Goal: Task Accomplishment & Management: Complete application form

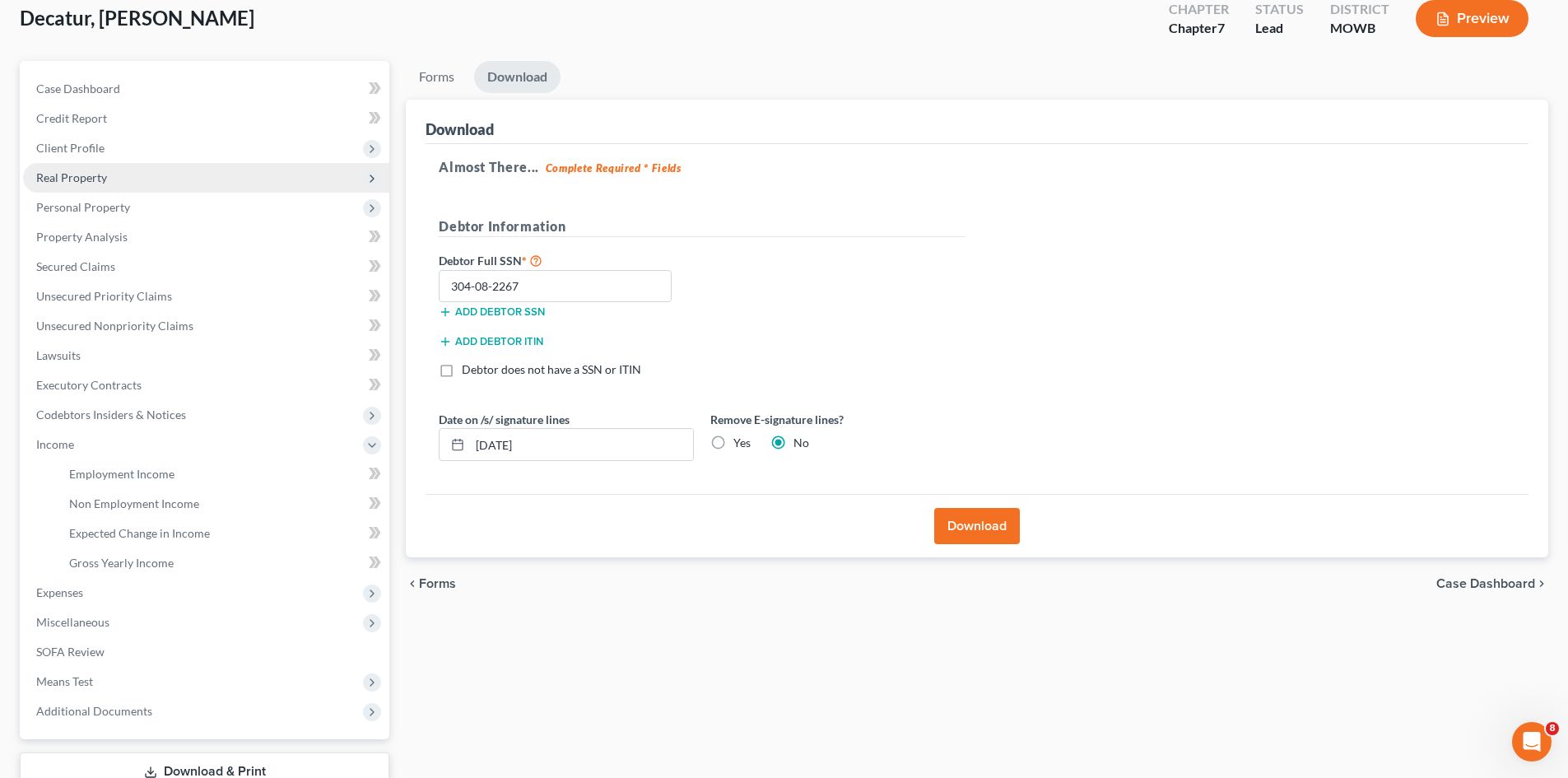
click at [175, 168] on span "Real Property" at bounding box center [206, 178] width 367 height 30
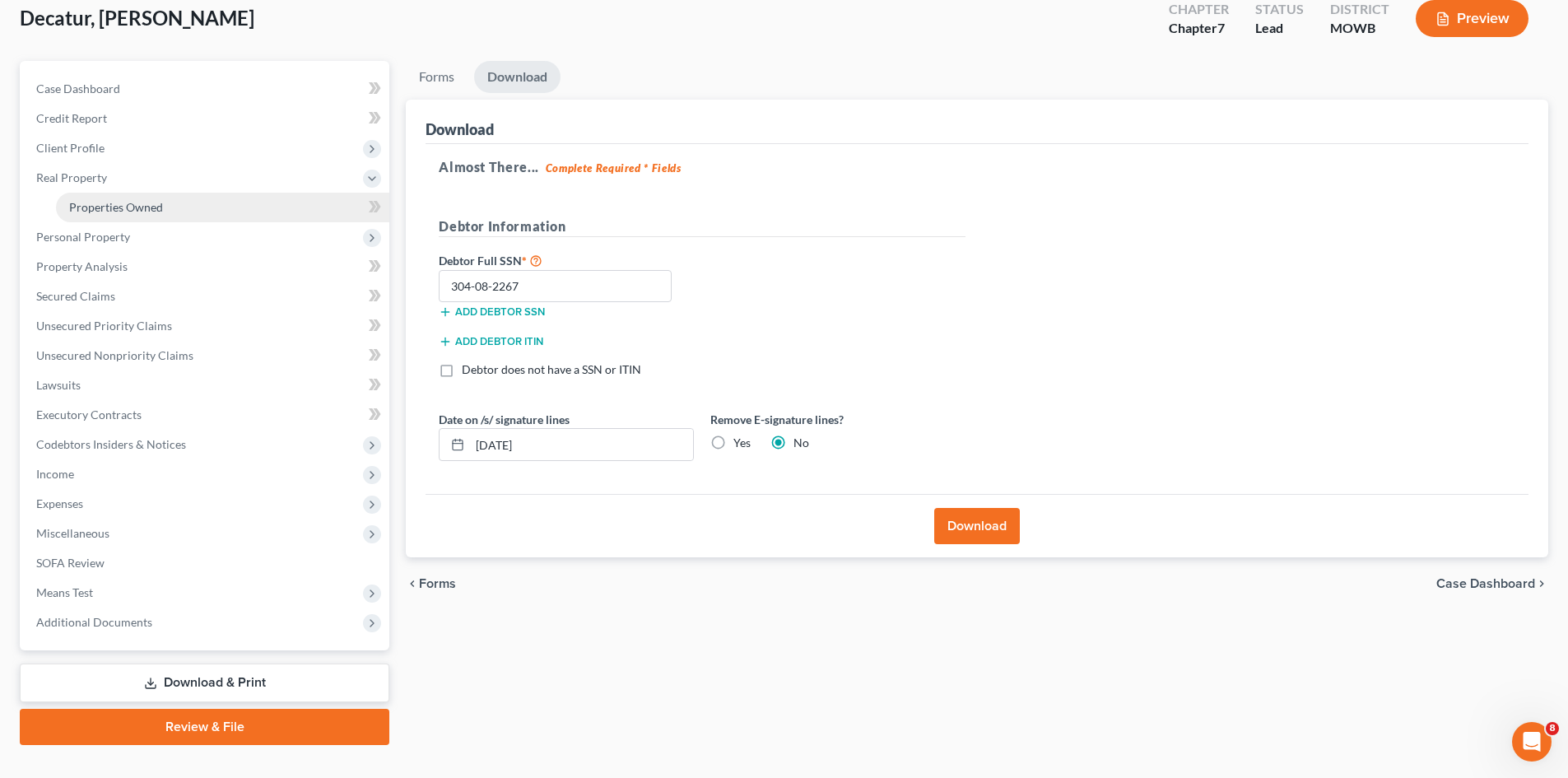
click at [190, 207] on link "Properties Owned" at bounding box center [222, 208] width 333 height 30
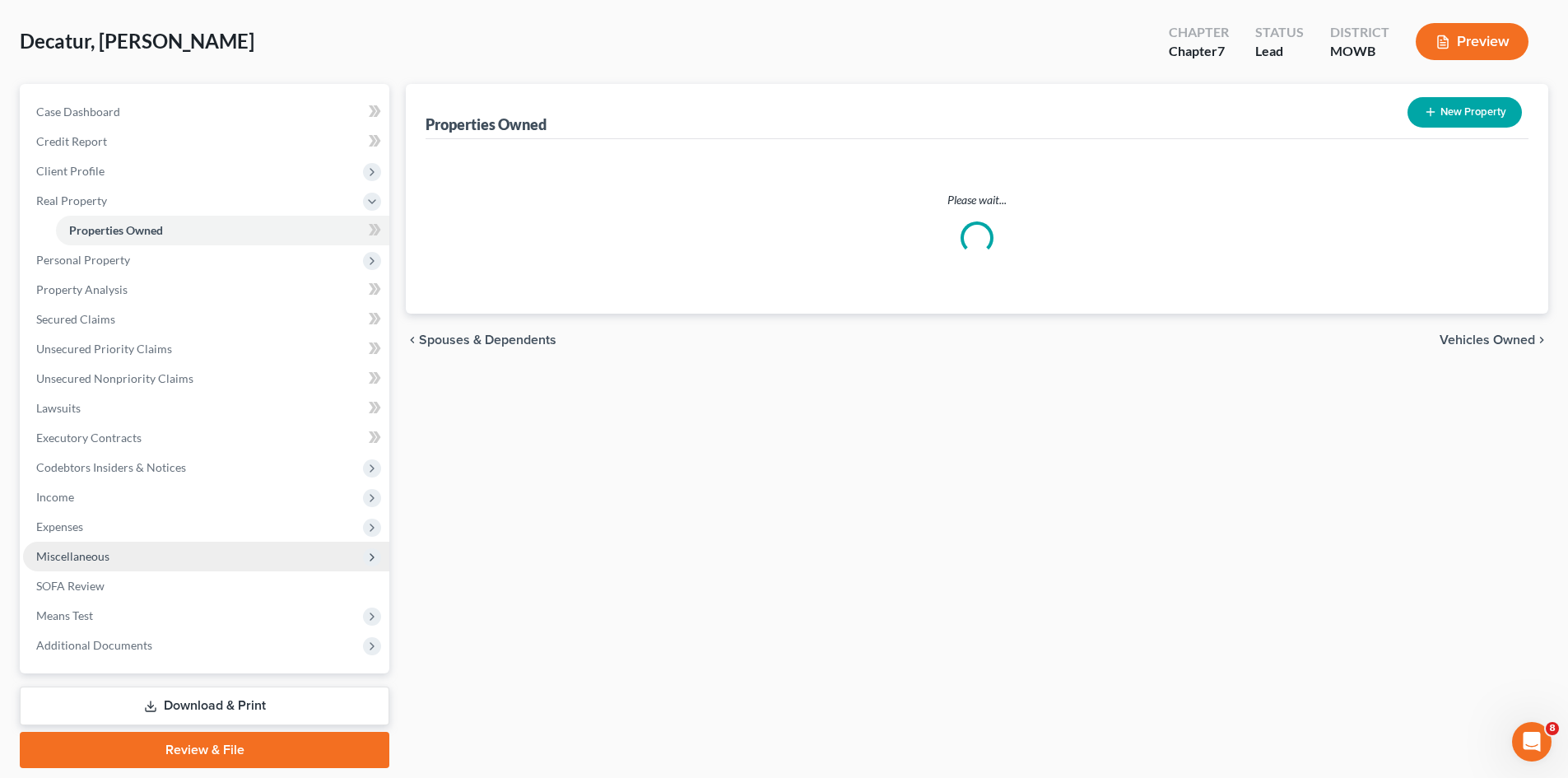
scroll to position [127, 0]
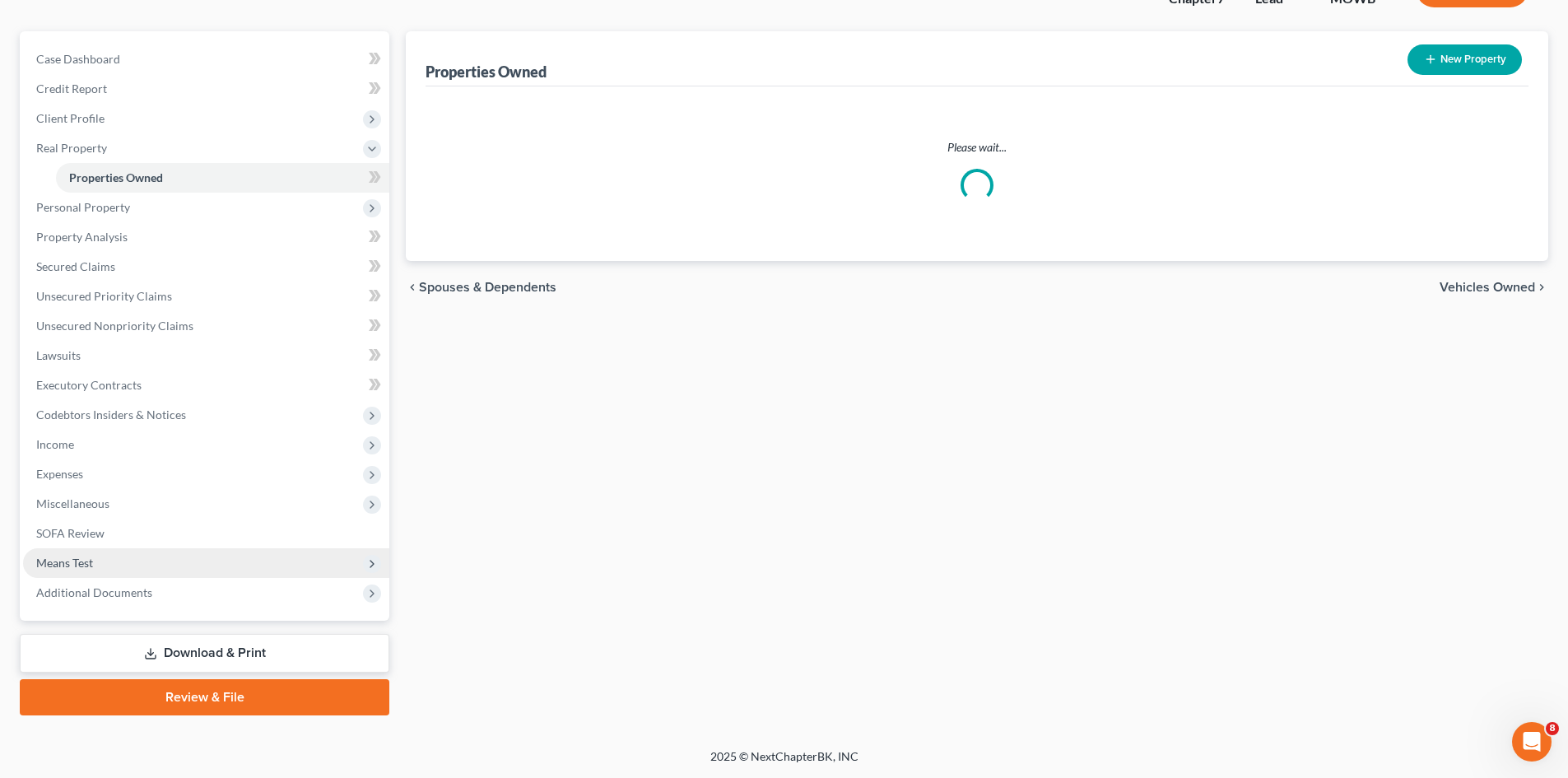
click at [211, 564] on span "Means Test" at bounding box center [206, 563] width 367 height 30
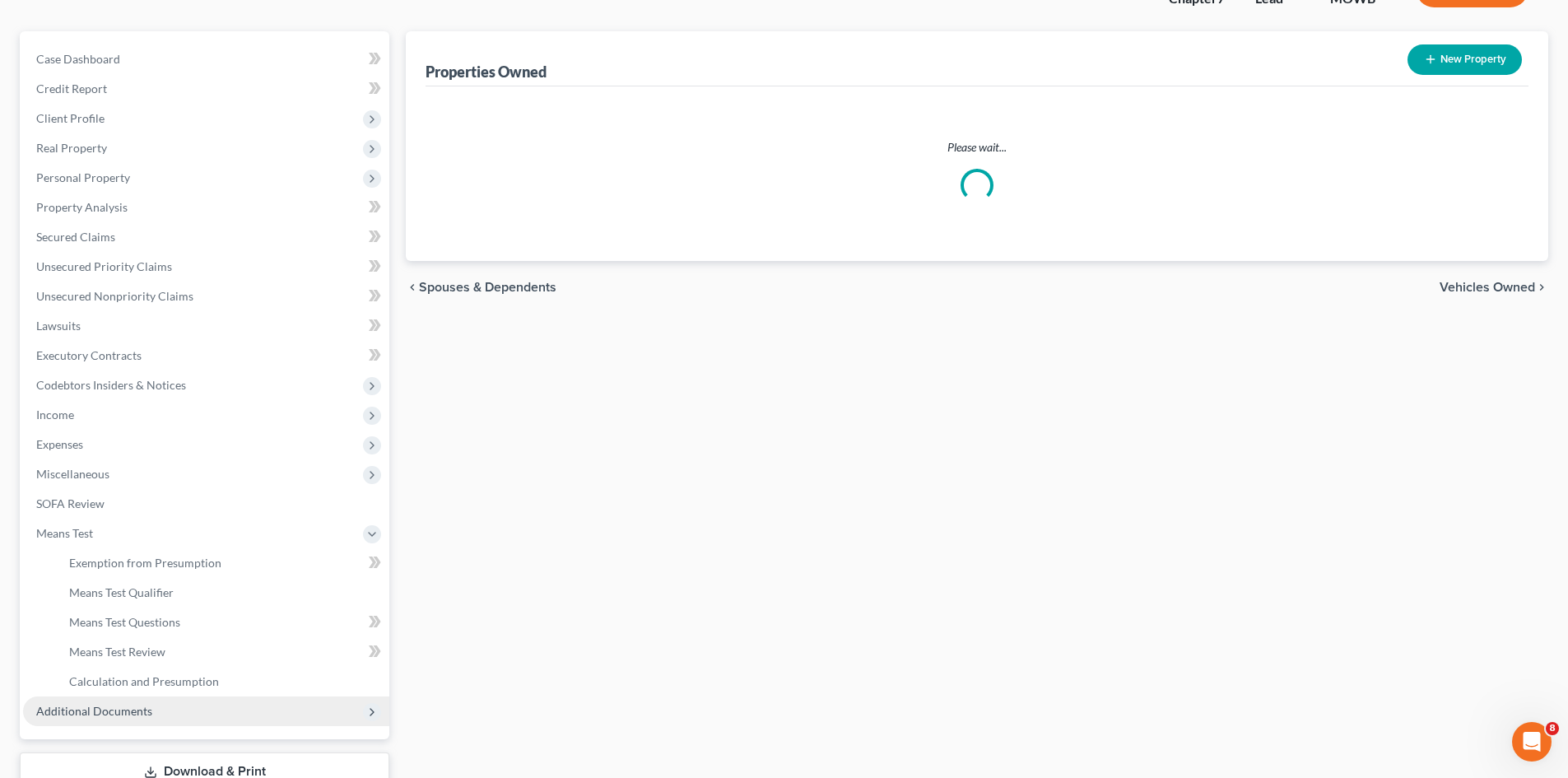
click at [230, 707] on span "Additional Documents" at bounding box center [206, 712] width 367 height 30
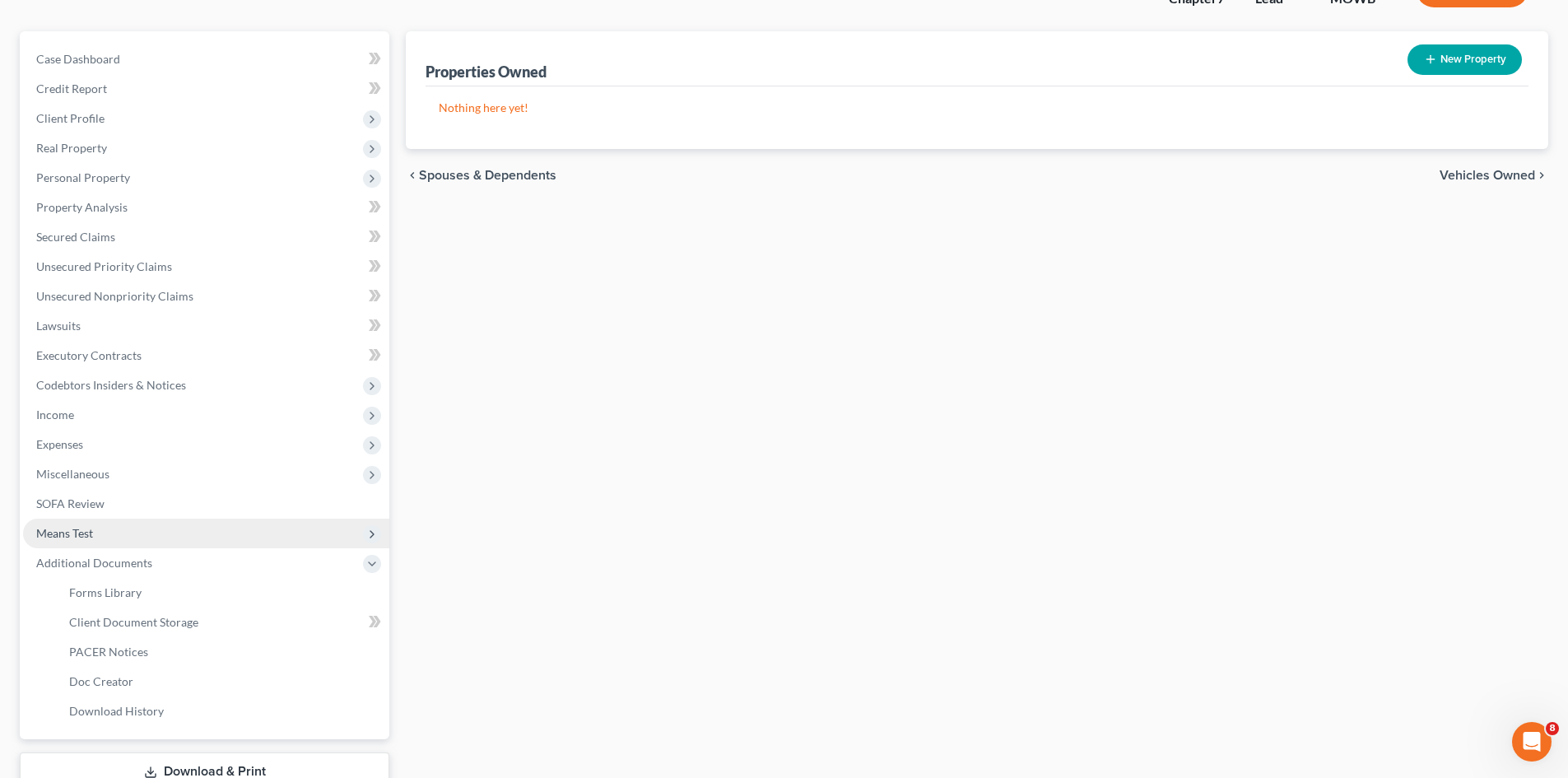
click at [218, 535] on span "Means Test" at bounding box center [206, 534] width 367 height 30
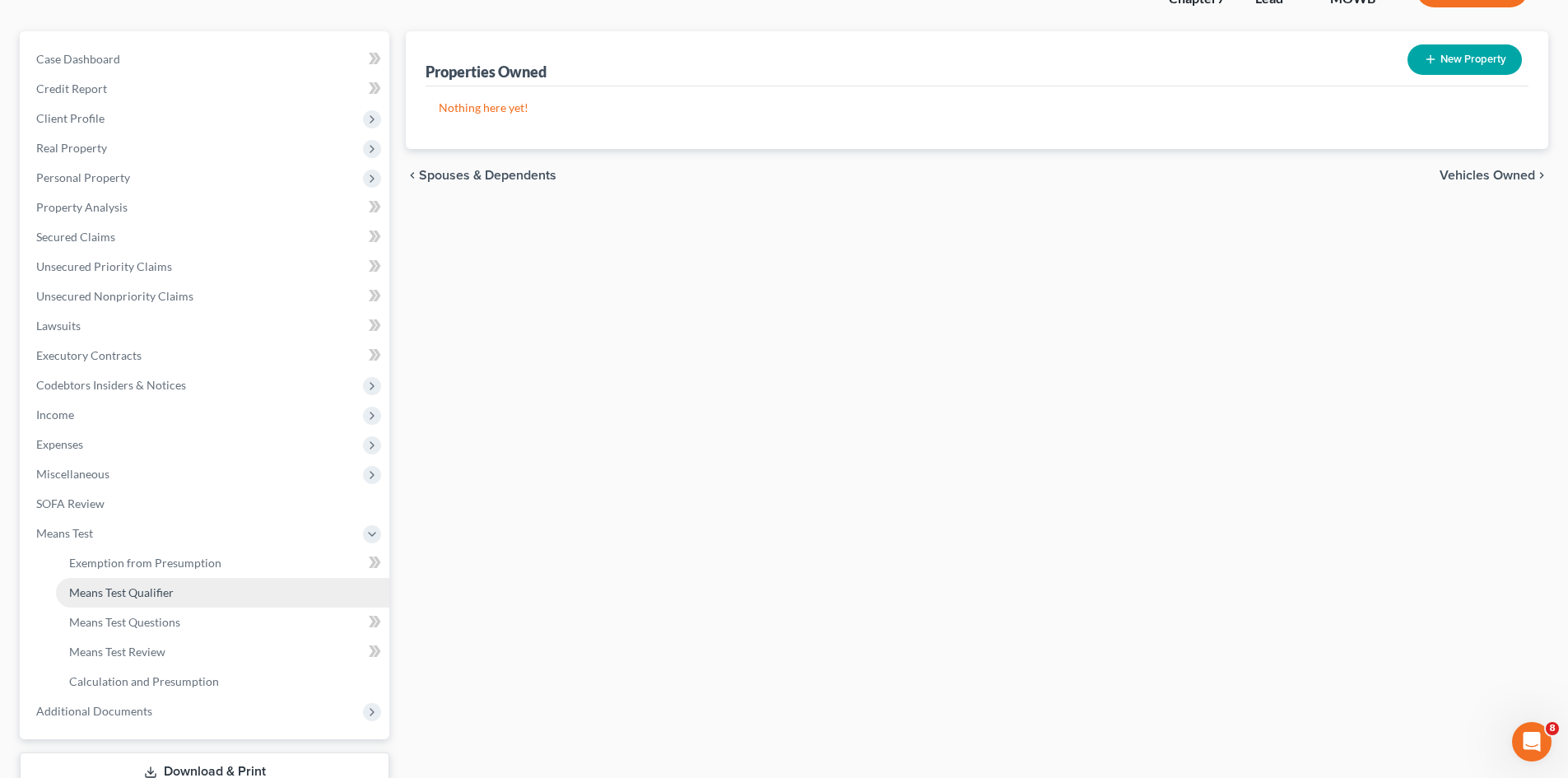
click at [219, 596] on link "Means Test Qualifier" at bounding box center [222, 593] width 333 height 30
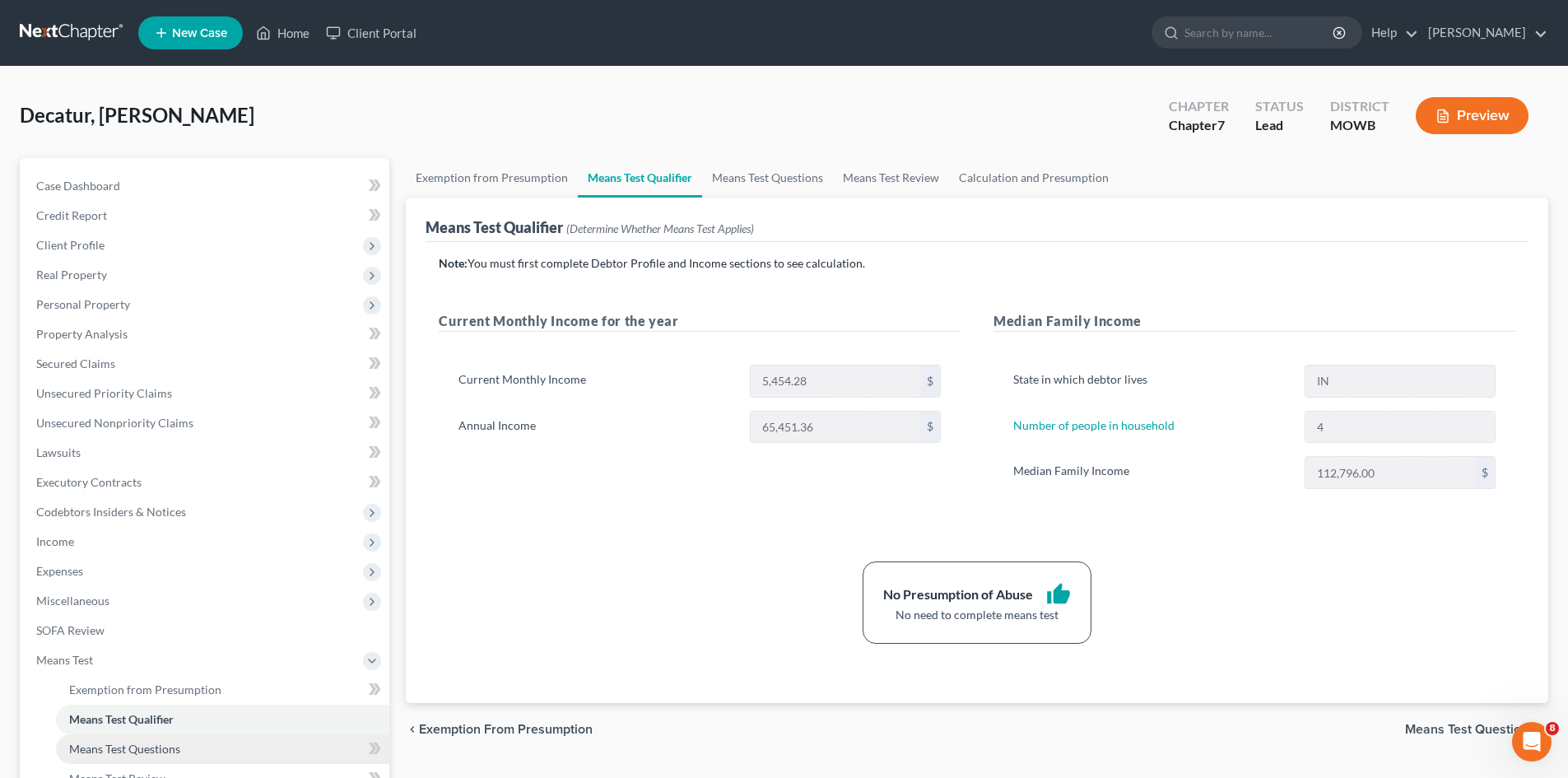
click at [190, 744] on link "Means Test Questions" at bounding box center [222, 749] width 333 height 30
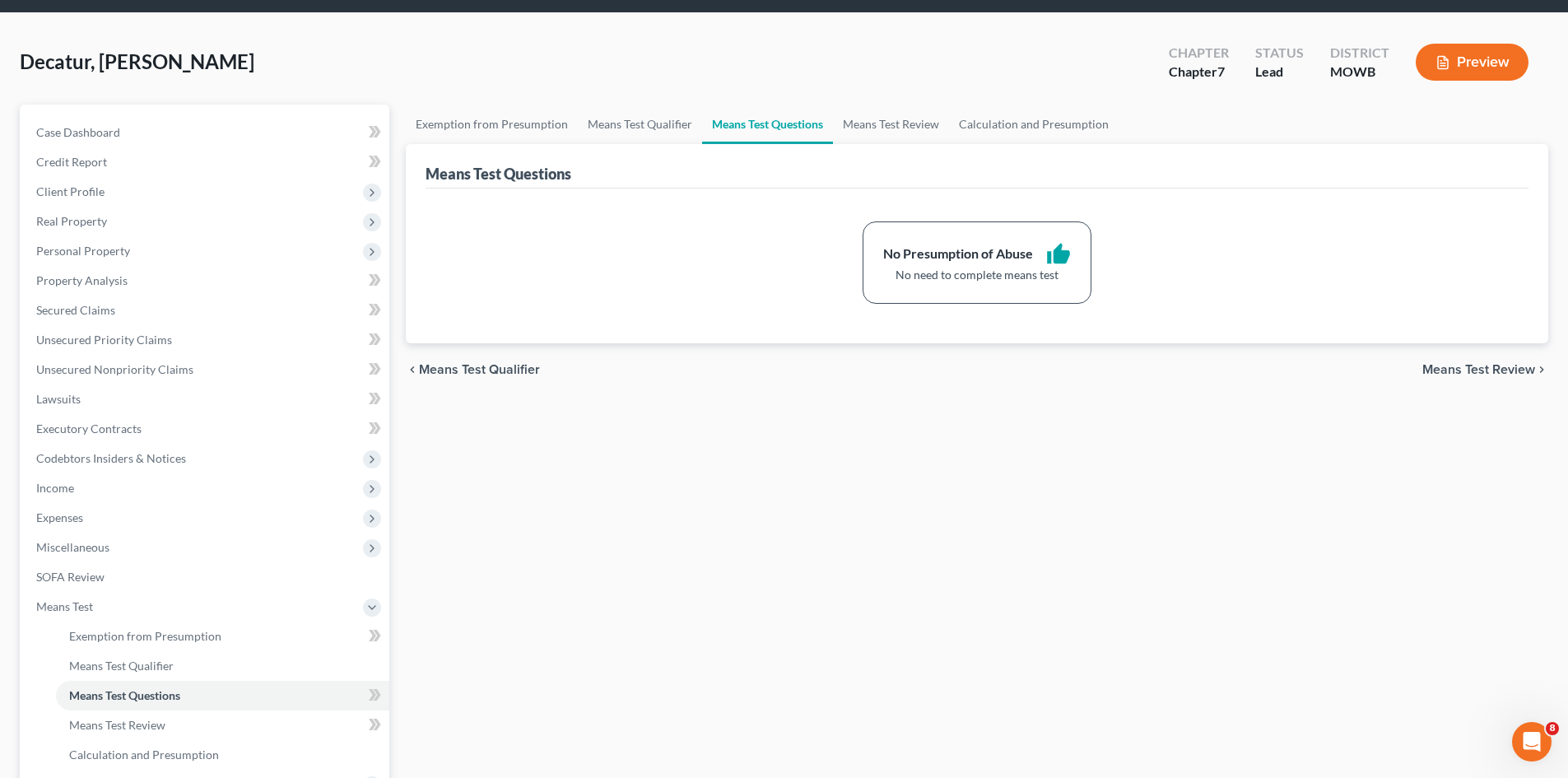
scroll to position [82, 0]
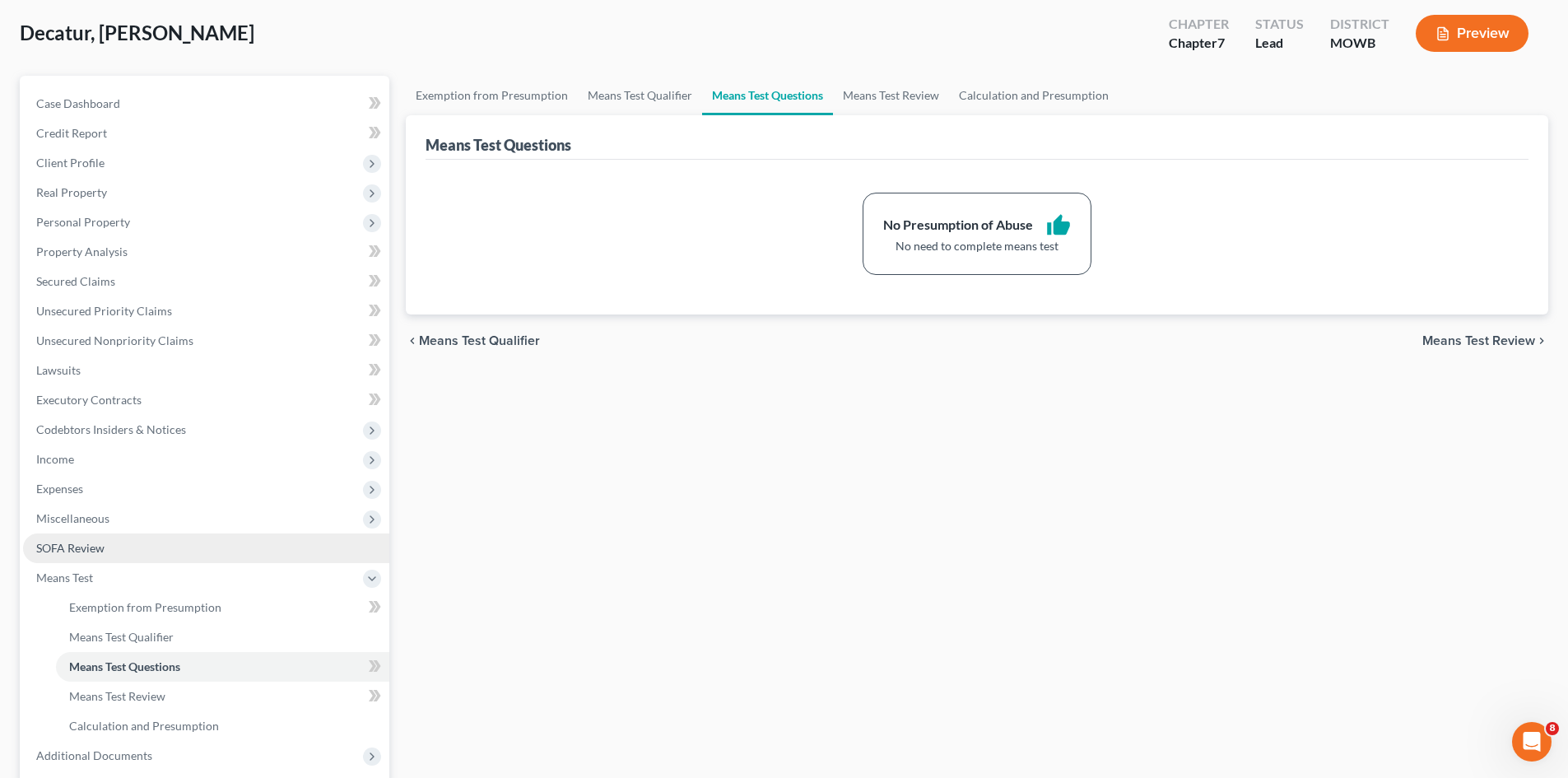
click at [145, 558] on link "SOFA Review" at bounding box center [206, 549] width 367 height 30
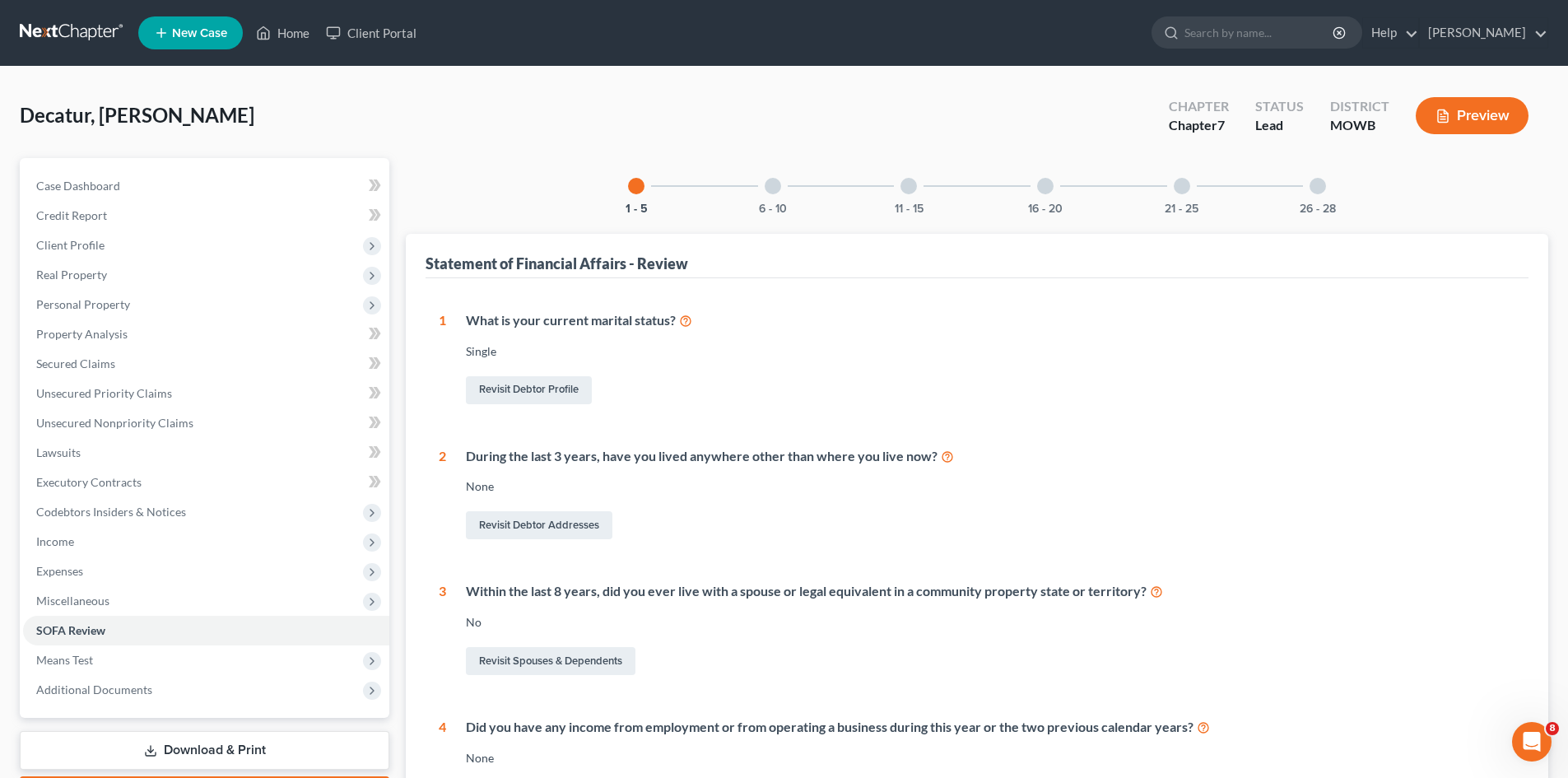
click at [770, 184] on div at bounding box center [773, 186] width 17 height 17
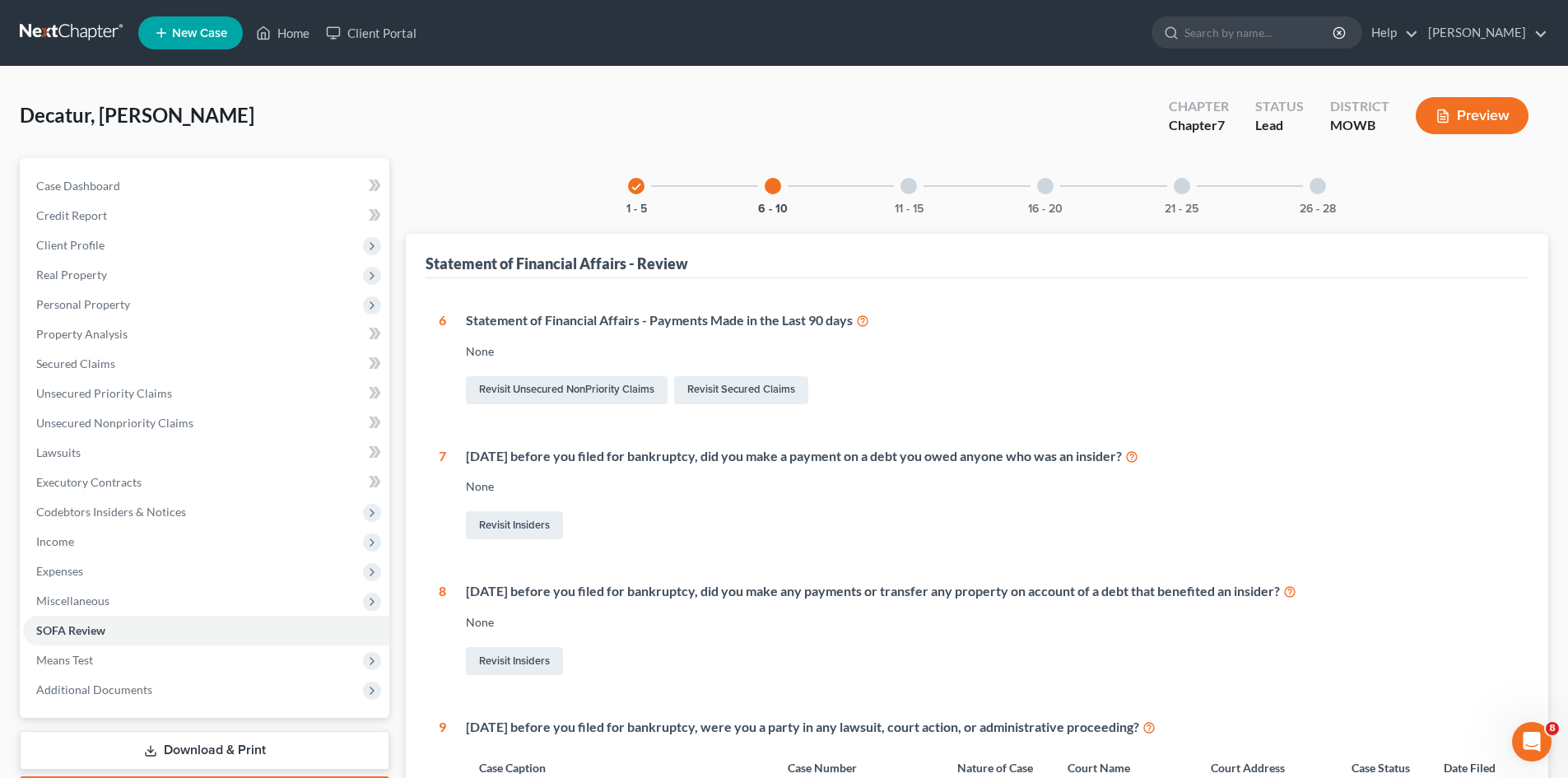
click at [907, 200] on div "11 - 15" at bounding box center [909, 186] width 56 height 56
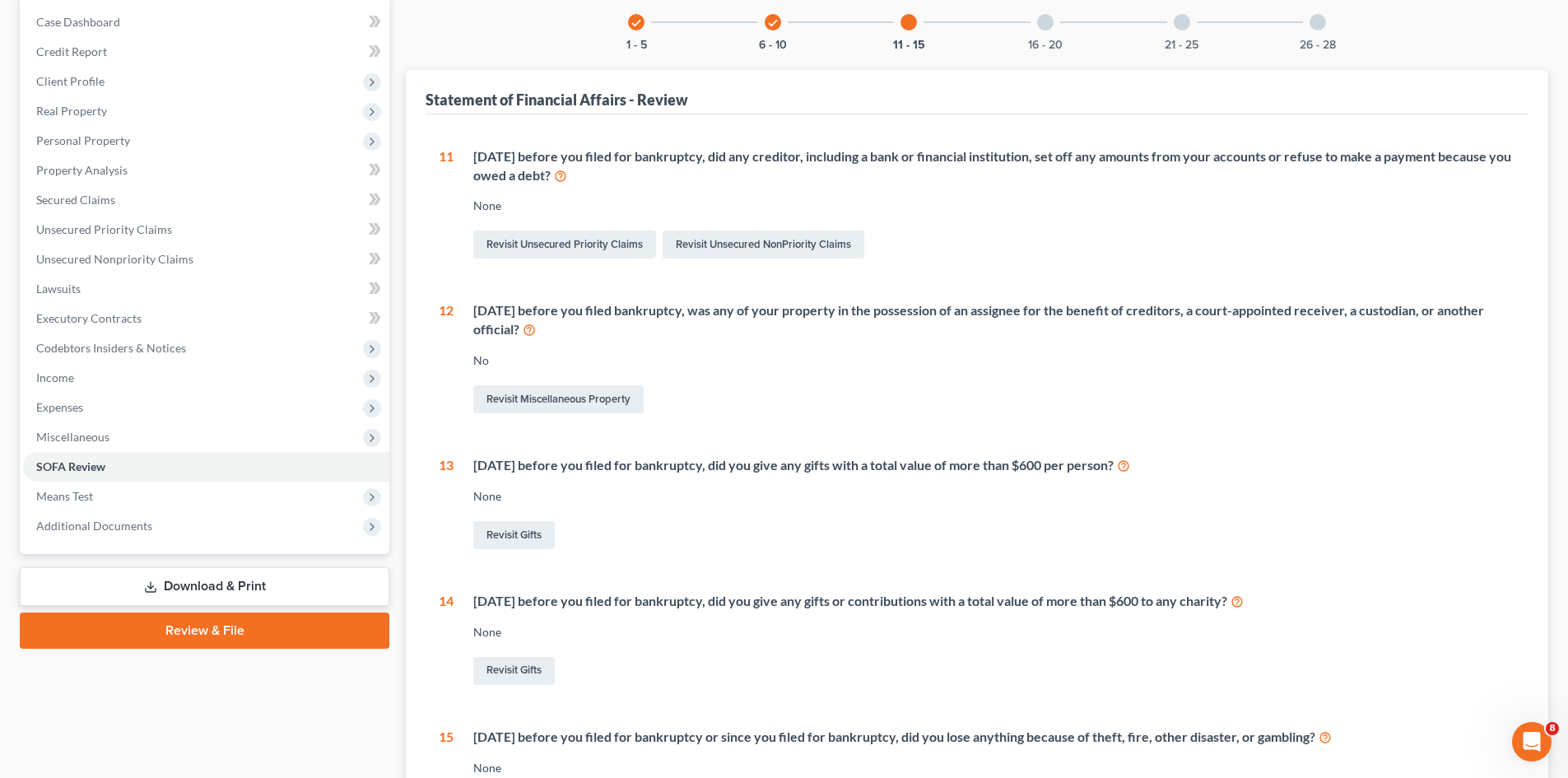
scroll to position [165, 0]
click at [106, 50] on link "Credit Report" at bounding box center [206, 51] width 367 height 30
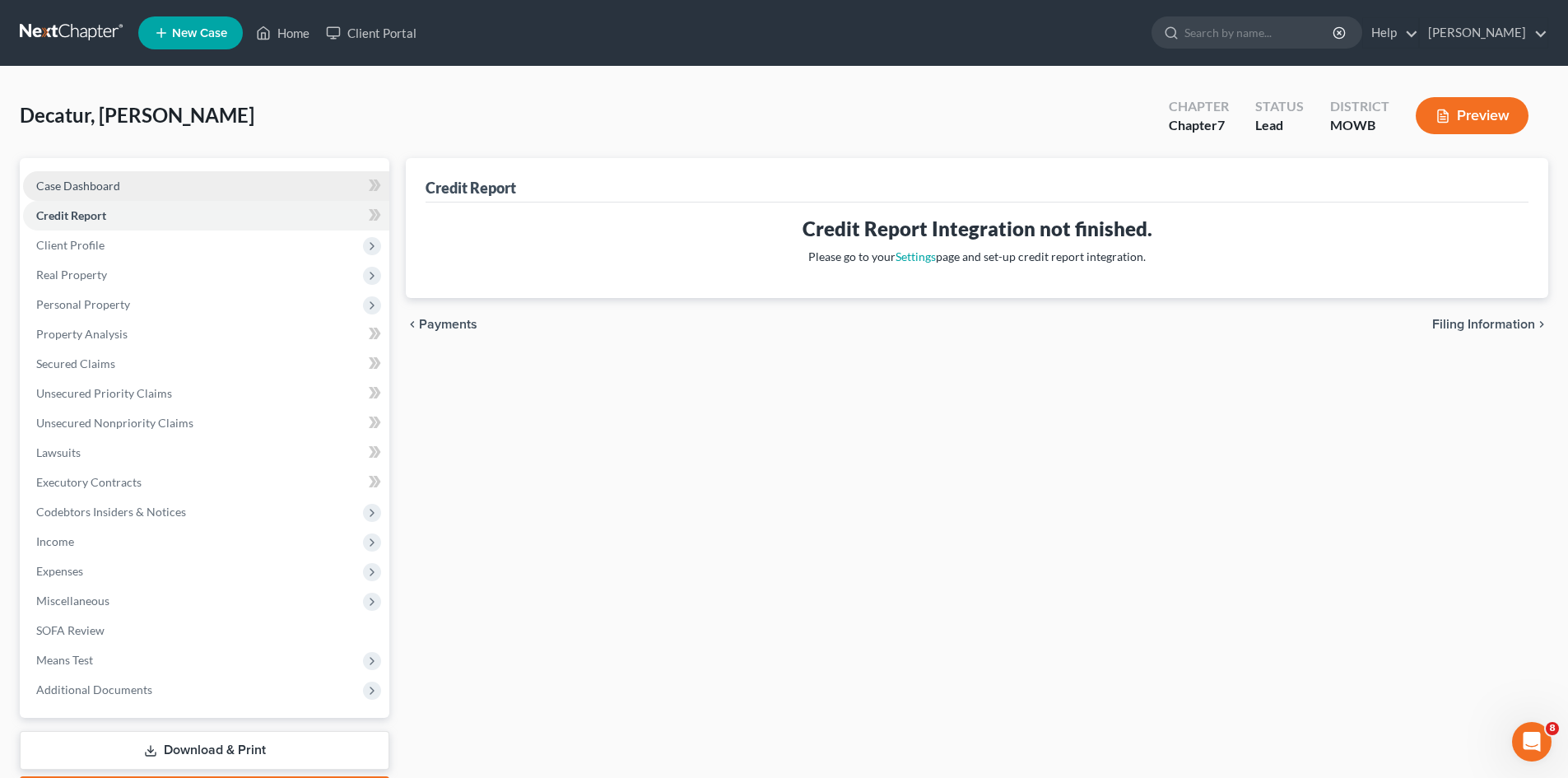
click at [177, 190] on link "Case Dashboard" at bounding box center [206, 186] width 367 height 30
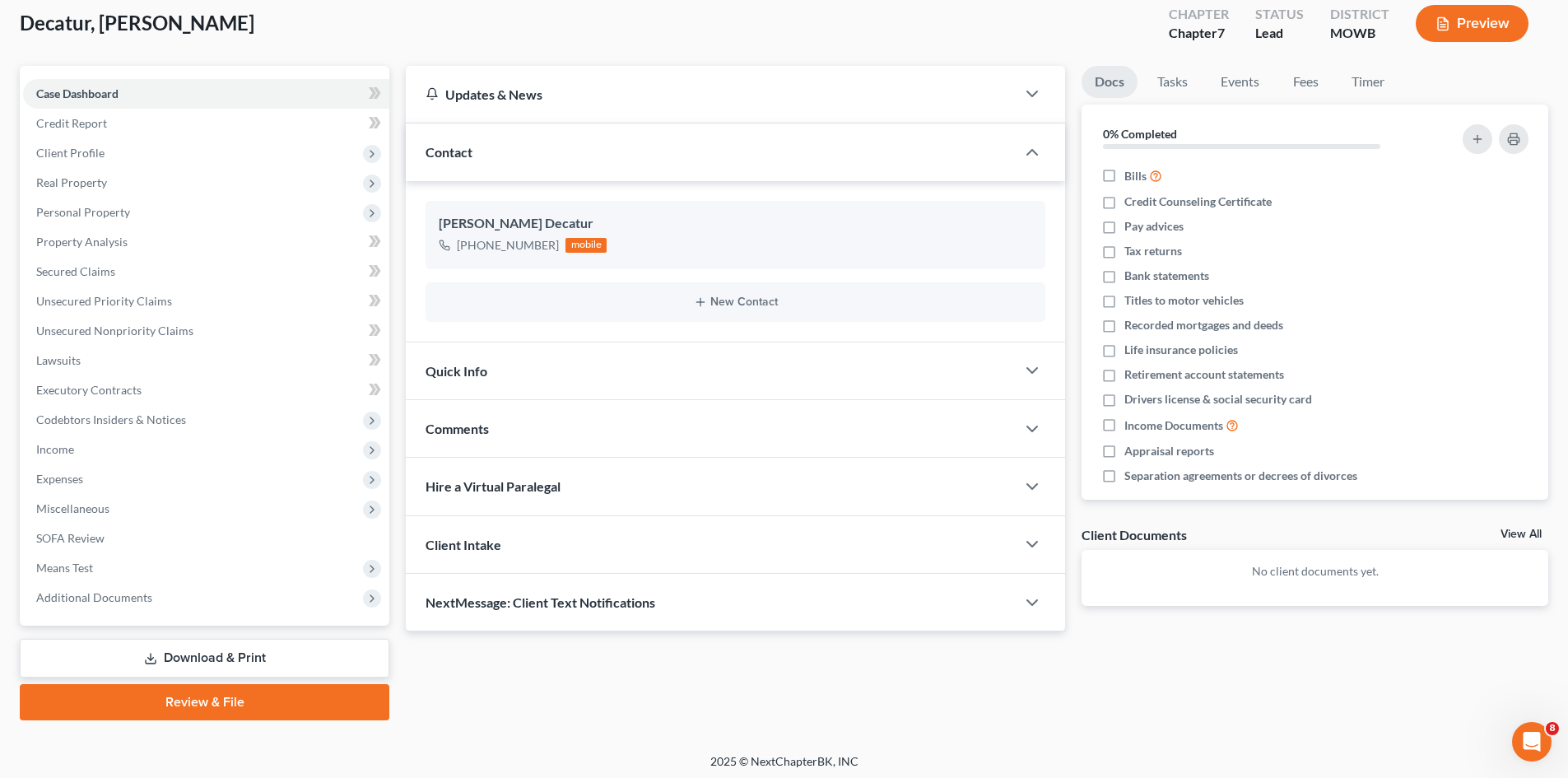
scroll to position [15, 0]
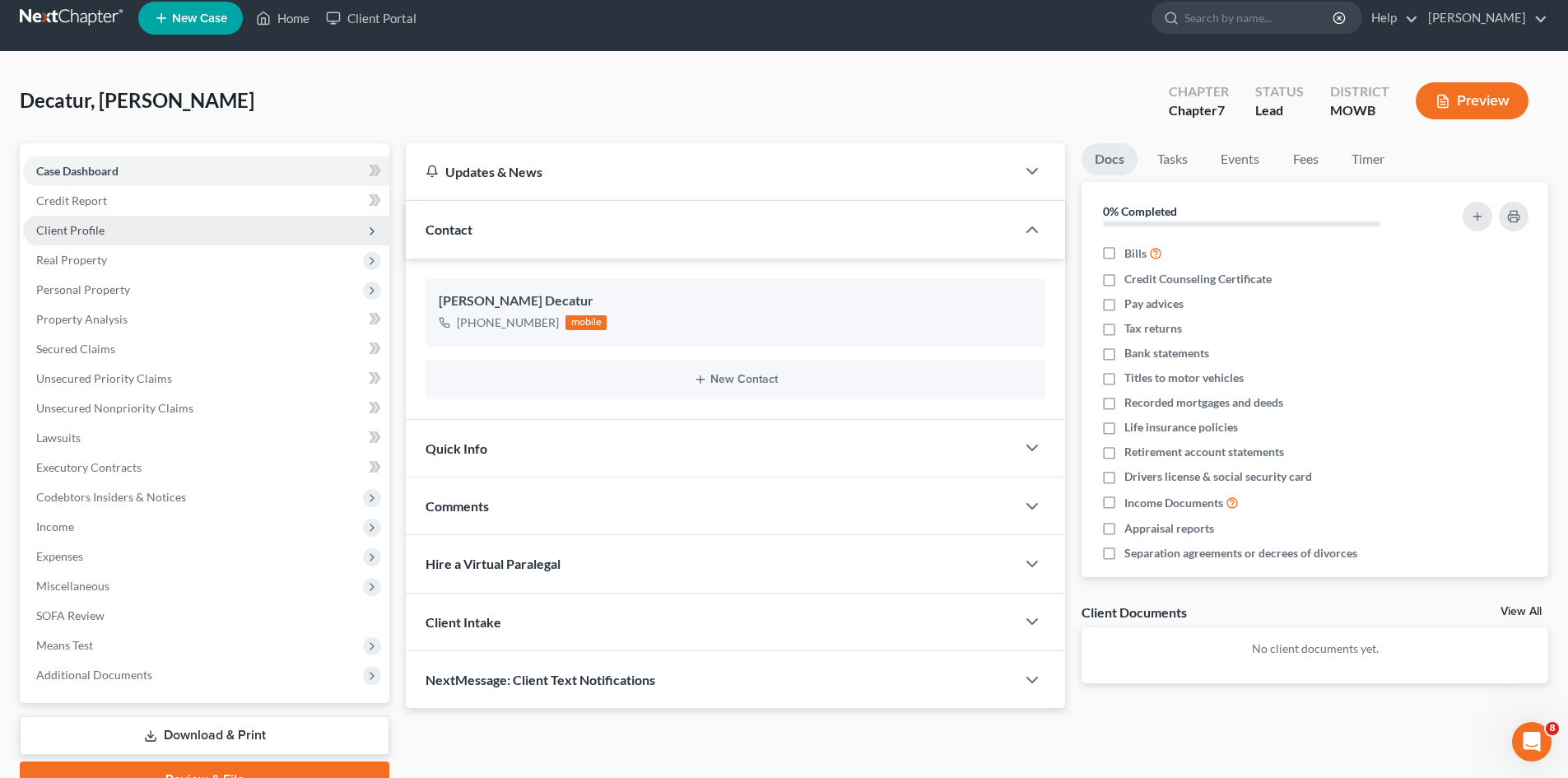
click at [265, 231] on span "Client Profile" at bounding box center [206, 230] width 367 height 30
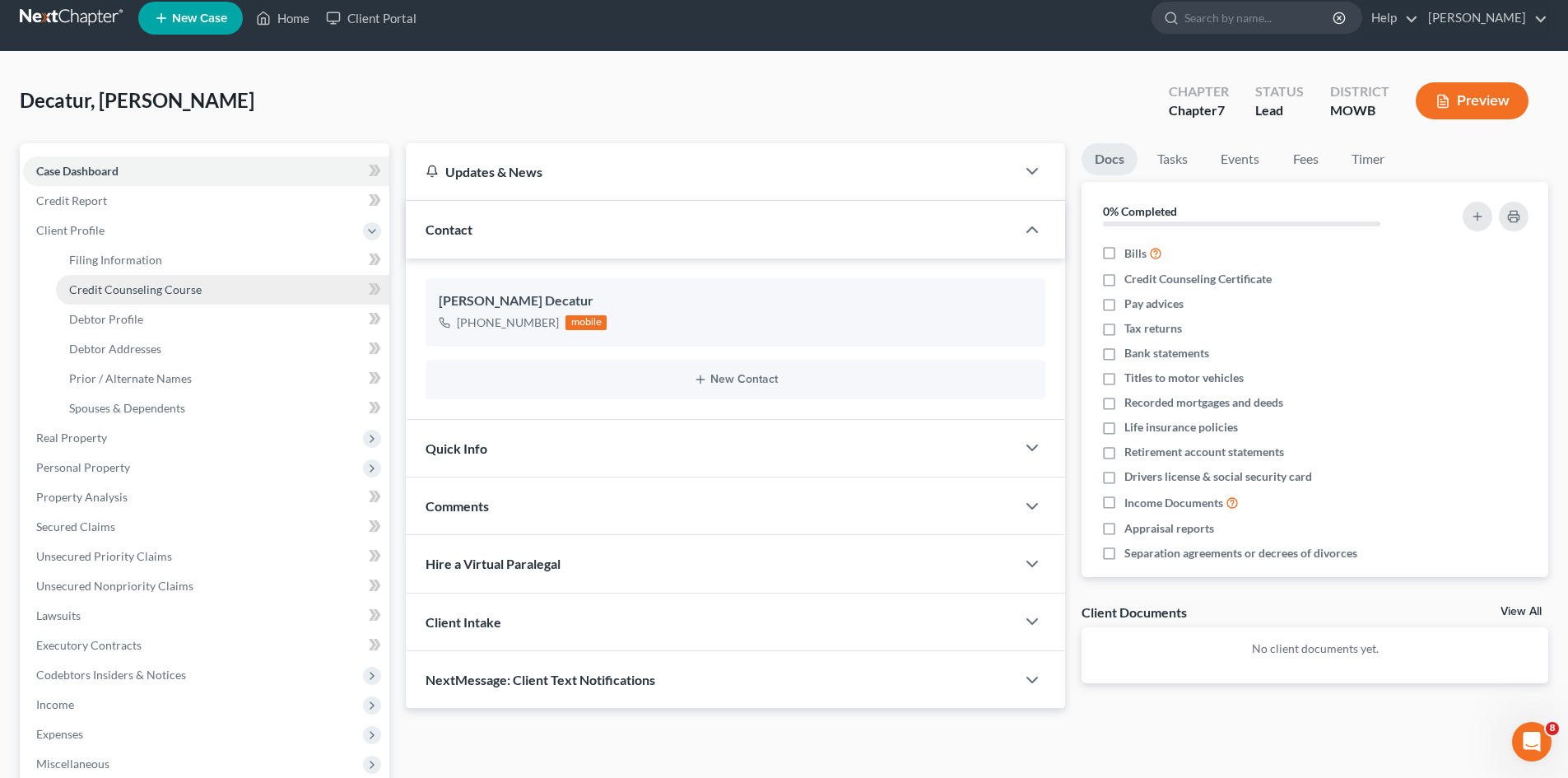
click at [265, 289] on link "Credit Counseling Course" at bounding box center [222, 290] width 333 height 30
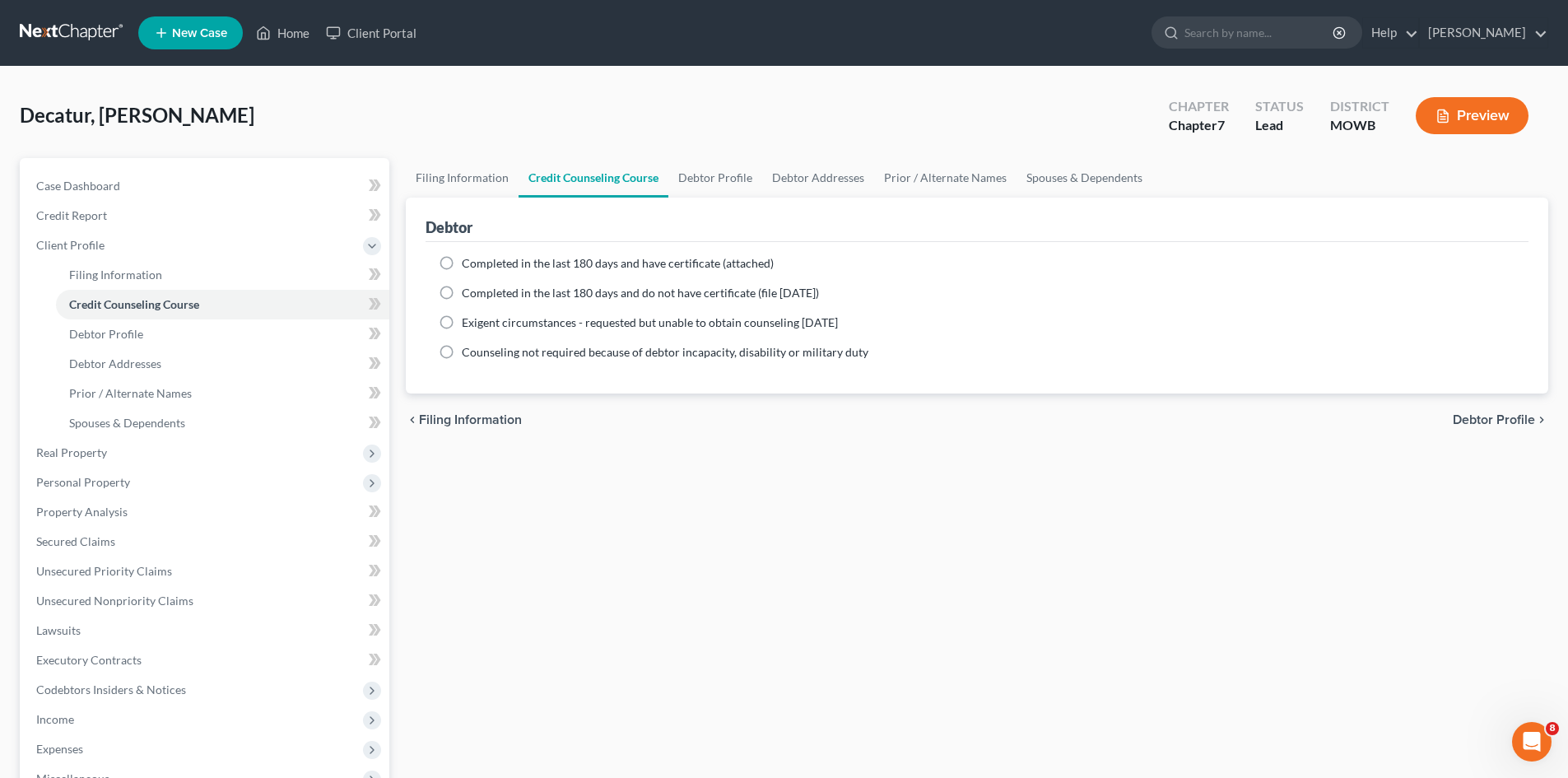
click at [462, 262] on label "Completed in the last 180 days and have certificate (attached)" at bounding box center [618, 263] width 312 height 17
click at [469, 262] on input "Completed in the last 180 days and have certificate (attached)" at bounding box center [474, 260] width 11 height 11
radio input "true"
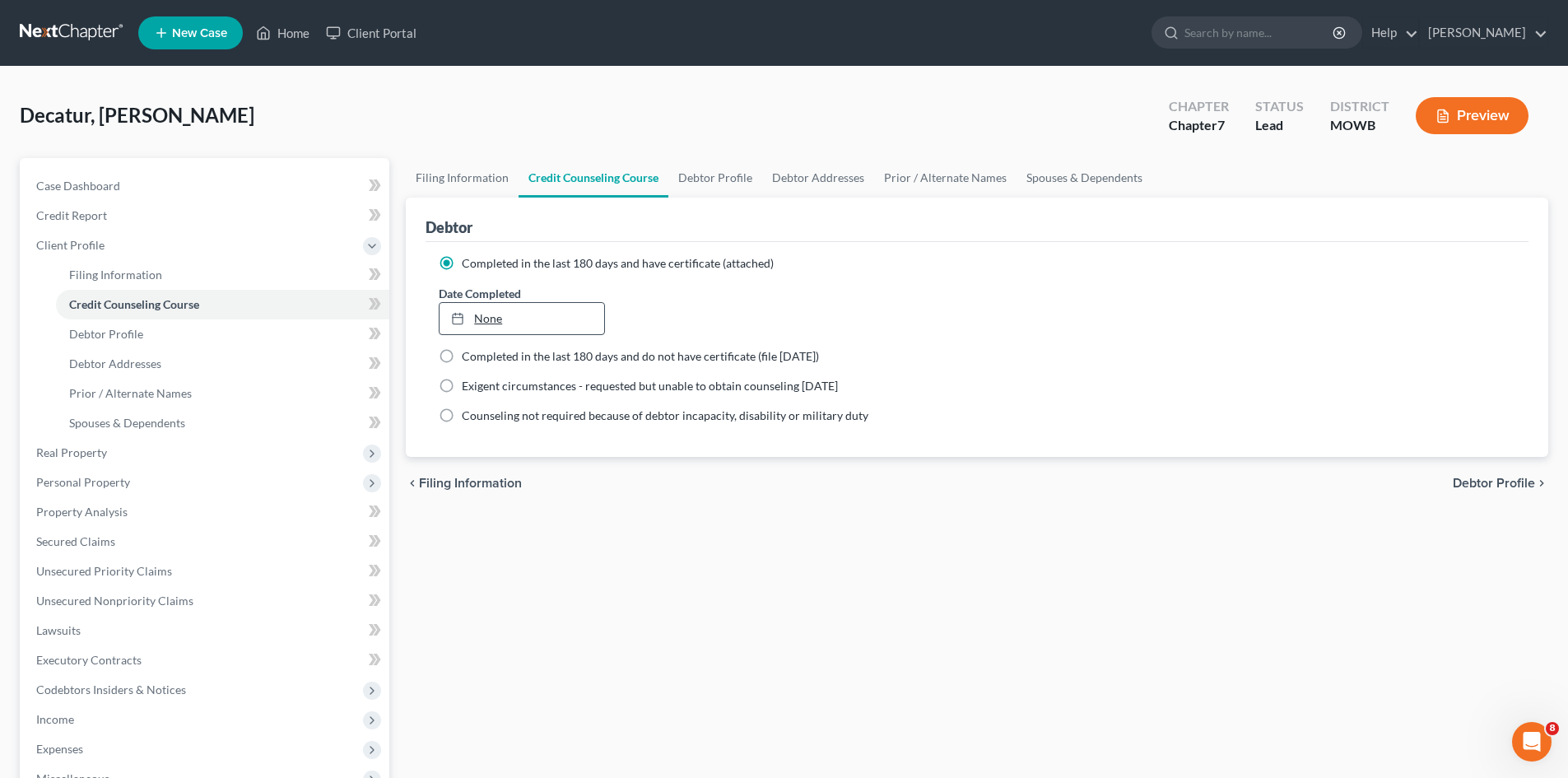
click at [558, 321] on link "None" at bounding box center [522, 318] width 164 height 32
type input "[DATE]"
click at [1464, 484] on span "Debtor Profile" at bounding box center [1494, 482] width 82 height 13
select select "0"
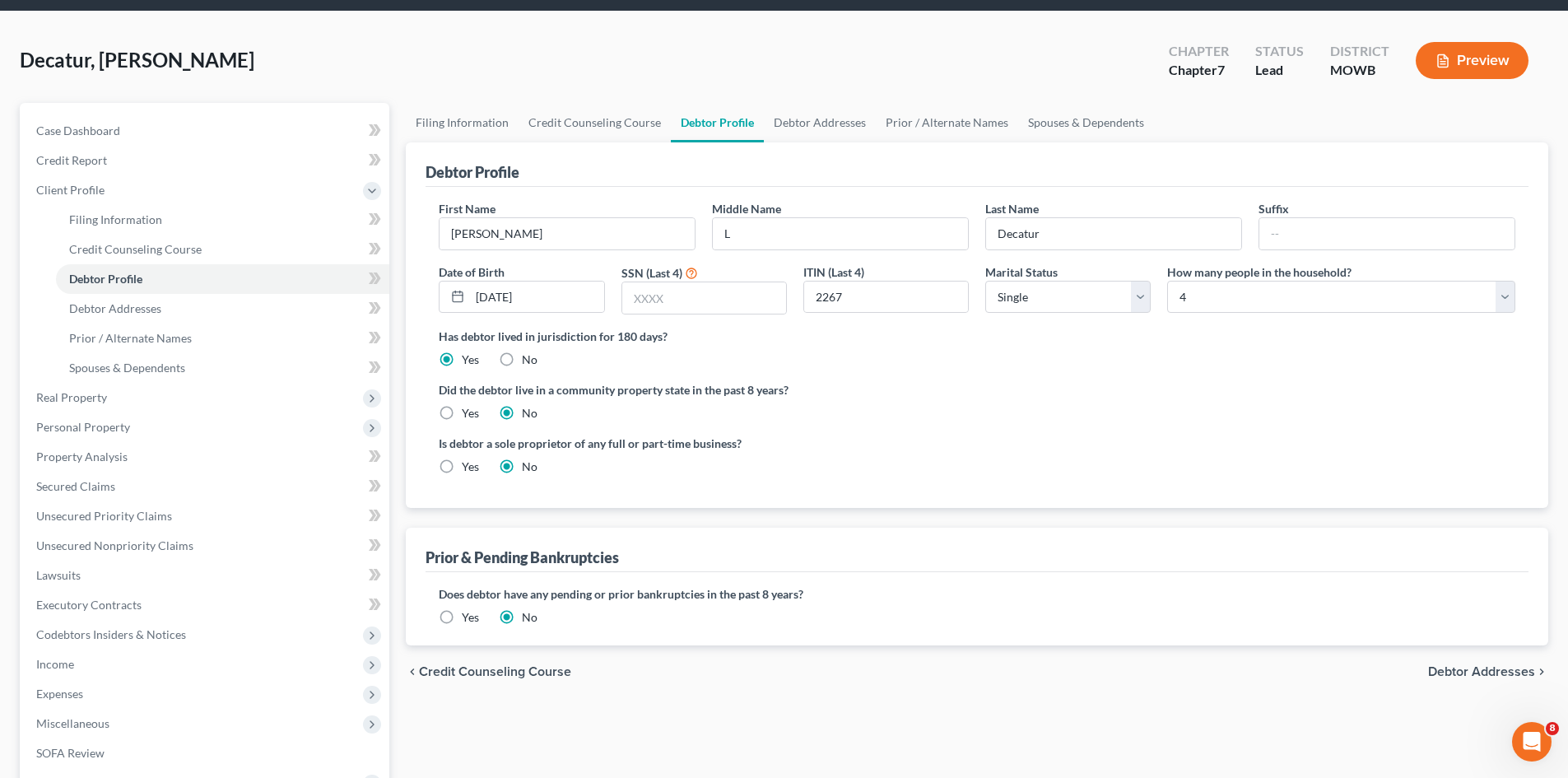
scroll to position [82, 0]
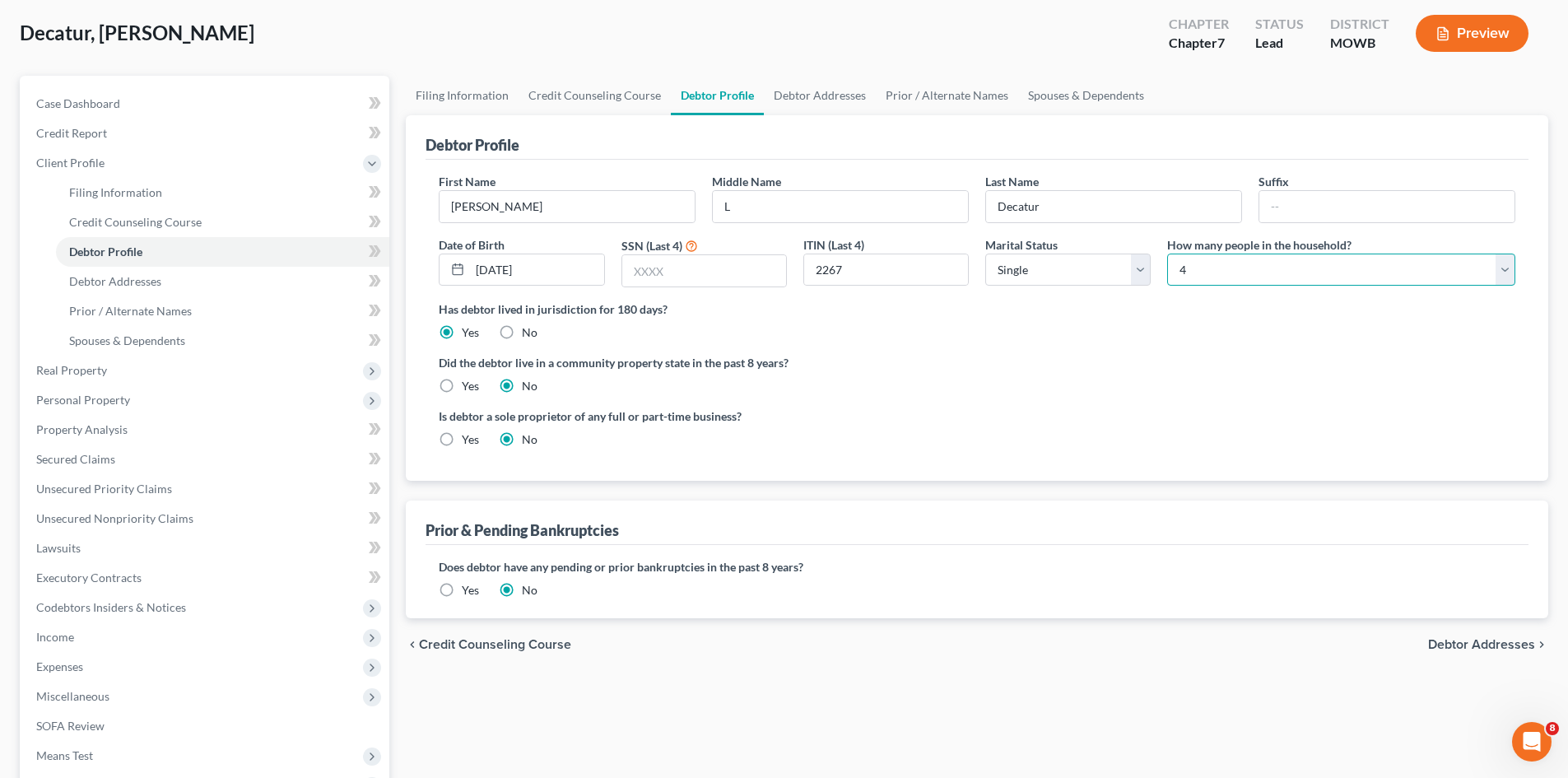
click at [1242, 278] on select "Select 1 2 3 4 5 6 7 8 9 10 11 12 13 14 15 16 17 18 19 20" at bounding box center [1342, 269] width 348 height 33
select select "4"
click at [1168, 253] on select "Select 1 2 3 4 5 6 7 8 9 10 11 12 13 14 15 16 17 18 19 20" at bounding box center [1342, 269] width 348 height 33
click at [1494, 646] on span "Debtor Addresses" at bounding box center [1482, 644] width 107 height 13
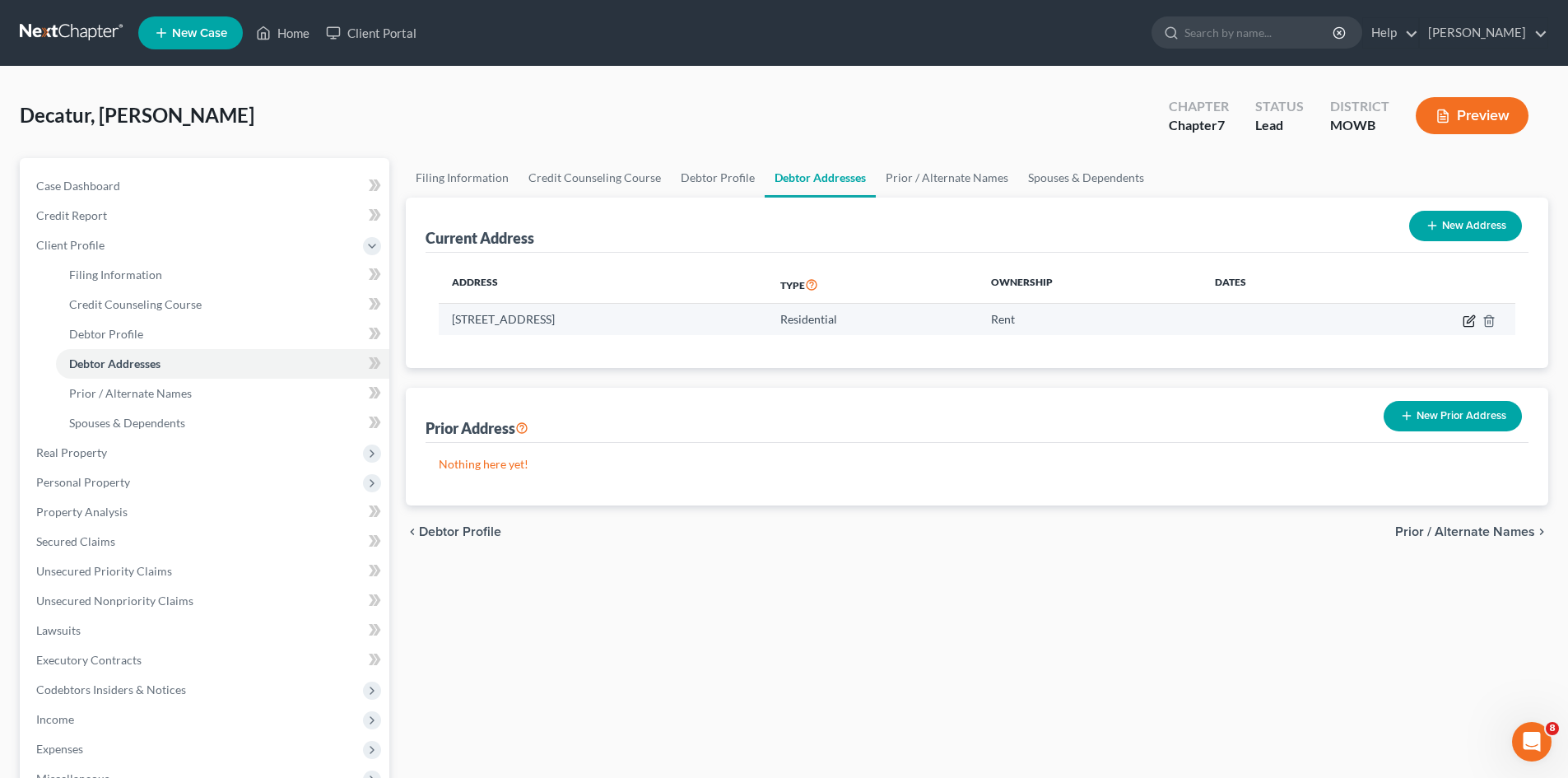
click at [1473, 321] on icon "button" at bounding box center [1469, 320] width 13 height 13
select select "15"
select select "0"
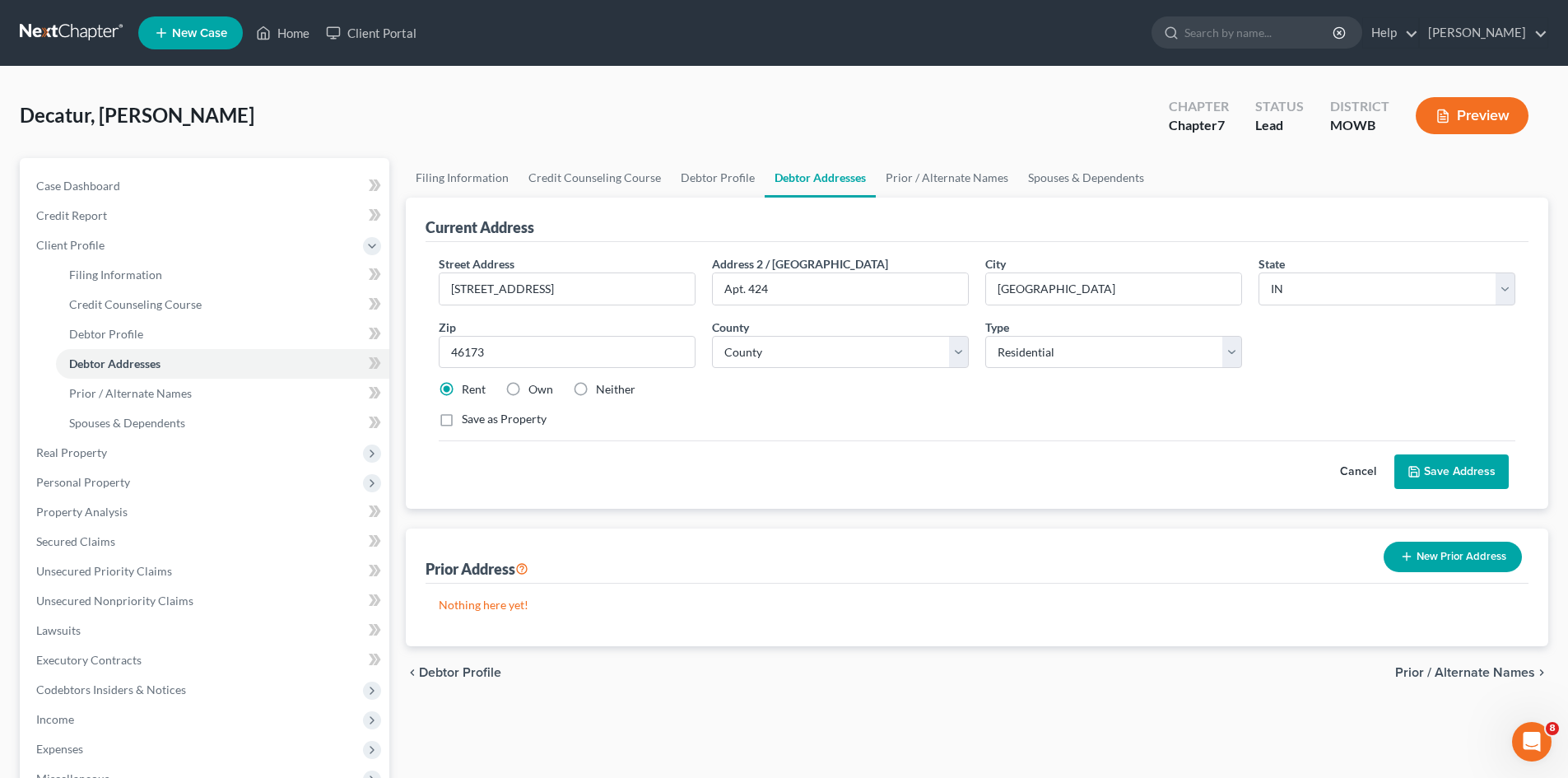
click at [1445, 670] on span "Prior / Alternate Names" at bounding box center [1466, 672] width 140 height 13
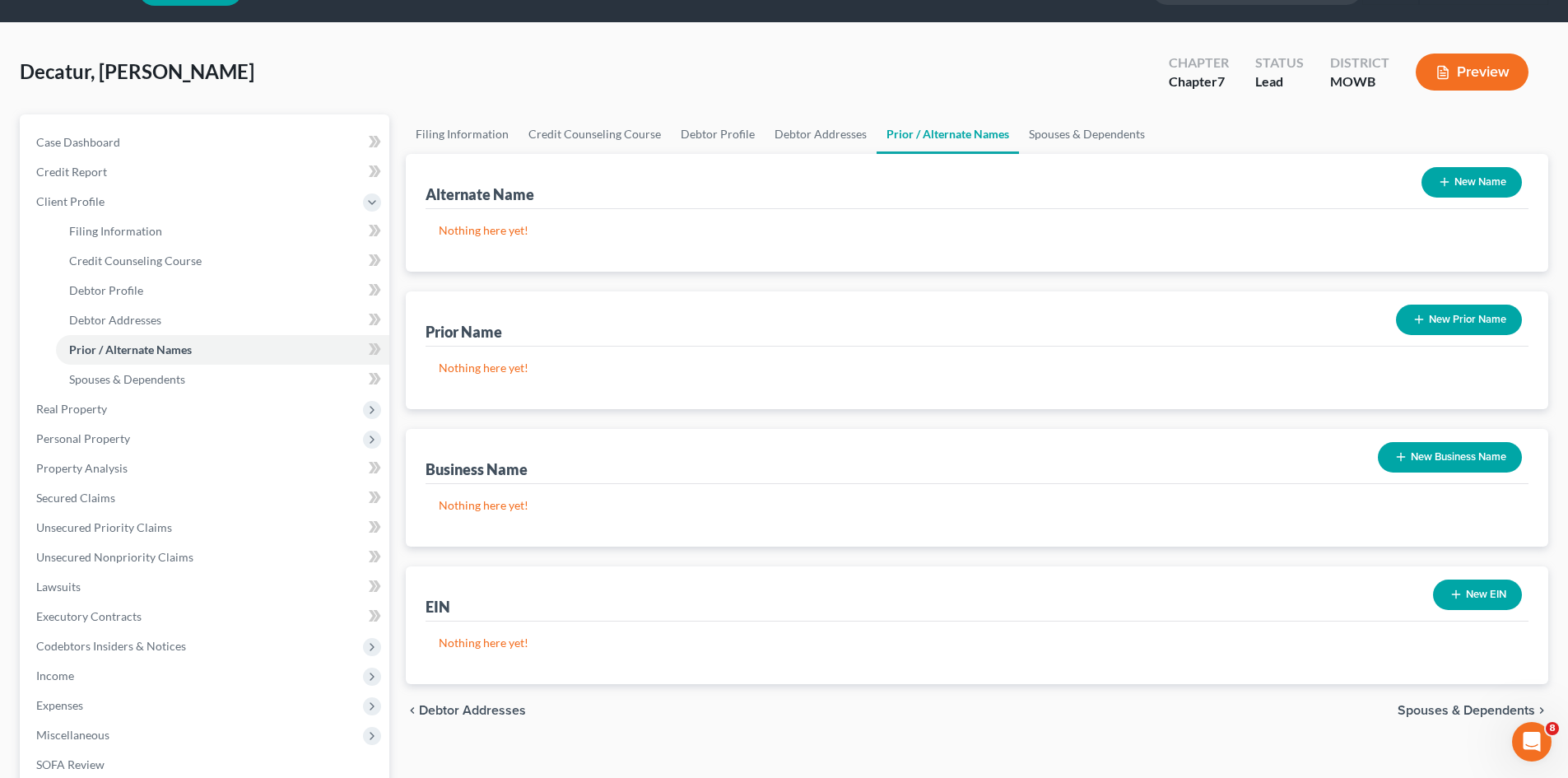
scroll to position [82, 0]
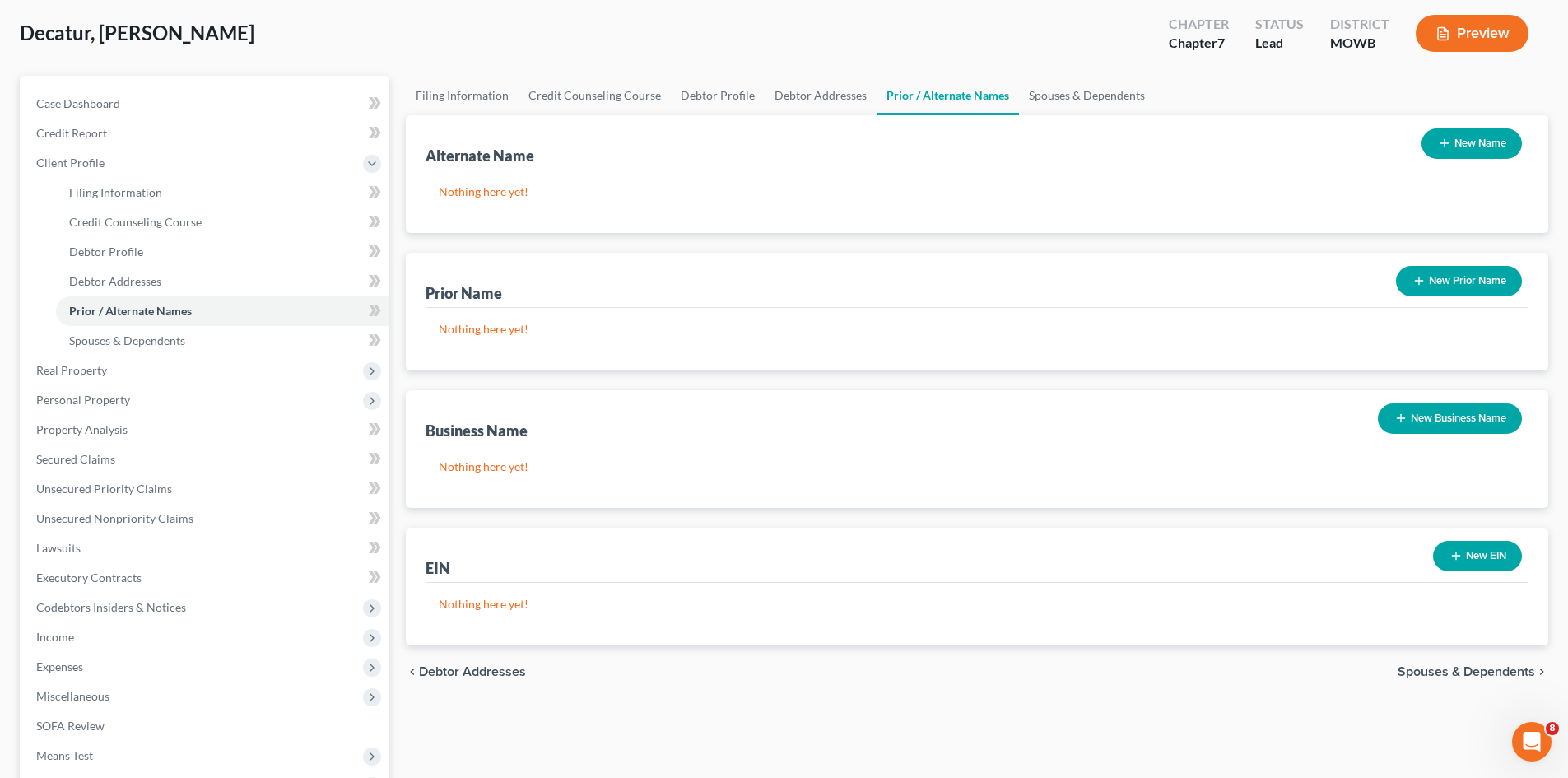
click at [1499, 672] on span "Spouses & Dependents" at bounding box center [1466, 671] width 137 height 13
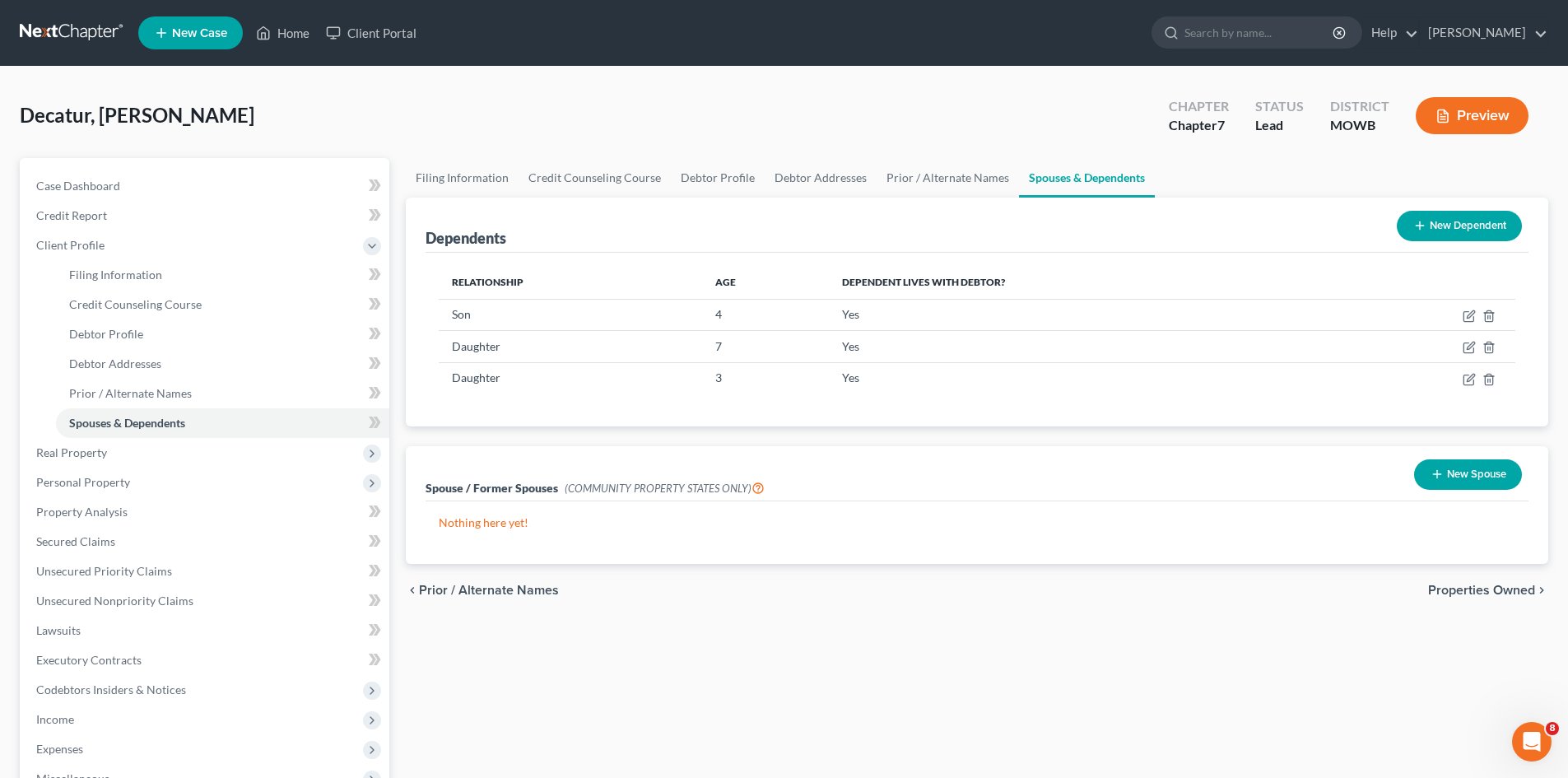
click at [1456, 588] on span "Properties Owned" at bounding box center [1482, 589] width 107 height 13
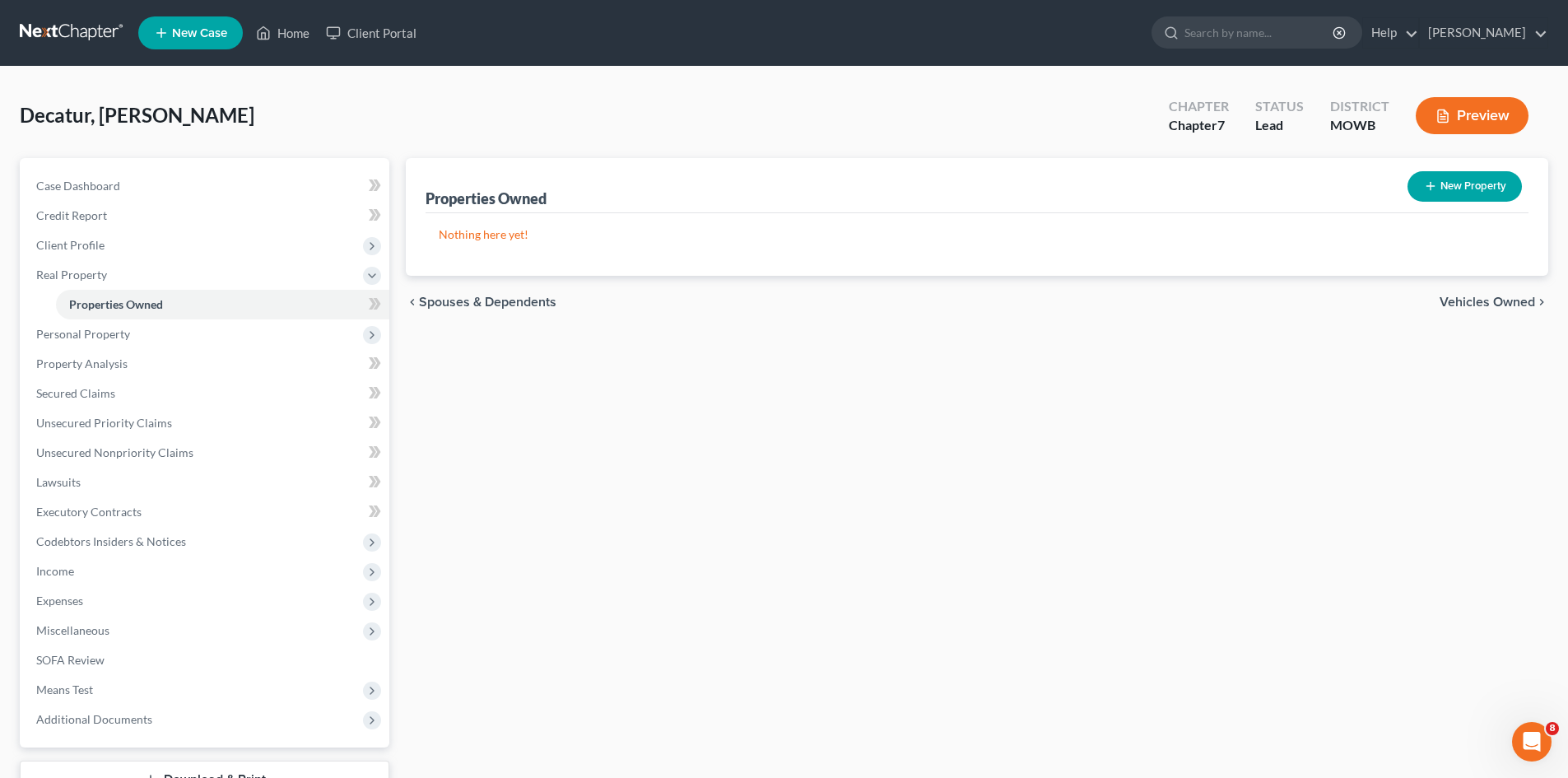
click at [1496, 310] on div "chevron_left Spouses & Dependents Vehicles Owned chevron_right" at bounding box center [978, 302] width 1143 height 52
click at [1496, 303] on span "Vehicles Owned" at bounding box center [1488, 302] width 96 height 13
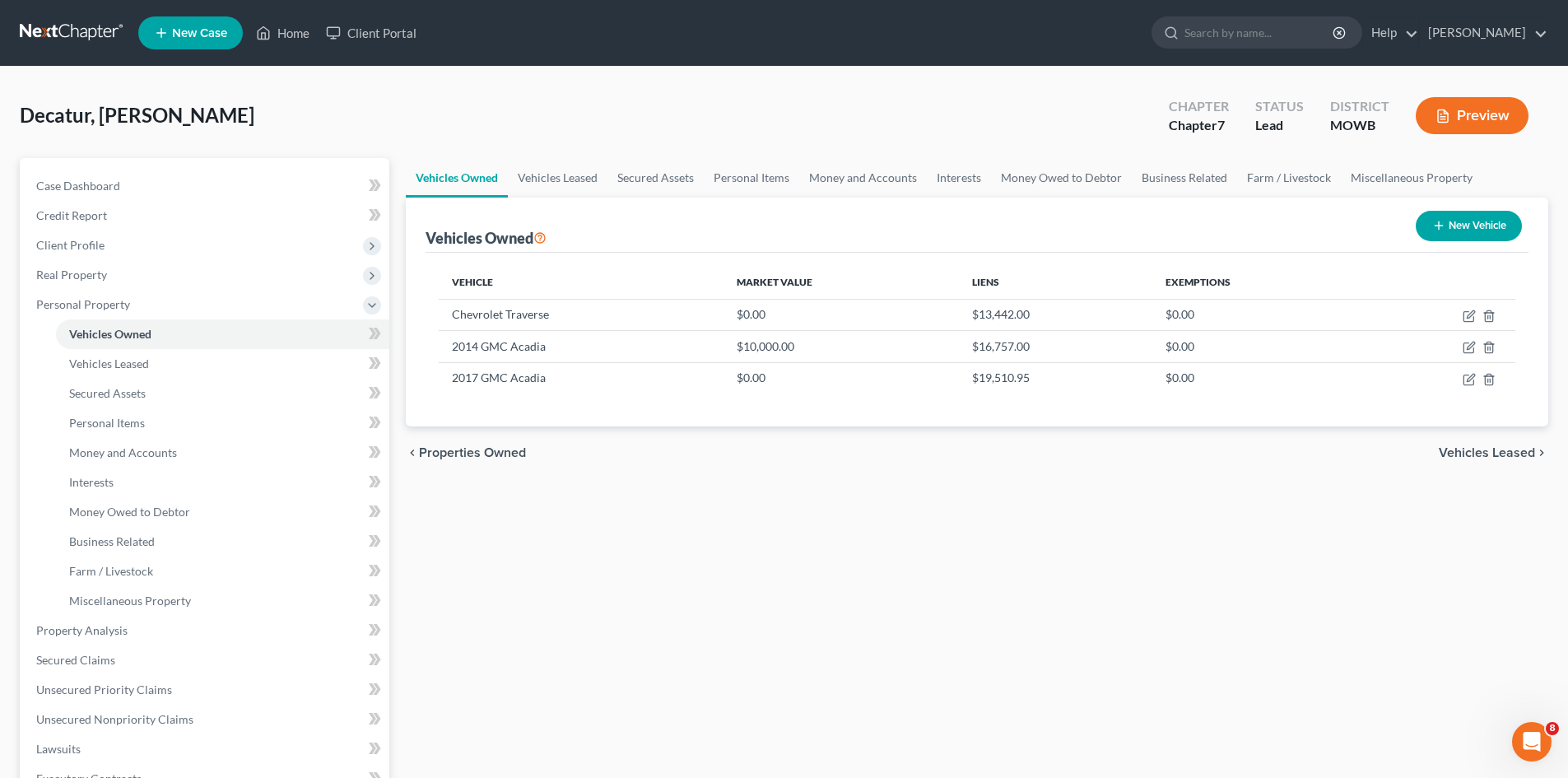
click at [1463, 456] on span "Vehicles Leased" at bounding box center [1487, 452] width 96 height 13
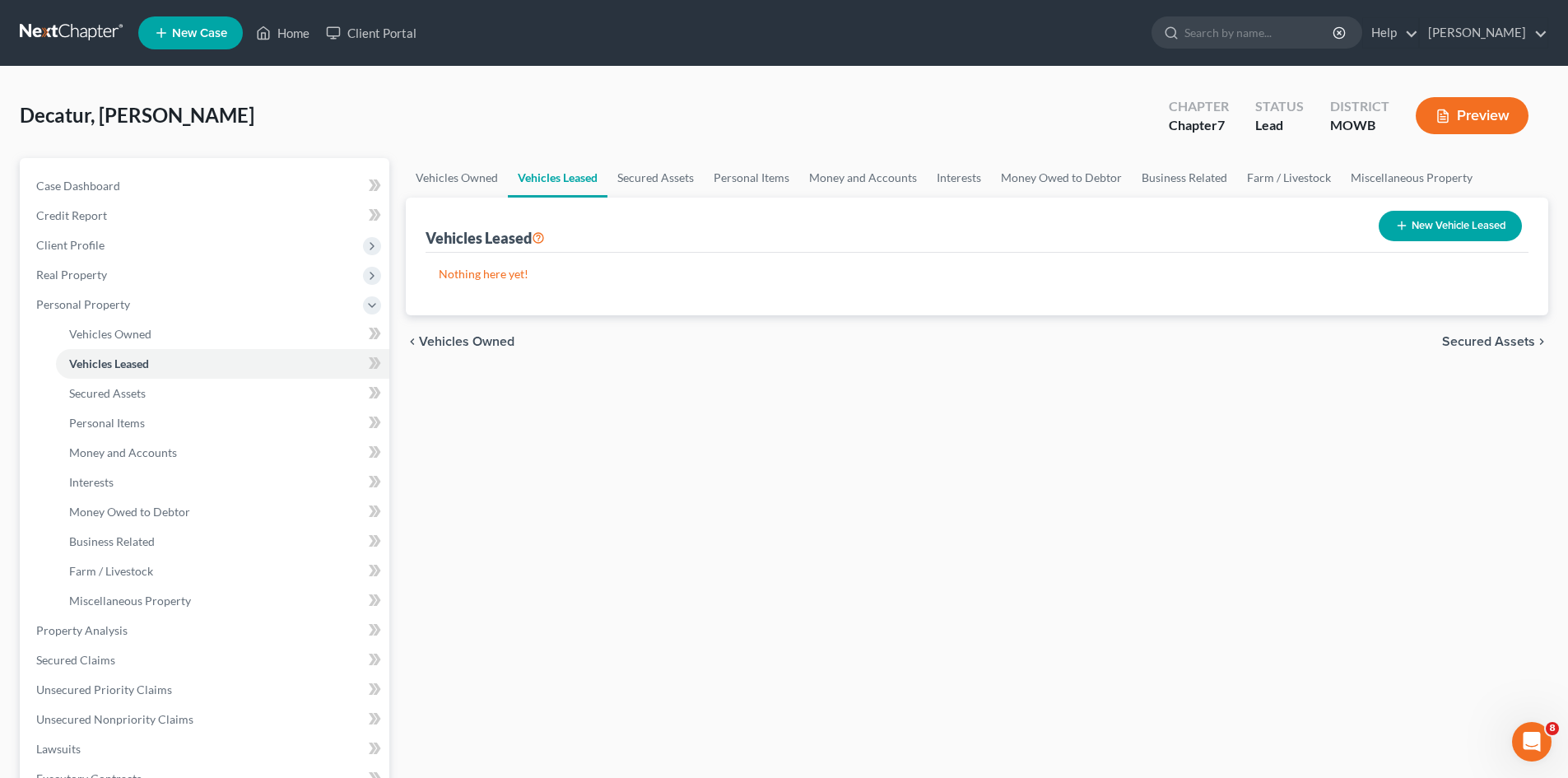
click at [1490, 347] on span "Secured Assets" at bounding box center [1489, 341] width 93 height 13
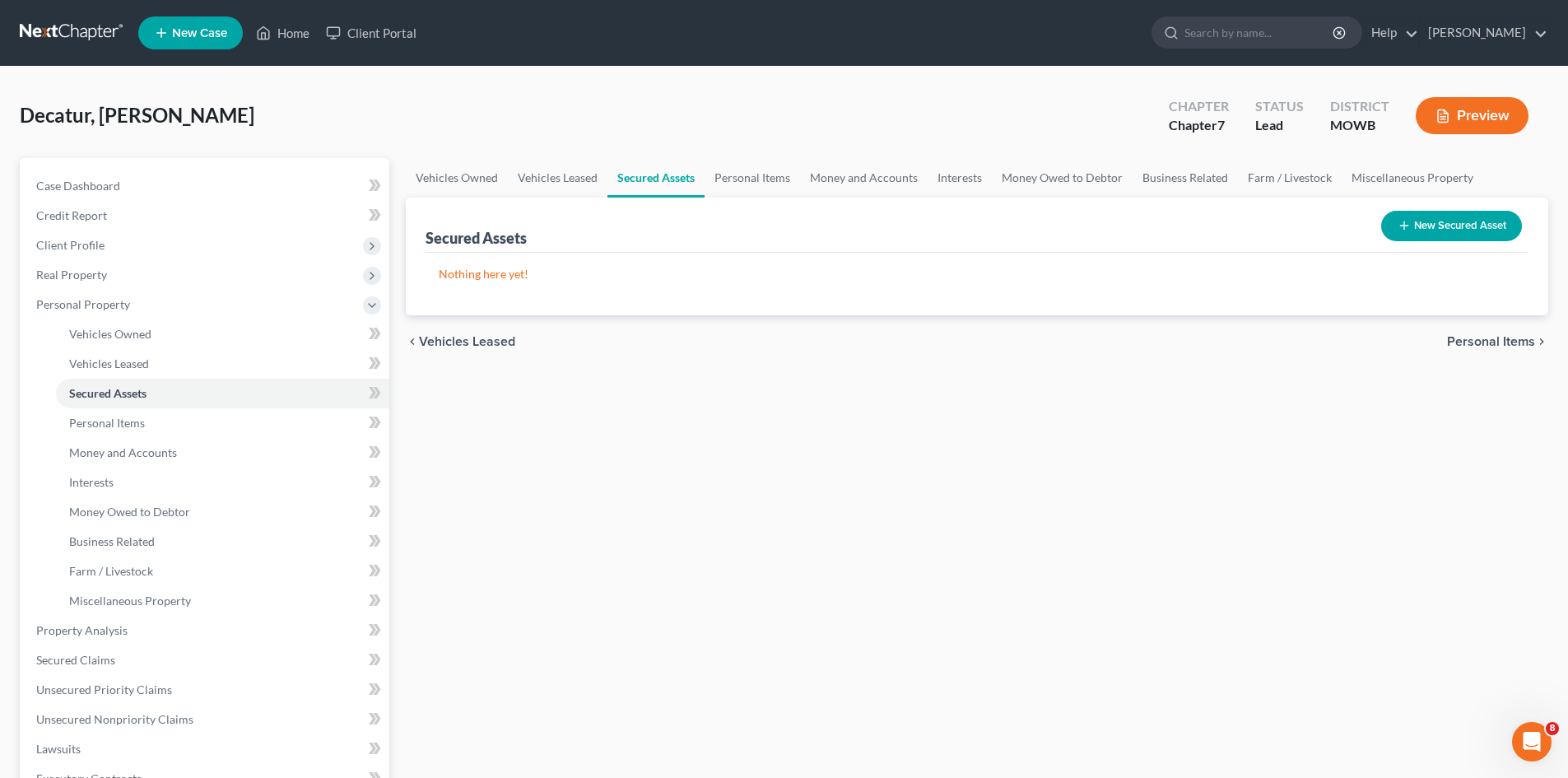
click at [1491, 347] on span "Personal Items" at bounding box center [1491, 341] width 88 height 13
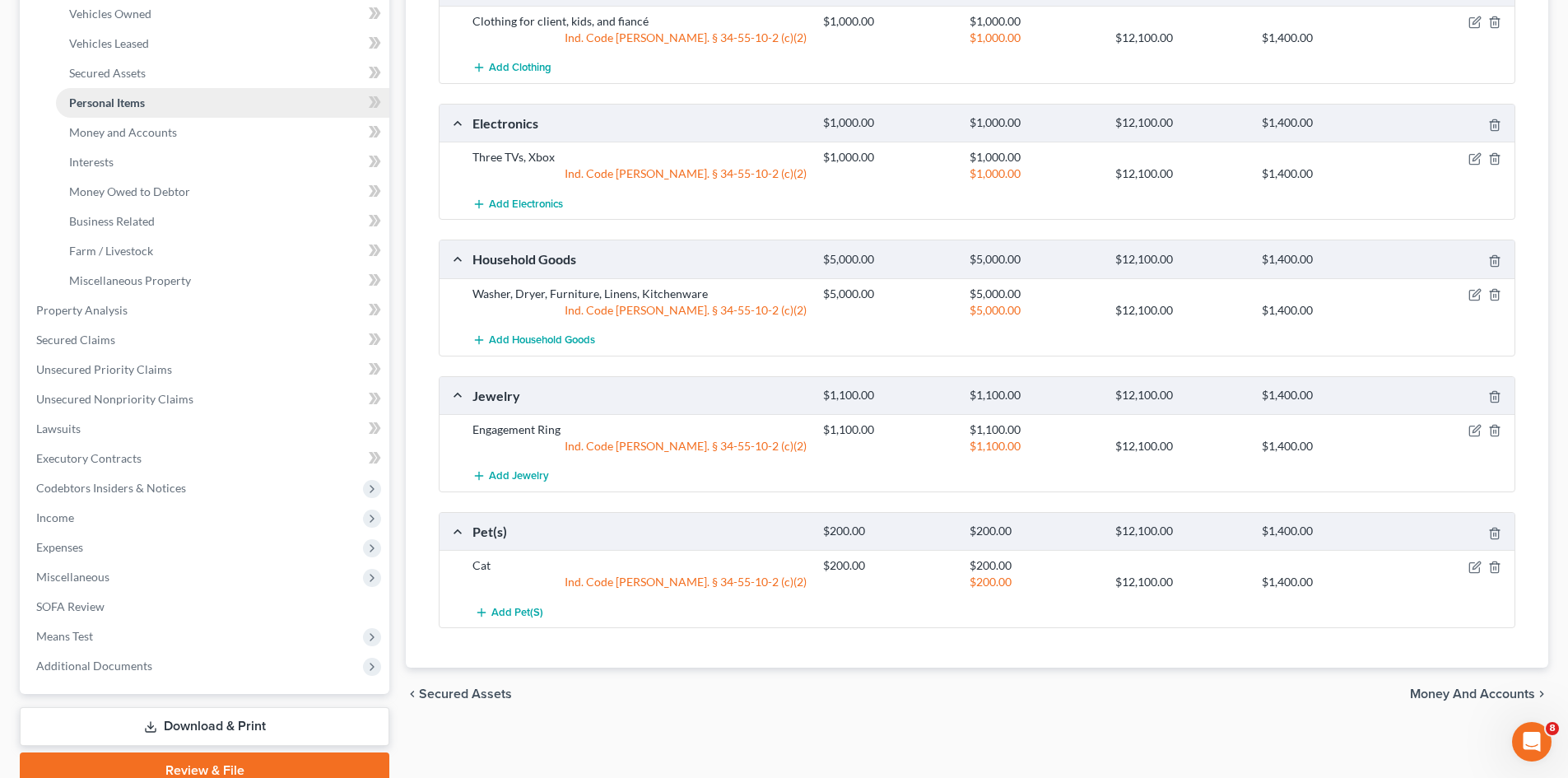
scroll to position [329, 0]
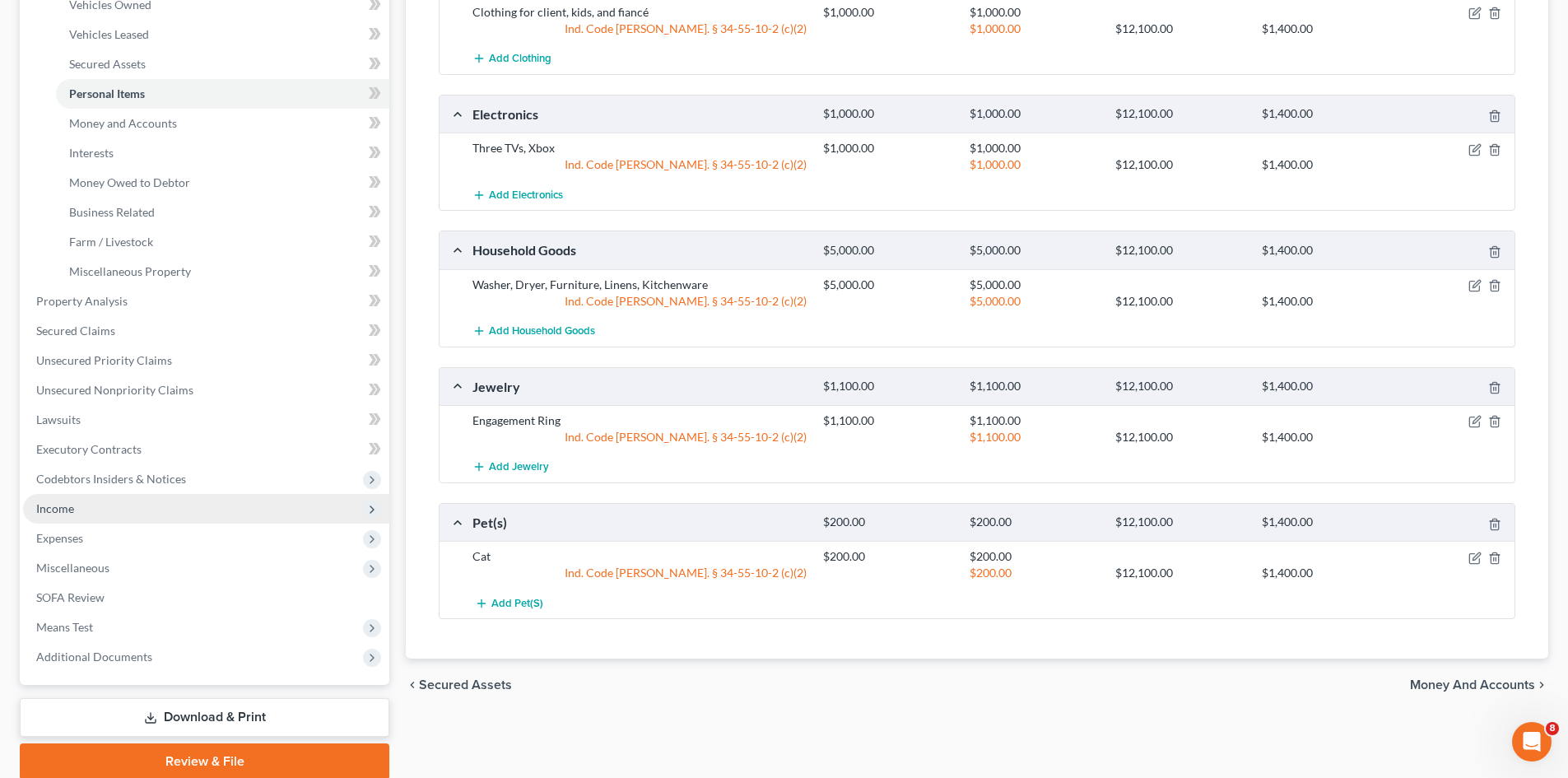
click at [205, 501] on span "Income" at bounding box center [206, 509] width 367 height 30
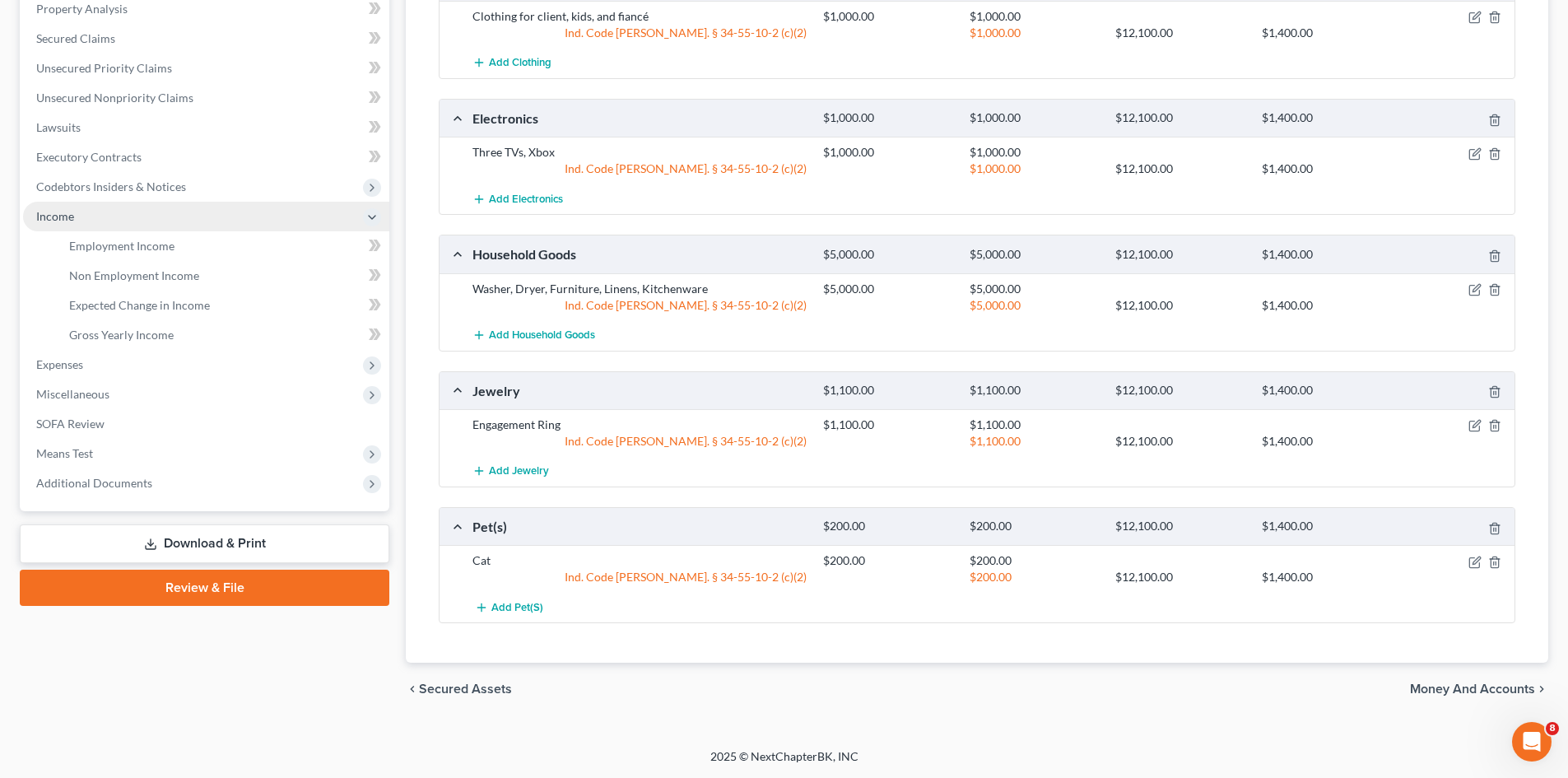
scroll to position [325, 0]
click at [165, 253] on link "Employment Income" at bounding box center [222, 246] width 333 height 30
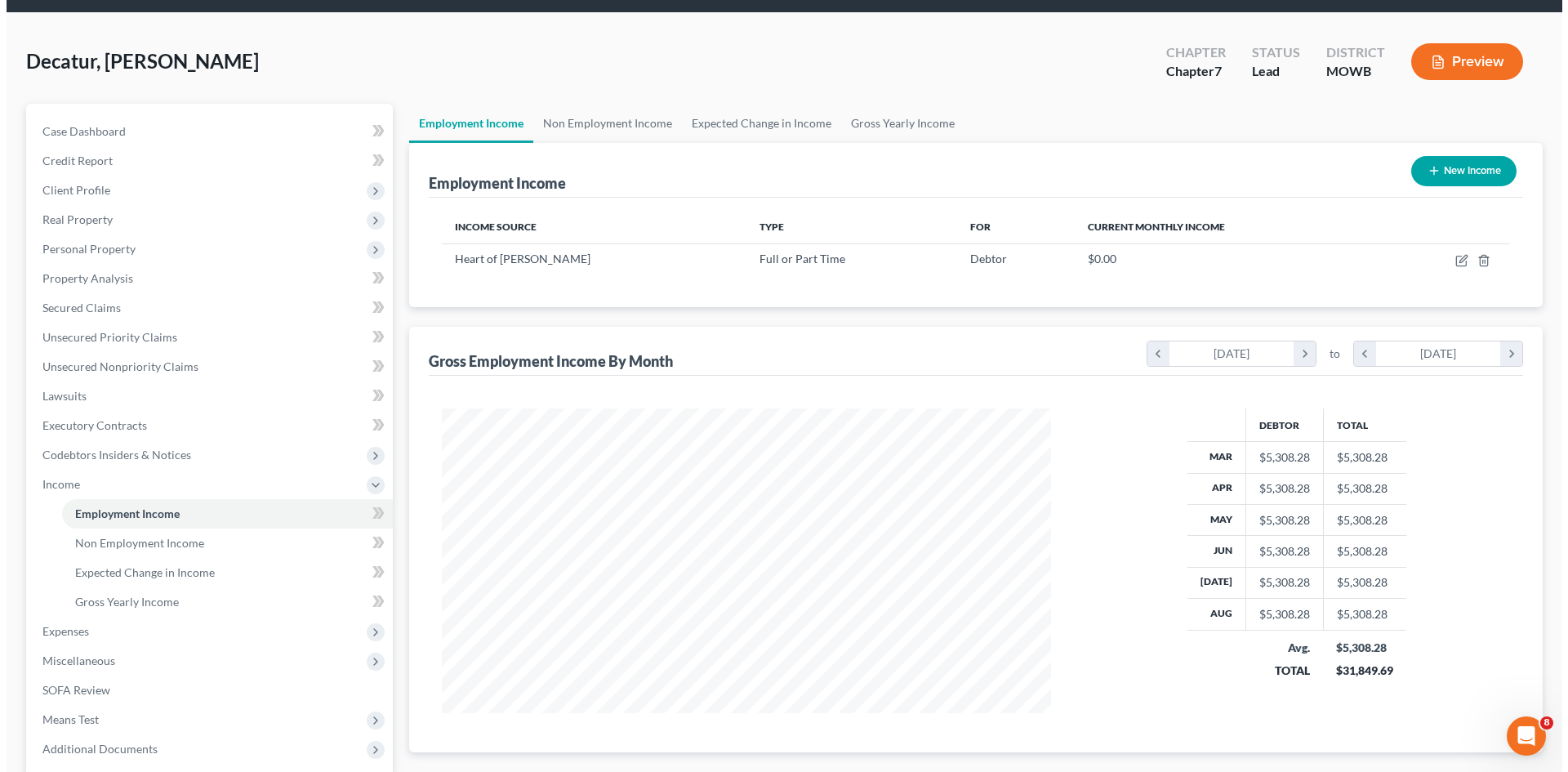
scroll to position [81, 0]
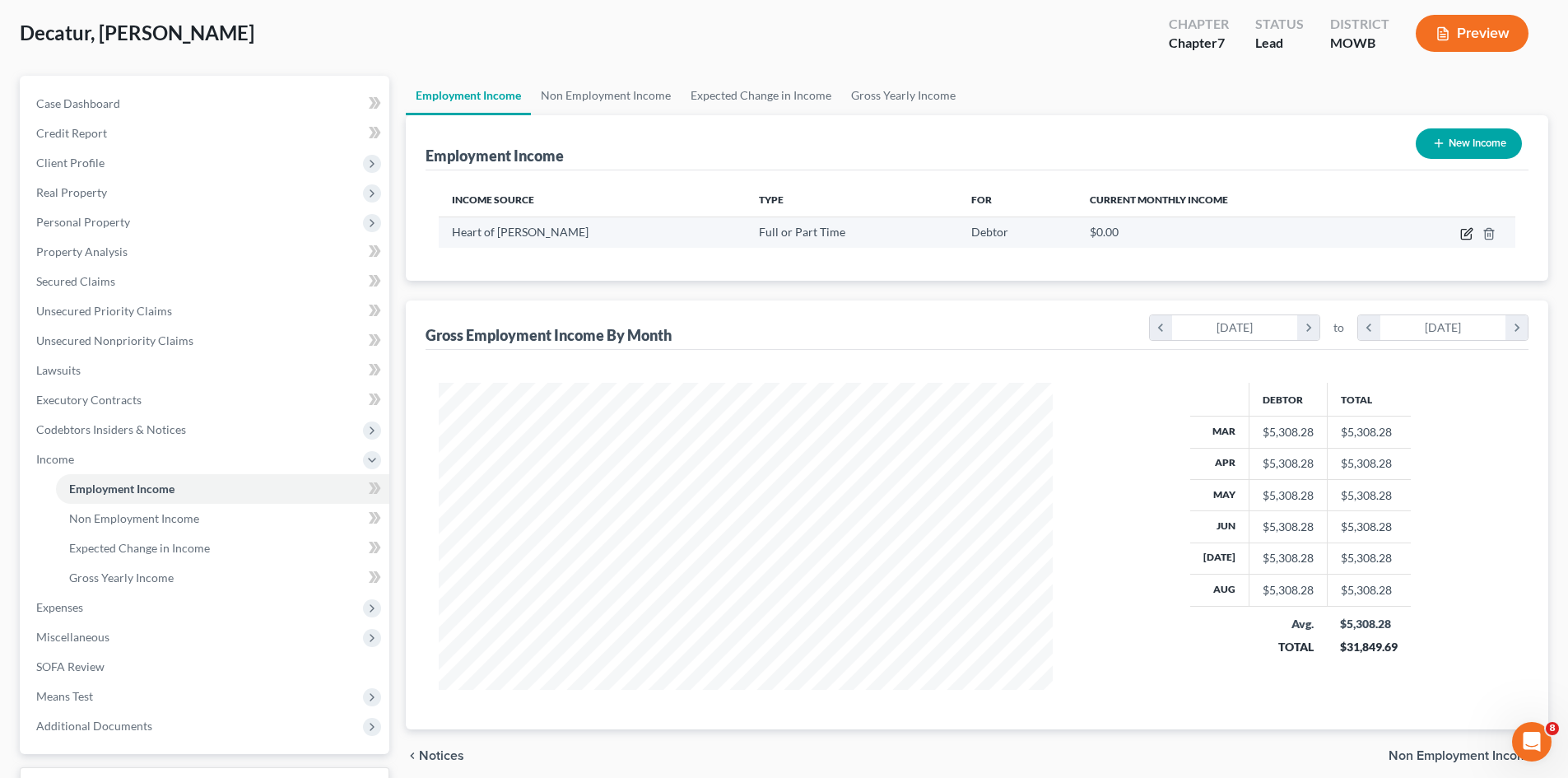
click at [1469, 232] on icon "button" at bounding box center [1466, 233] width 13 height 13
select select "0"
select select "15"
select select "3"
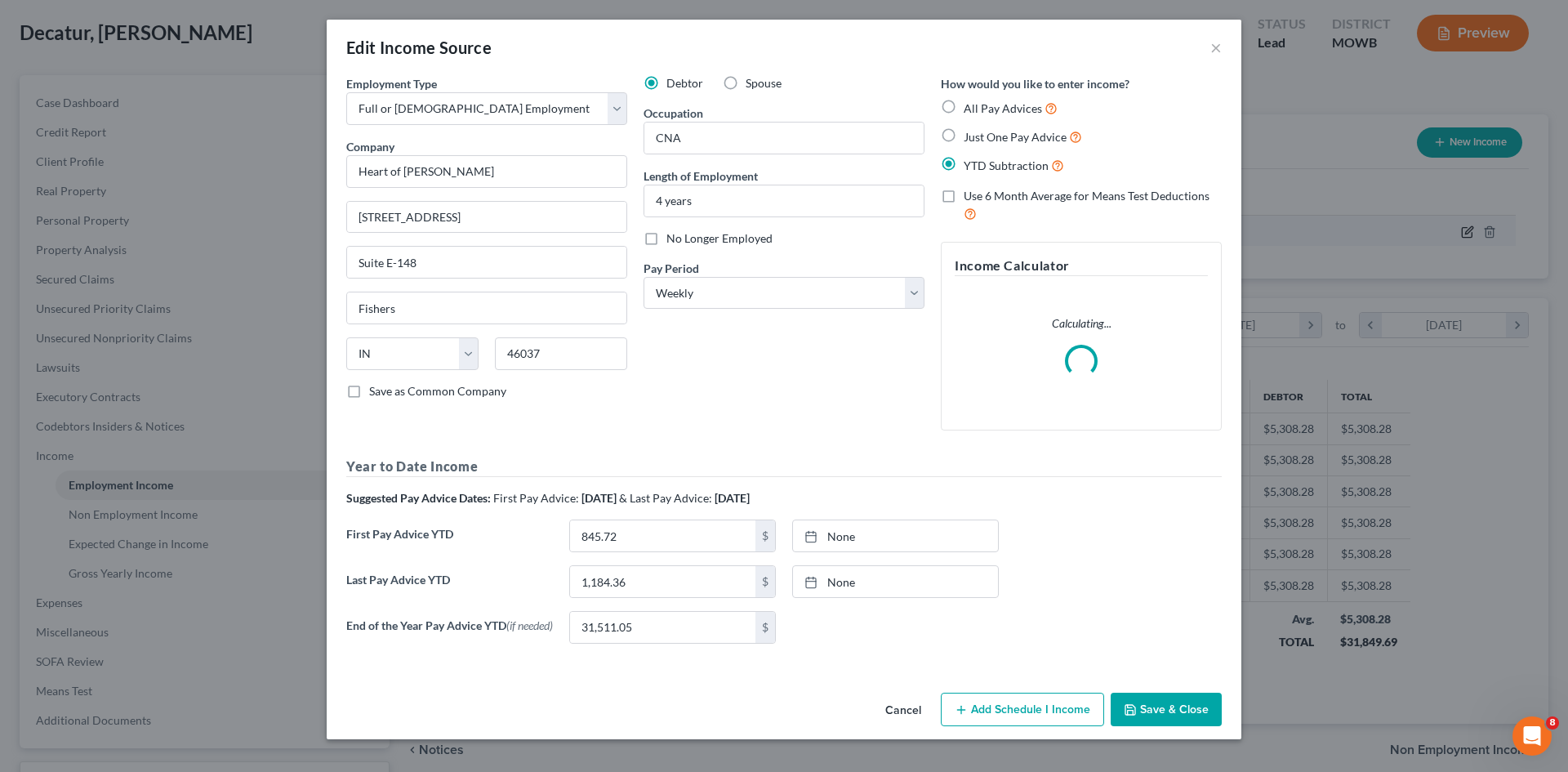
scroll to position [307, 647]
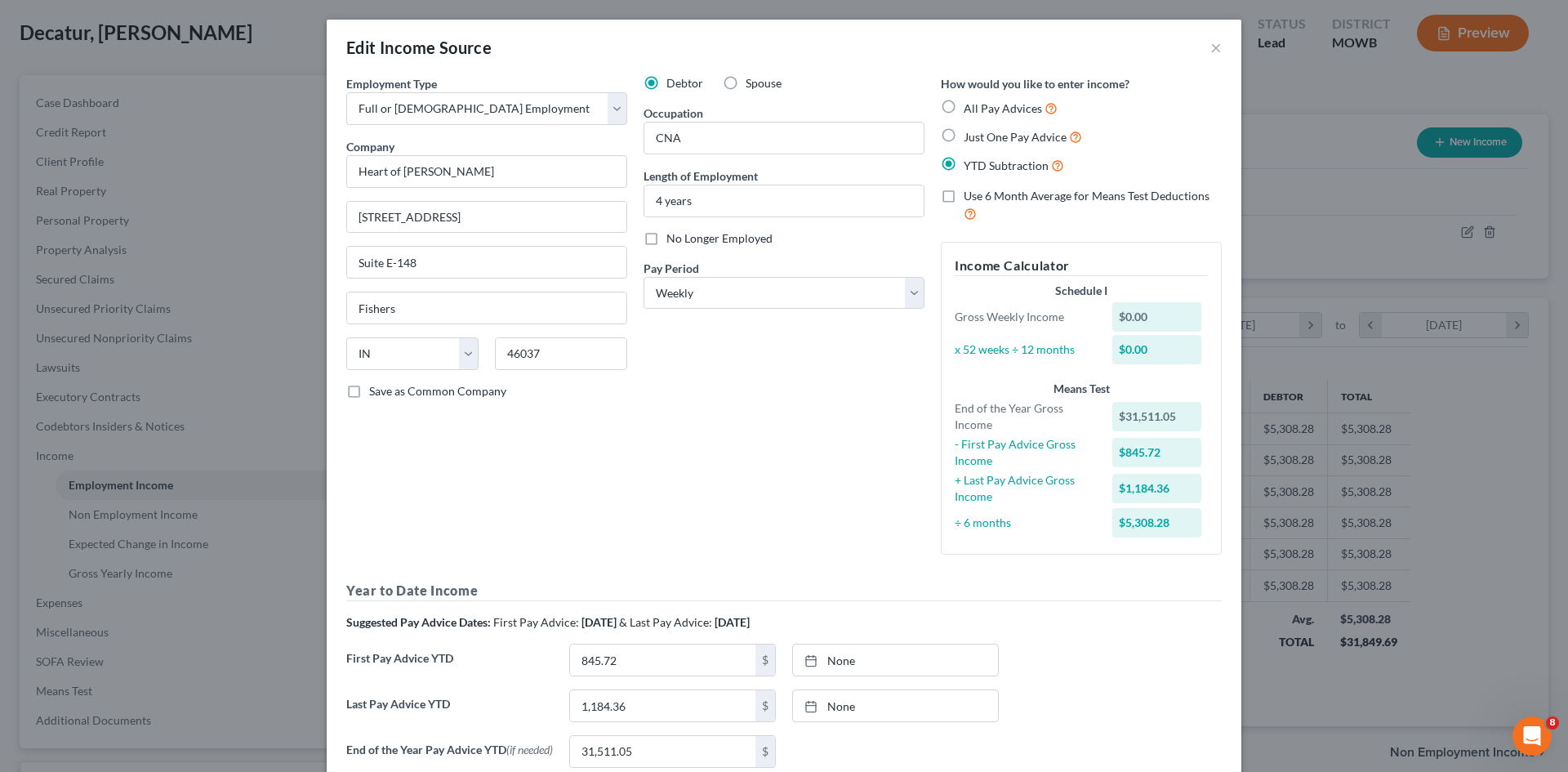
click at [964, 201] on label "Use 6 Month Average for Means Test Deductions" at bounding box center [1092, 206] width 258 height 35
click at [970, 198] on input "Use 6 Month Average for Means Test Deductions" at bounding box center [975, 193] width 11 height 11
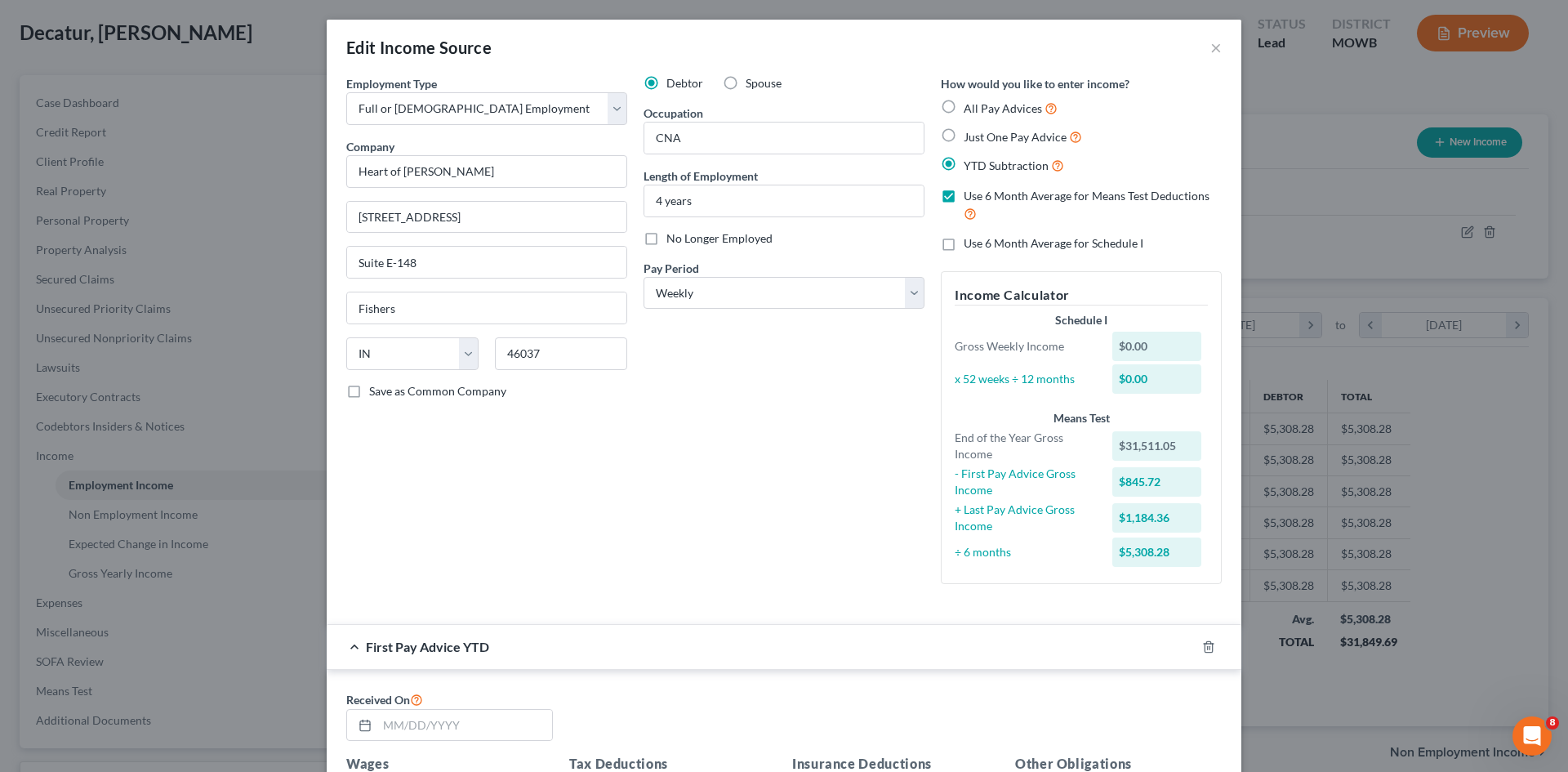
click at [863, 477] on div "Debtor Spouse Occupation CNA Length of Employment 4 years No Longer Employed Pa…" at bounding box center [784, 336] width 297 height 522
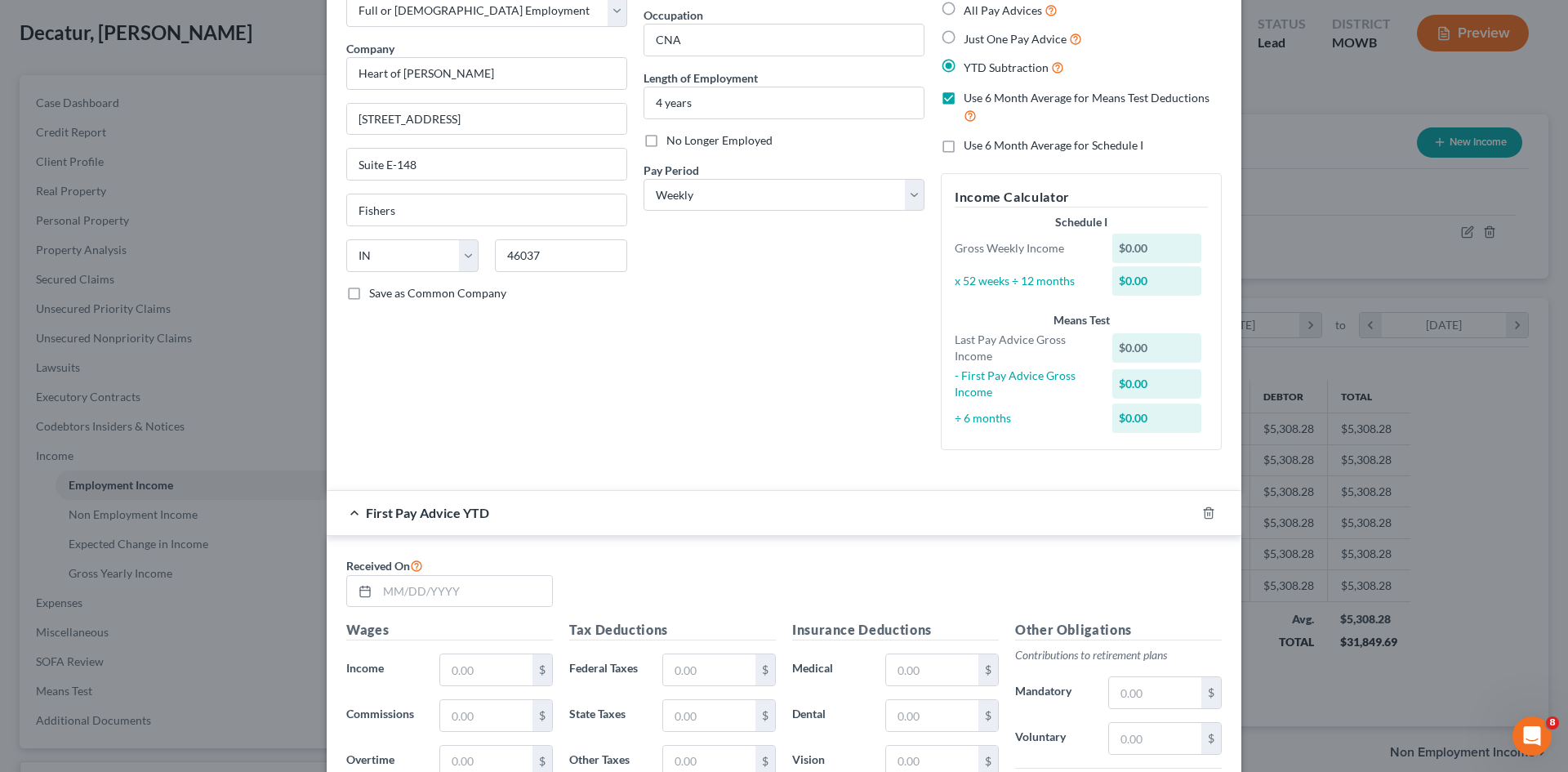
scroll to position [0, 0]
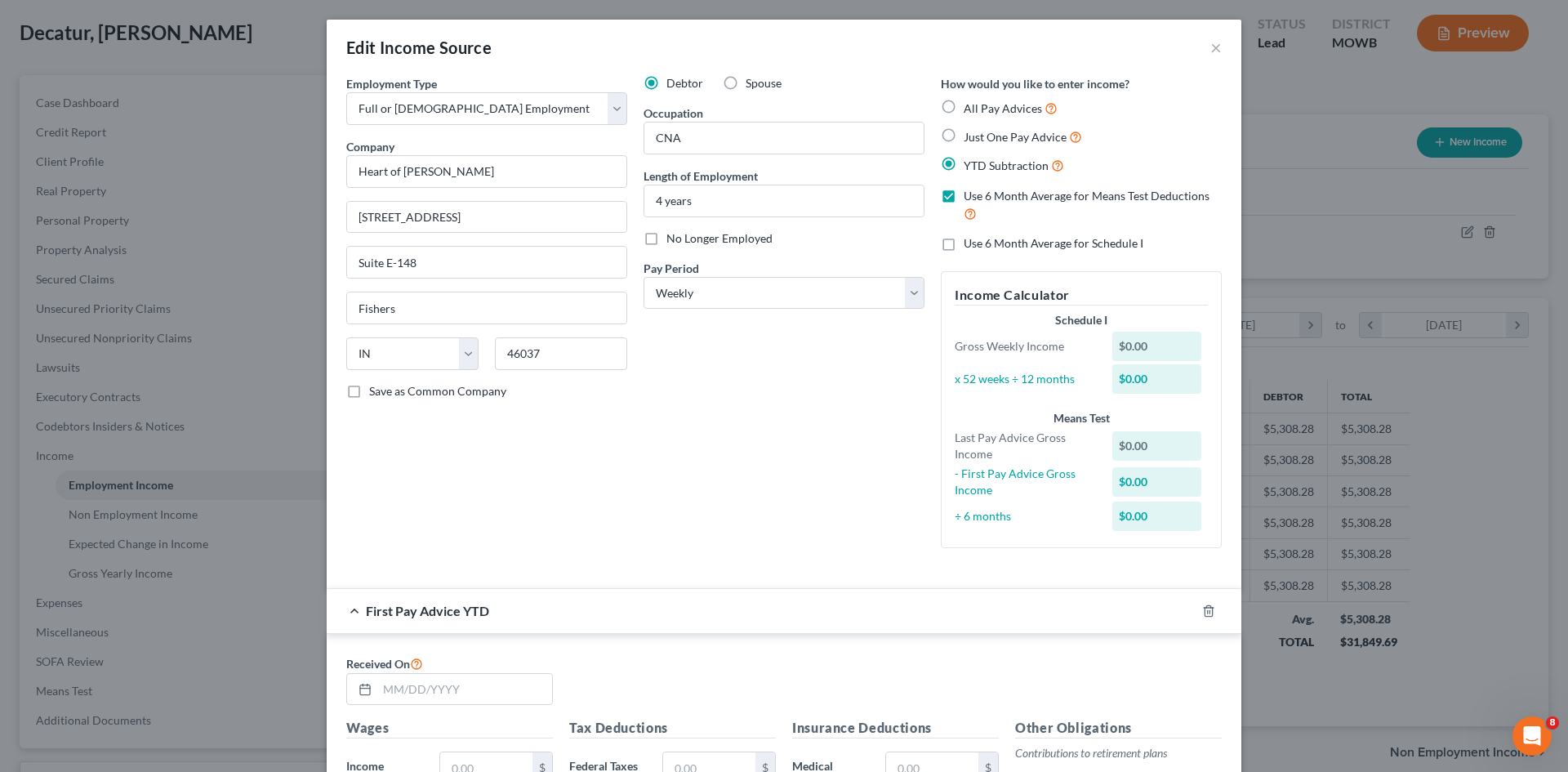
click at [964, 196] on label "Use 6 Month Average for Means Test Deductions" at bounding box center [1092, 206] width 258 height 35
click at [970, 196] on input "Use 6 Month Average for Means Test Deductions" at bounding box center [975, 193] width 11 height 11
checkbox input "false"
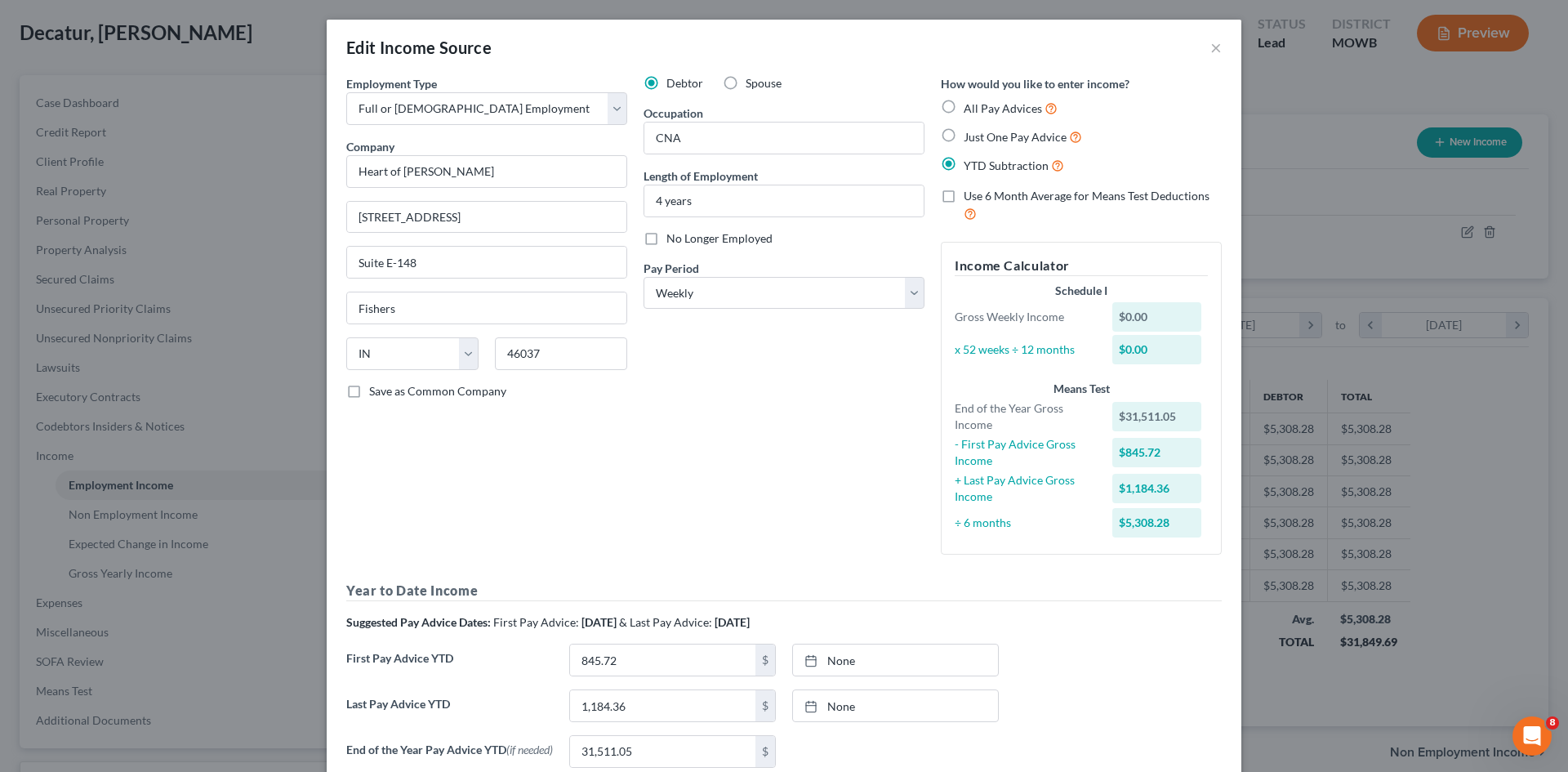
click at [1148, 313] on div "$0.00" at bounding box center [1157, 317] width 90 height 29
click at [1134, 321] on div "$0.00" at bounding box center [1157, 317] width 90 height 29
click at [1131, 320] on div "$0.00" at bounding box center [1157, 317] width 90 height 29
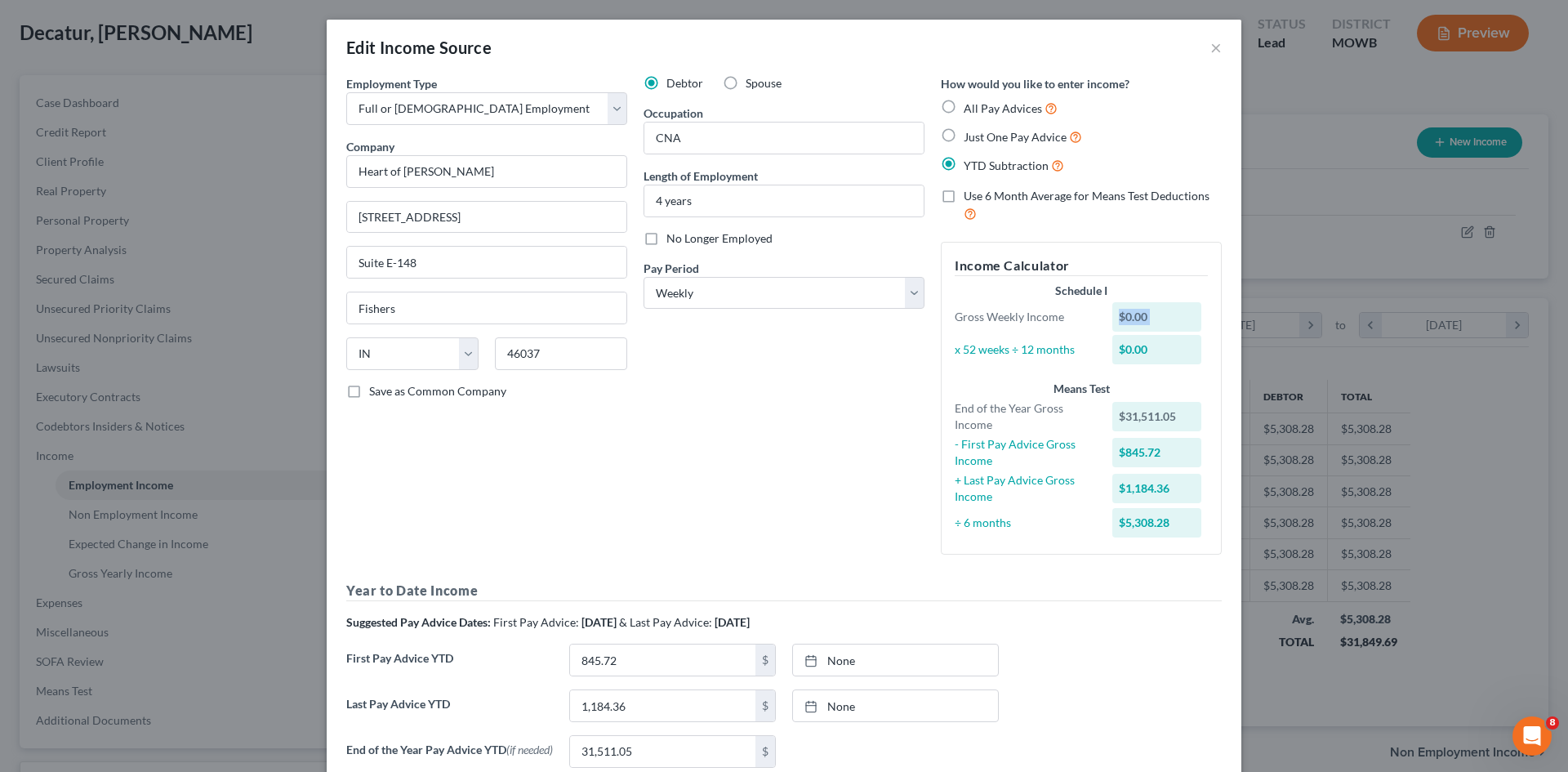
click at [1140, 320] on div "$0.00" at bounding box center [1157, 317] width 90 height 29
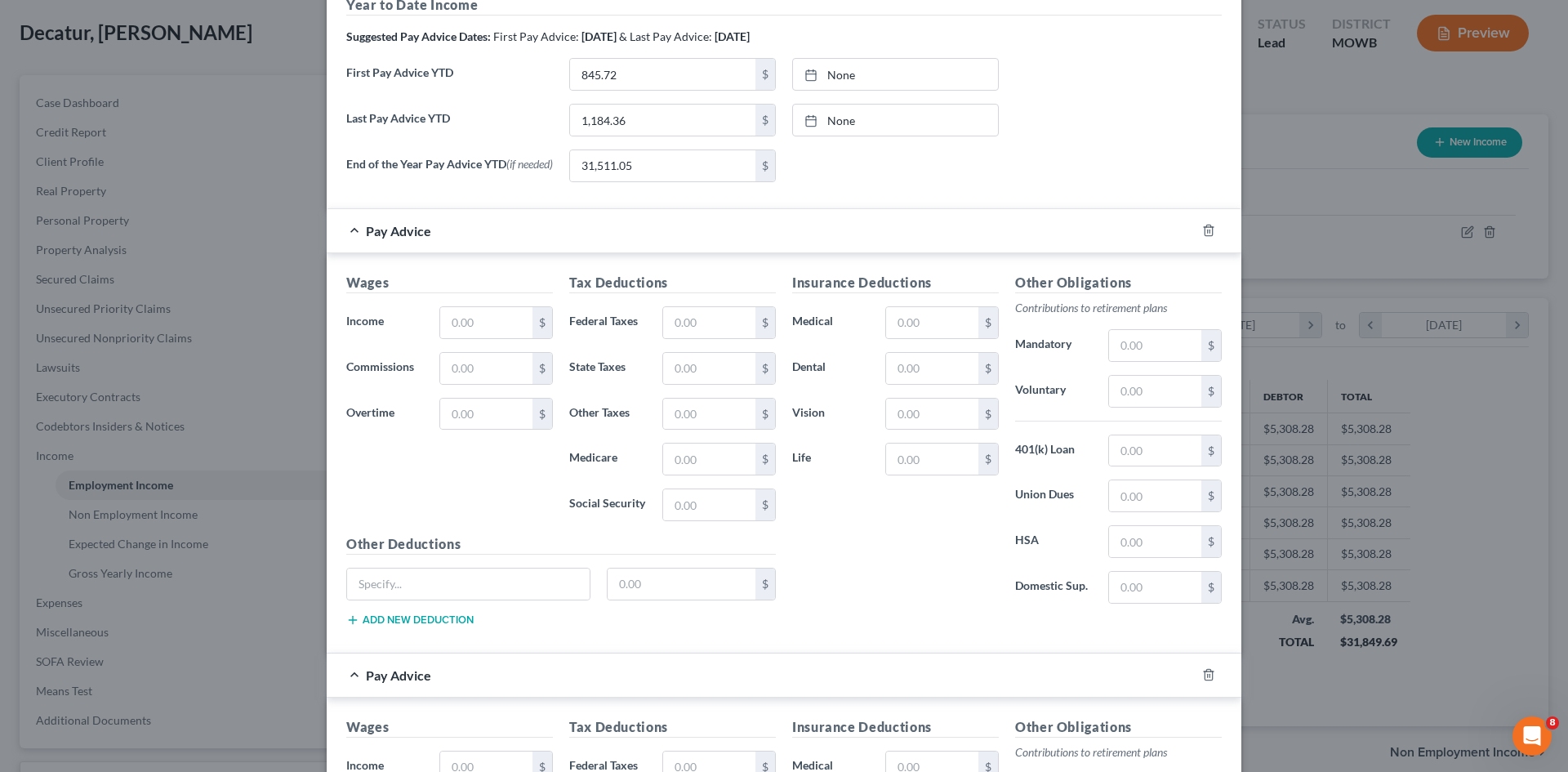
scroll to position [595, 0]
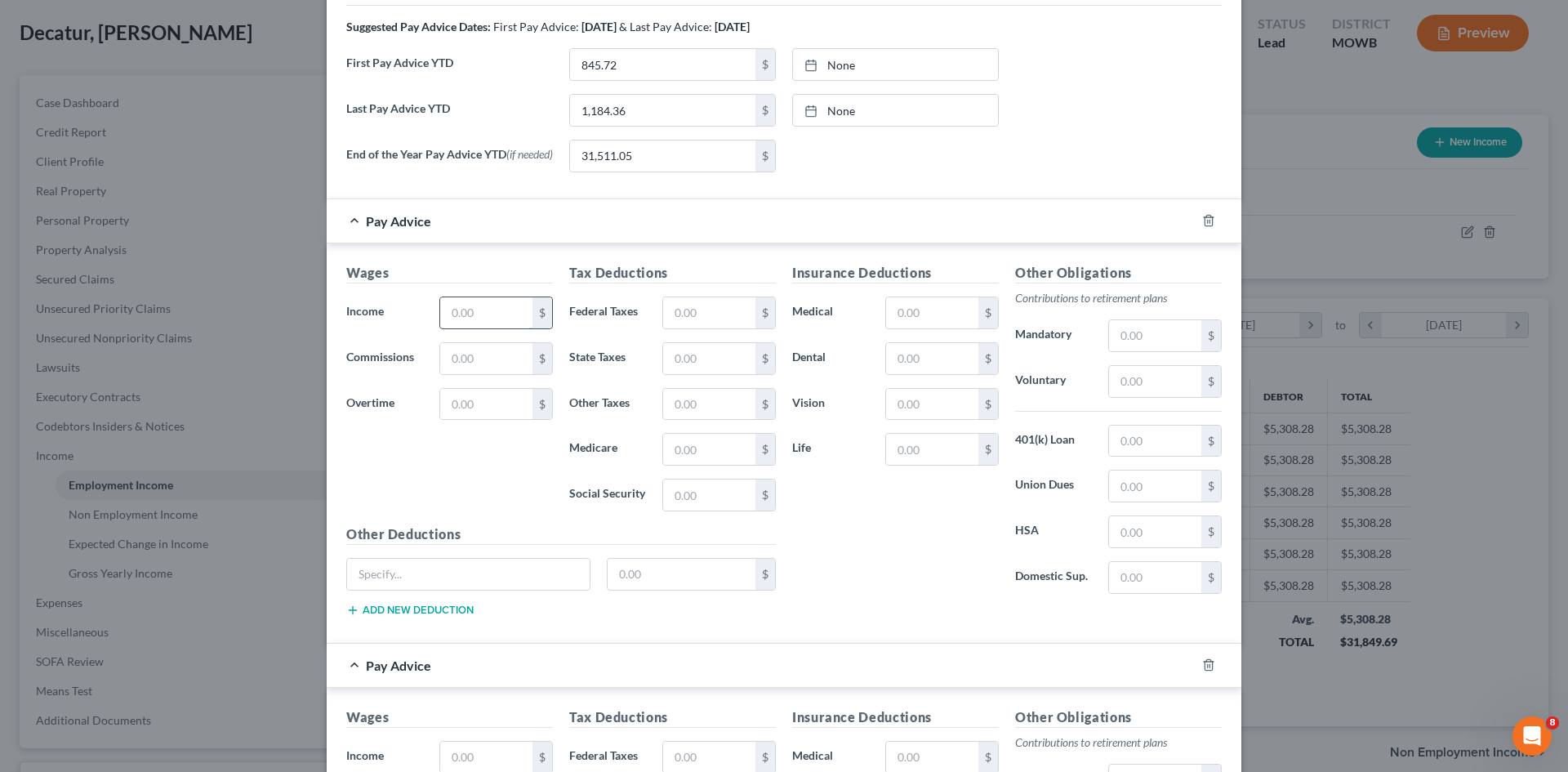
click at [481, 324] on input "text" at bounding box center [486, 313] width 92 height 31
click at [805, 66] on icon at bounding box center [810, 65] width 13 height 13
type input "[DATE]"
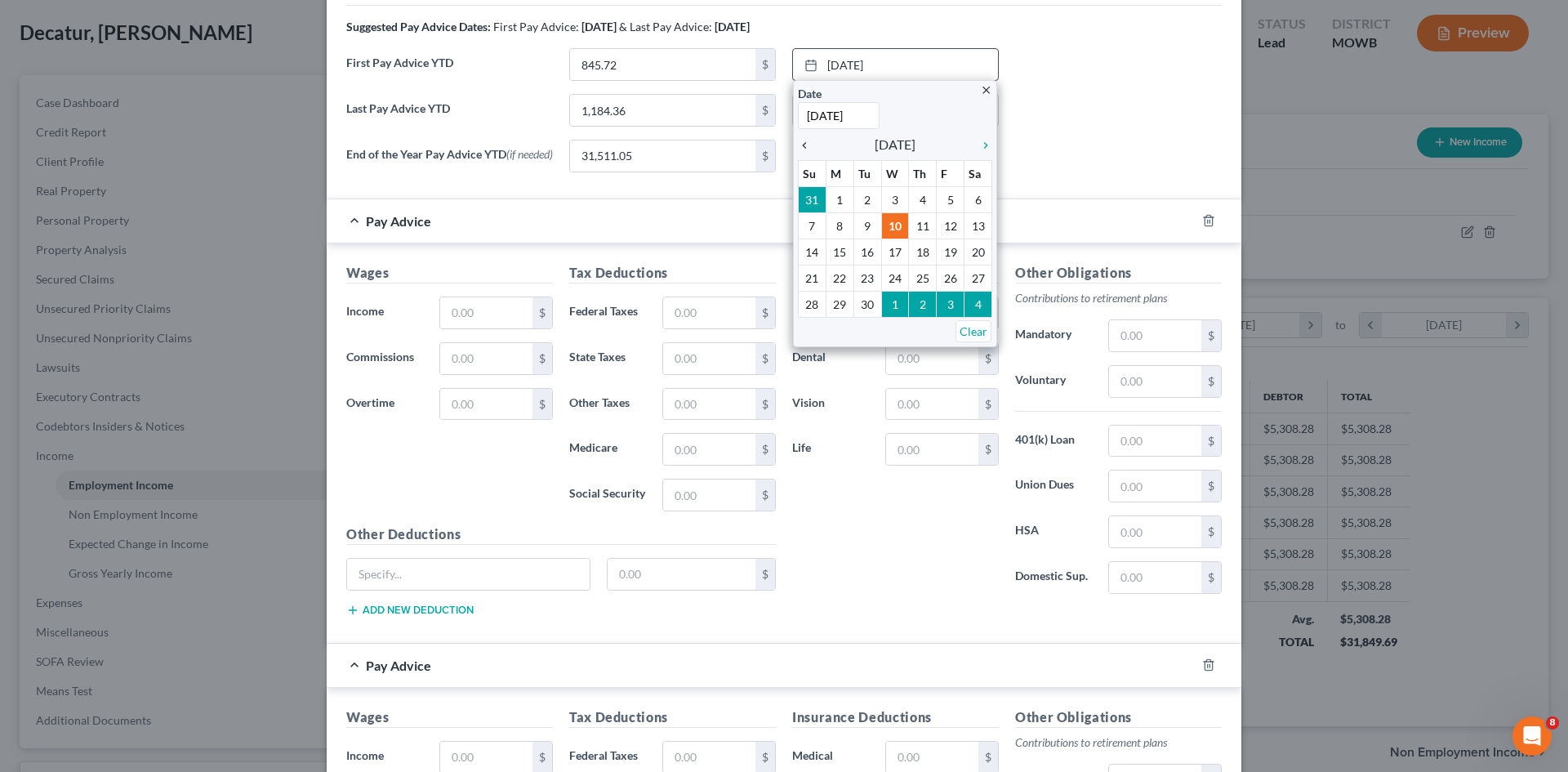
click at [798, 147] on icon "chevron_left" at bounding box center [809, 145] width 22 height 13
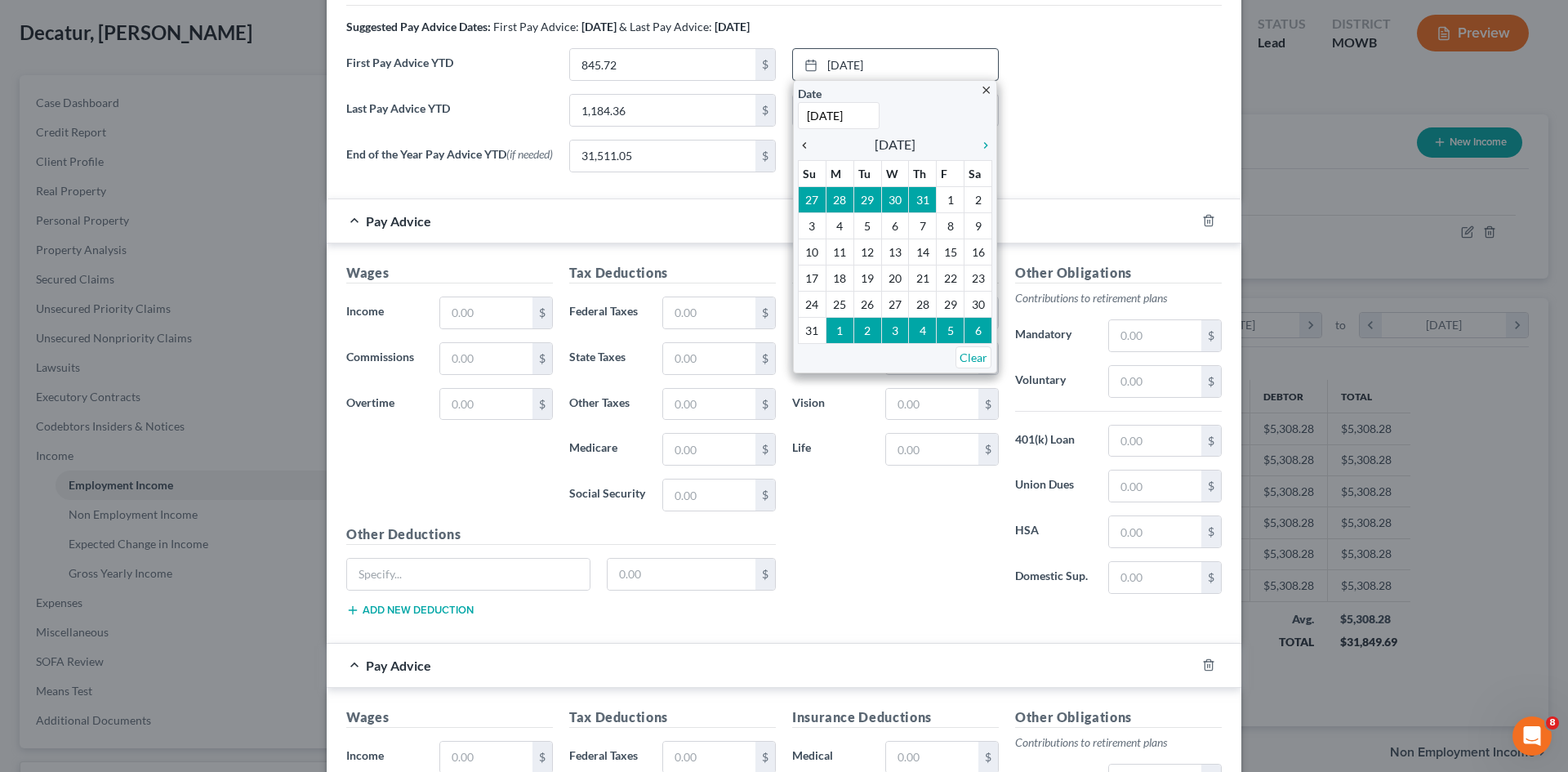
click at [798, 147] on icon "chevron_left" at bounding box center [809, 145] width 22 height 13
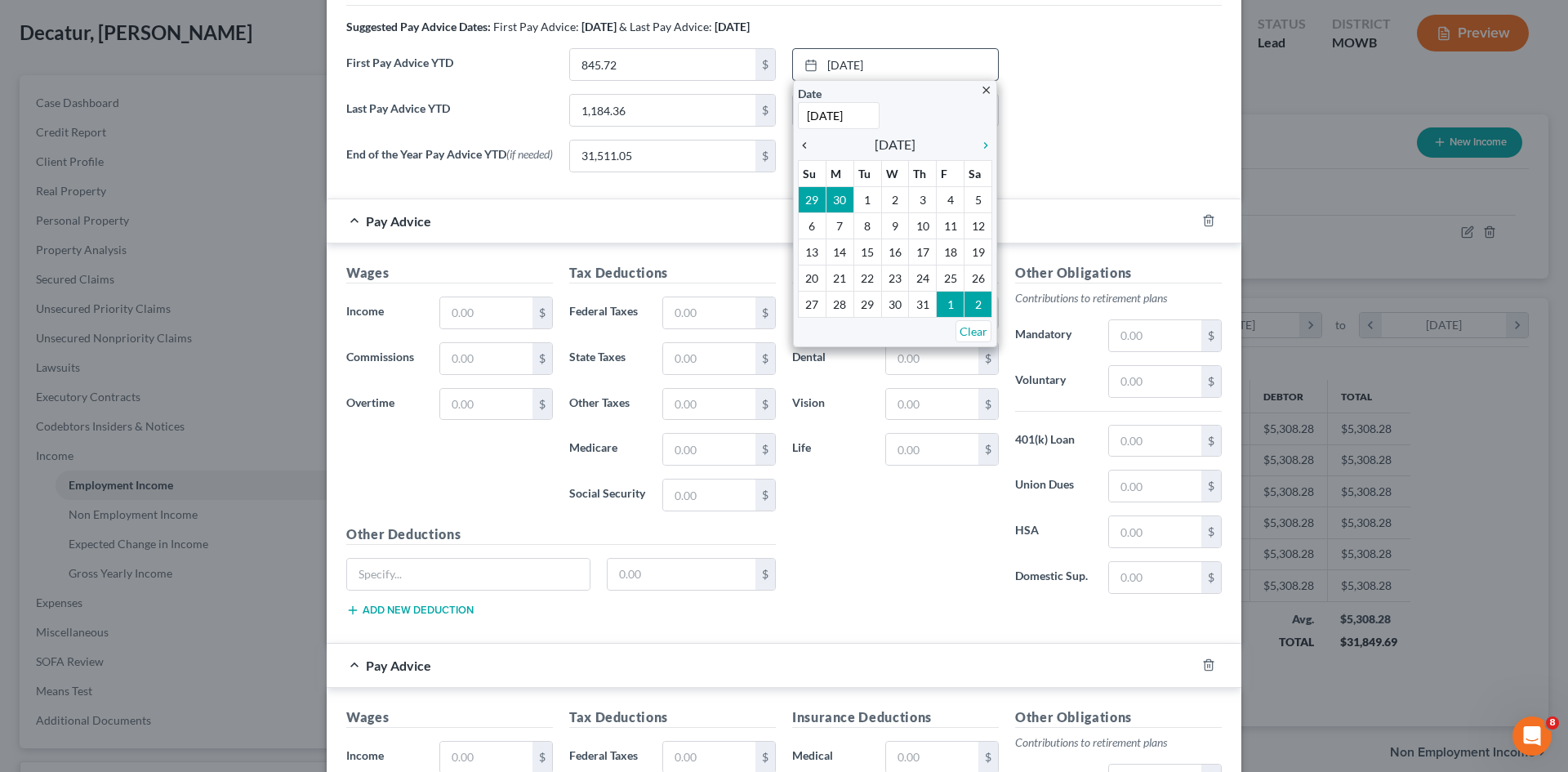
click at [798, 147] on icon "chevron_left" at bounding box center [809, 145] width 22 height 13
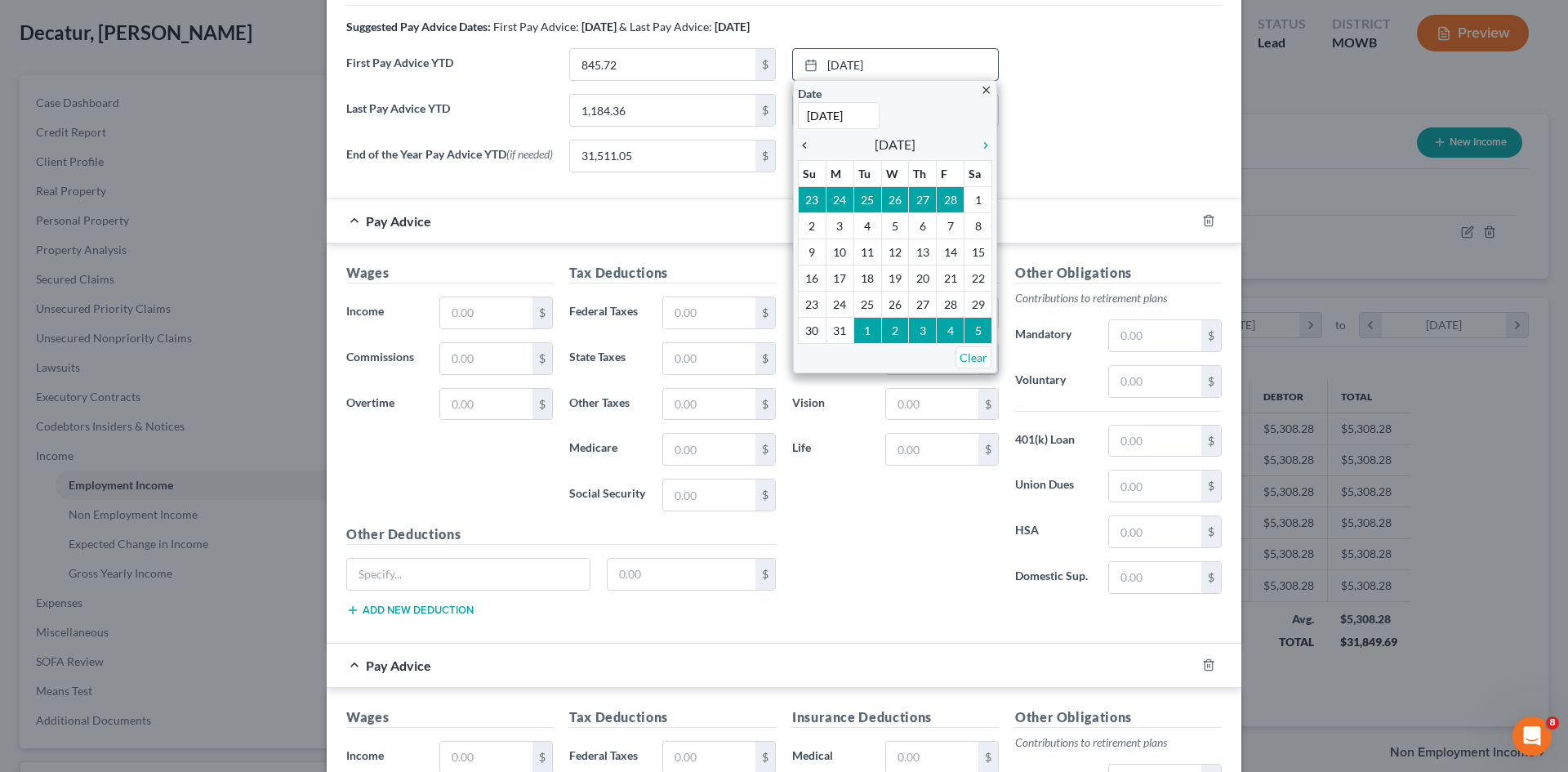
click at [798, 147] on icon "chevron_left" at bounding box center [809, 145] width 22 height 13
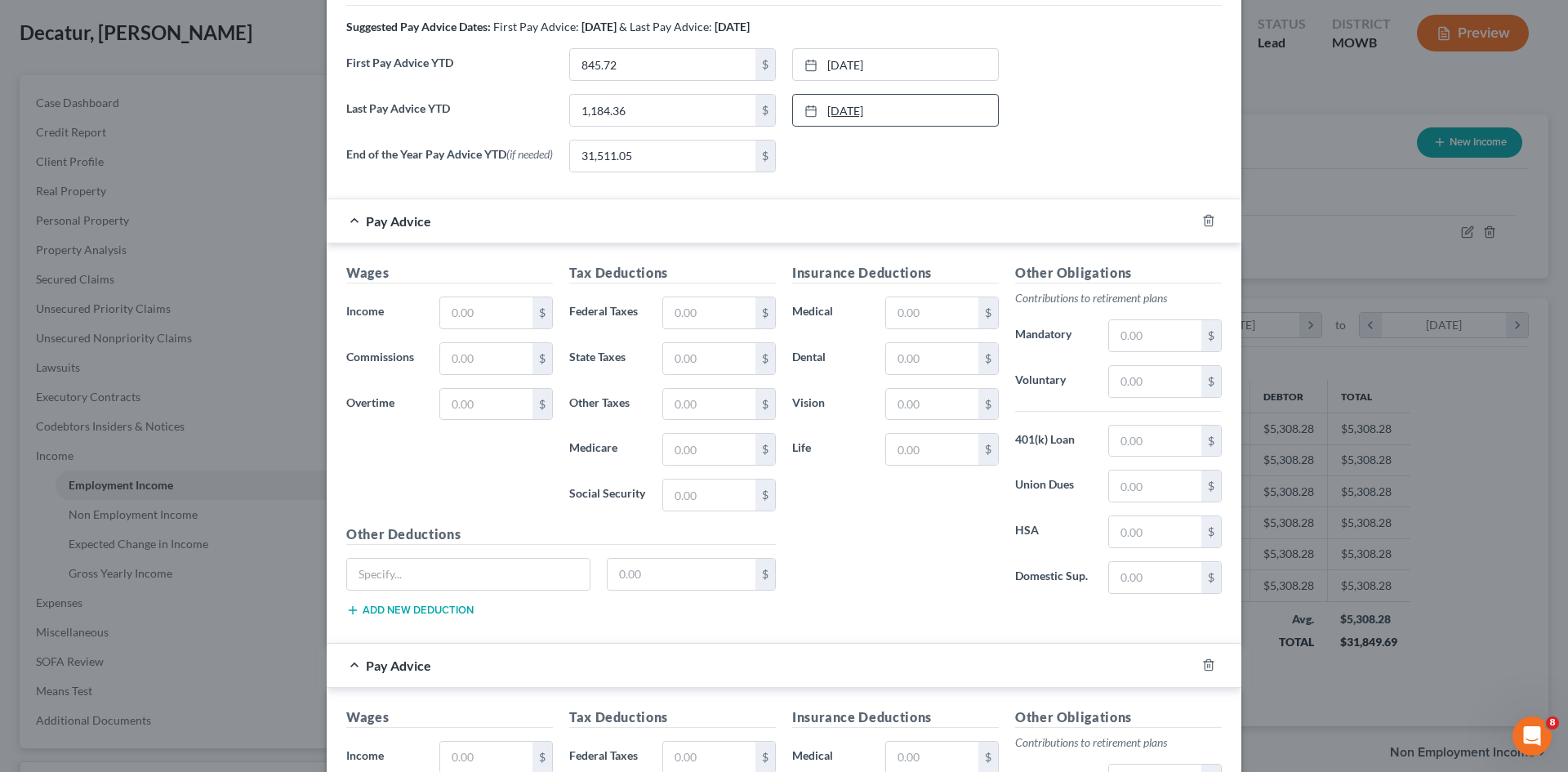
type input "[DATE]"
click at [880, 113] on link "[DATE]" at bounding box center [895, 111] width 205 height 31
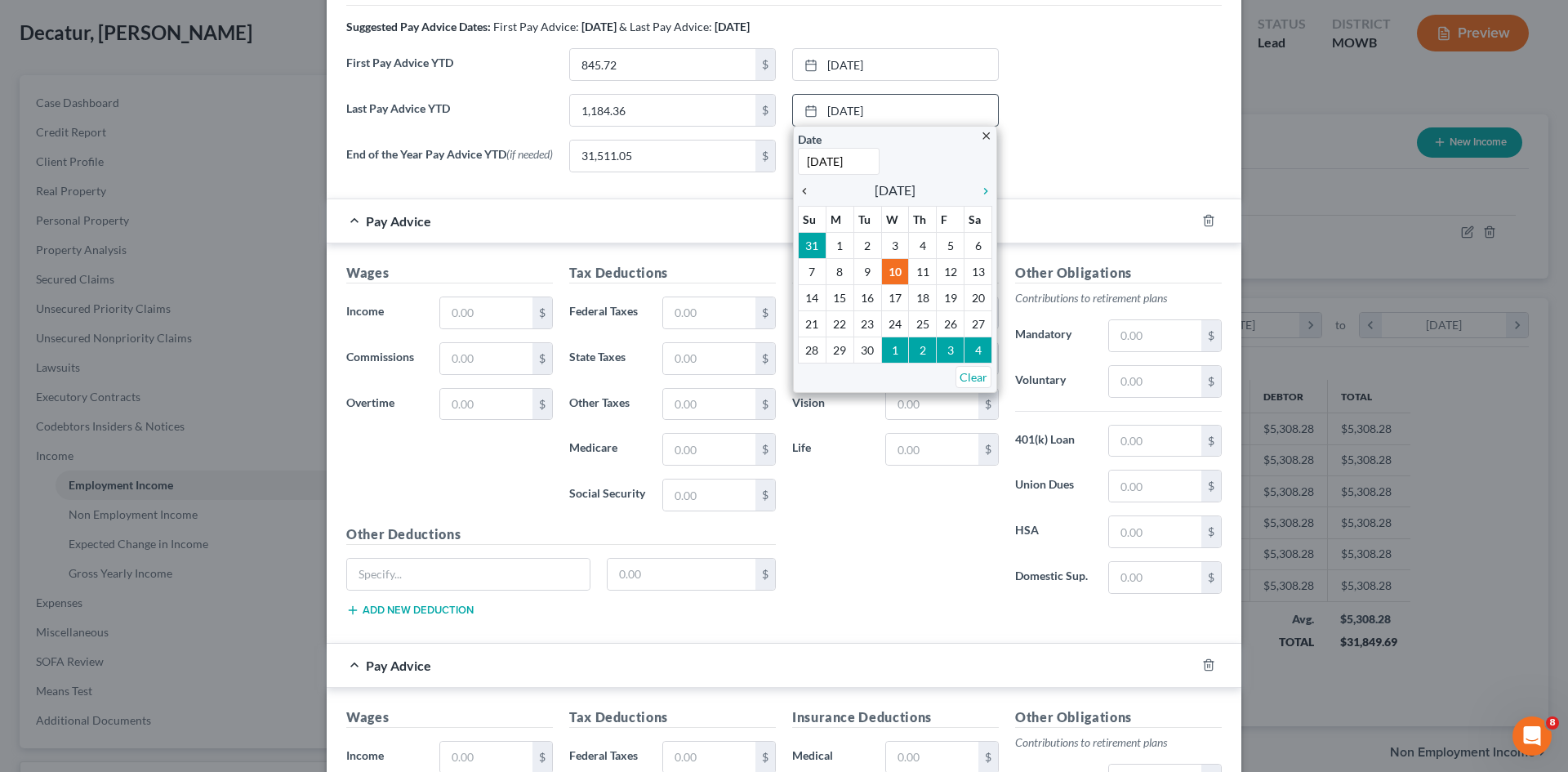
click at [800, 192] on icon "chevron_left" at bounding box center [809, 190] width 22 height 13
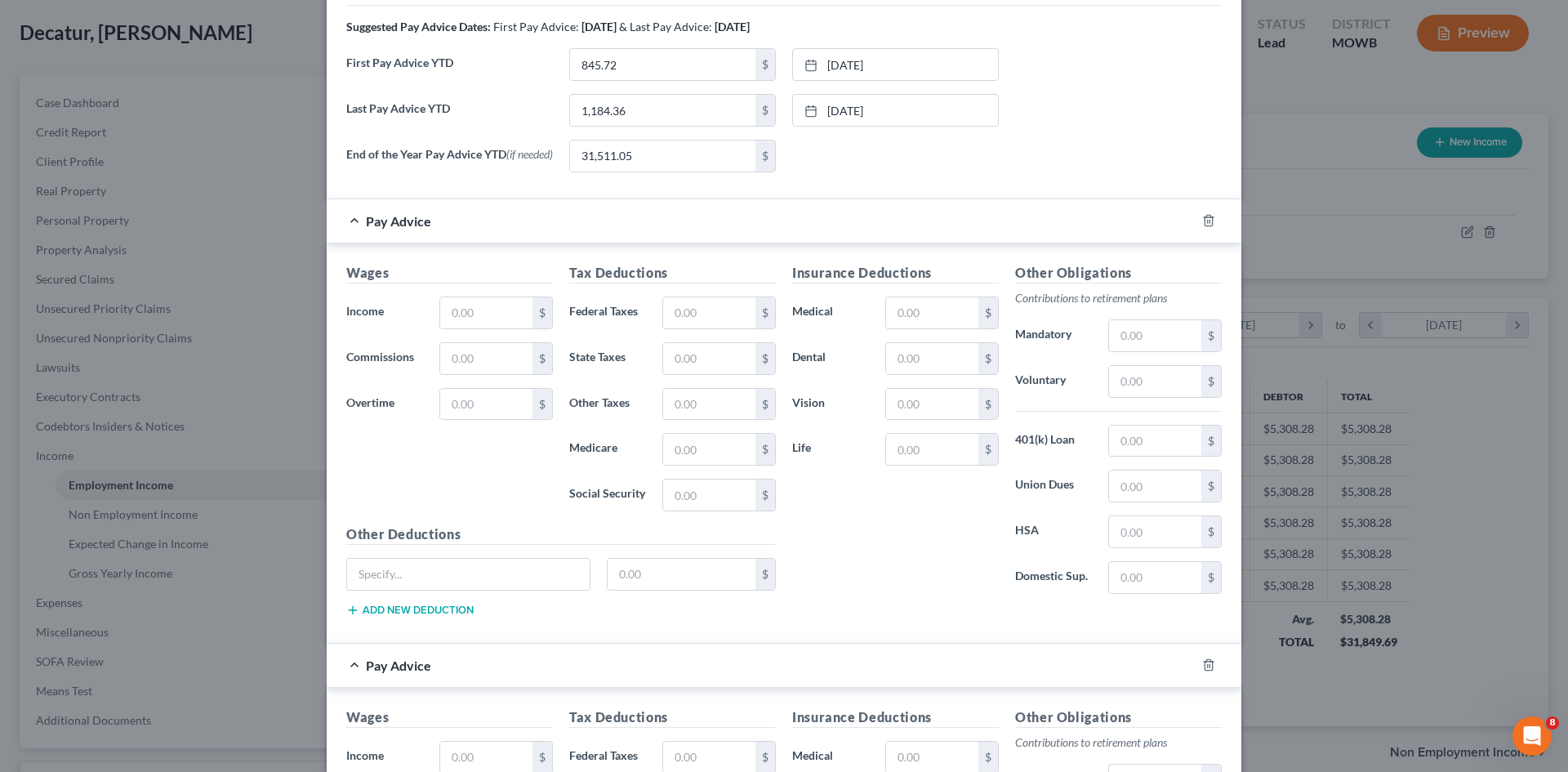
click at [914, 173] on div "None close Date Time chevron_left [DATE] chevron_right Su M Tu W Th F Sa 31 1 2…" at bounding box center [894, 155] width 223 height 32
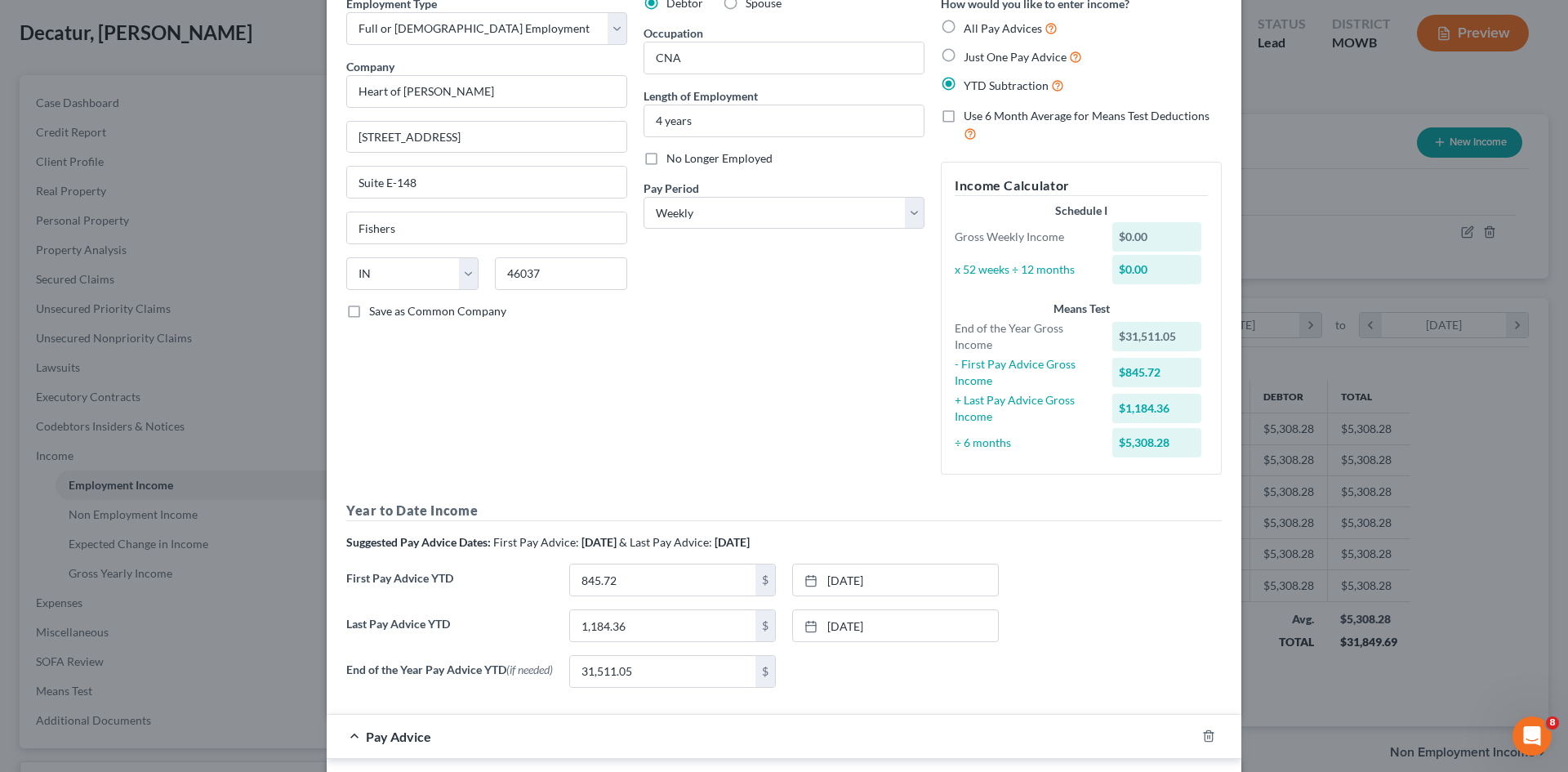
scroll to position [24, 0]
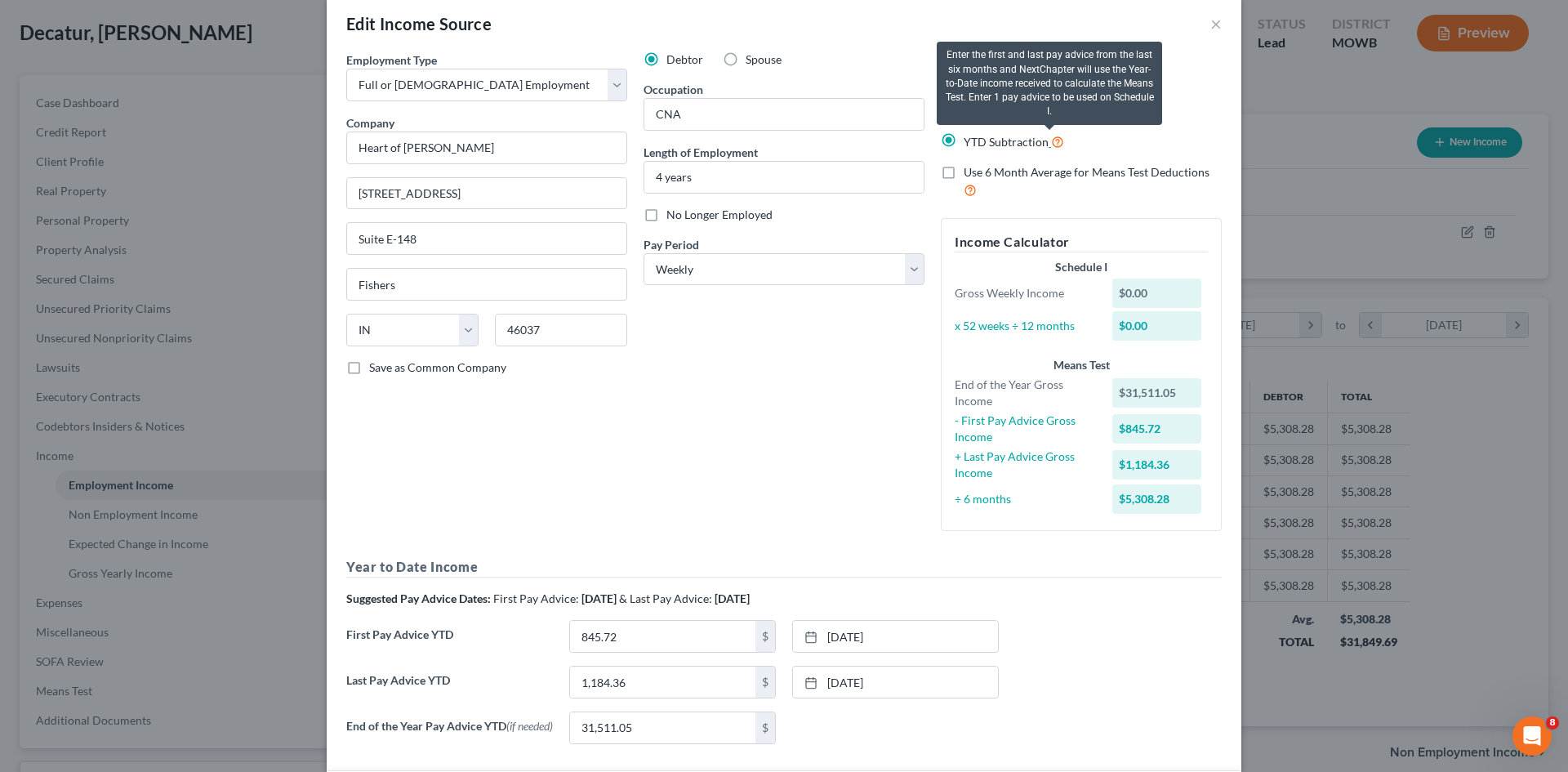
click at [1051, 139] on icon at bounding box center [1057, 141] width 13 height 16
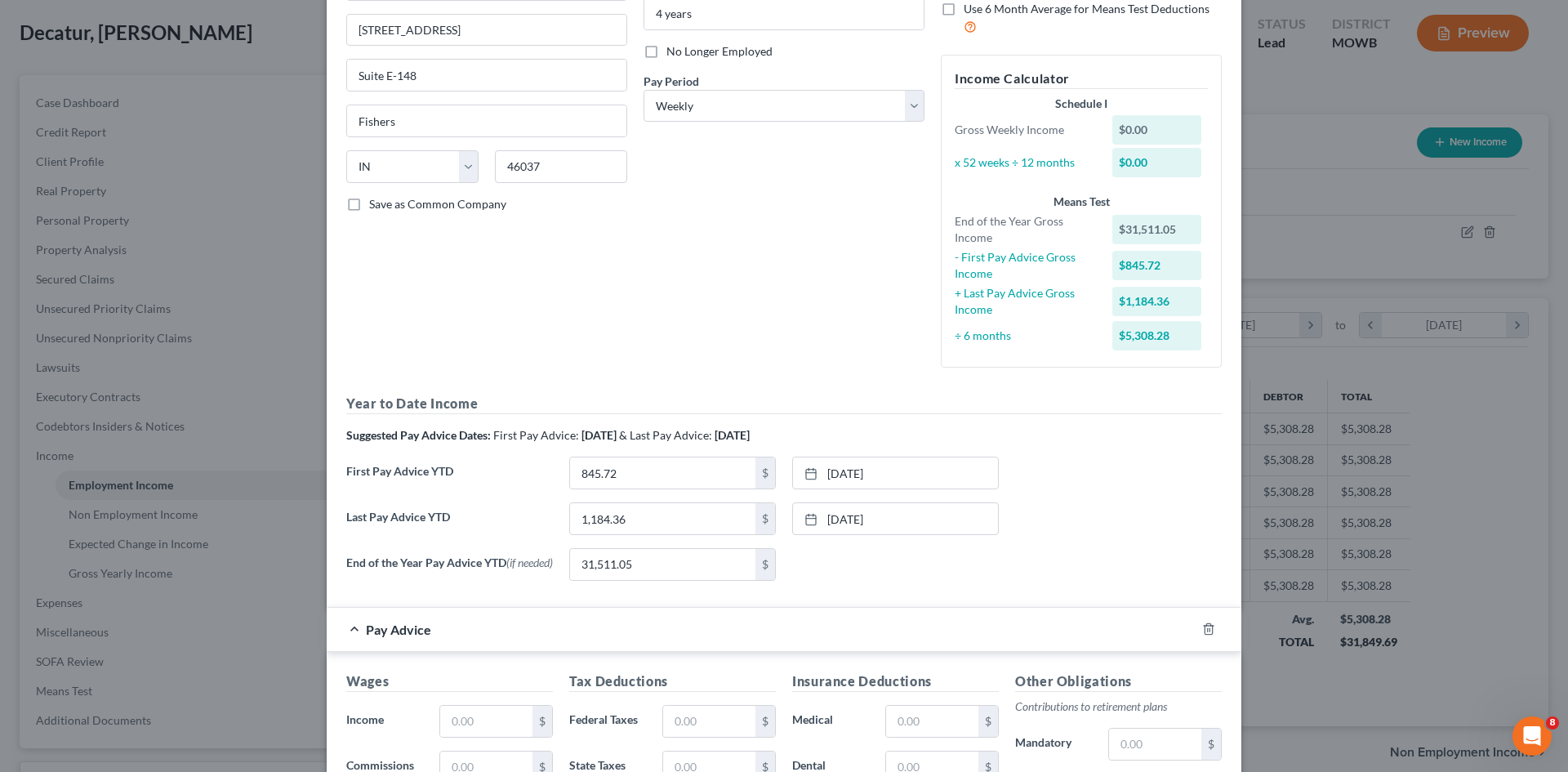
scroll to position [269, 0]
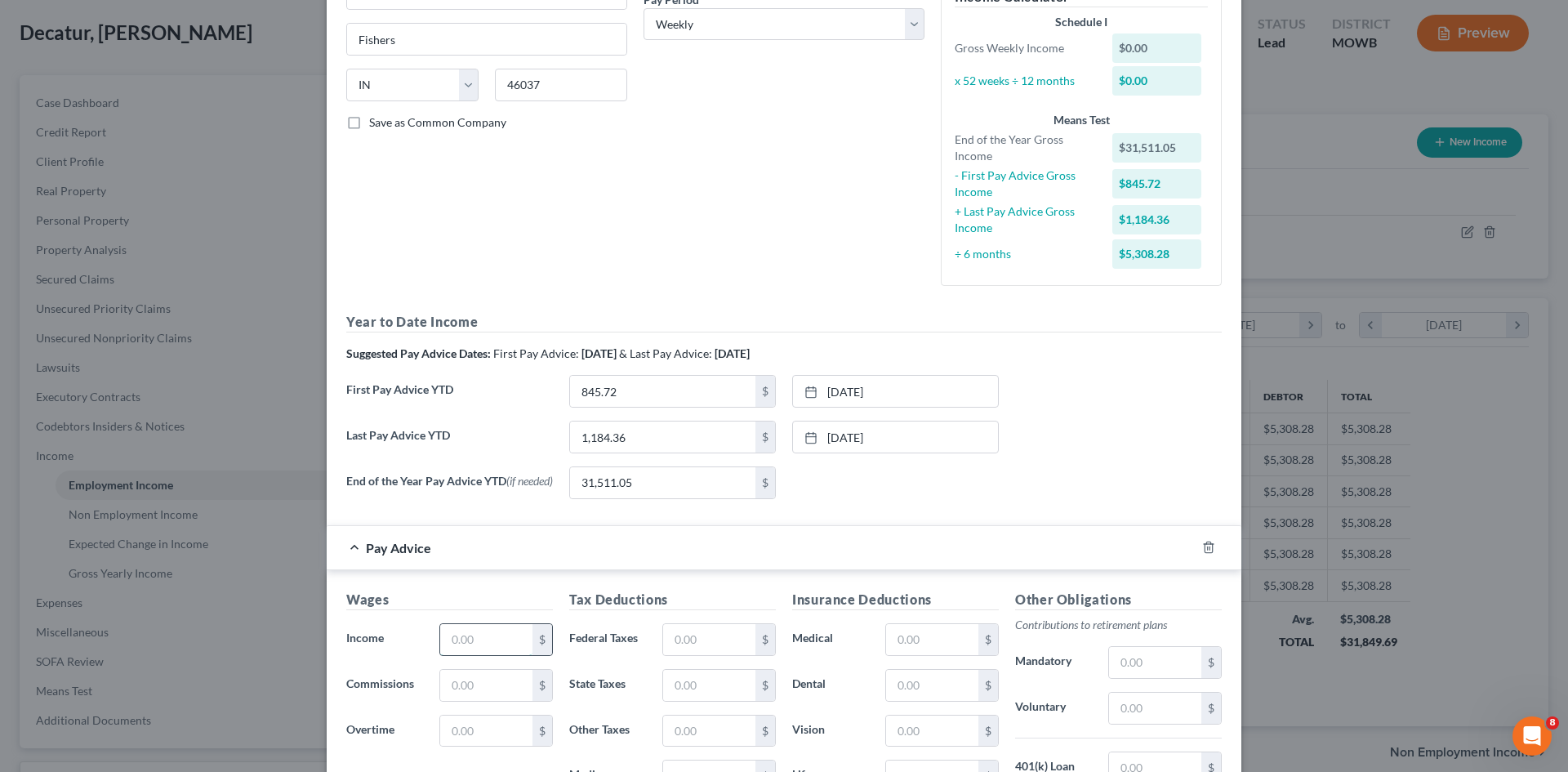
click at [485, 641] on input "text" at bounding box center [486, 640] width 92 height 31
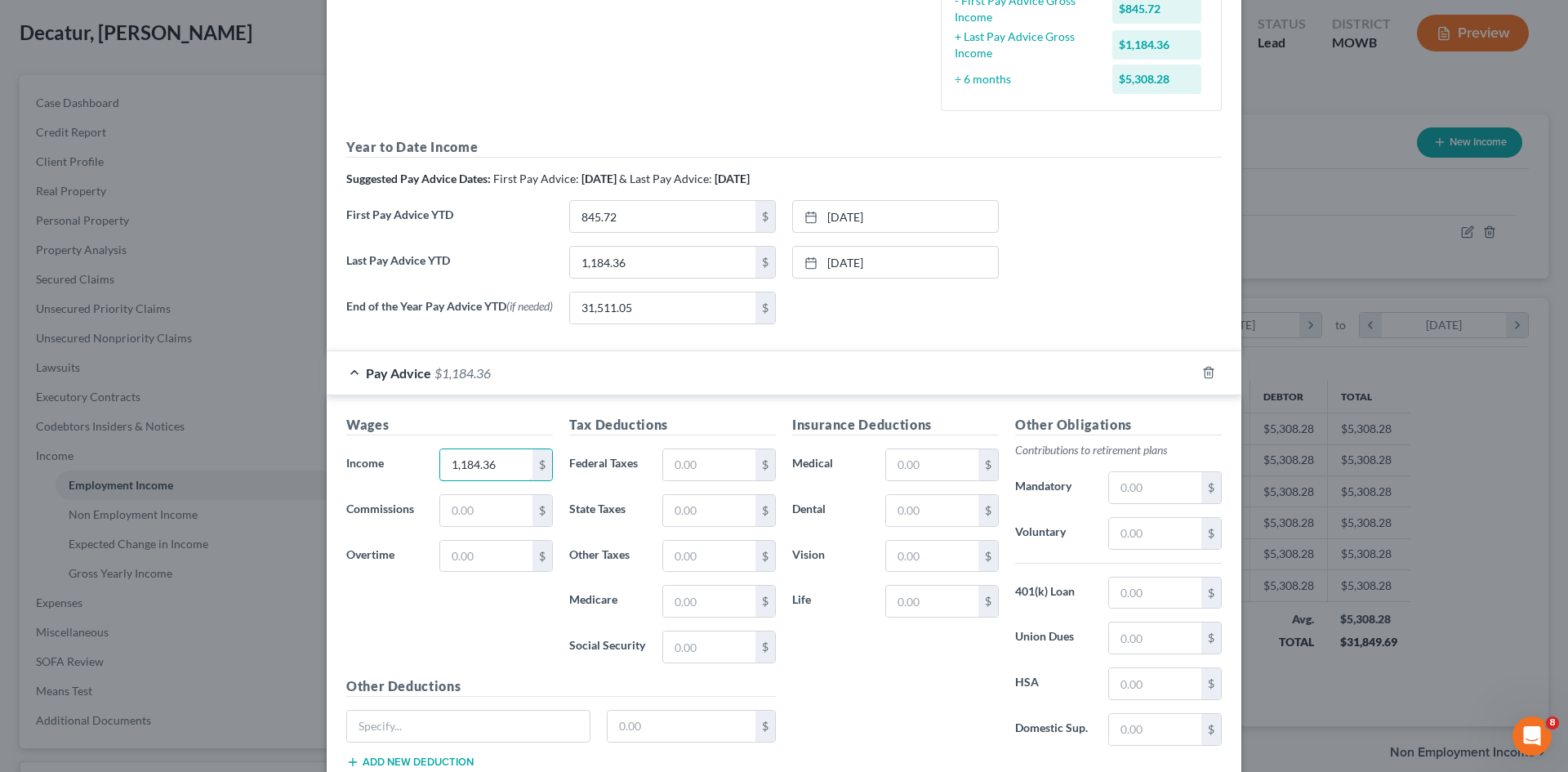
scroll to position [595, 0]
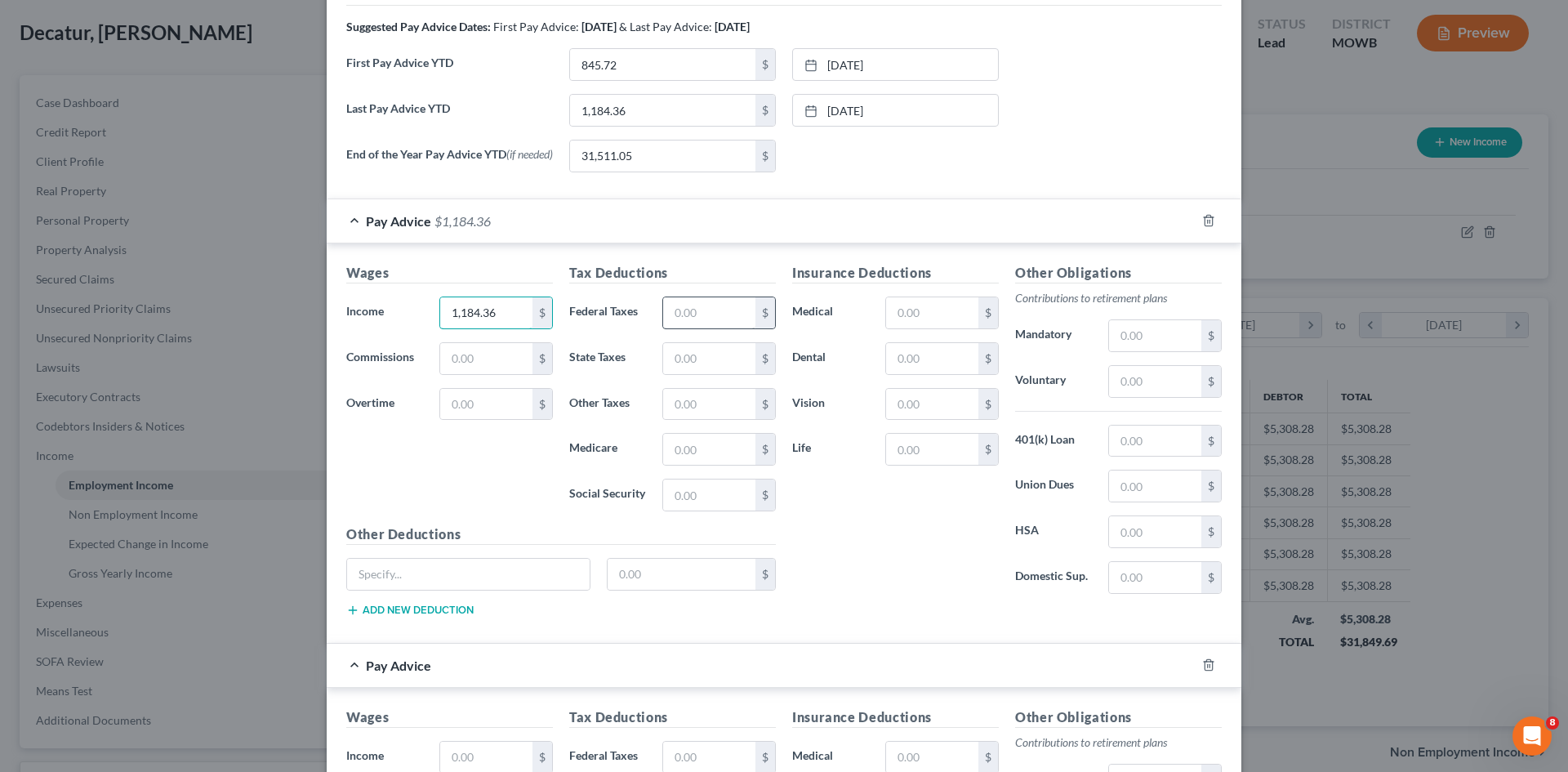
type input "1,184.36"
click at [698, 321] on input "text" at bounding box center [709, 313] width 92 height 31
type input "94.39"
click at [692, 357] on input "text" at bounding box center [709, 359] width 92 height 31
type input "33.40"
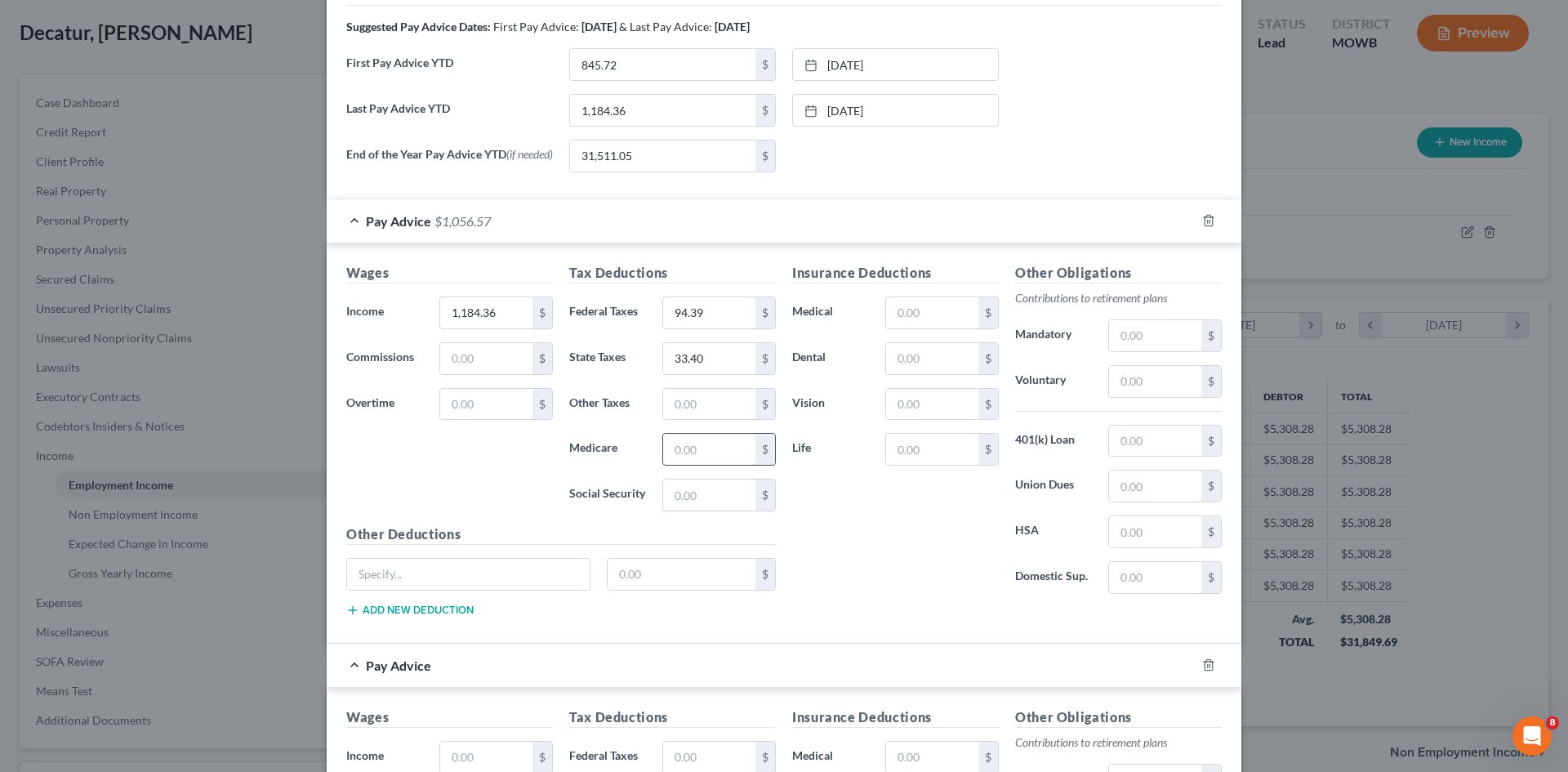
click at [689, 456] on input "text" at bounding box center [709, 449] width 92 height 31
type input "17.17"
click at [697, 505] on input "text" at bounding box center [709, 495] width 92 height 31
type input "73.43"
click at [696, 411] on input "text" at bounding box center [709, 404] width 92 height 31
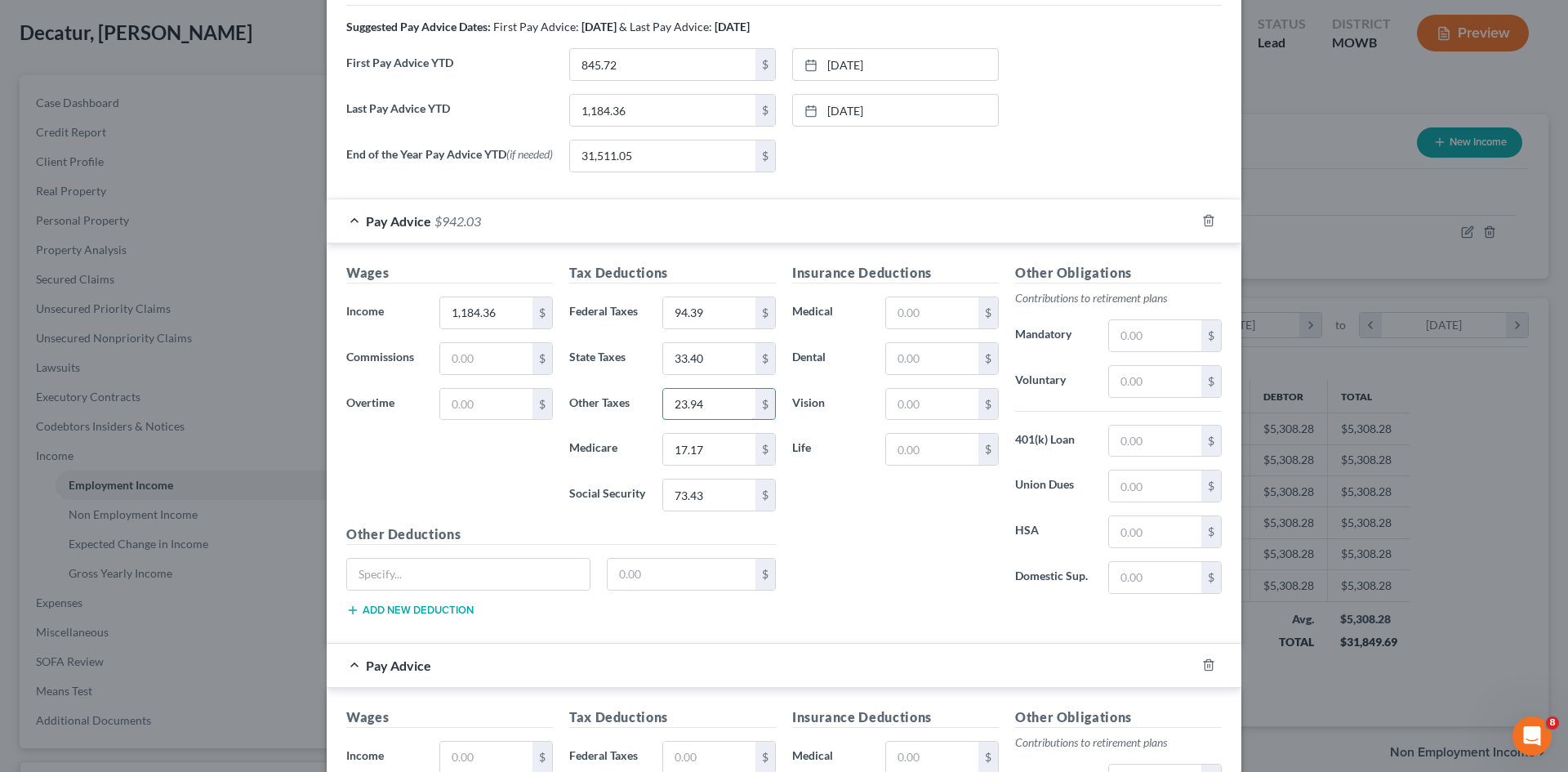
type input "23.94"
click at [916, 525] on div "Insurance Deductions Medical $ Dental $ Vision $ Life $" at bounding box center [894, 435] width 223 height 344
click at [1137, 442] on input "text" at bounding box center [1155, 441] width 92 height 31
click at [871, 514] on div "Insurance Deductions Medical $ Dental $ Vision $ Life $" at bounding box center [894, 435] width 223 height 344
click at [467, 573] on input "text" at bounding box center [468, 575] width 242 height 31
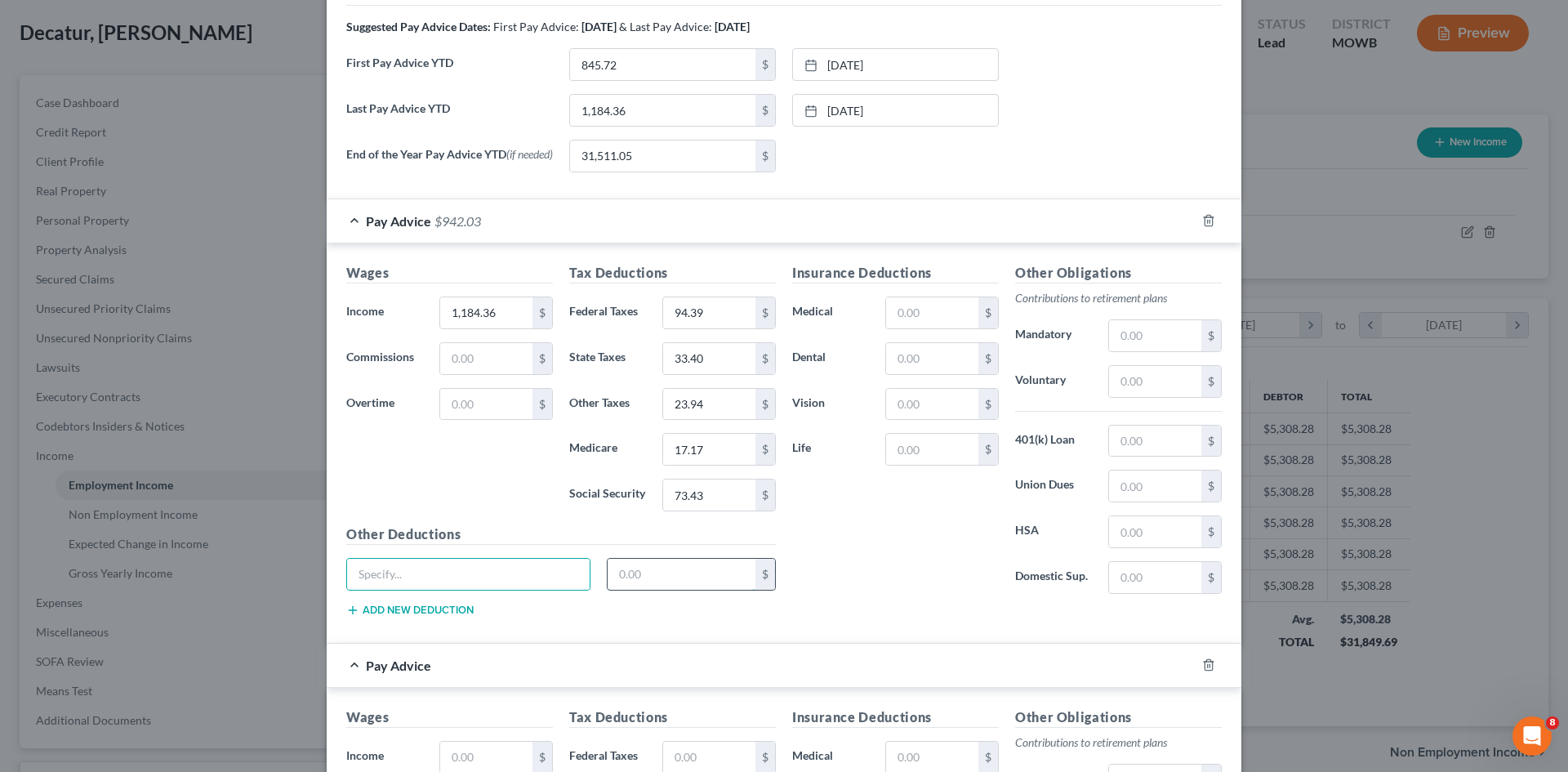
click at [614, 581] on input "text" at bounding box center [683, 575] width 149 height 31
type input "71.06"
click at [488, 572] on input "text" at bounding box center [468, 575] width 242 height 31
type input "401K"
click at [930, 552] on div "Insurance Deductions Medical $ Dental $ Vision $ Life $" at bounding box center [894, 435] width 223 height 344
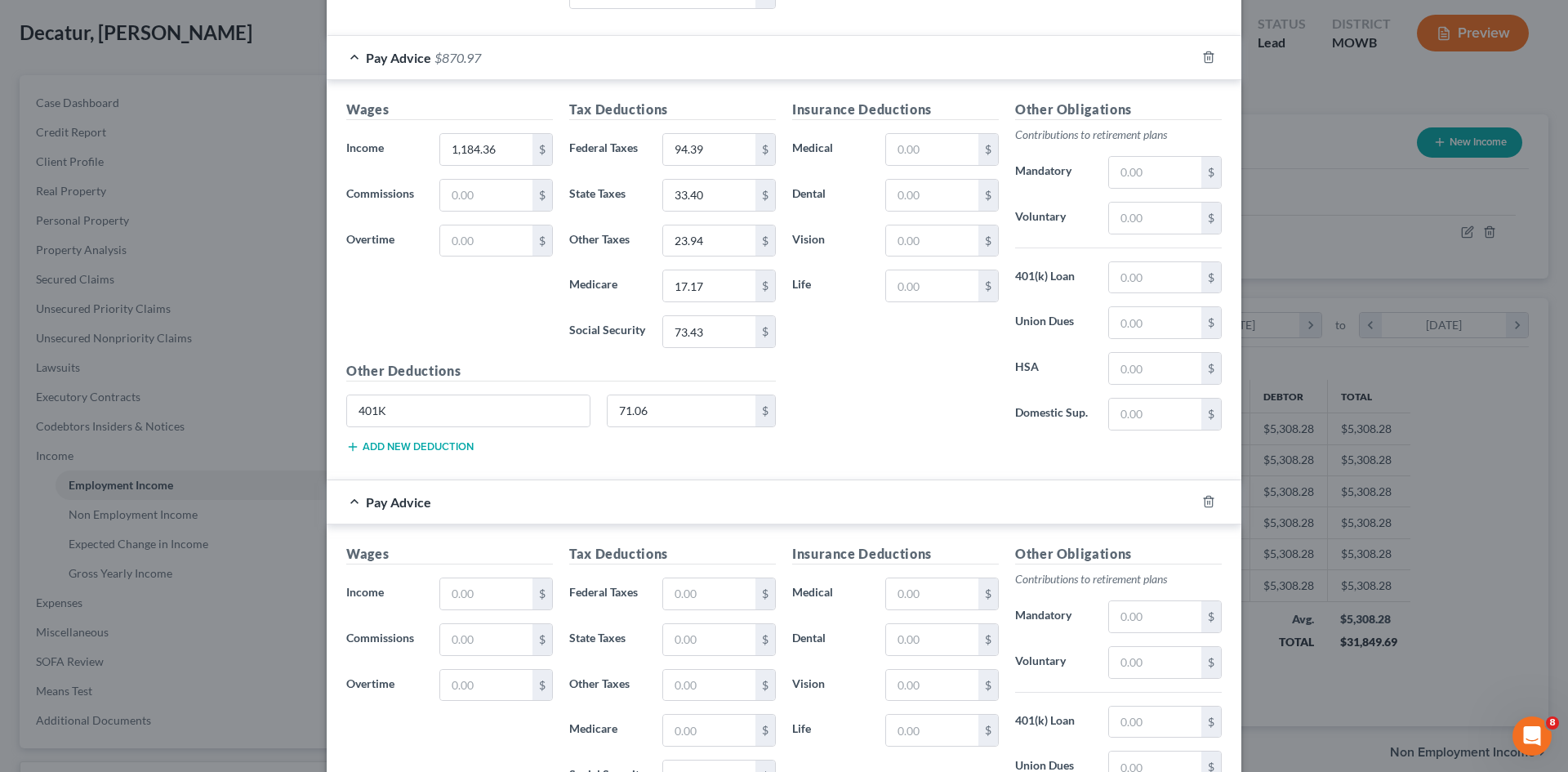
scroll to position [1004, 0]
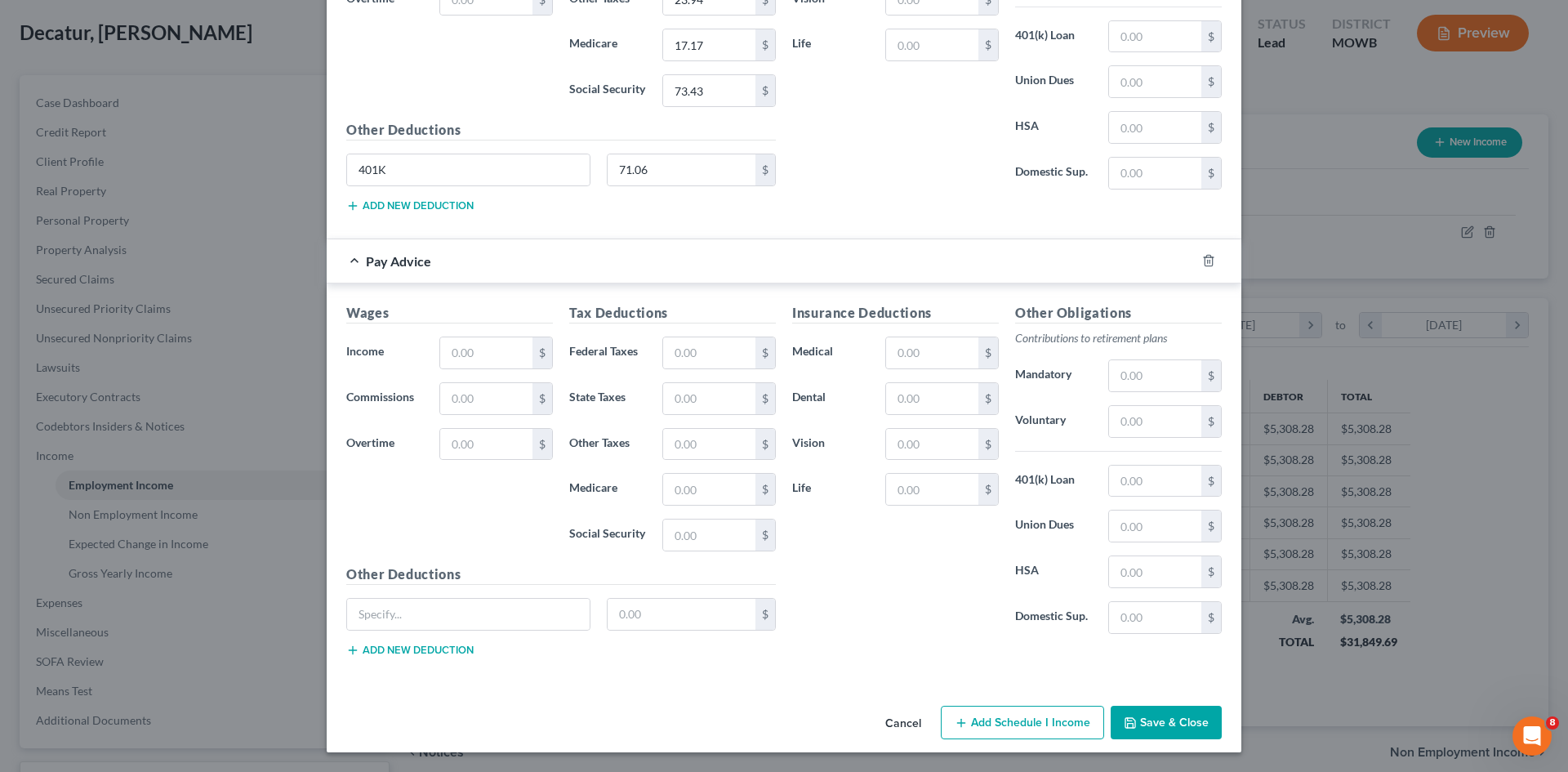
click at [1179, 719] on button "Save & Close" at bounding box center [1166, 723] width 111 height 34
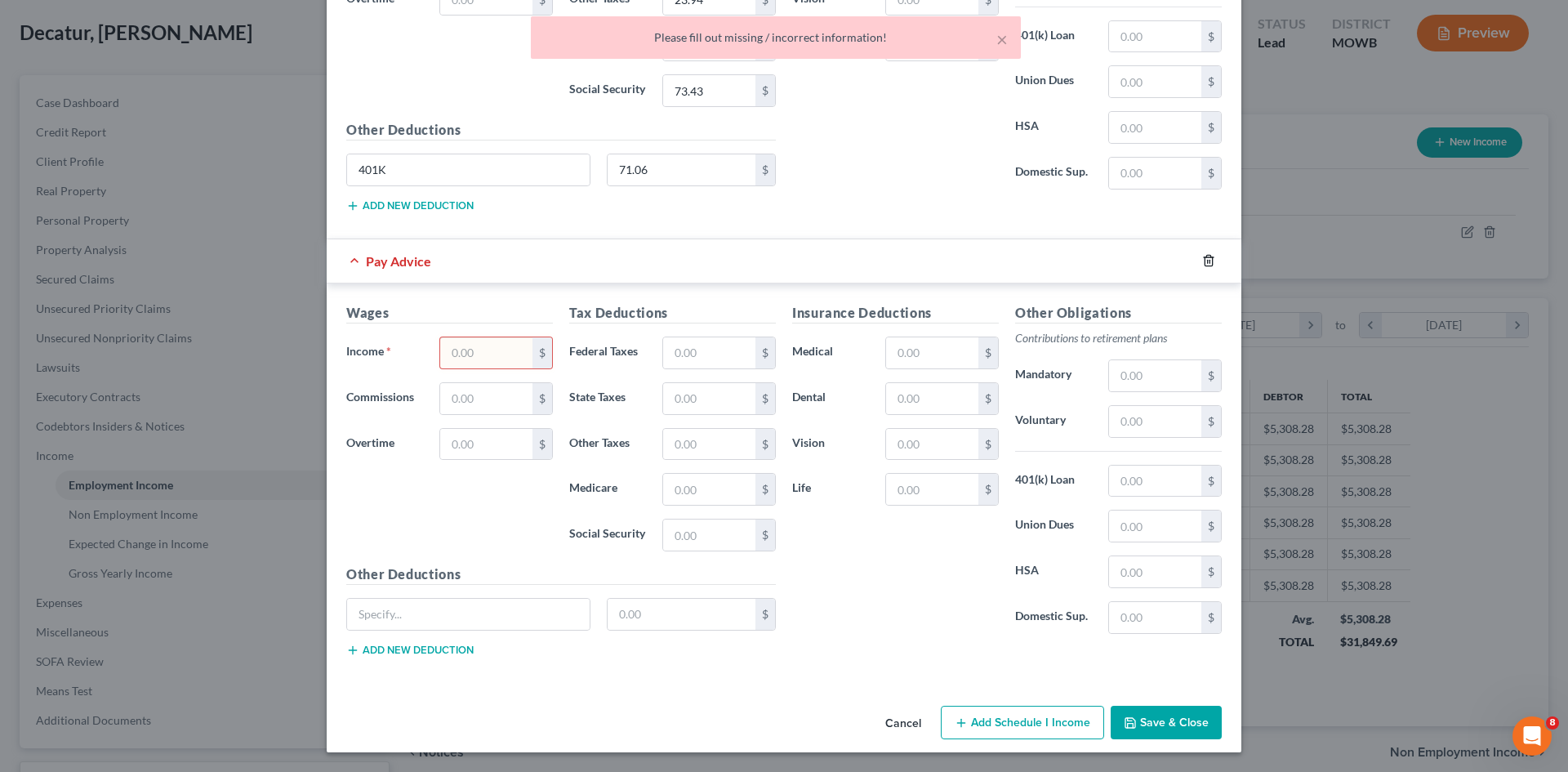
click at [1208, 263] on icon "button" at bounding box center [1208, 260] width 13 height 13
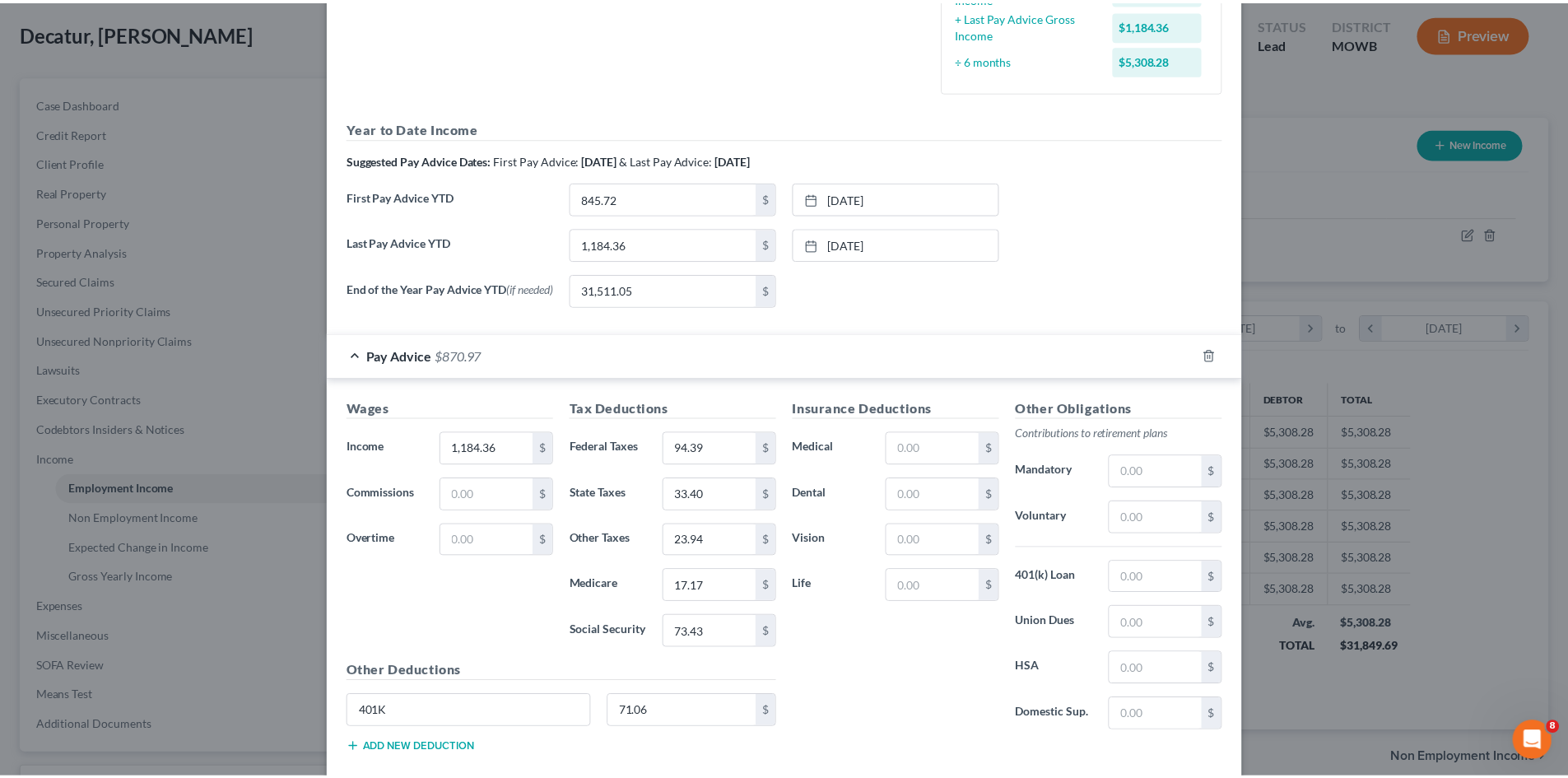
scroll to position [563, 0]
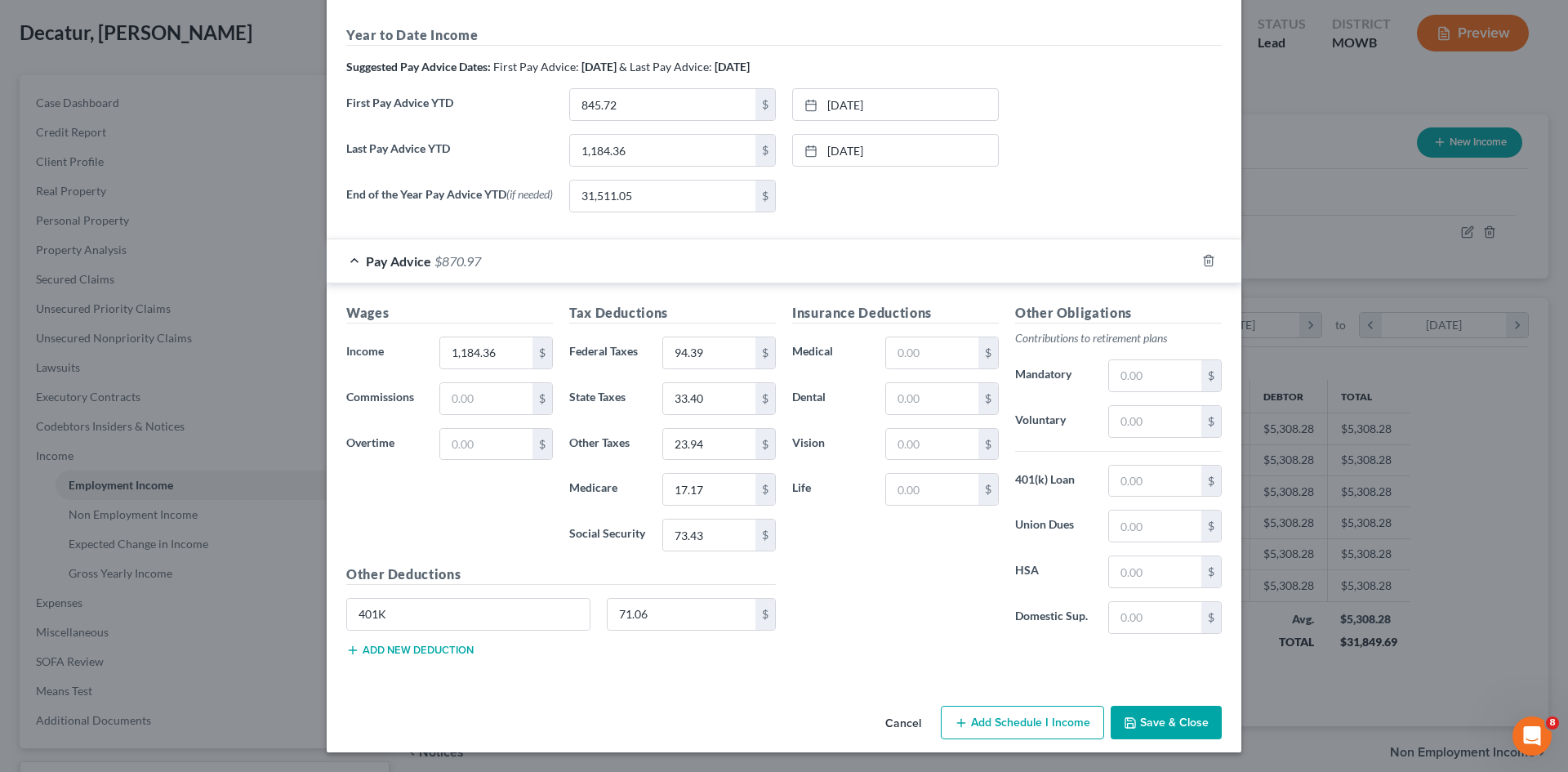
click at [1138, 726] on button "Save & Close" at bounding box center [1166, 723] width 111 height 34
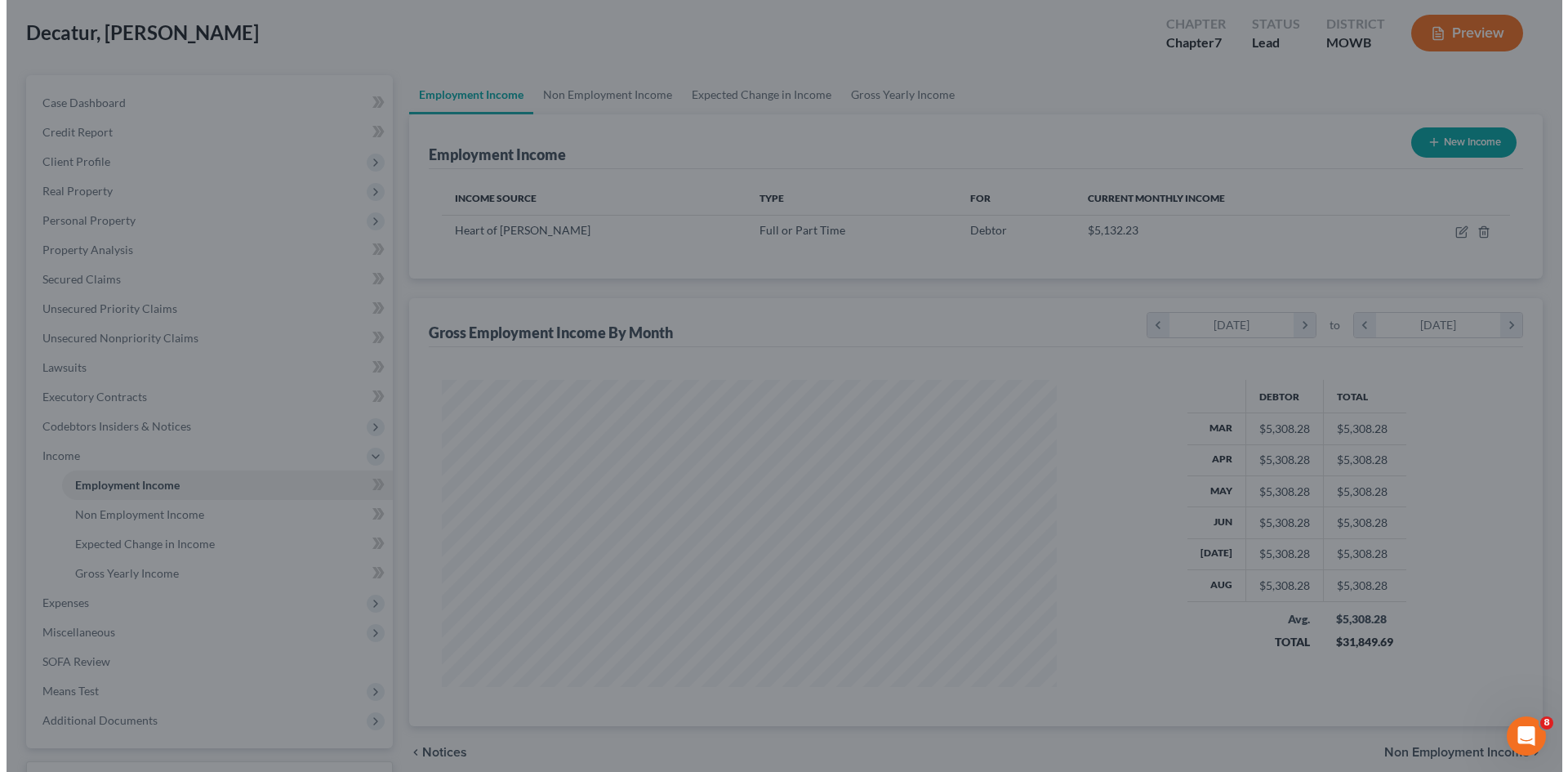
scroll to position [816589, 815979]
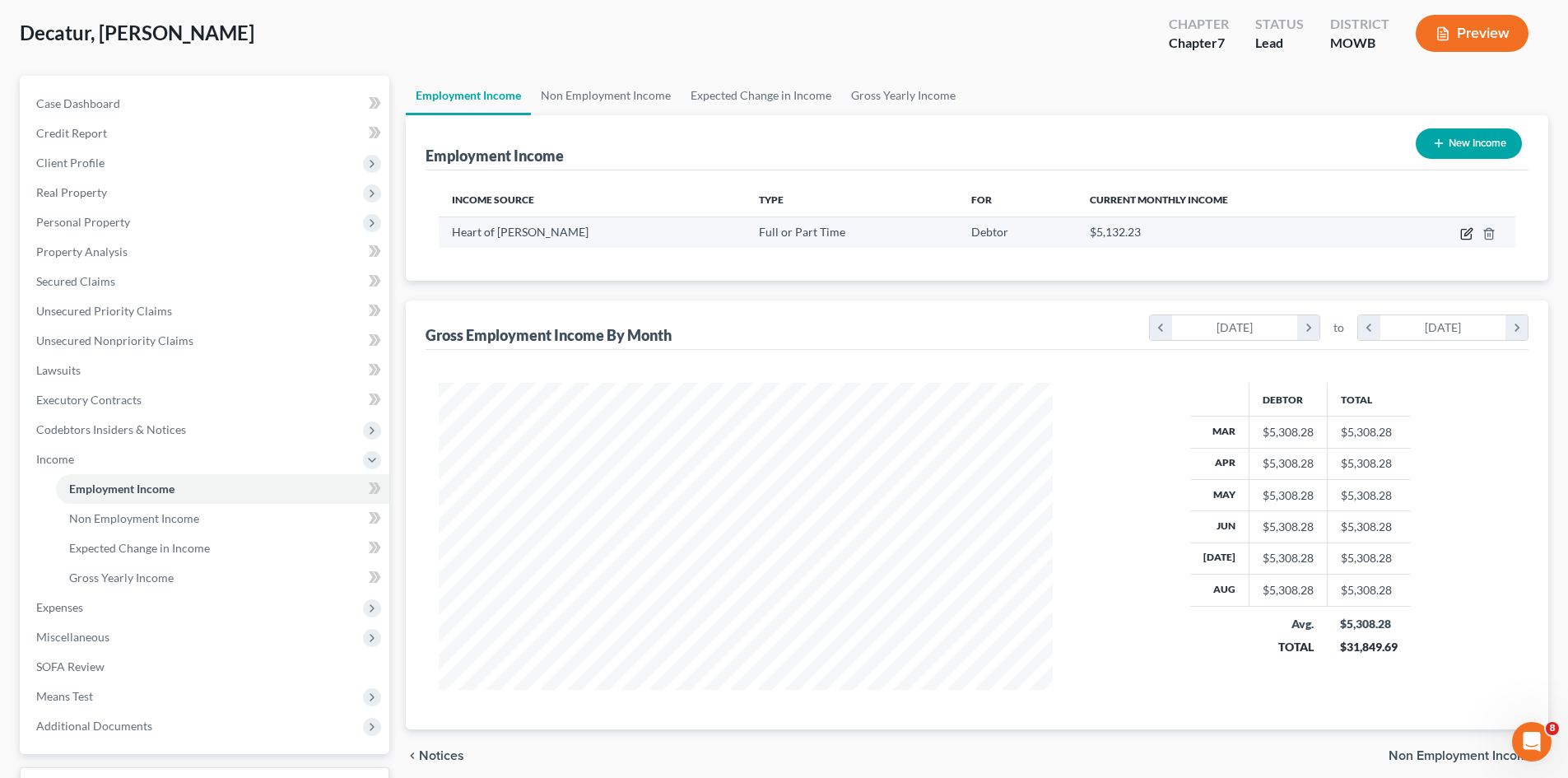
click at [1465, 238] on icon "button" at bounding box center [1466, 233] width 13 height 13
select select "0"
select select "15"
select select "3"
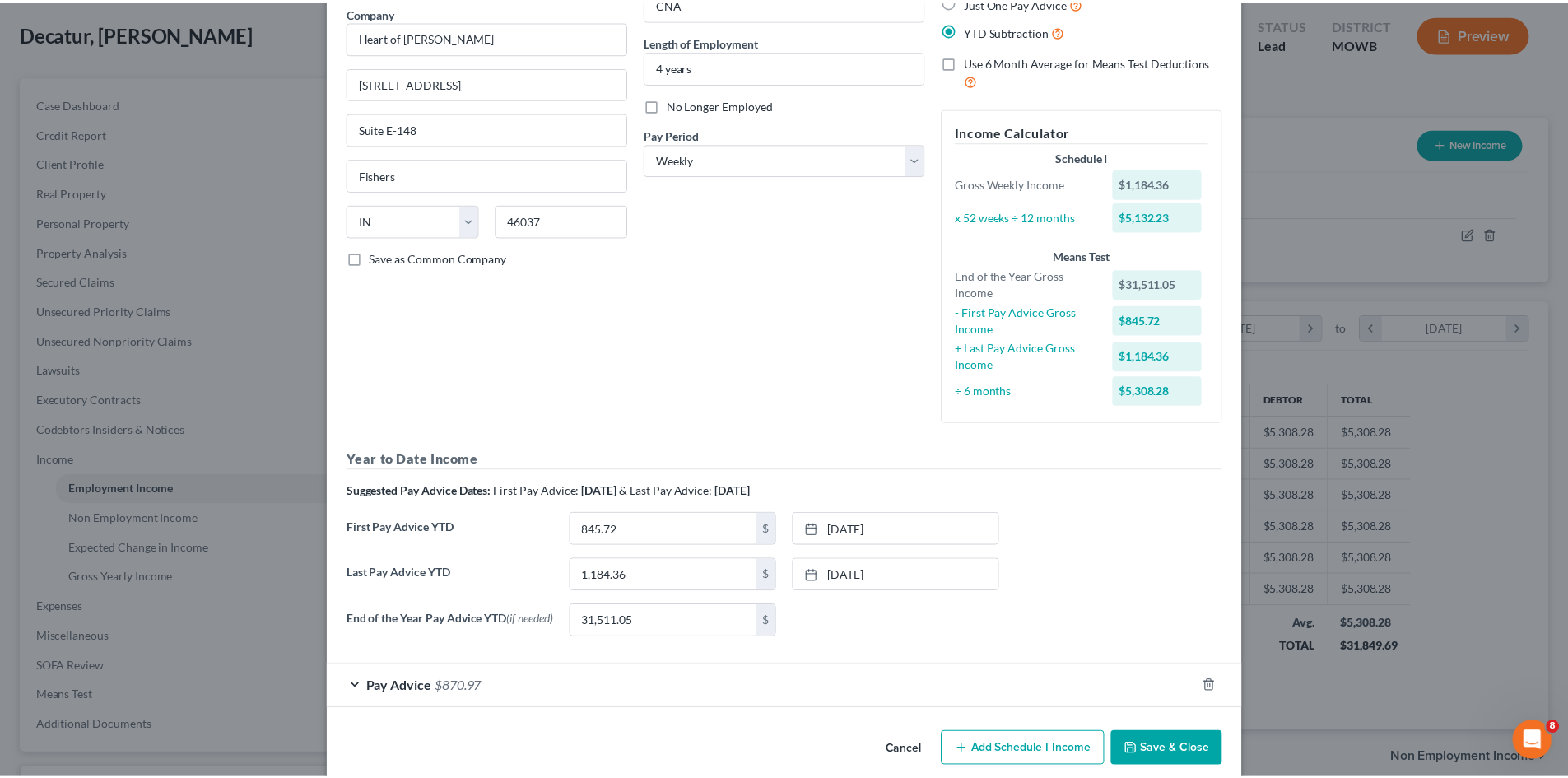
scroll to position [161, 0]
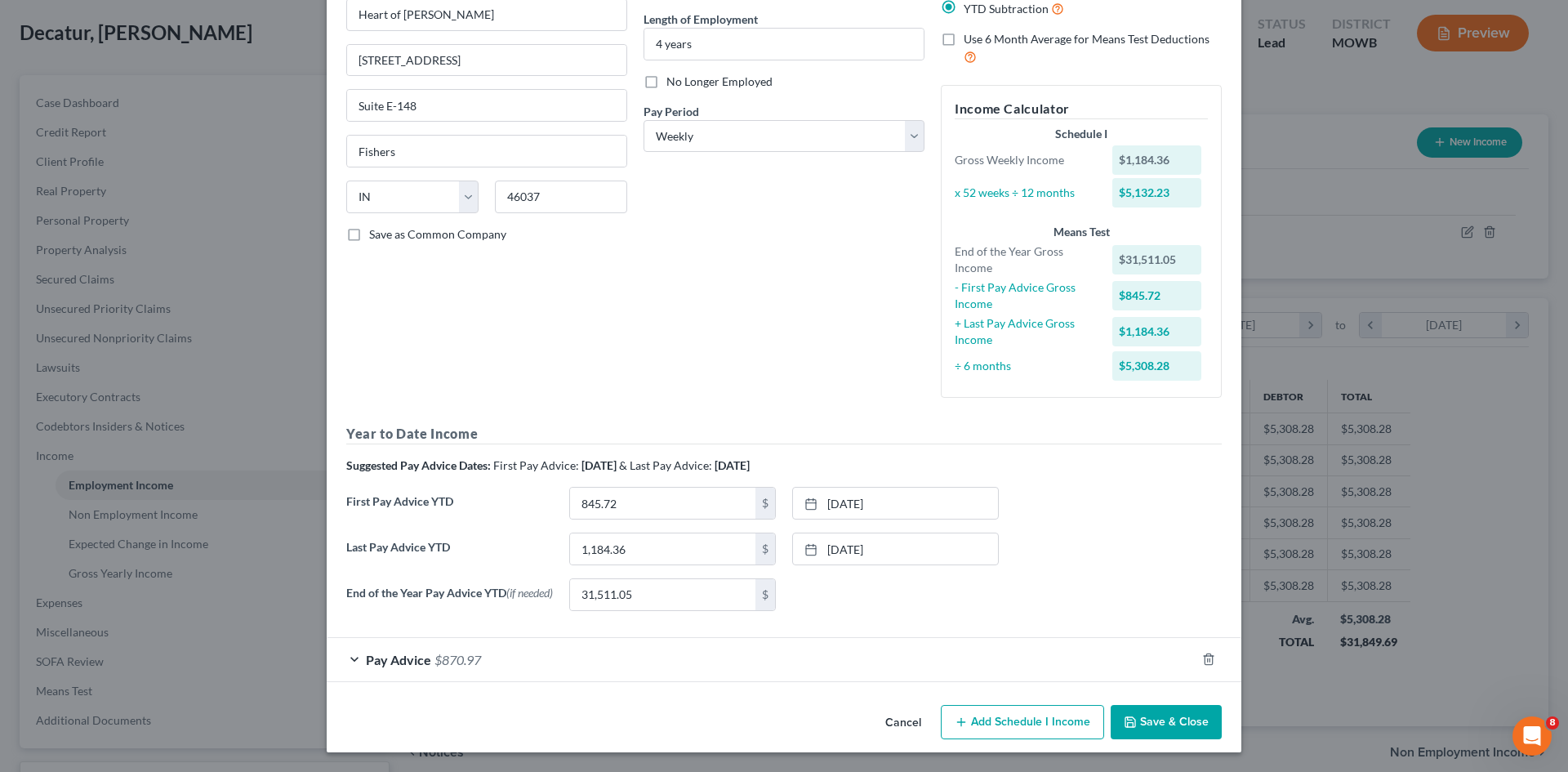
click at [1197, 724] on button "Save & Close" at bounding box center [1166, 722] width 111 height 34
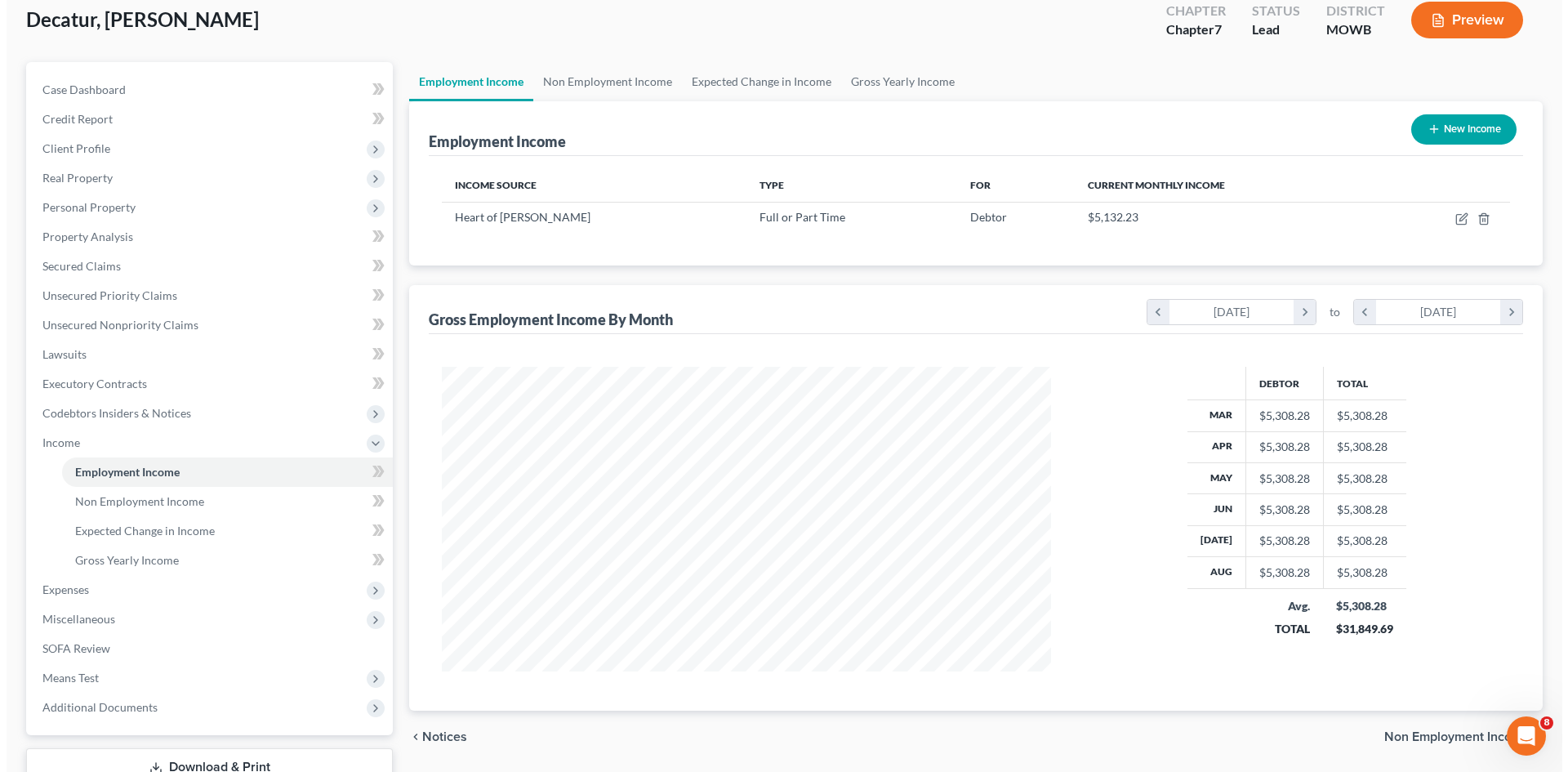
scroll to position [0, 0]
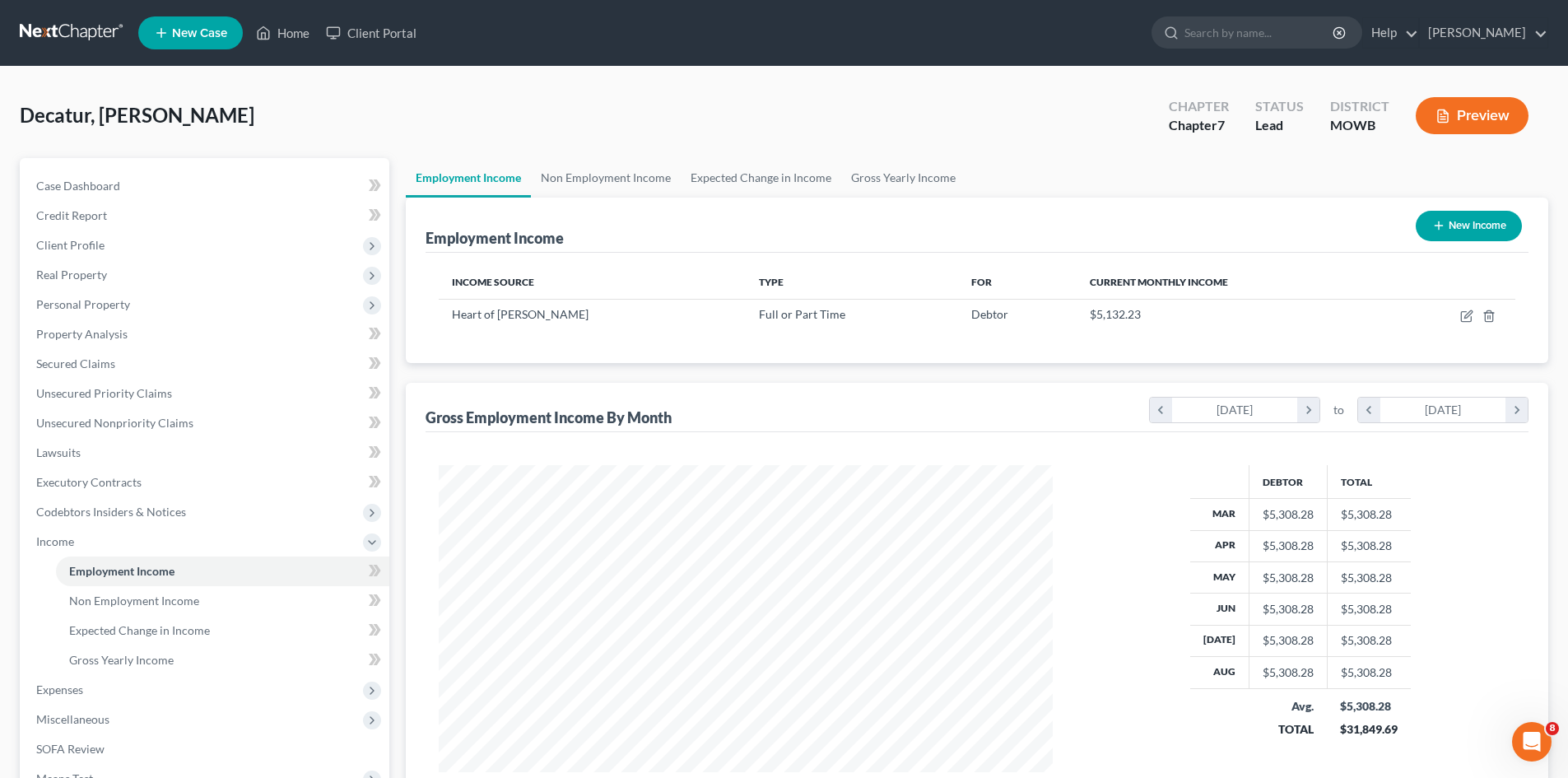
click at [1474, 129] on button "Preview" at bounding box center [1472, 115] width 113 height 37
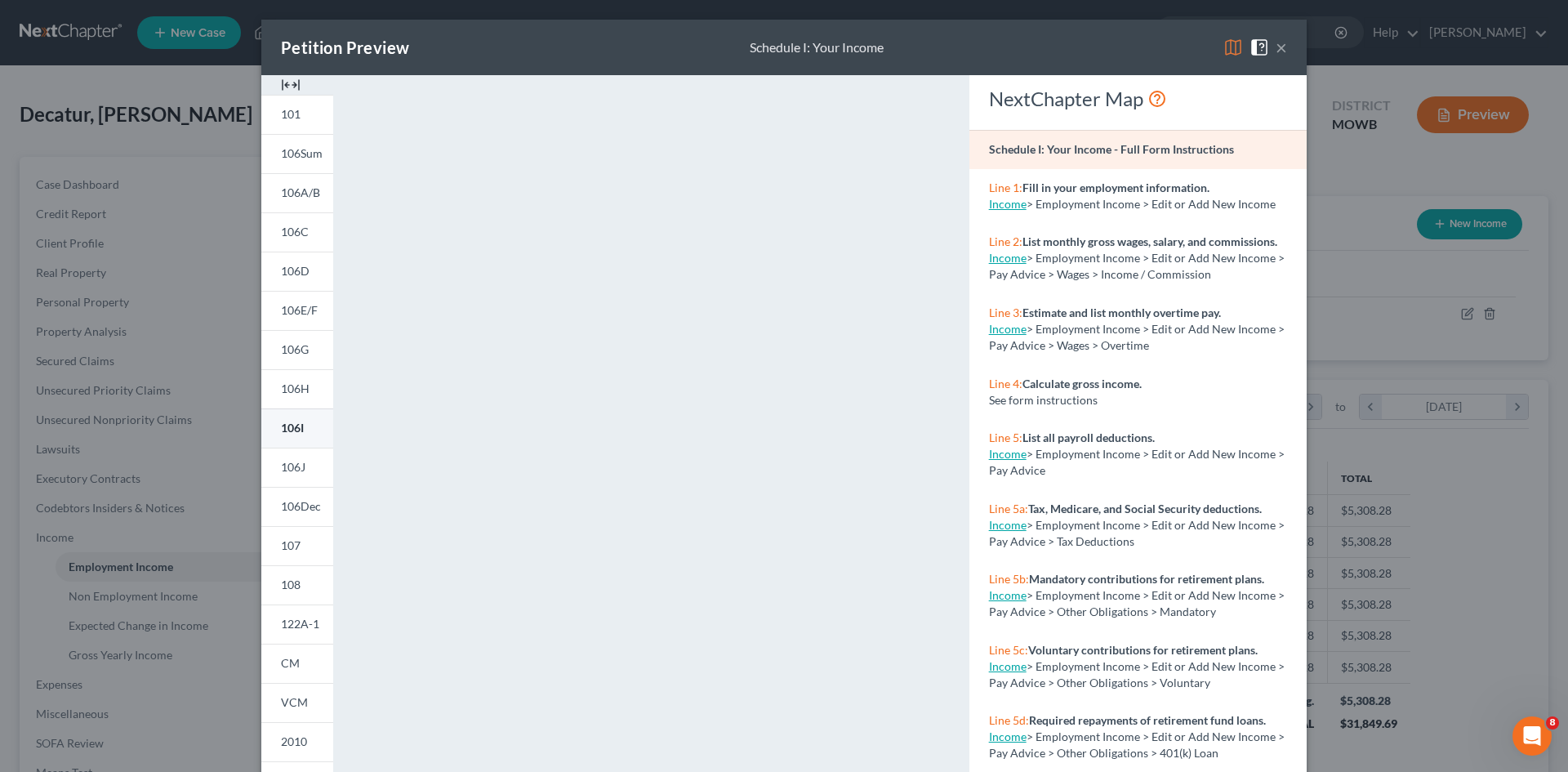
click at [295, 426] on span "106I" at bounding box center [291, 428] width 23 height 14
click at [295, 383] on span "106H" at bounding box center [294, 388] width 28 height 14
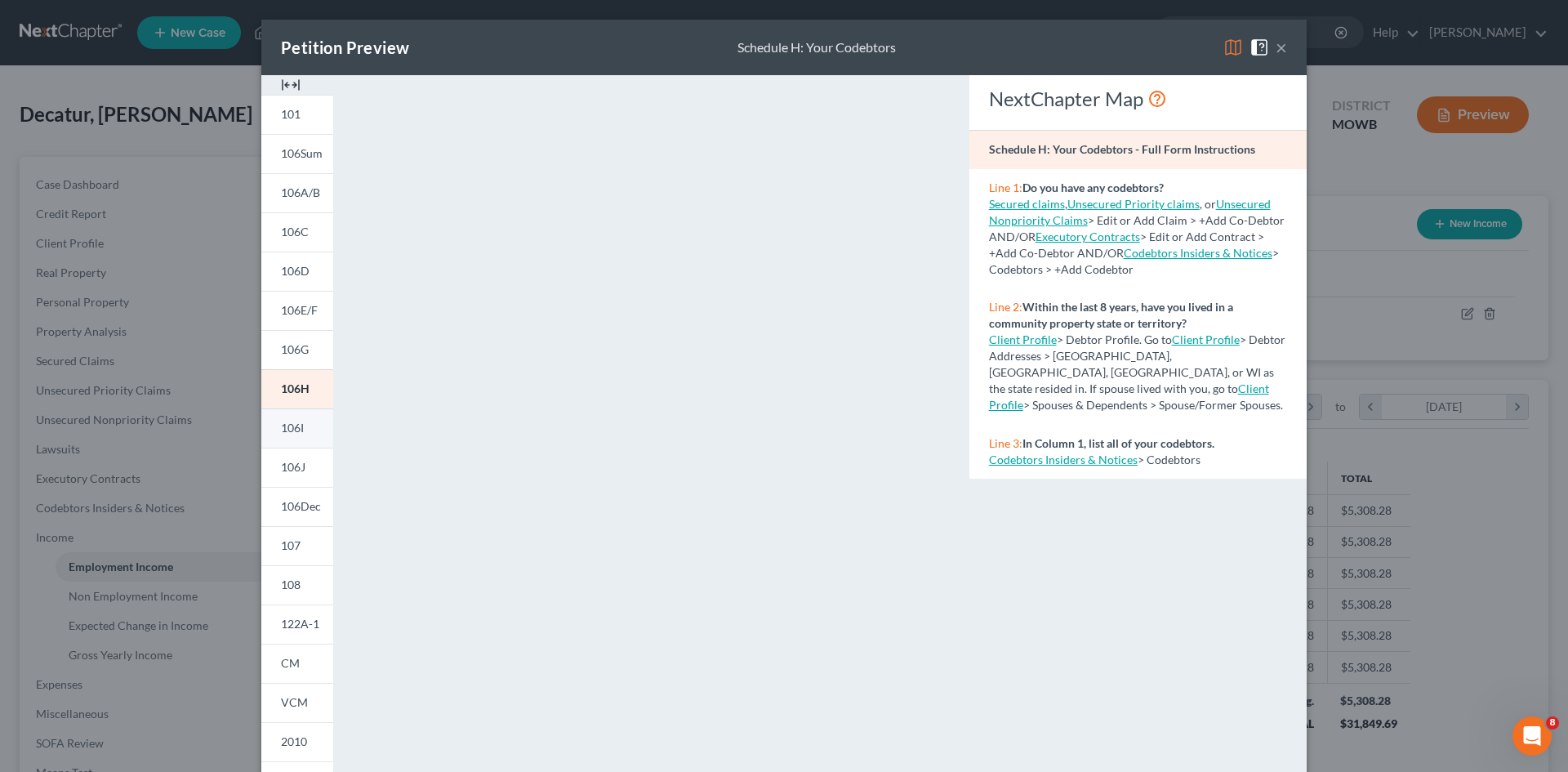
click at [302, 424] on link "106I" at bounding box center [296, 428] width 72 height 39
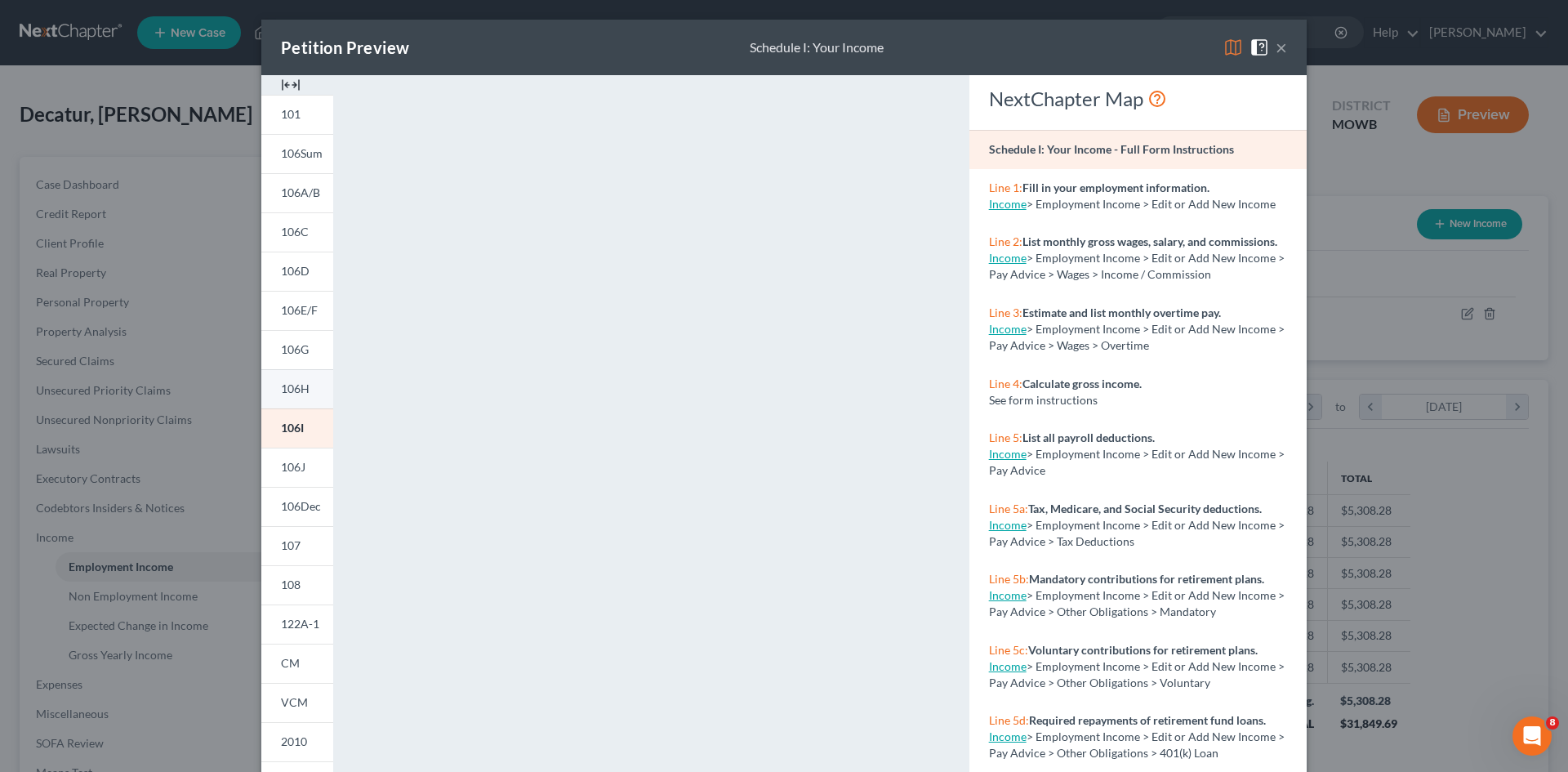
click at [280, 388] on span "106H" at bounding box center [294, 388] width 28 height 14
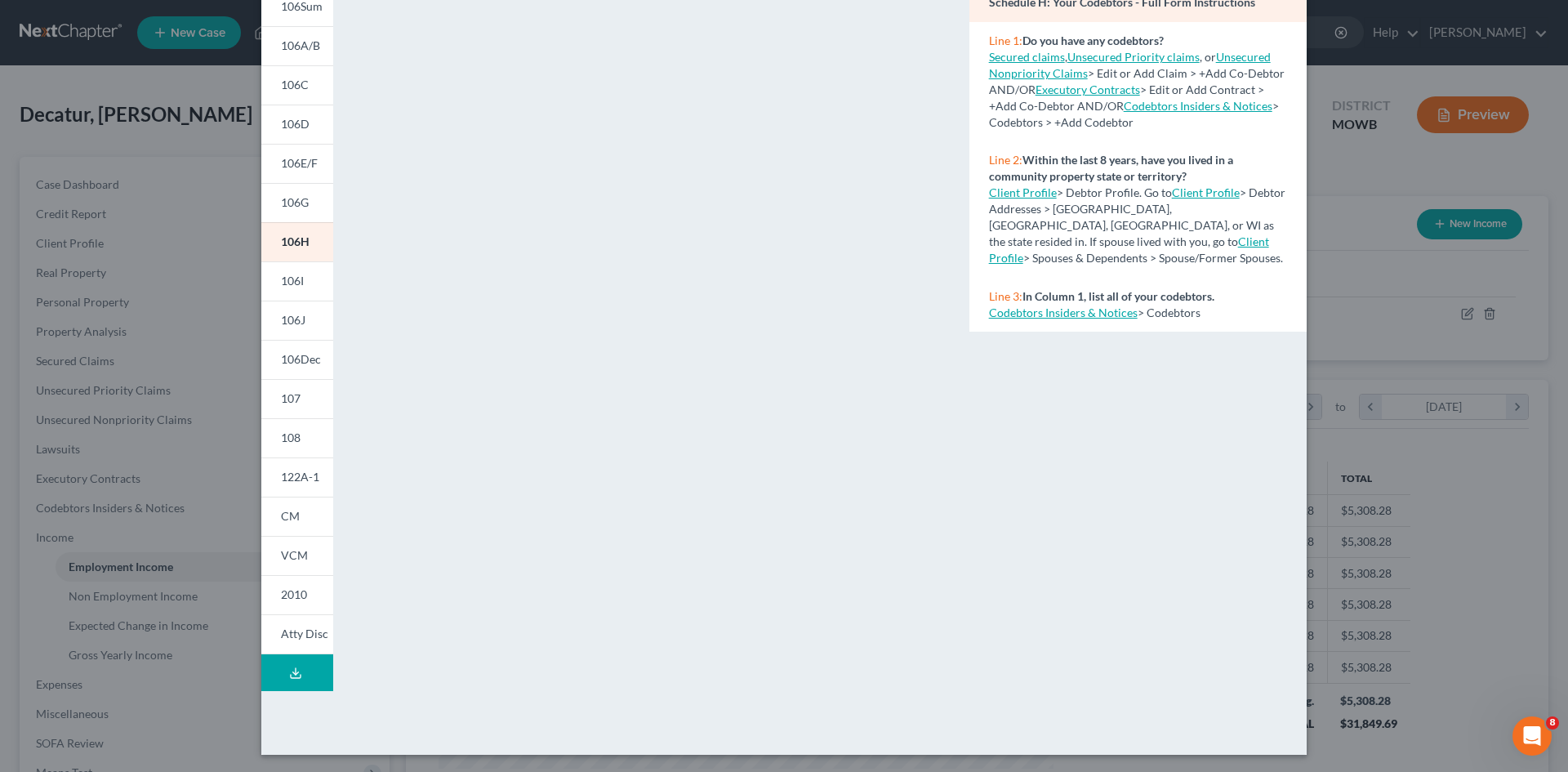
scroll to position [149, 0]
click at [295, 280] on span "106I" at bounding box center [291, 278] width 23 height 14
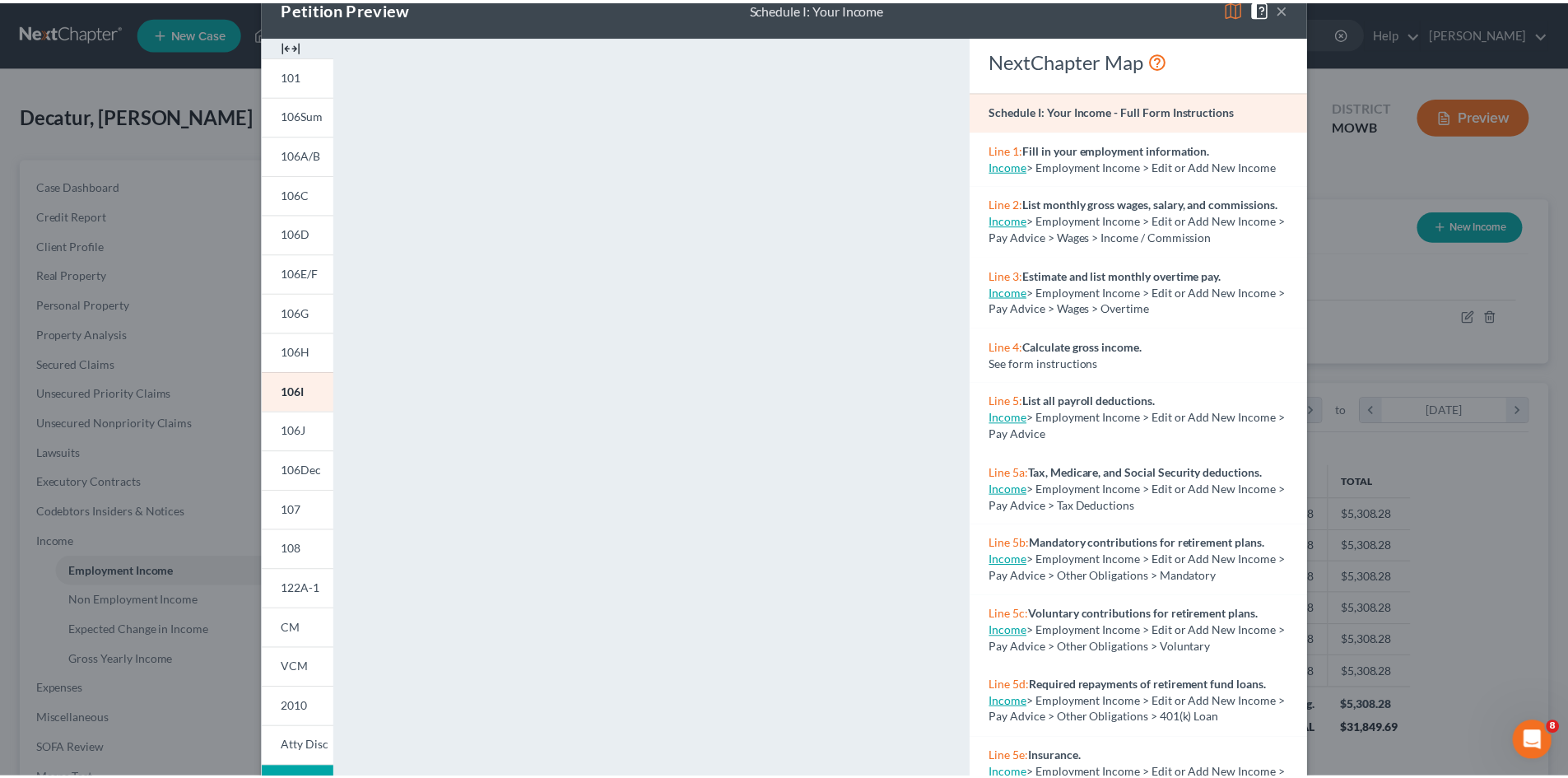
scroll to position [0, 0]
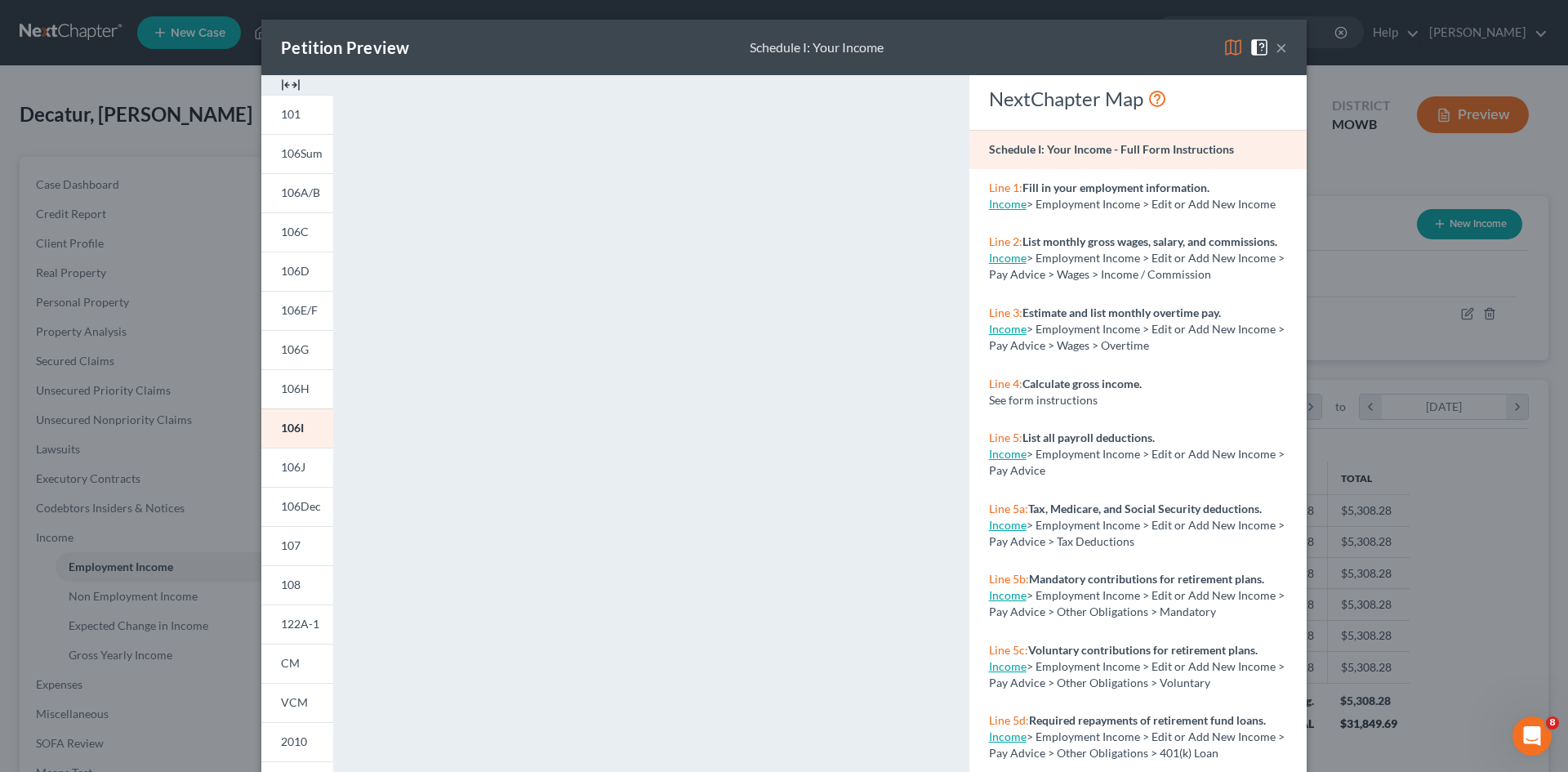
click at [1276, 43] on button "×" at bounding box center [1282, 47] width 12 height 20
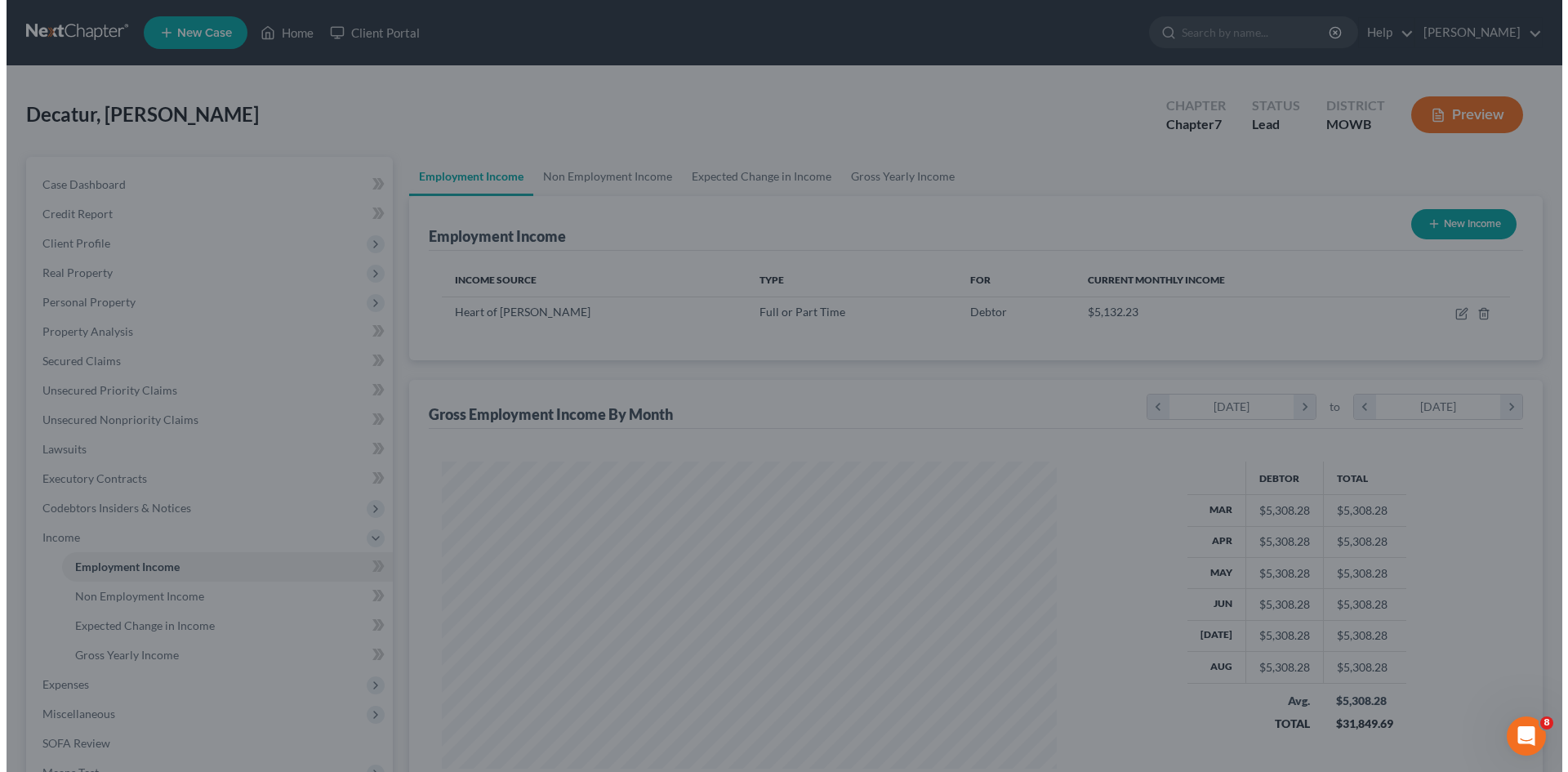
scroll to position [816589, 815979]
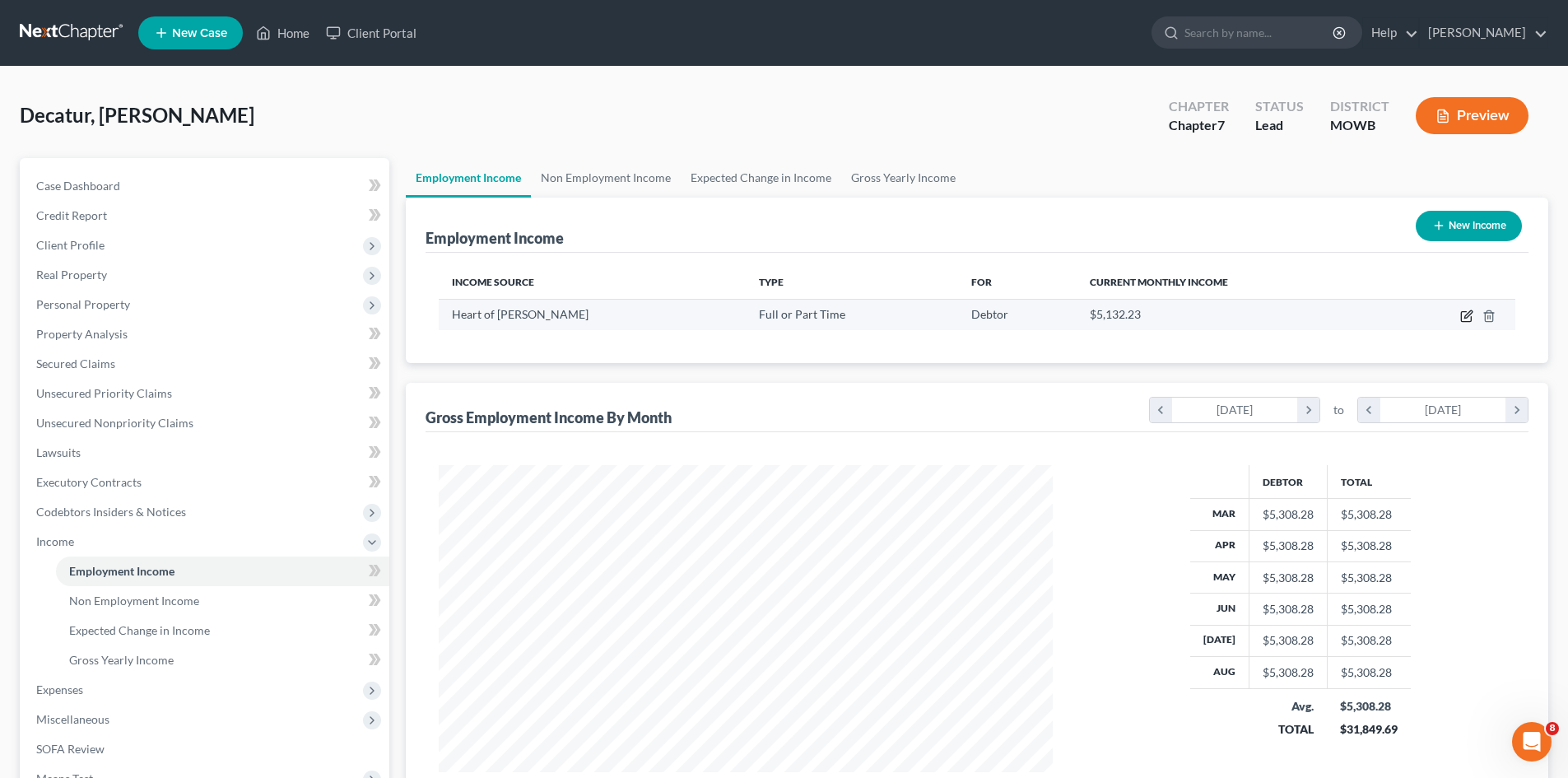
click at [1465, 319] on icon "button" at bounding box center [1466, 315] width 13 height 13
select select "0"
select select "15"
select select "3"
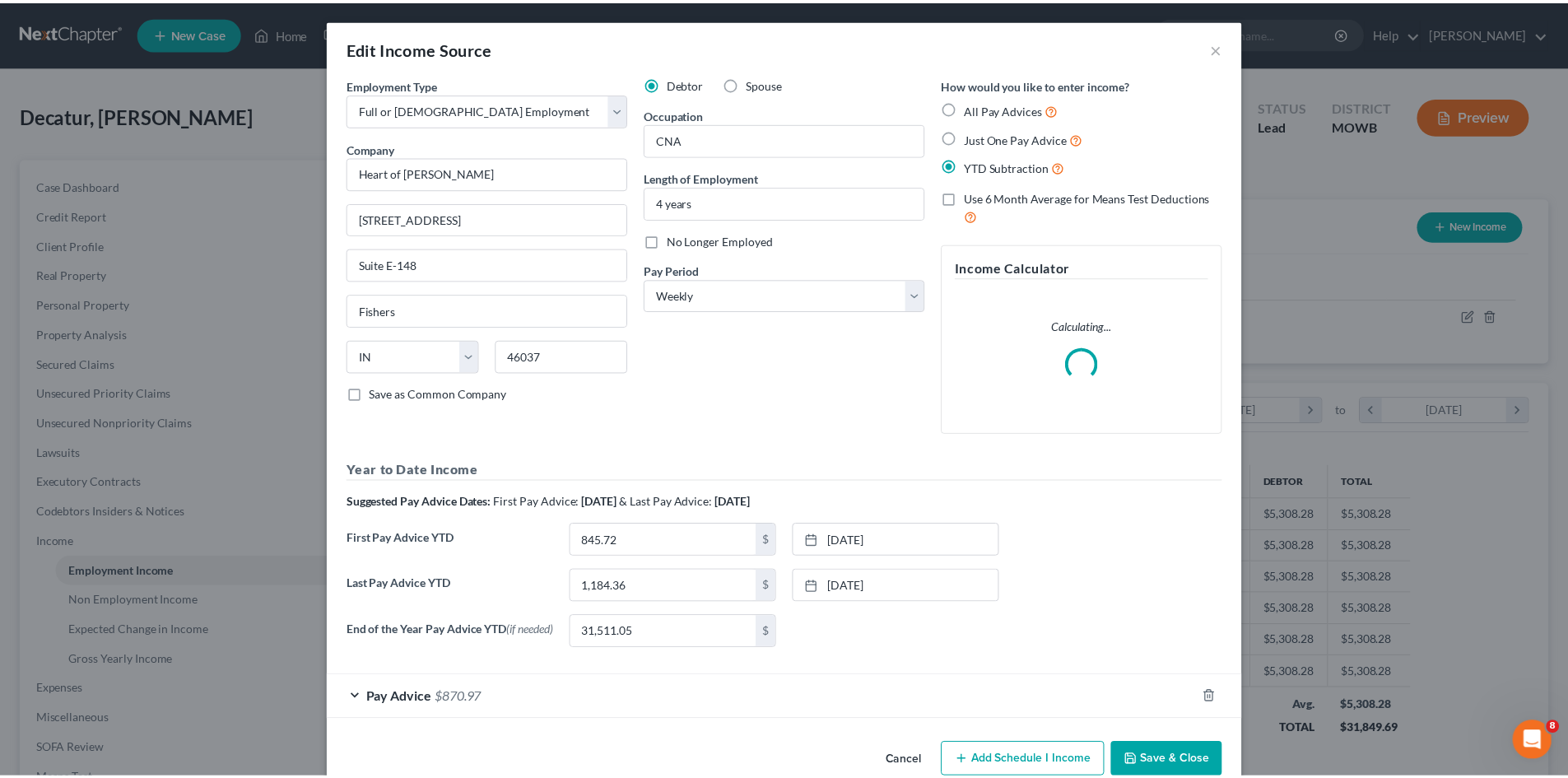
scroll to position [309, 653]
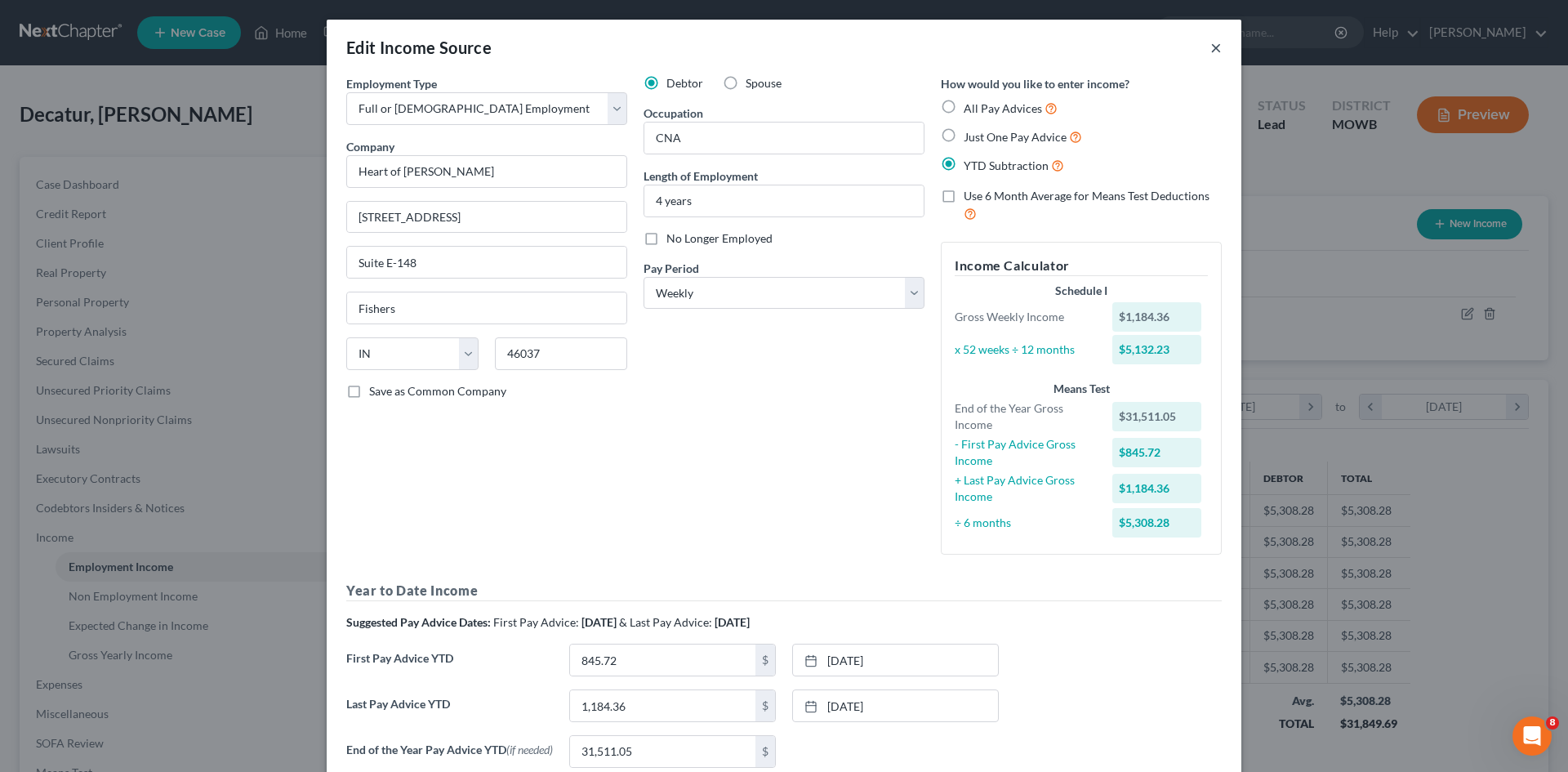
click at [1211, 51] on button "×" at bounding box center [1216, 47] width 12 height 20
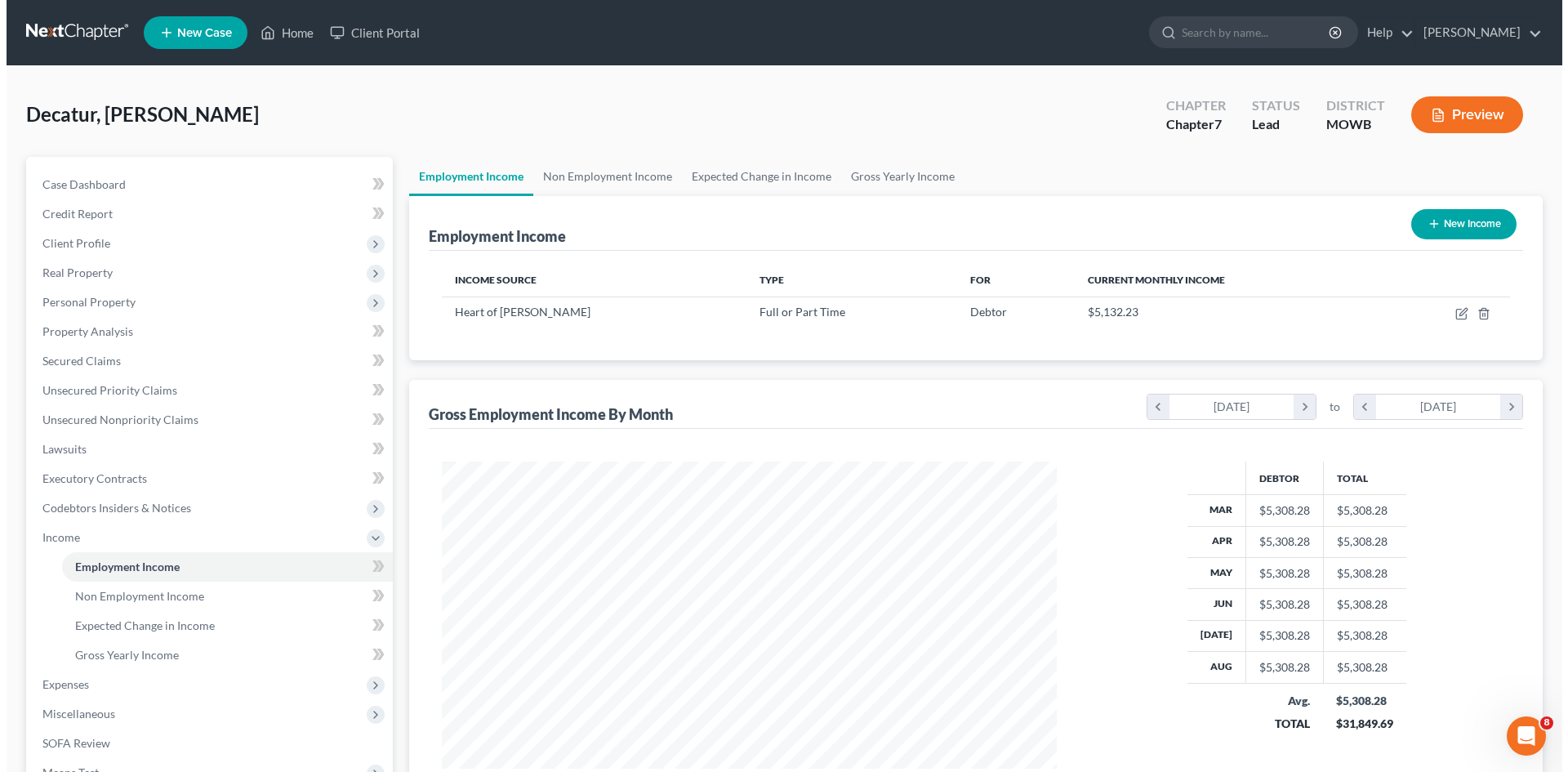
scroll to position [816589, 815979]
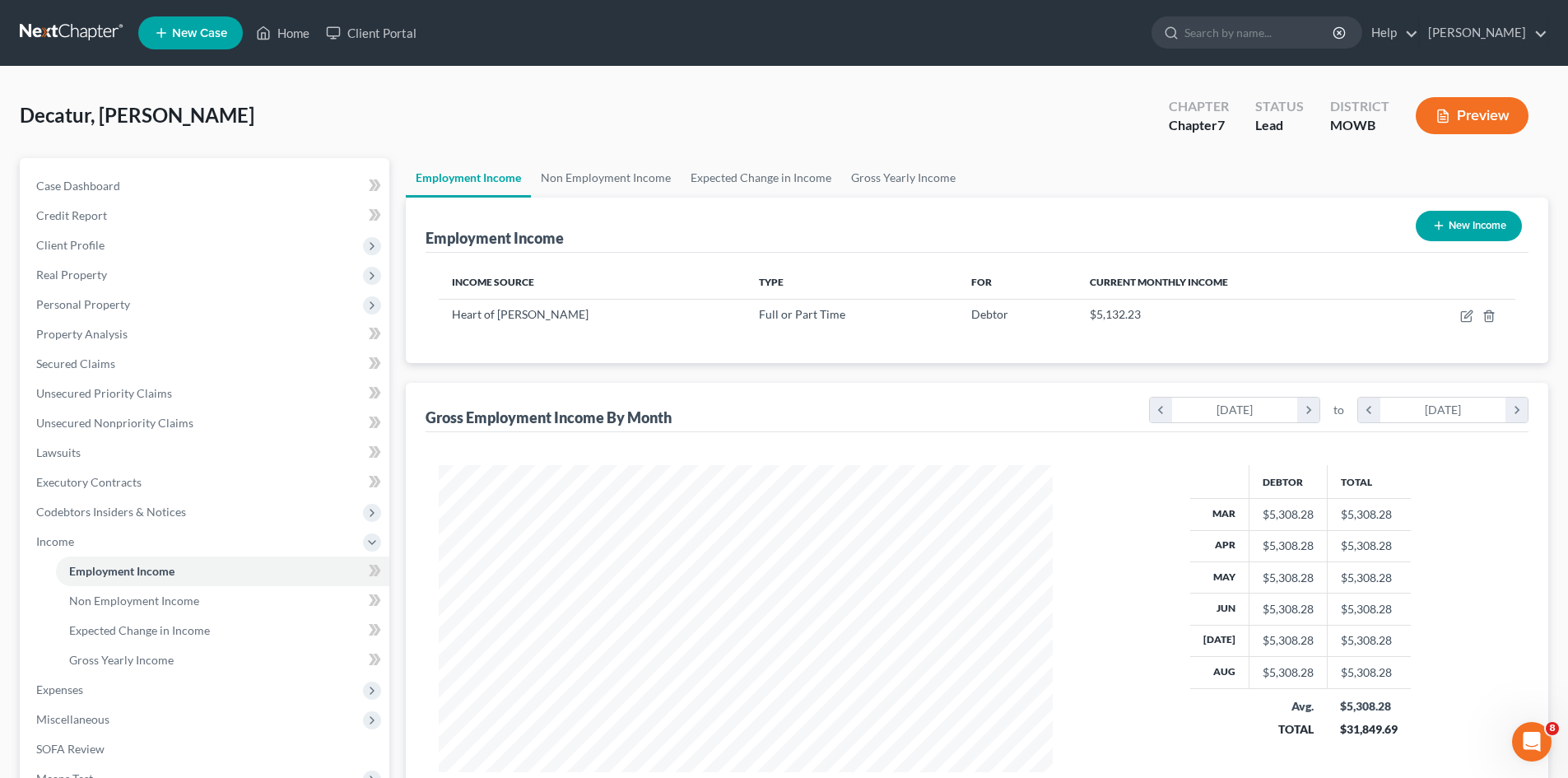
click at [1502, 100] on button "Preview" at bounding box center [1472, 115] width 113 height 37
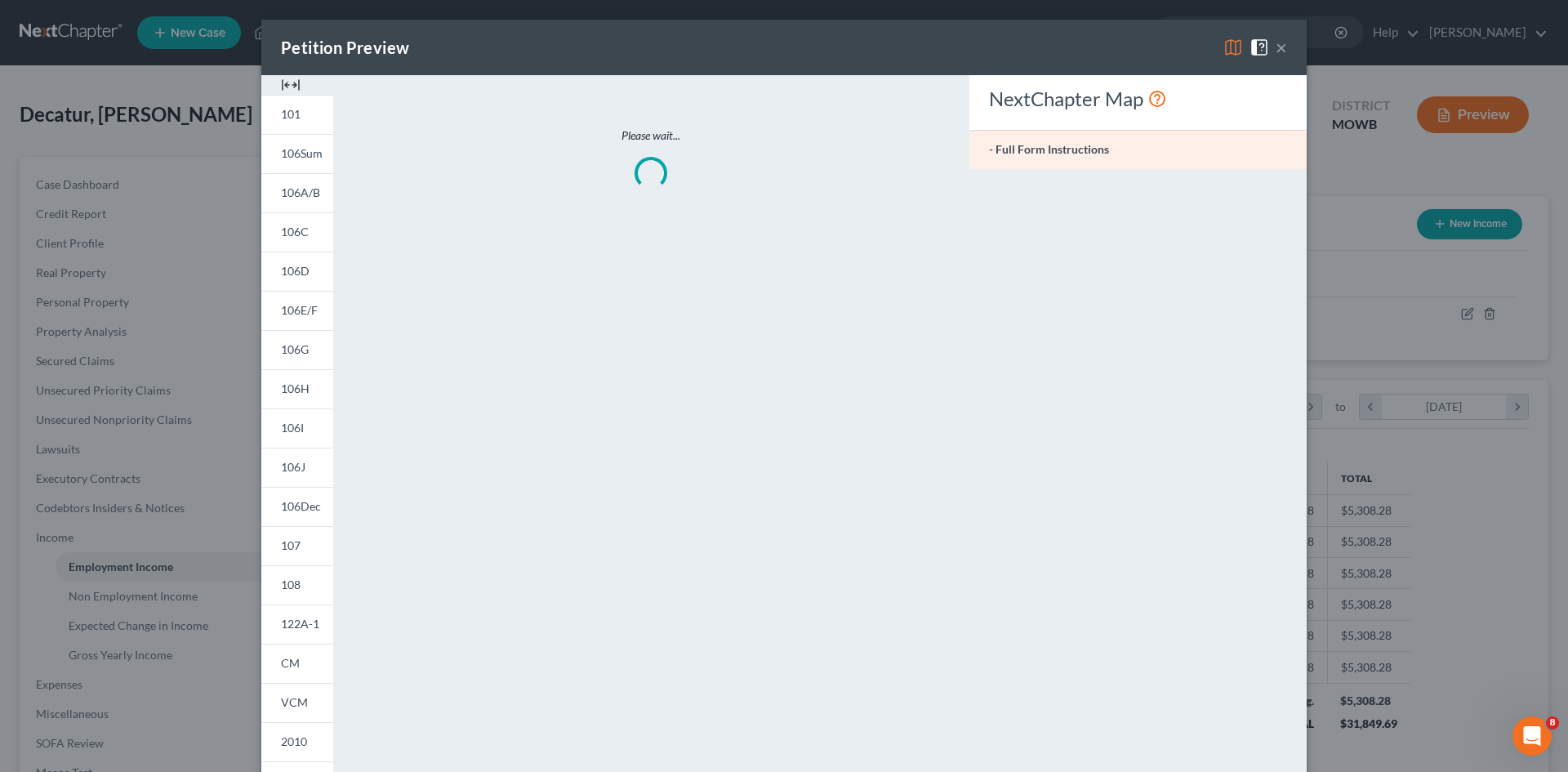
scroll to position [307, 647]
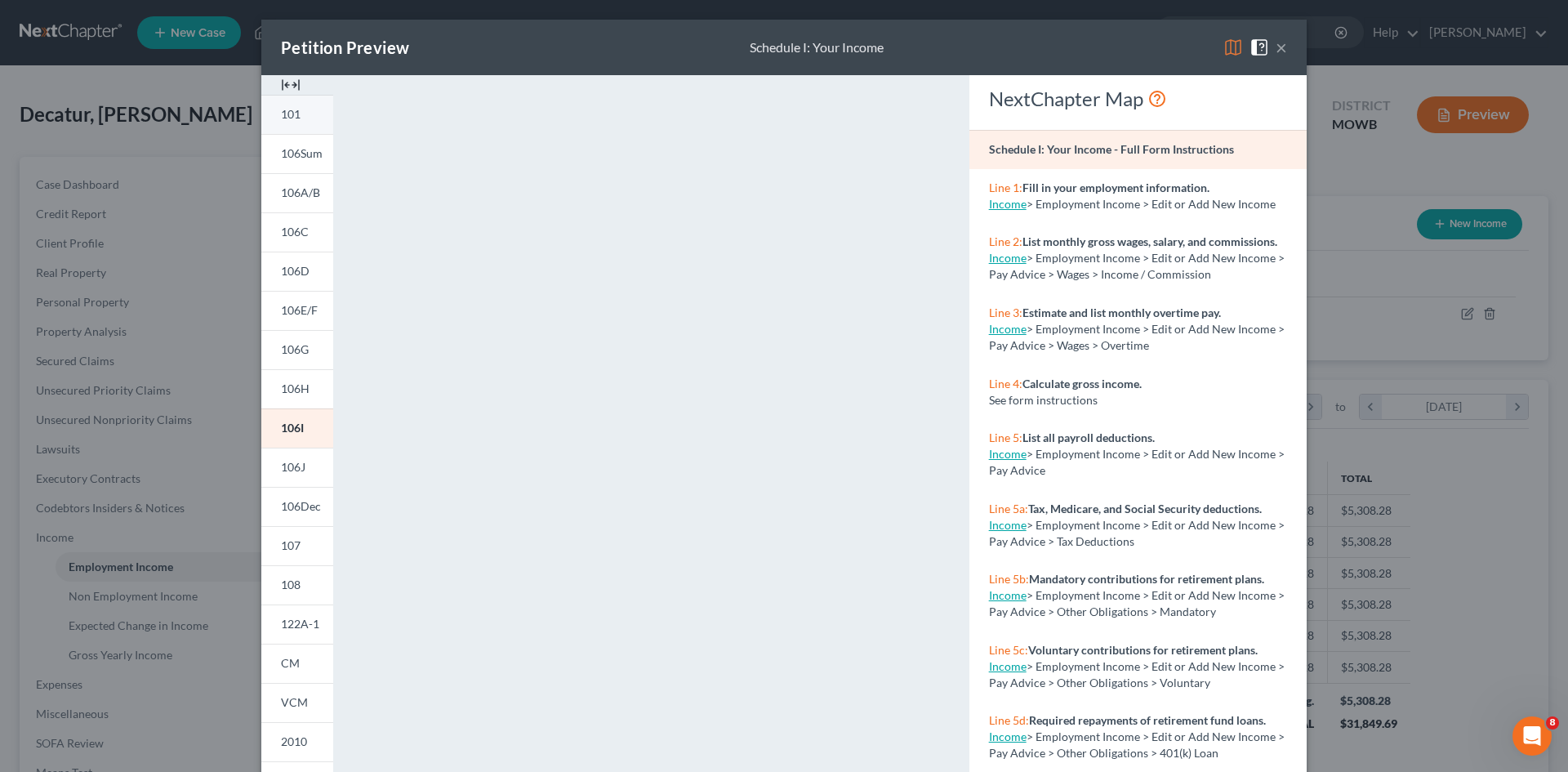
click at [303, 127] on link "101" at bounding box center [296, 115] width 72 height 39
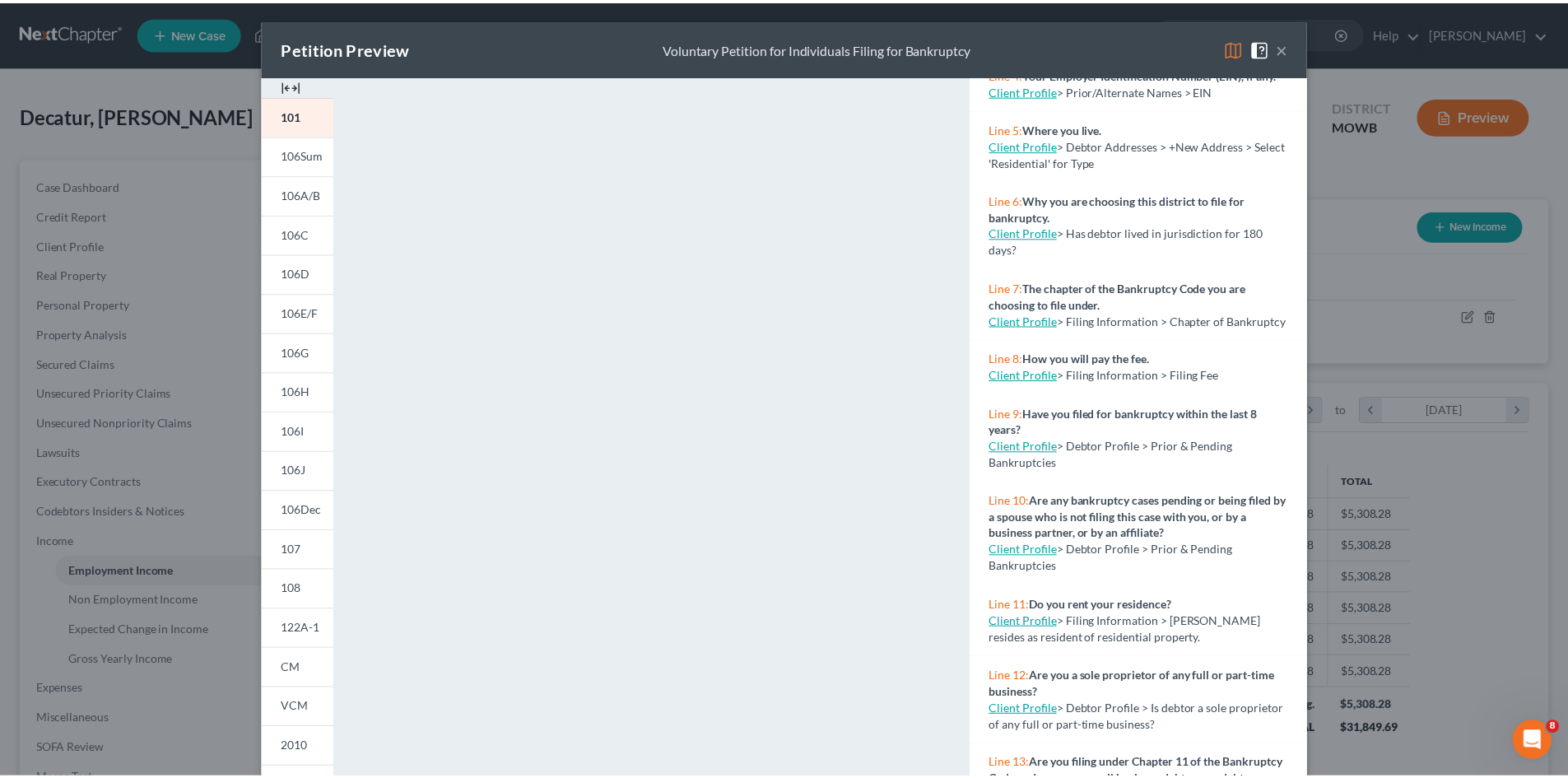
scroll to position [494, 0]
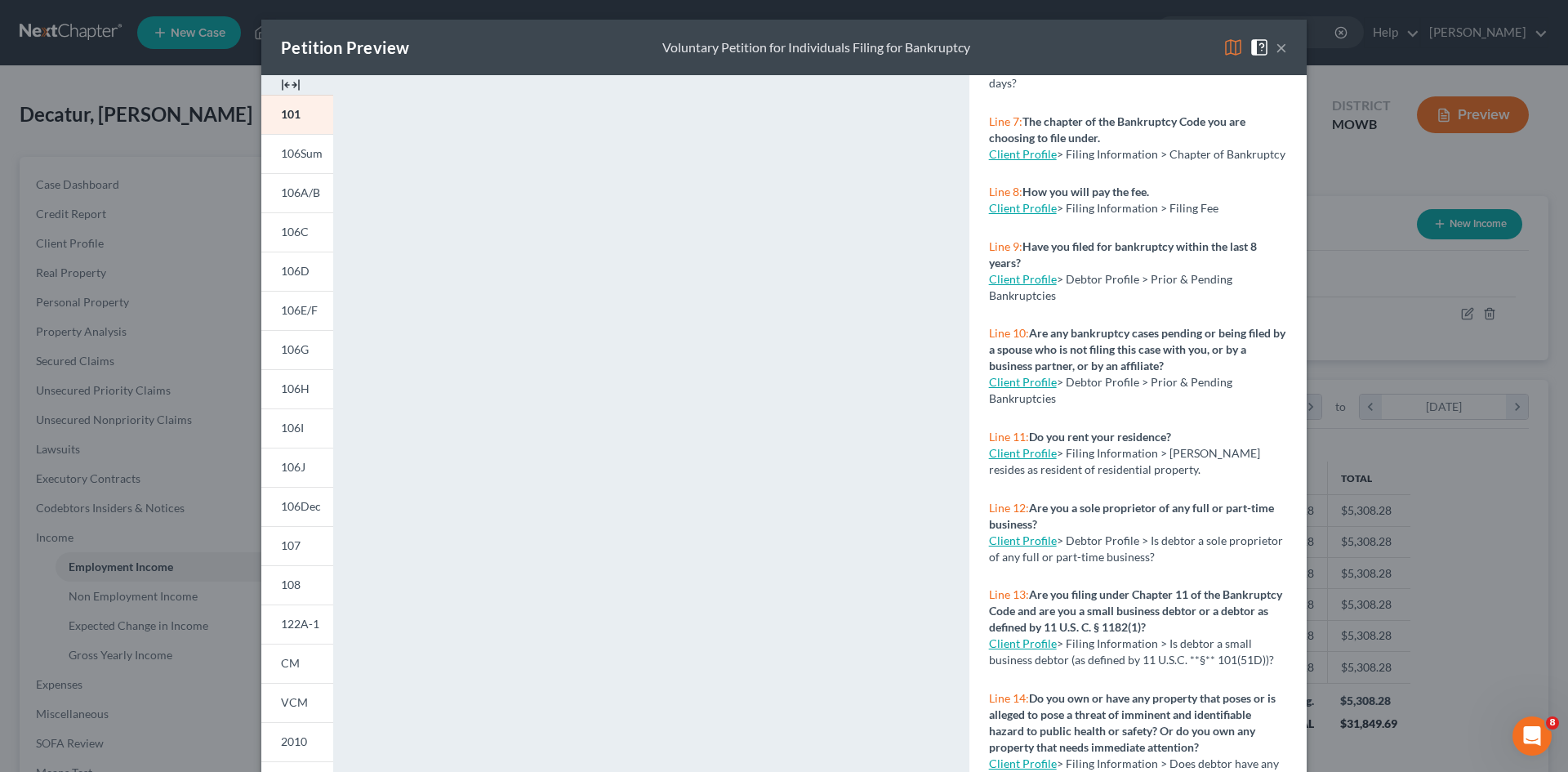
click at [1017, 460] on link "Client Profile" at bounding box center [1022, 453] width 68 height 14
select select "1"
select select "0"
select select "15"
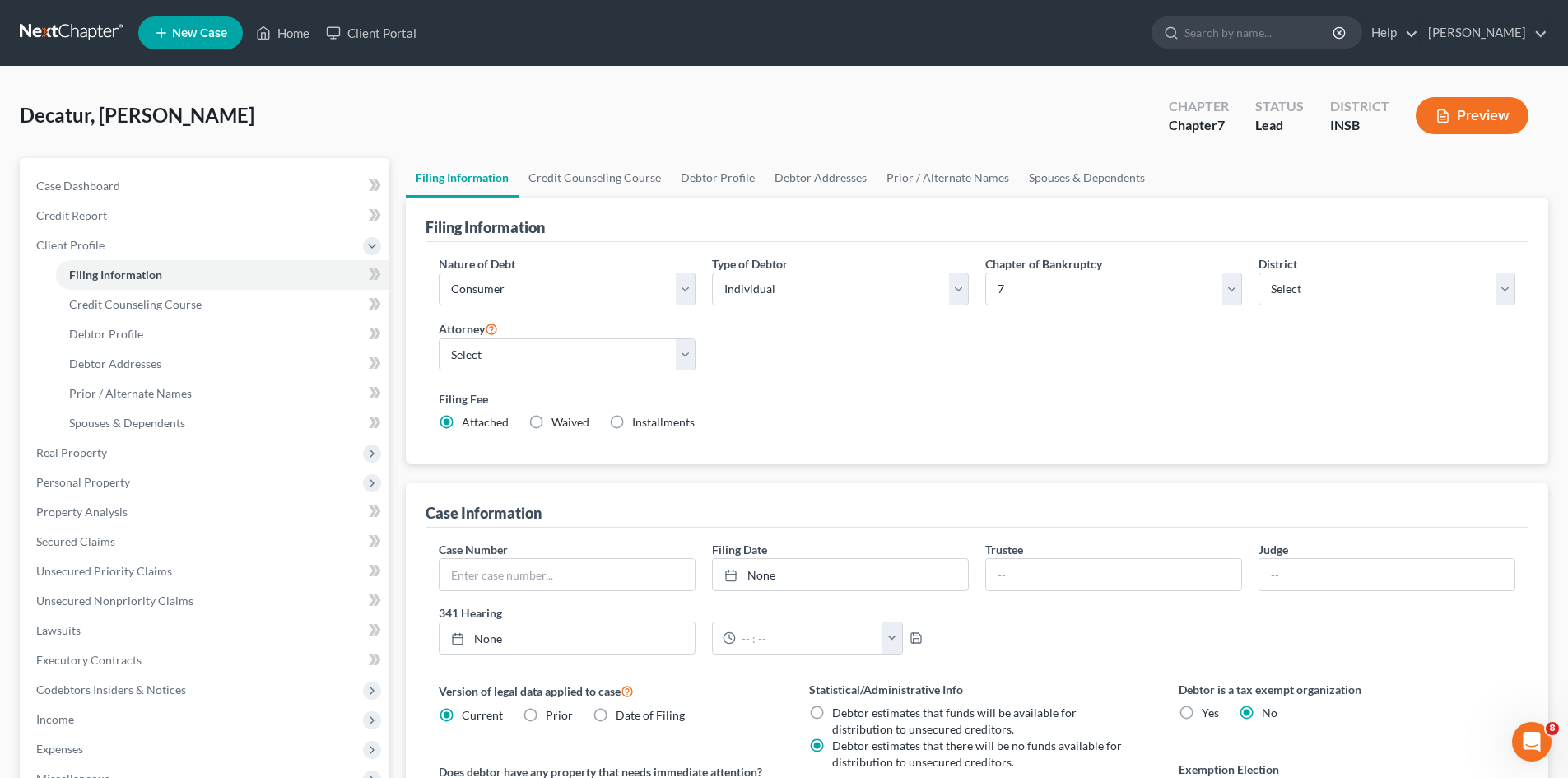
select select "1"
select select "0"
select select "28"
select select "0"
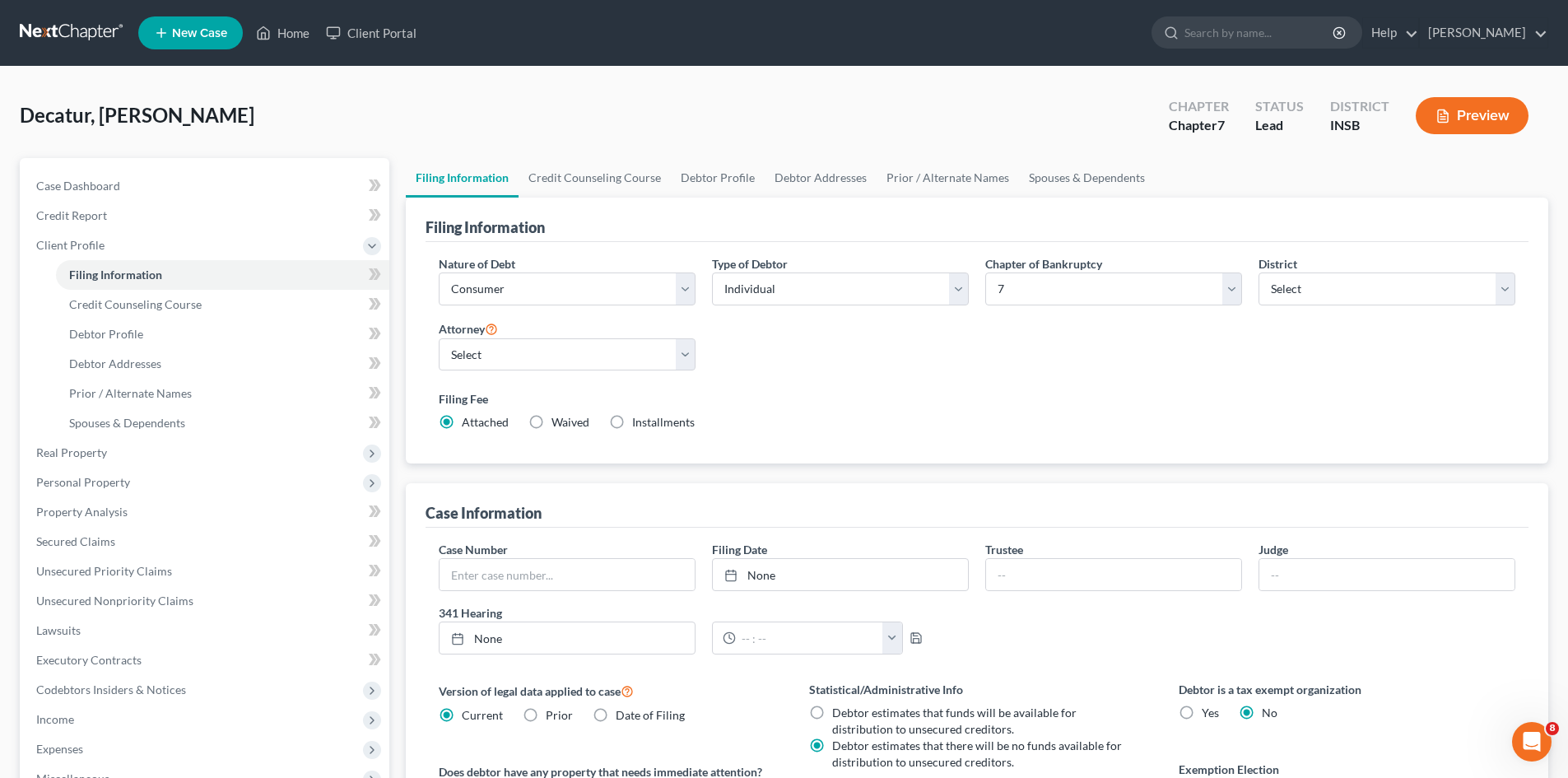
select select "15"
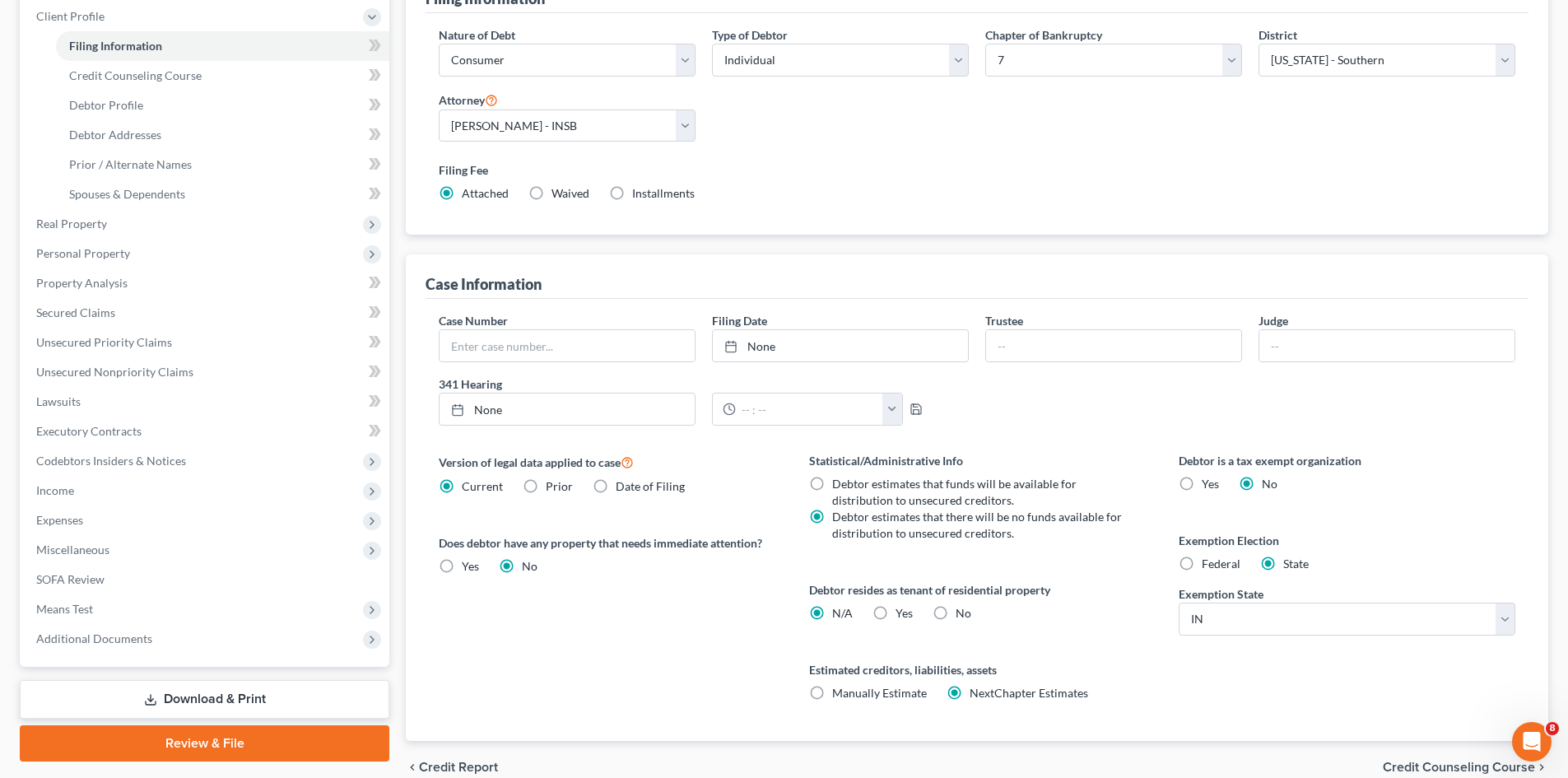
scroll to position [247, 0]
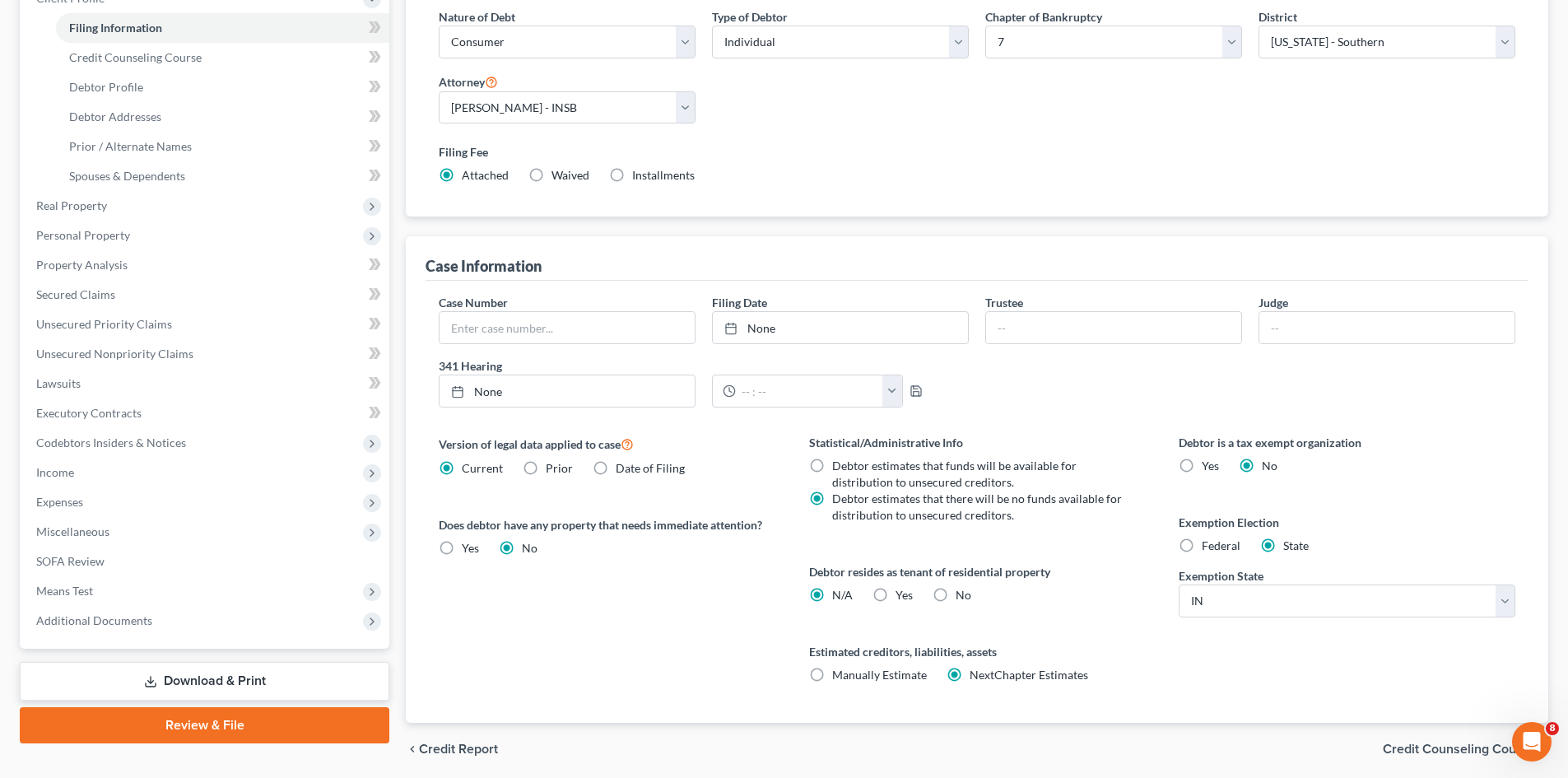
click at [896, 593] on label "Yes Yes" at bounding box center [904, 595] width 17 height 17
click at [903, 593] on input "Yes Yes" at bounding box center [908, 592] width 11 height 11
radio input "true"
radio input "false"
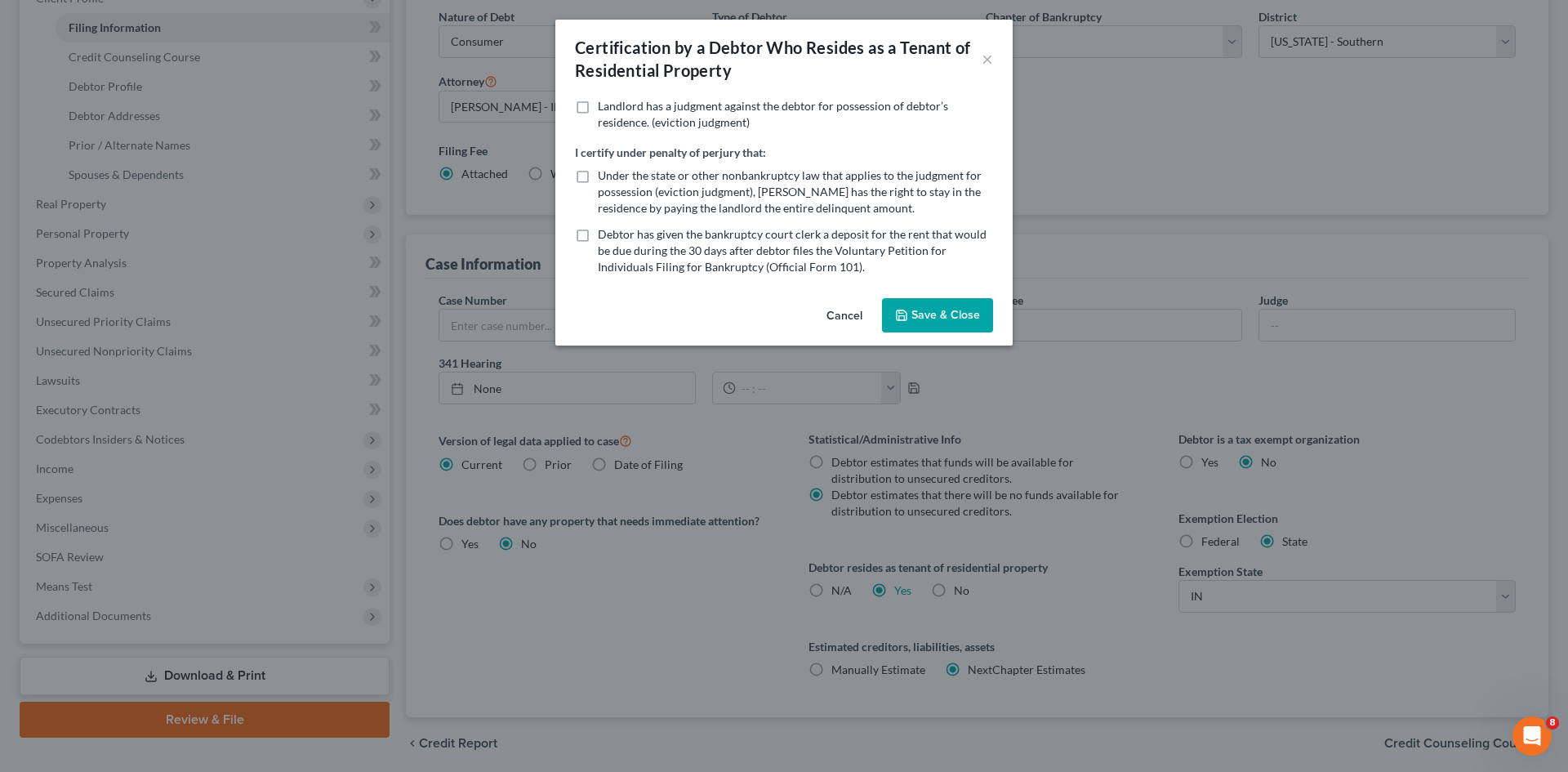
click at [954, 328] on button "Save & Close" at bounding box center [936, 315] width 111 height 34
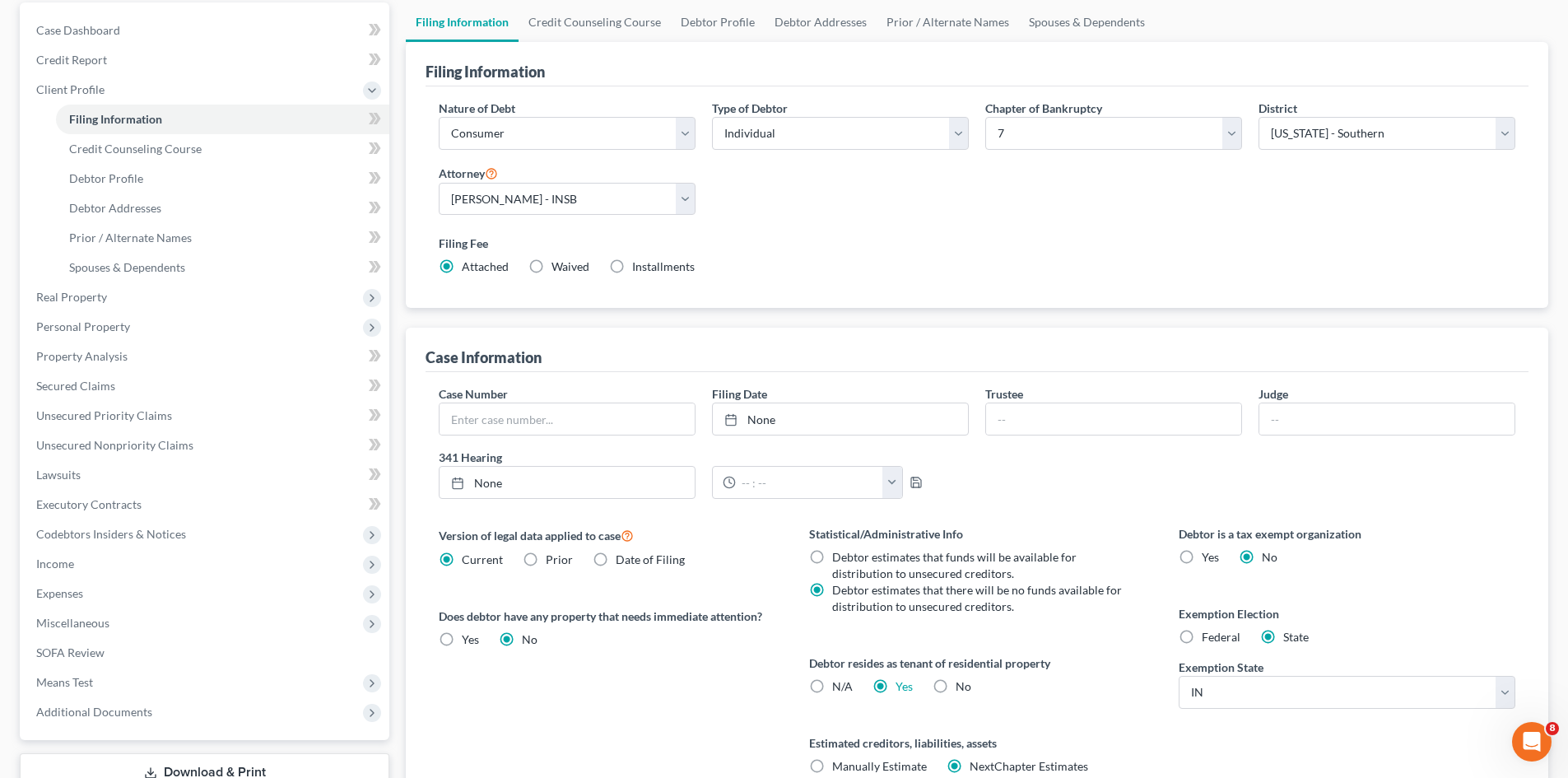
scroll to position [60, 0]
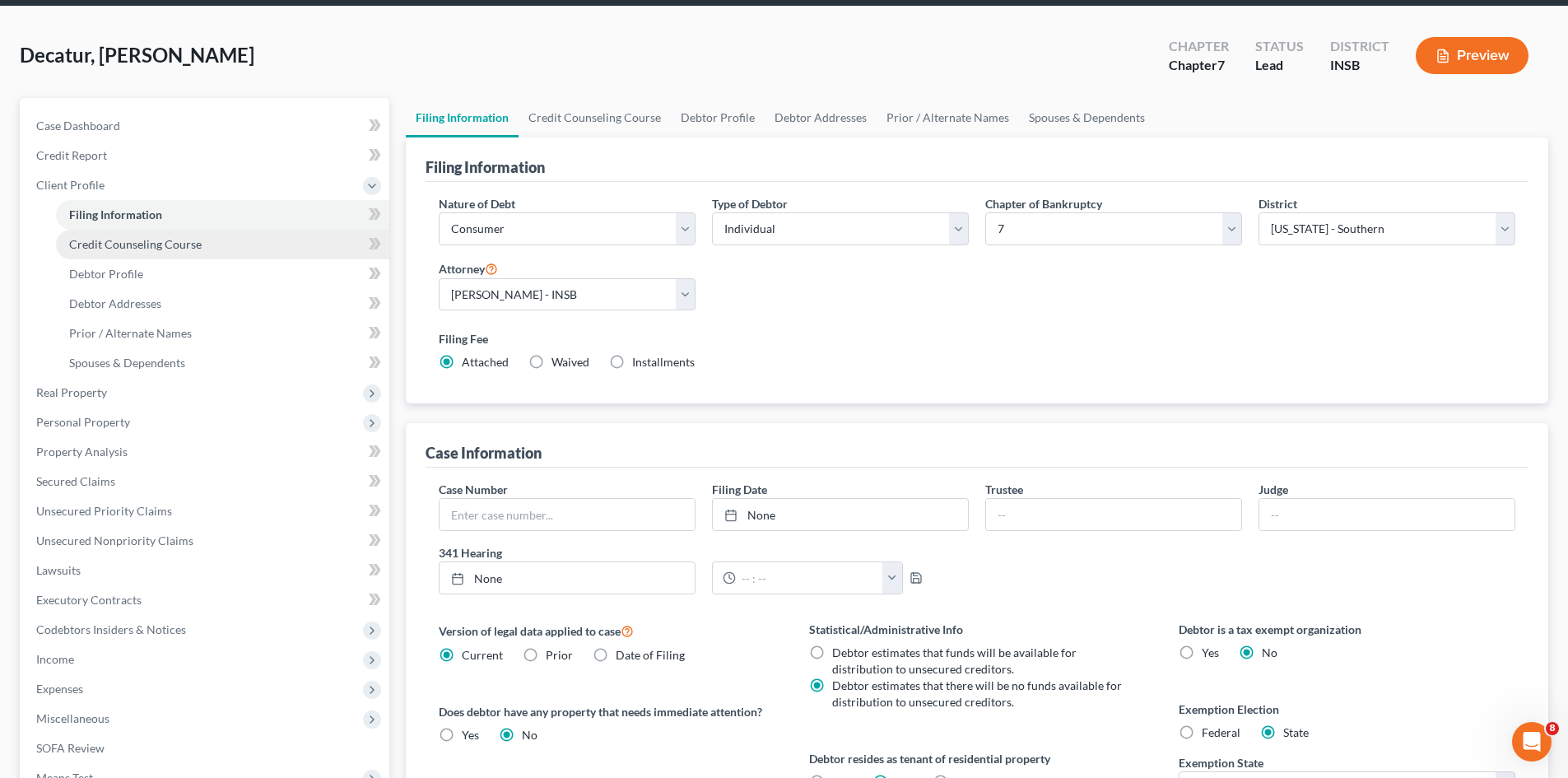
click at [288, 249] on link "Credit Counseling Course" at bounding box center [222, 244] width 333 height 30
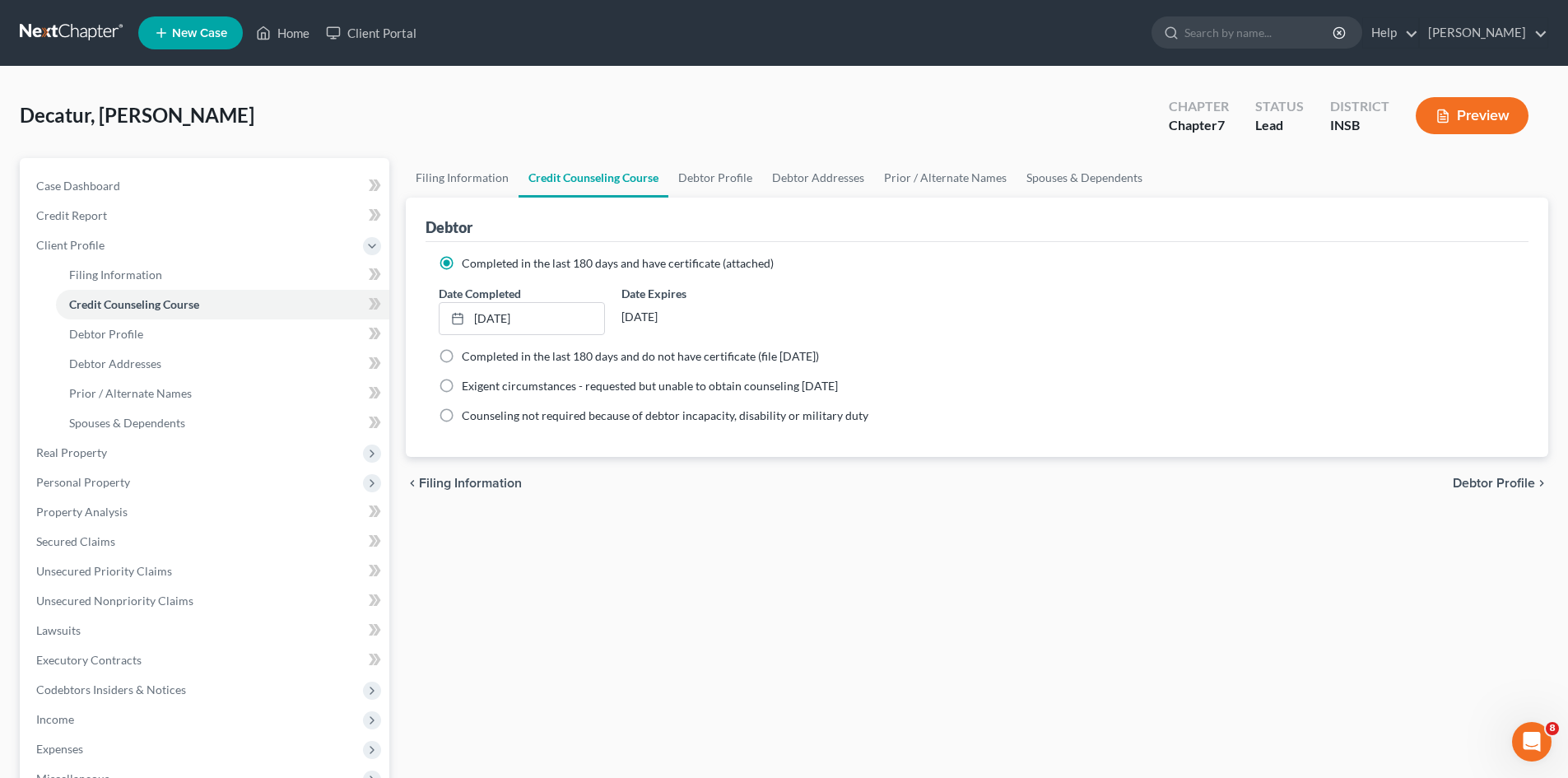
click at [1493, 126] on button "Preview" at bounding box center [1472, 115] width 113 height 37
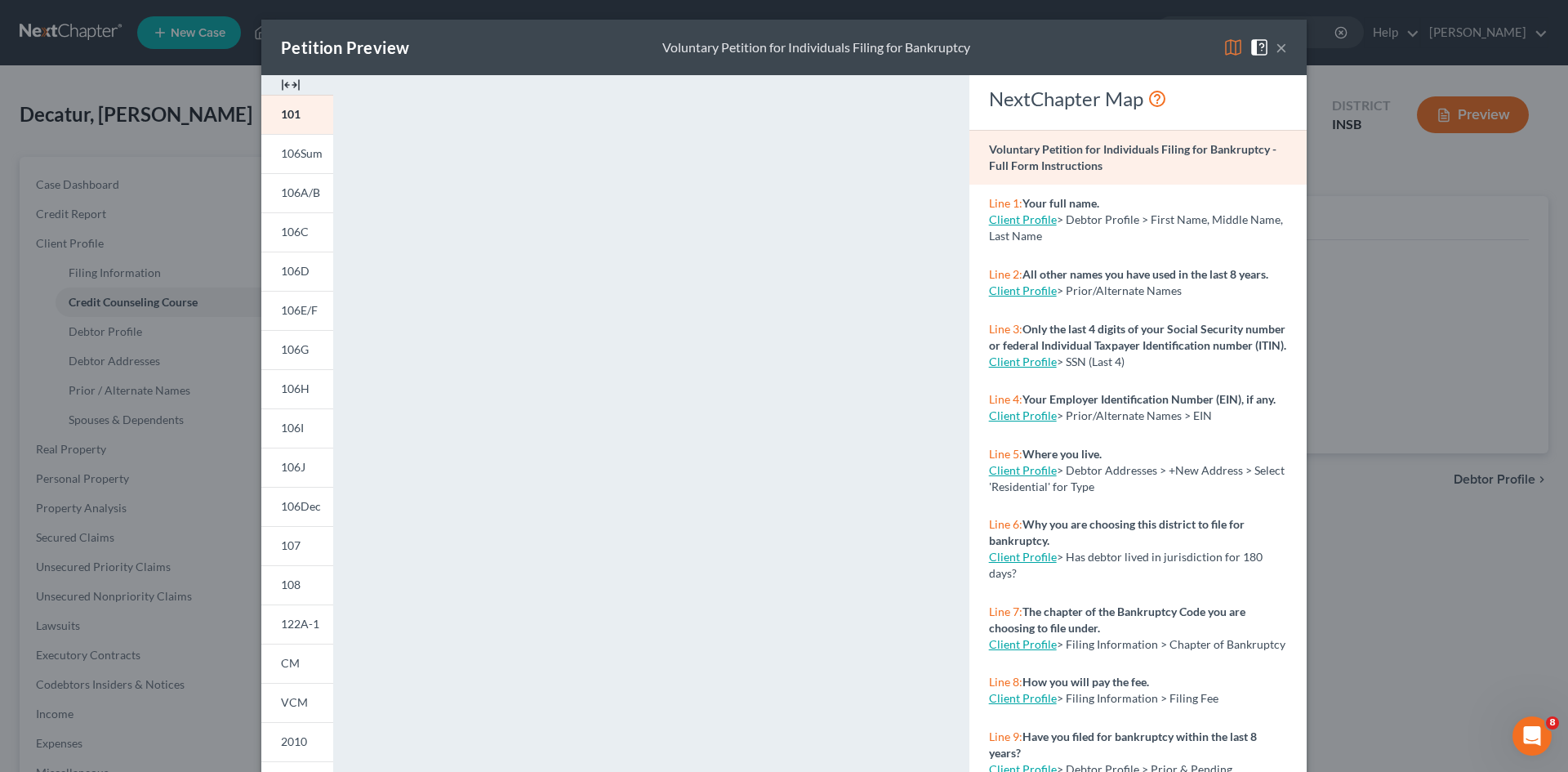
click at [1276, 51] on button "×" at bounding box center [1282, 47] width 12 height 20
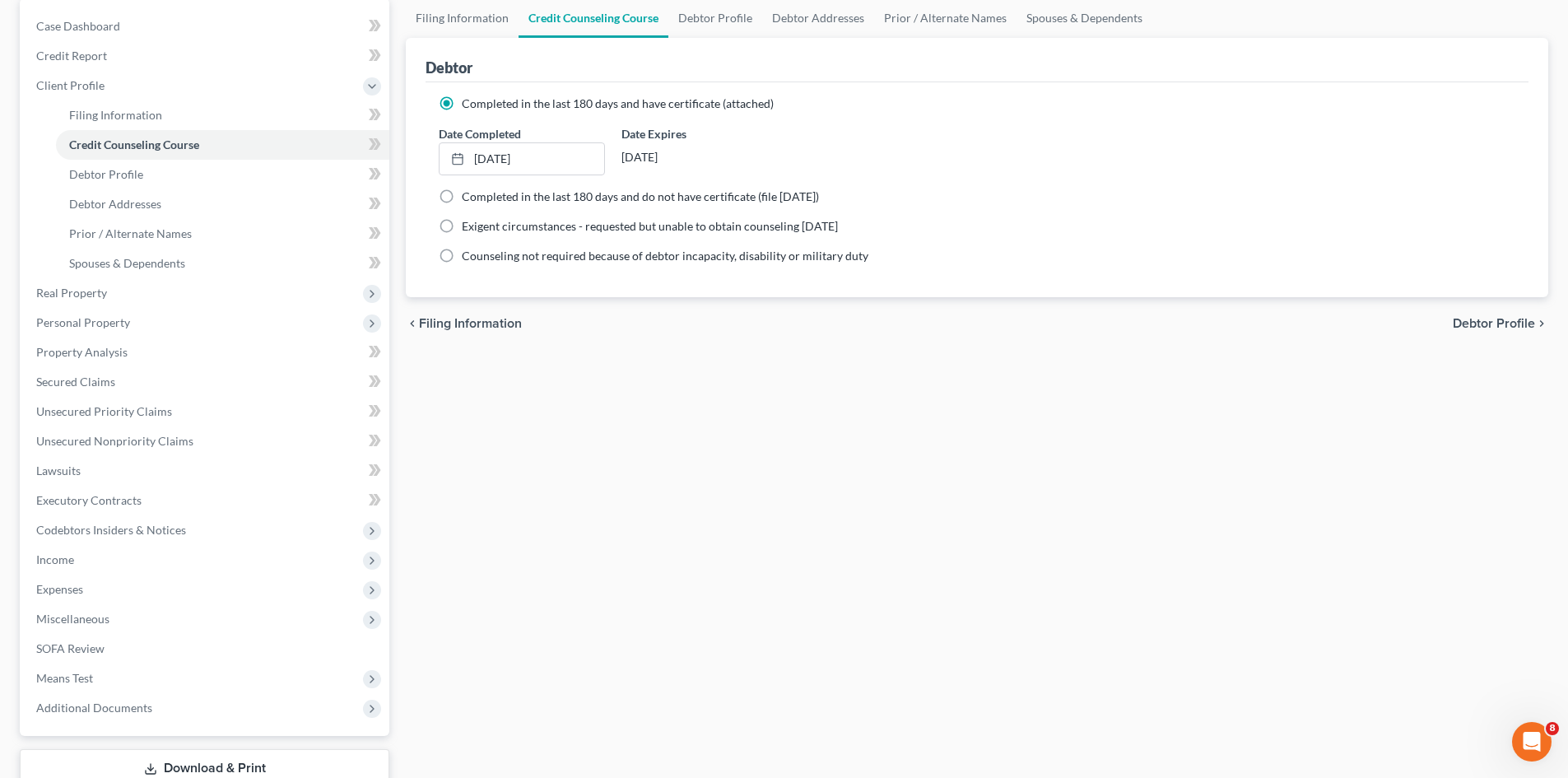
scroll to position [275, 0]
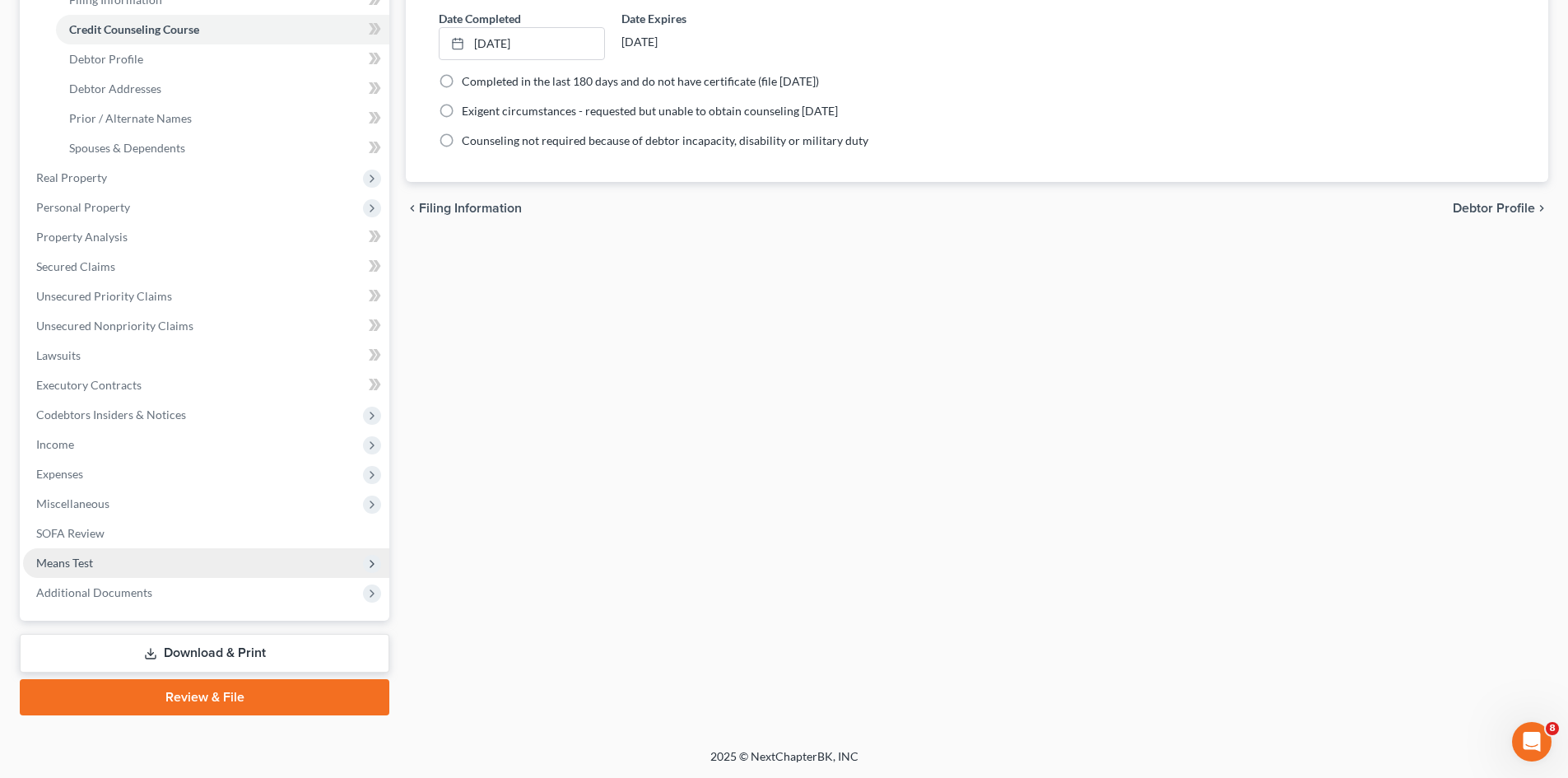
click at [126, 563] on span "Means Test" at bounding box center [206, 563] width 367 height 30
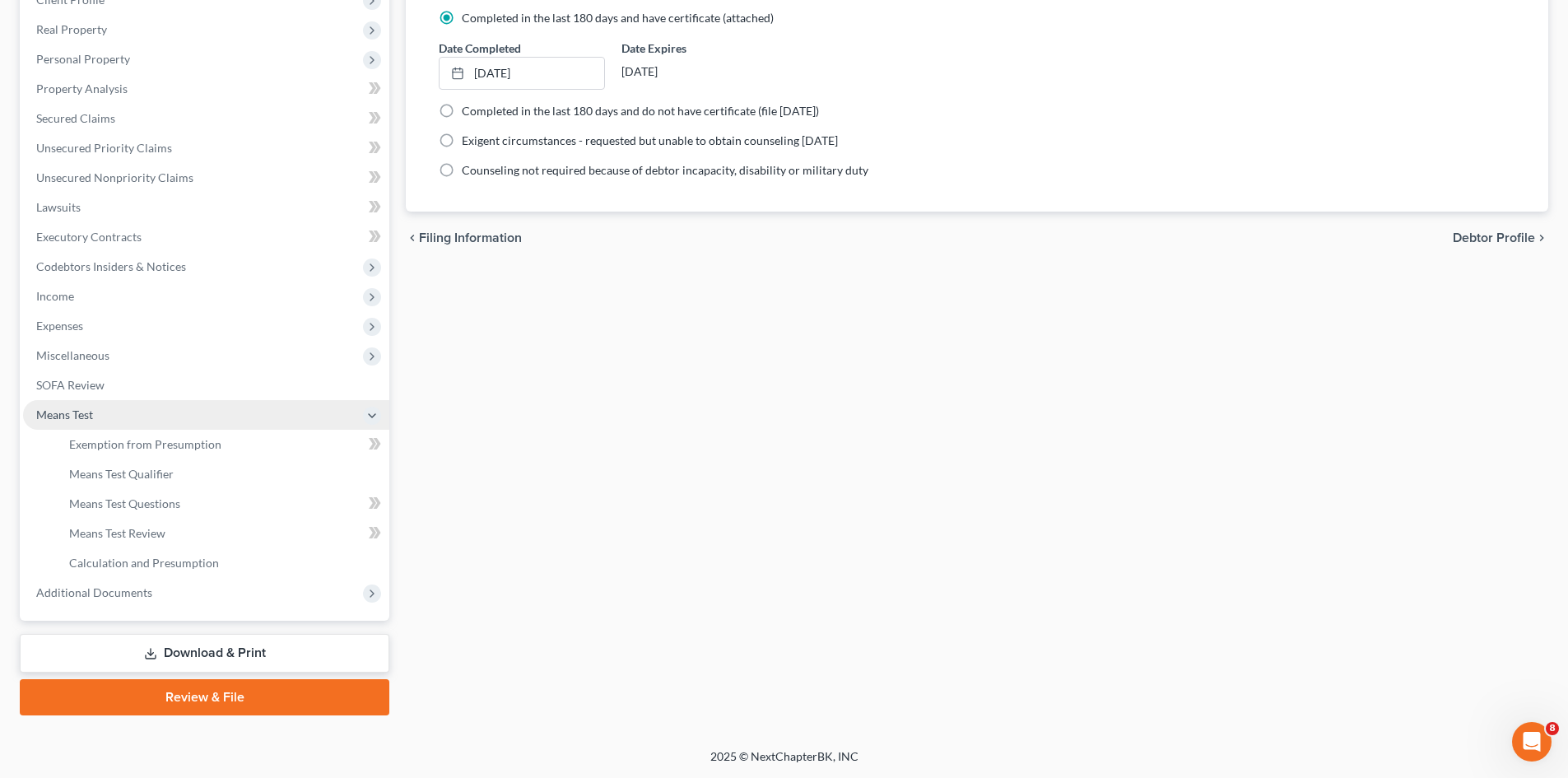
scroll to position [245, 0]
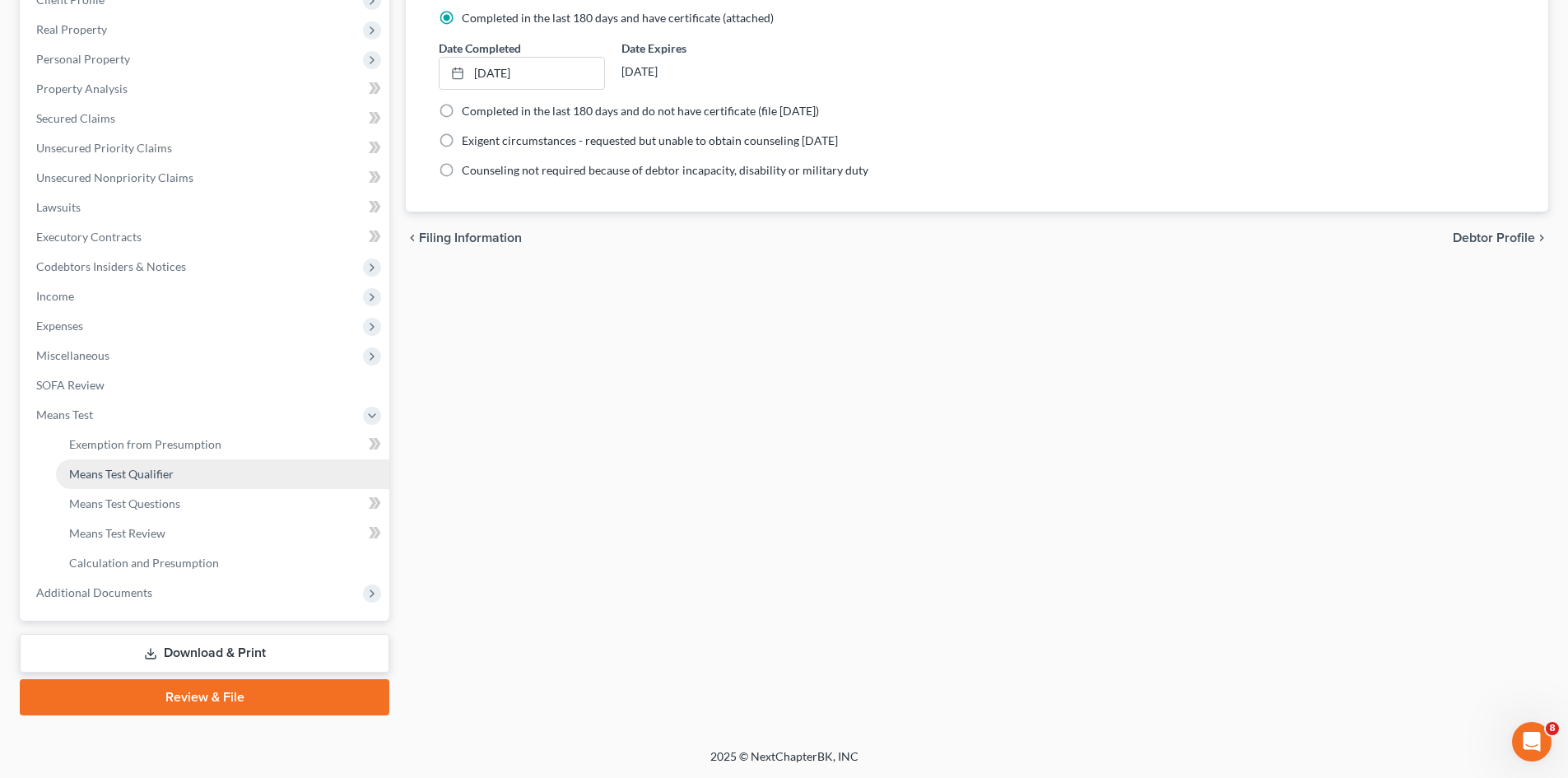
click at [167, 478] on span "Means Test Qualifier" at bounding box center [122, 474] width 105 height 14
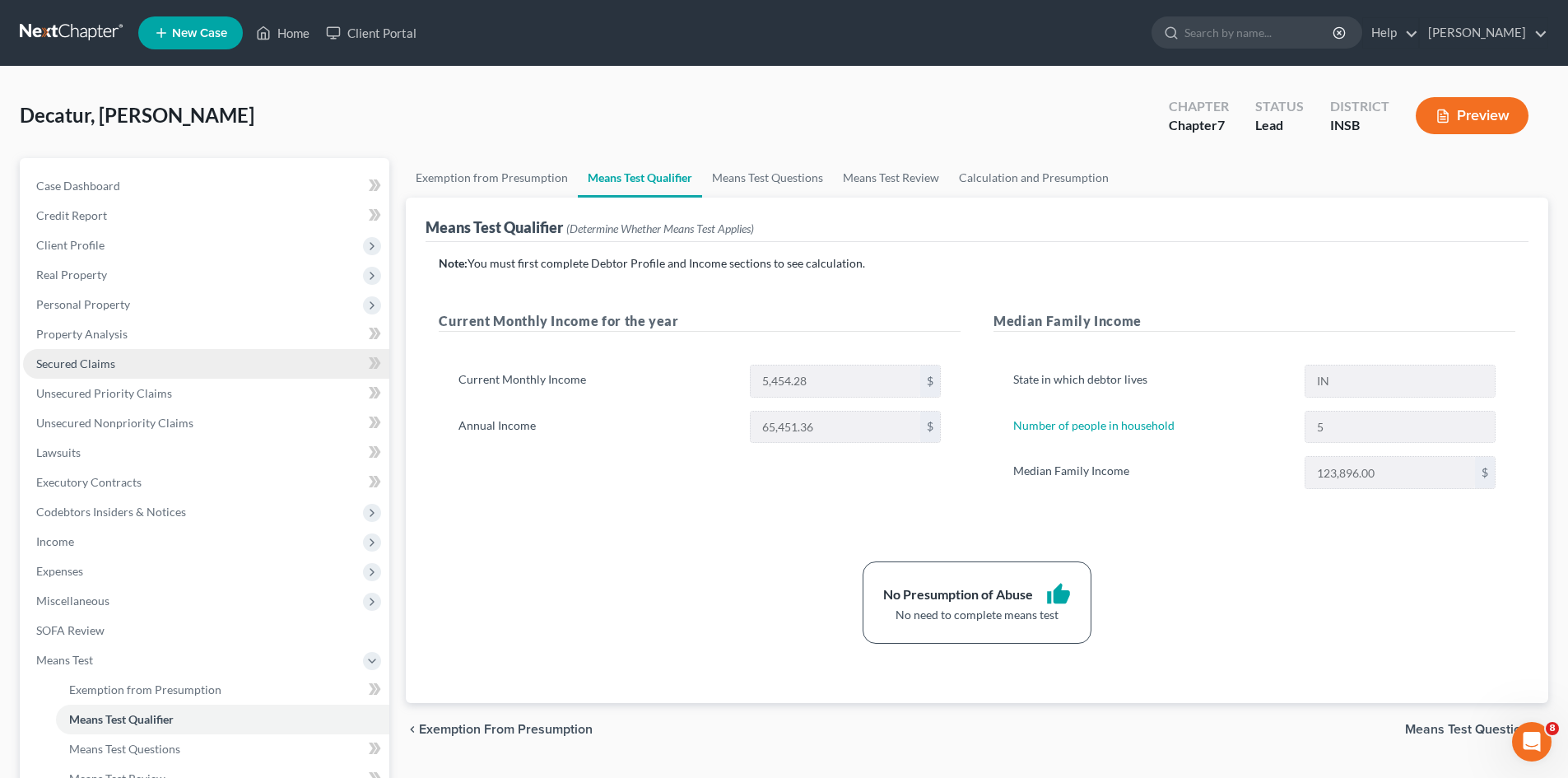
click at [140, 365] on link "Secured Claims" at bounding box center [206, 364] width 367 height 30
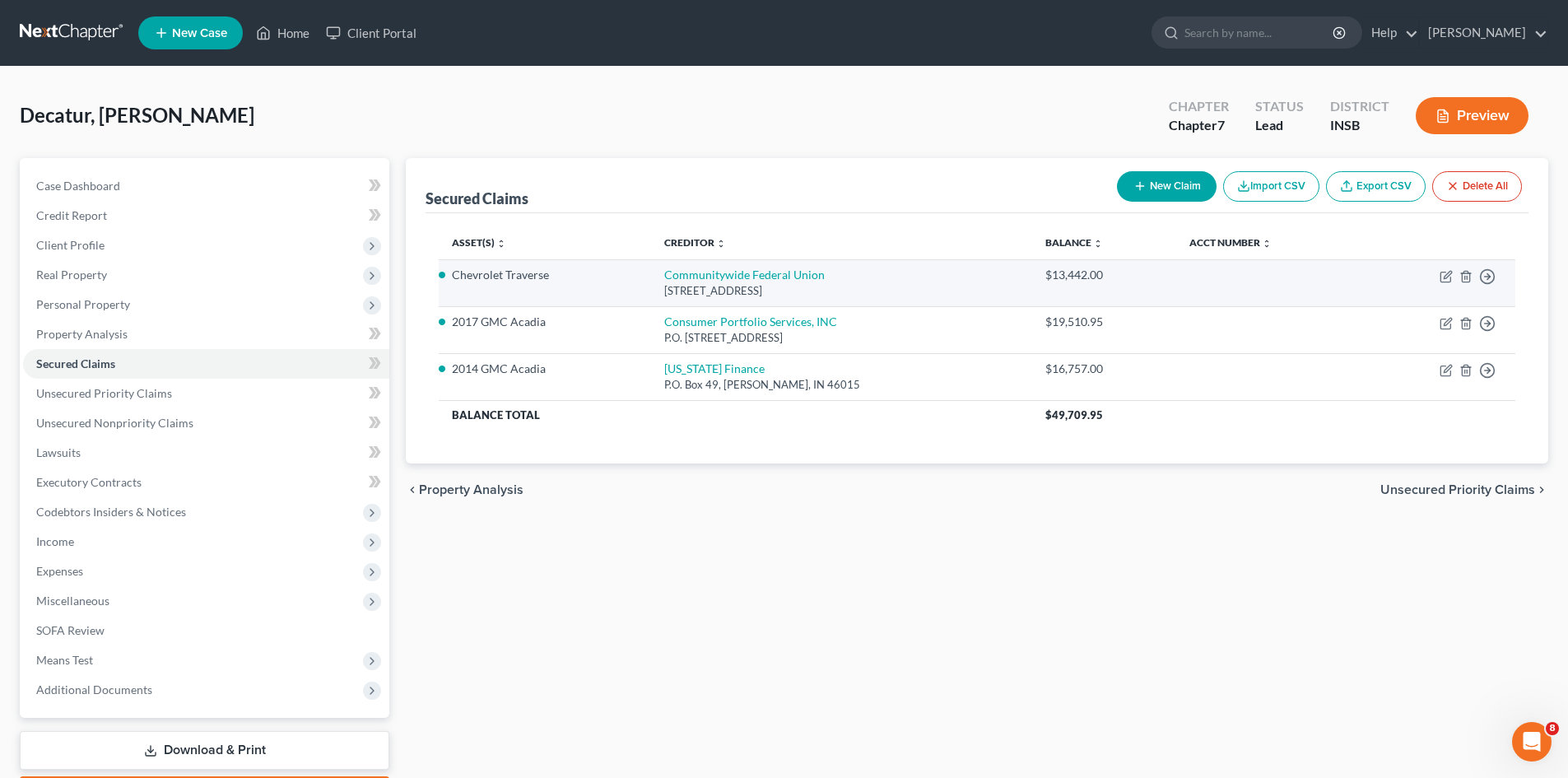
click at [1191, 282] on td at bounding box center [1269, 282] width 187 height 46
click at [1442, 276] on icon "button" at bounding box center [1446, 276] width 13 height 13
select select "15"
select select "6"
select select "4"
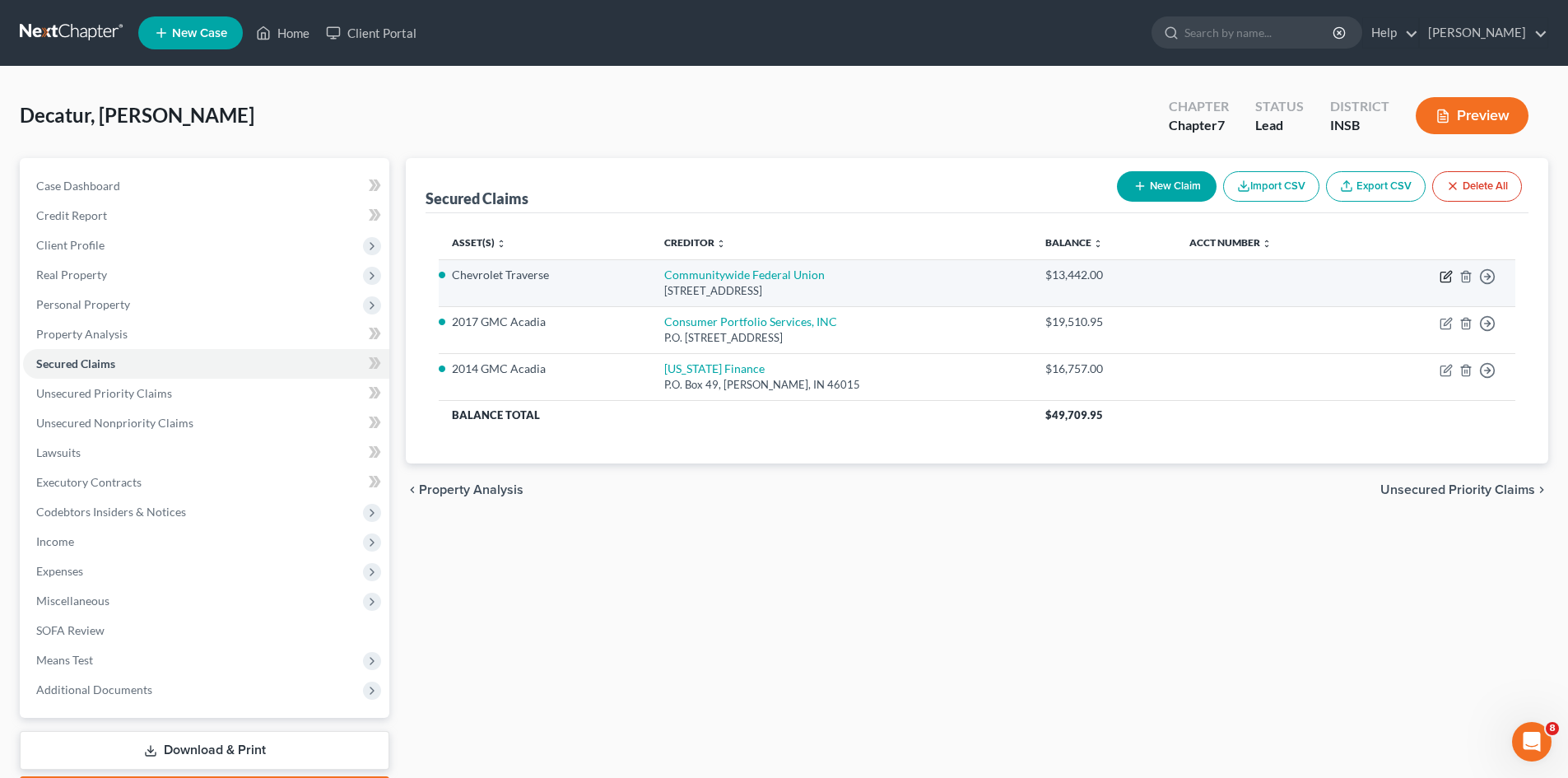
select select "3"
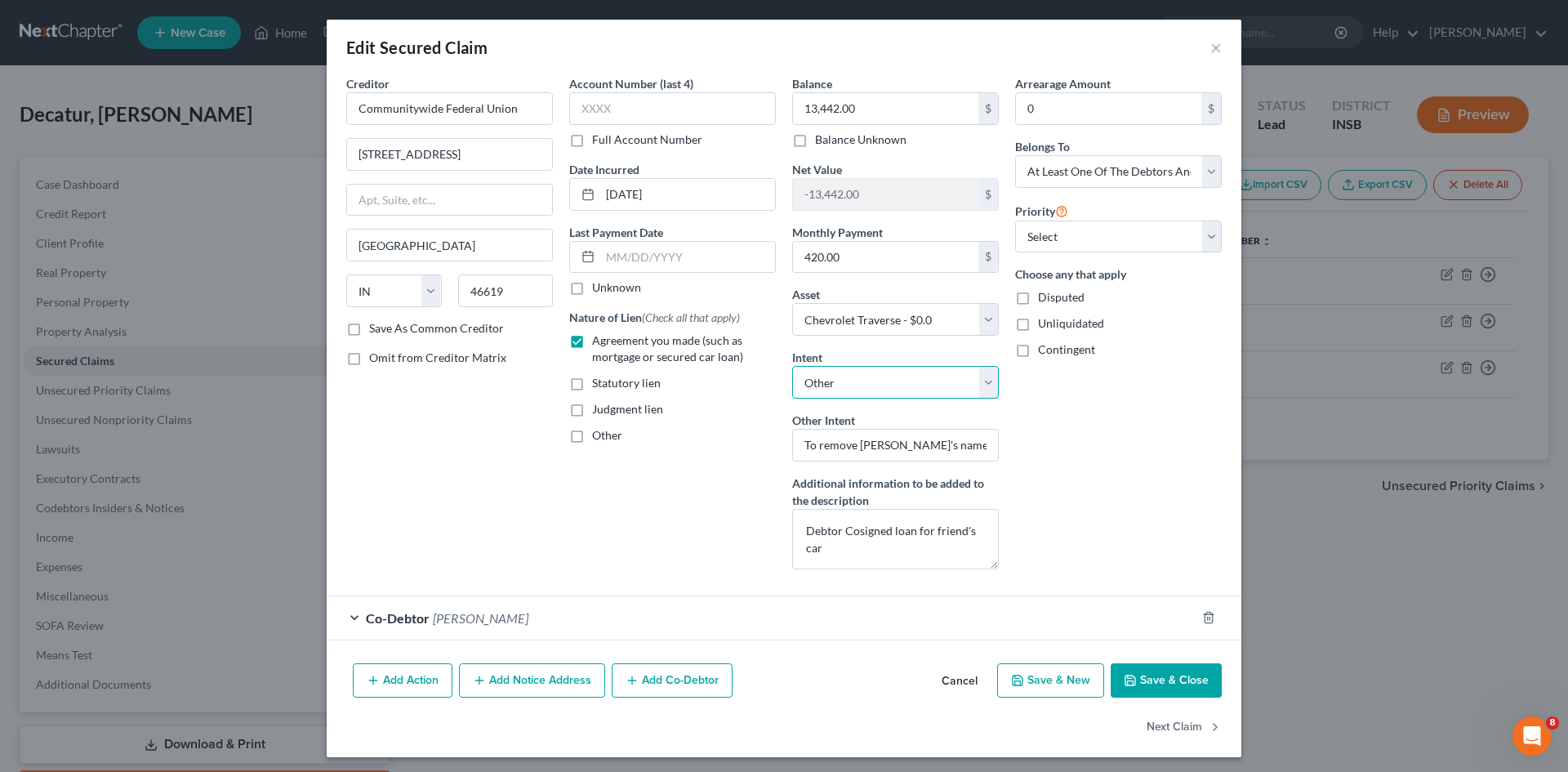
click at [976, 383] on select "Select Surrender Redeem Reaffirm Avoid Other" at bounding box center [895, 382] width 207 height 32
click at [792, 366] on select "Select Surrender Redeem Reaffirm Avoid Other" at bounding box center [895, 382] width 207 height 32
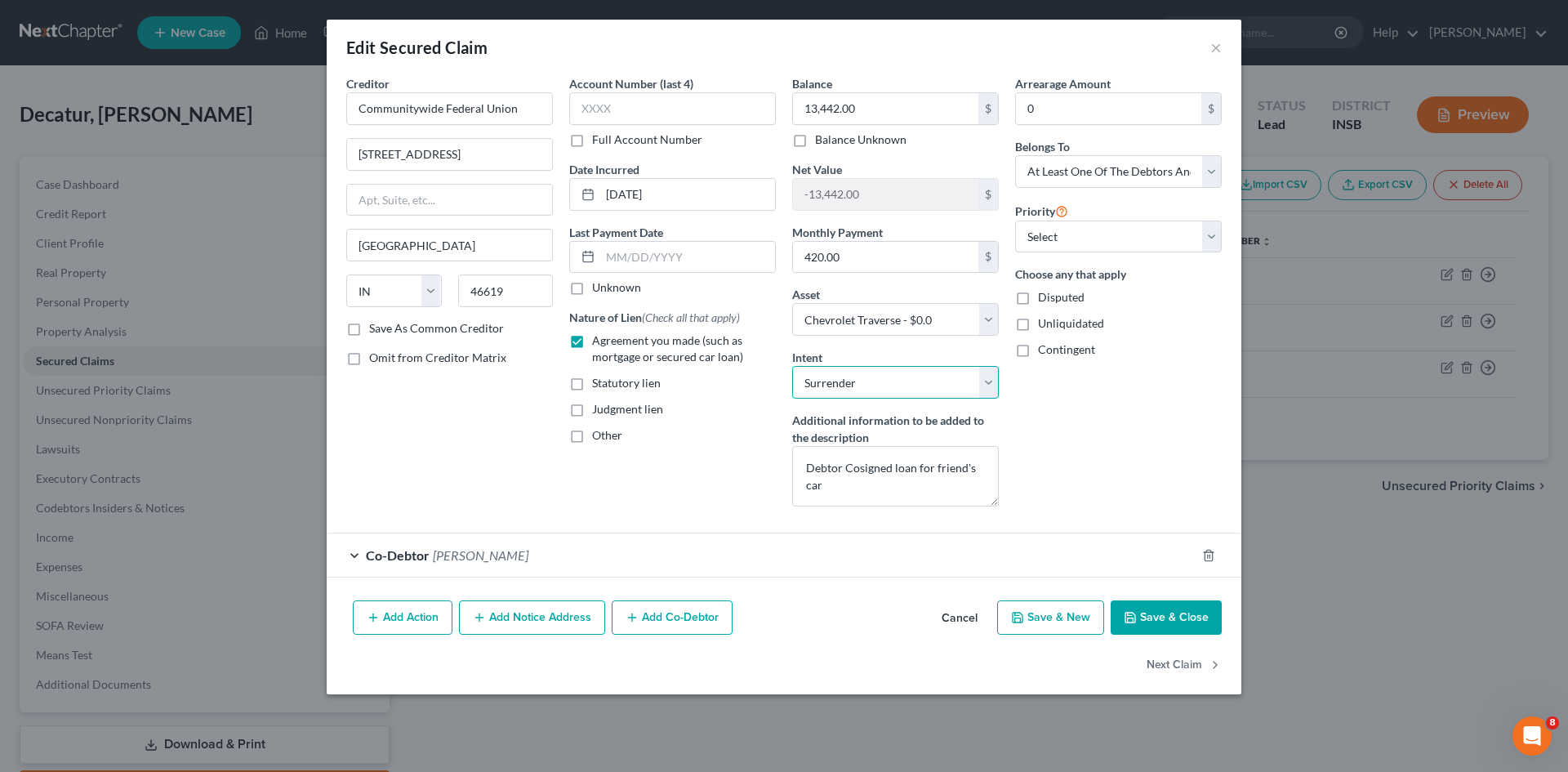
click at [990, 391] on select "Select Surrender Redeem Reaffirm Avoid Other" at bounding box center [895, 382] width 207 height 32
click at [792, 366] on select "Select Surrender Redeem Reaffirm Avoid Other" at bounding box center [895, 382] width 207 height 32
click at [990, 376] on select "Select Surrender Redeem Reaffirm Avoid Other" at bounding box center [895, 382] width 207 height 32
select select "4"
click at [792, 366] on select "Select Surrender Redeem Reaffirm Avoid Other" at bounding box center [895, 382] width 207 height 32
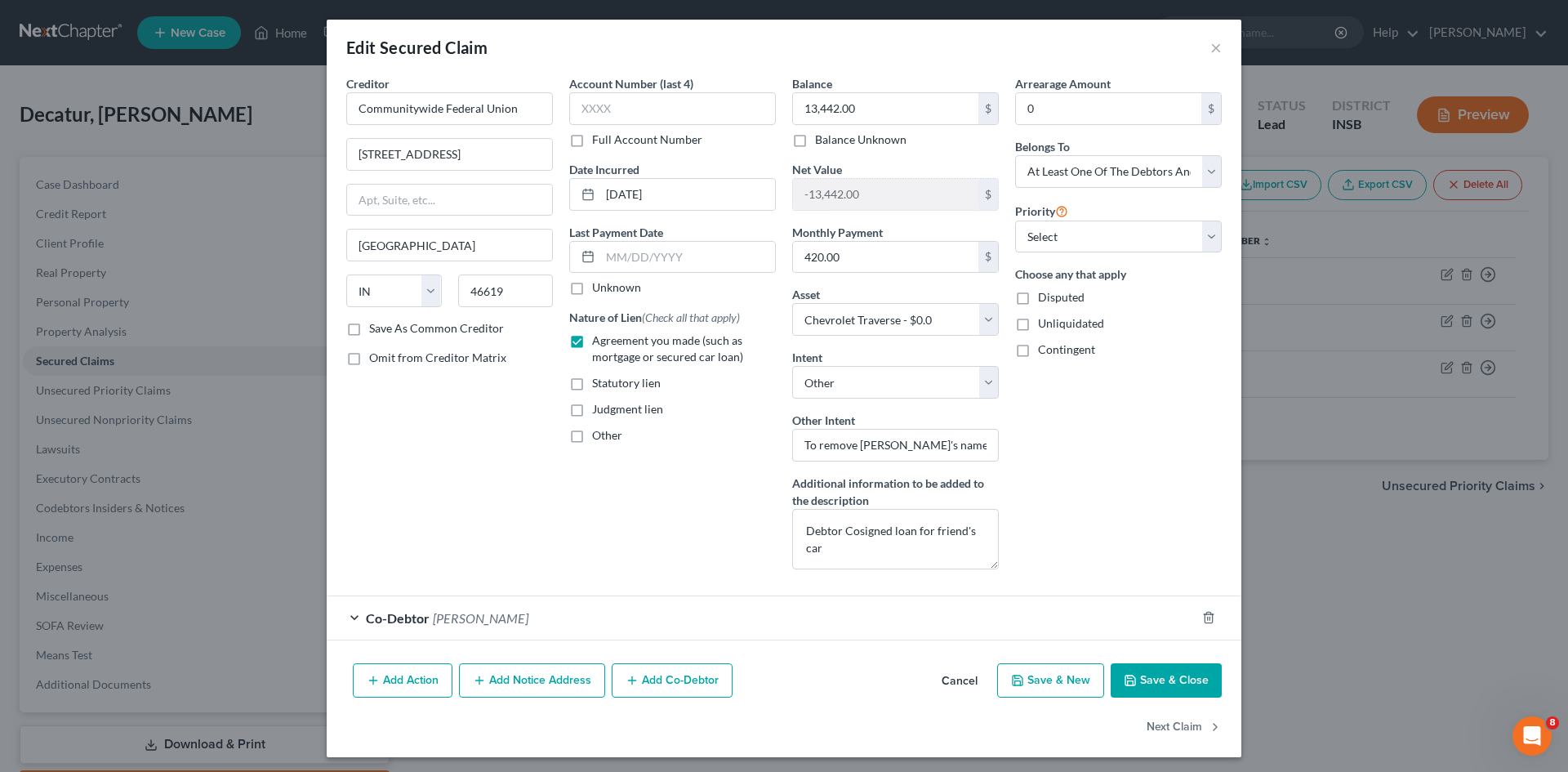
click at [354, 625] on div "Co-Debtor [PERSON_NAME]" at bounding box center [761, 618] width 869 height 43
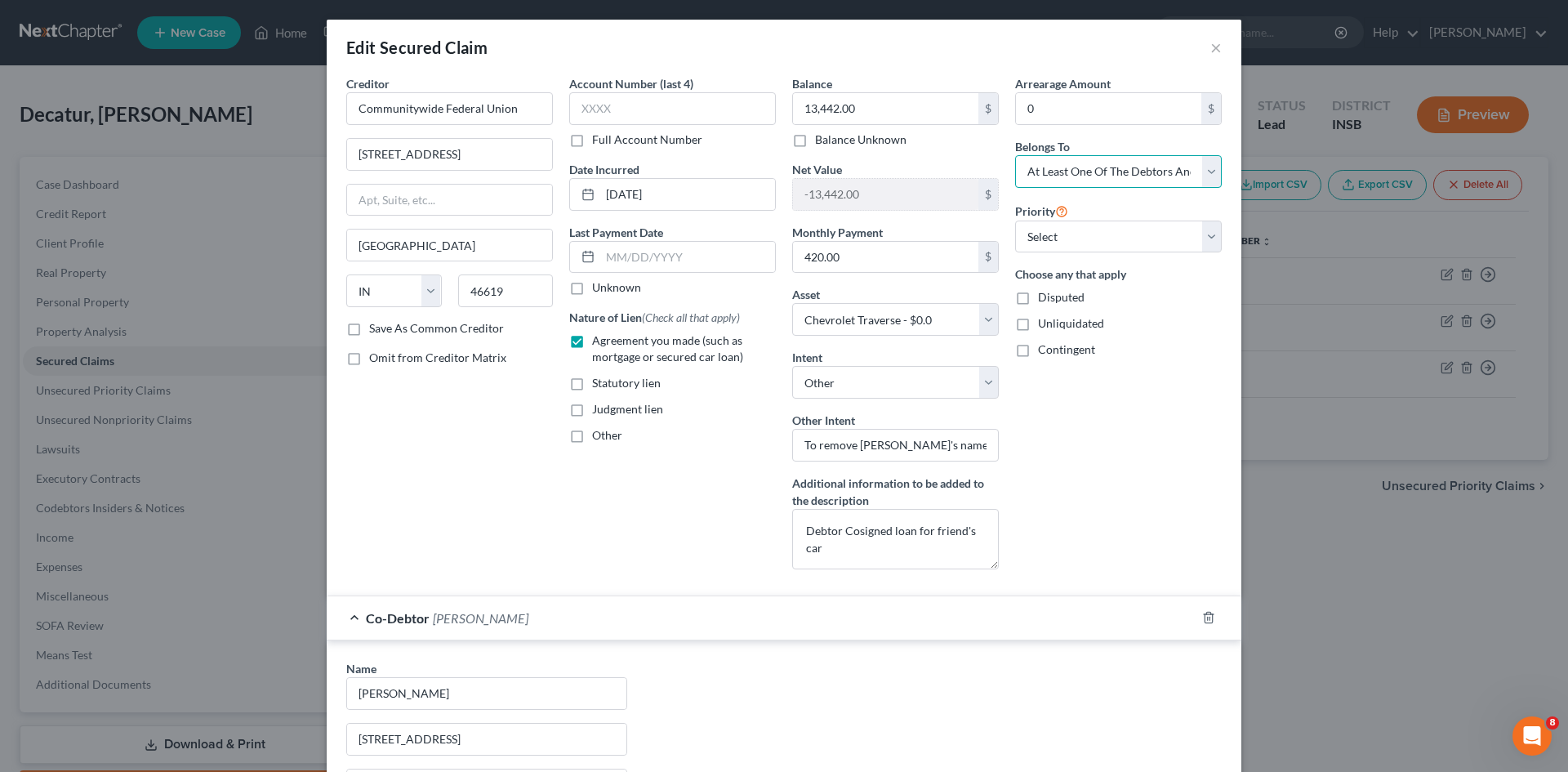
click at [1208, 179] on select "Select Debtor 1 Only Debtor 2 Only Debtor 1 And Debtor 2 Only At Least One Of T…" at bounding box center [1118, 171] width 207 height 32
click at [1015, 155] on select "Select Debtor 1 Only Debtor 2 Only Debtor 1 And Debtor 2 Only At Least One Of T…" at bounding box center [1118, 171] width 207 height 32
click at [1167, 365] on div "Arrearage Amount 0 $ Belongs To * Select Debtor 1 Only Debtor 2 Only Debtor 1 A…" at bounding box center [1118, 329] width 223 height 507
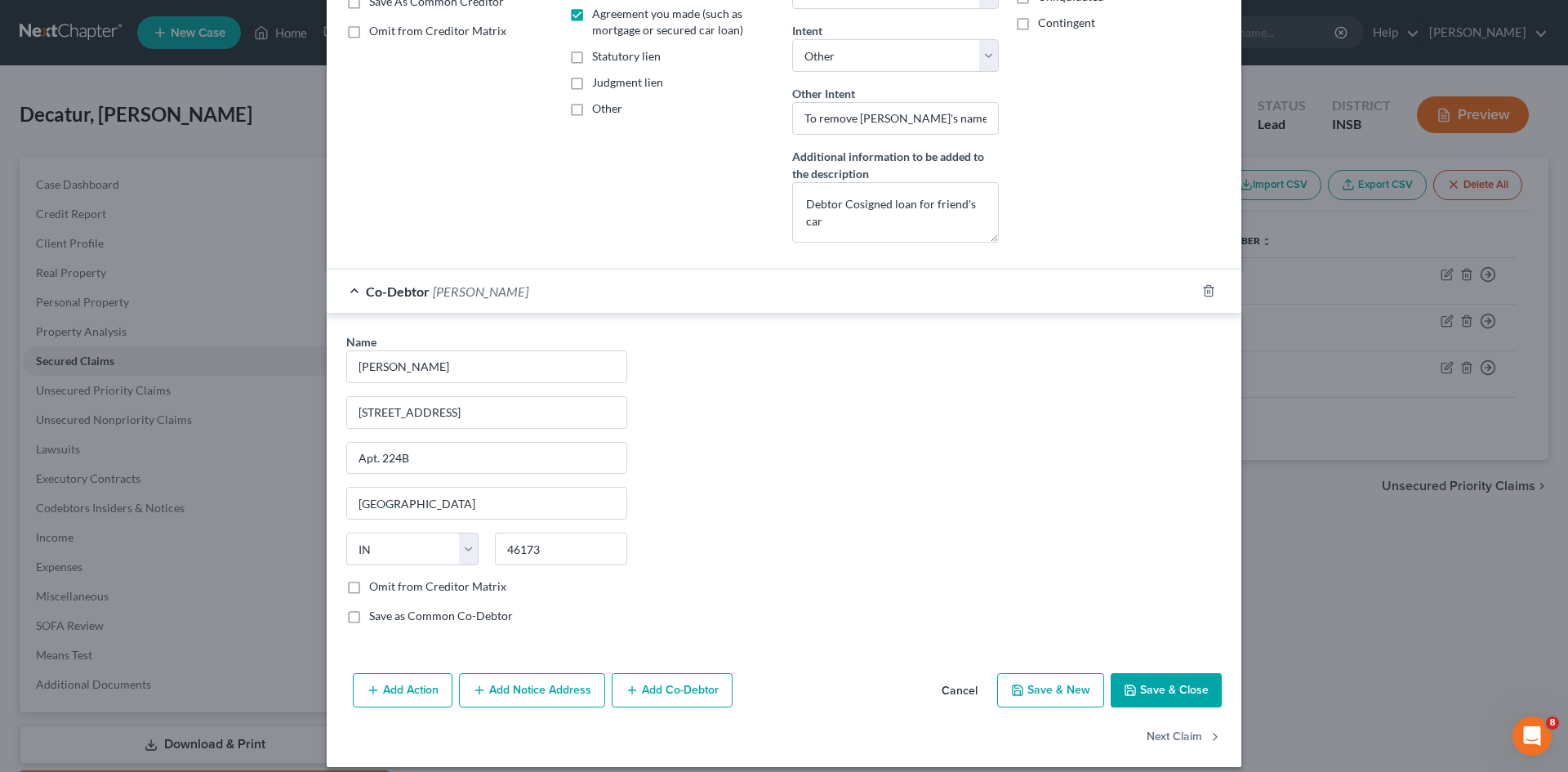
click at [1193, 699] on button "Save & Close" at bounding box center [1166, 690] width 111 height 34
select select
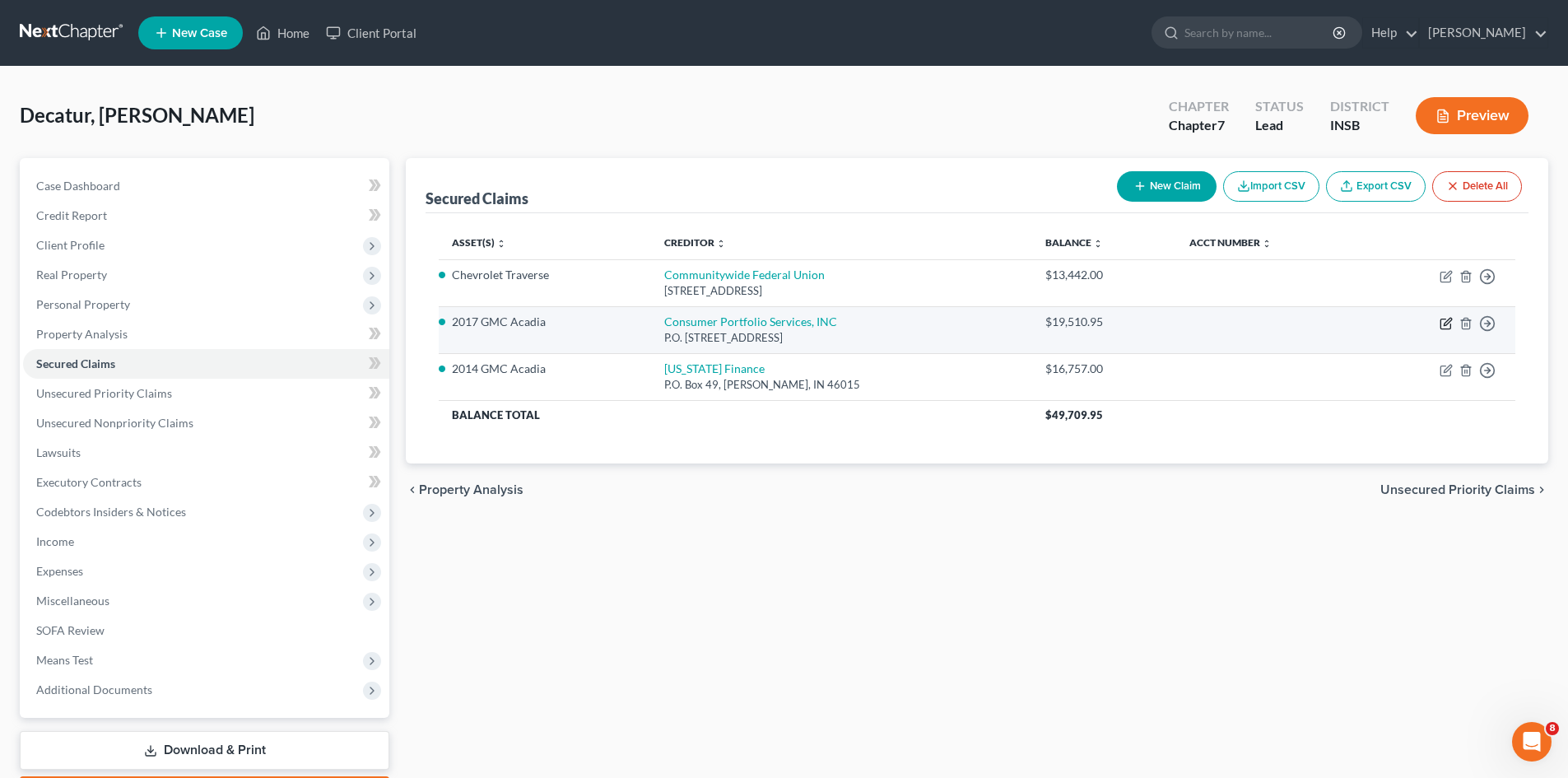
click at [1448, 322] on icon "button" at bounding box center [1447, 320] width 7 height 7
select select "4"
select select "17"
select select "0"
select select "3"
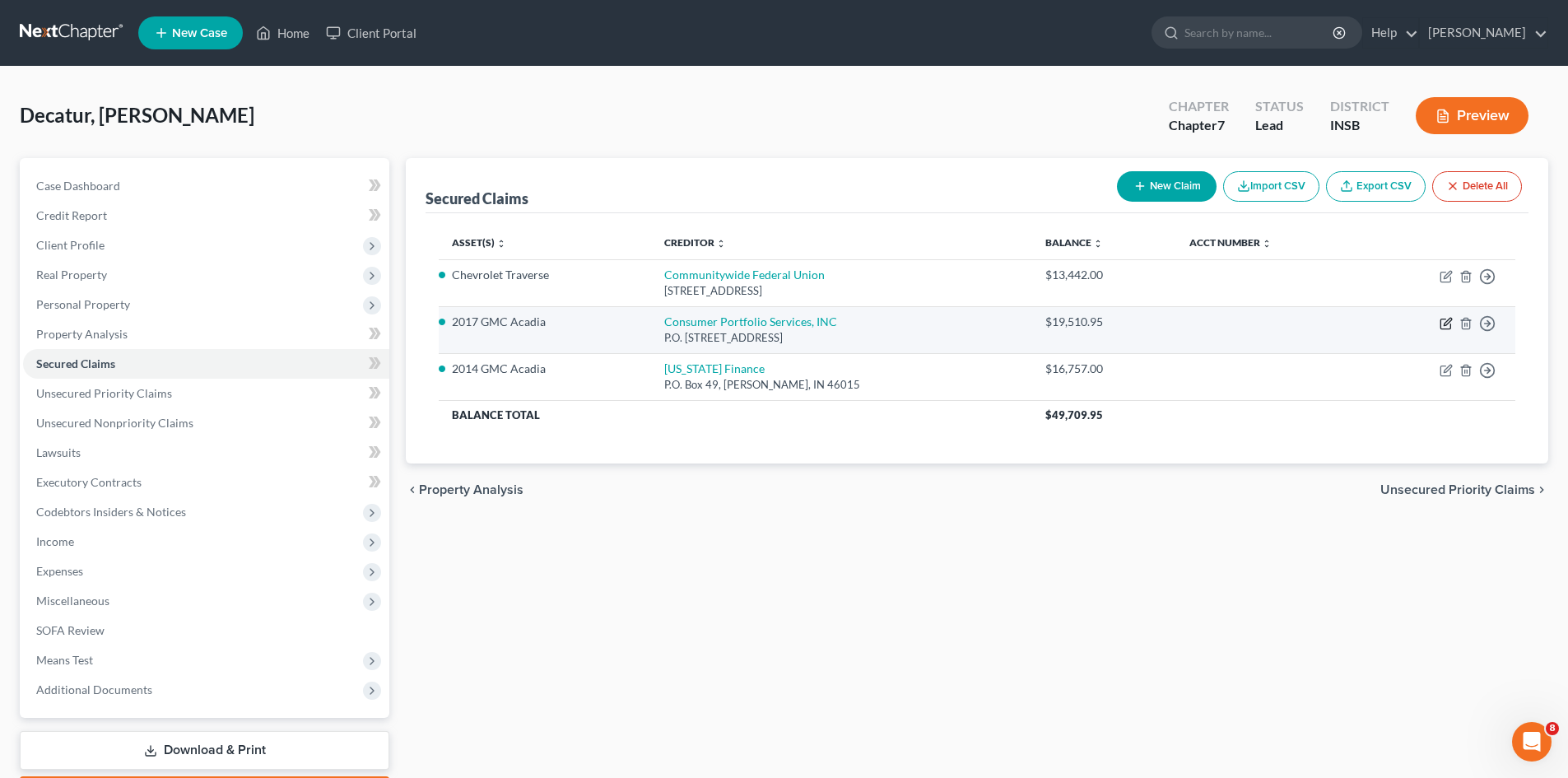
select select "0"
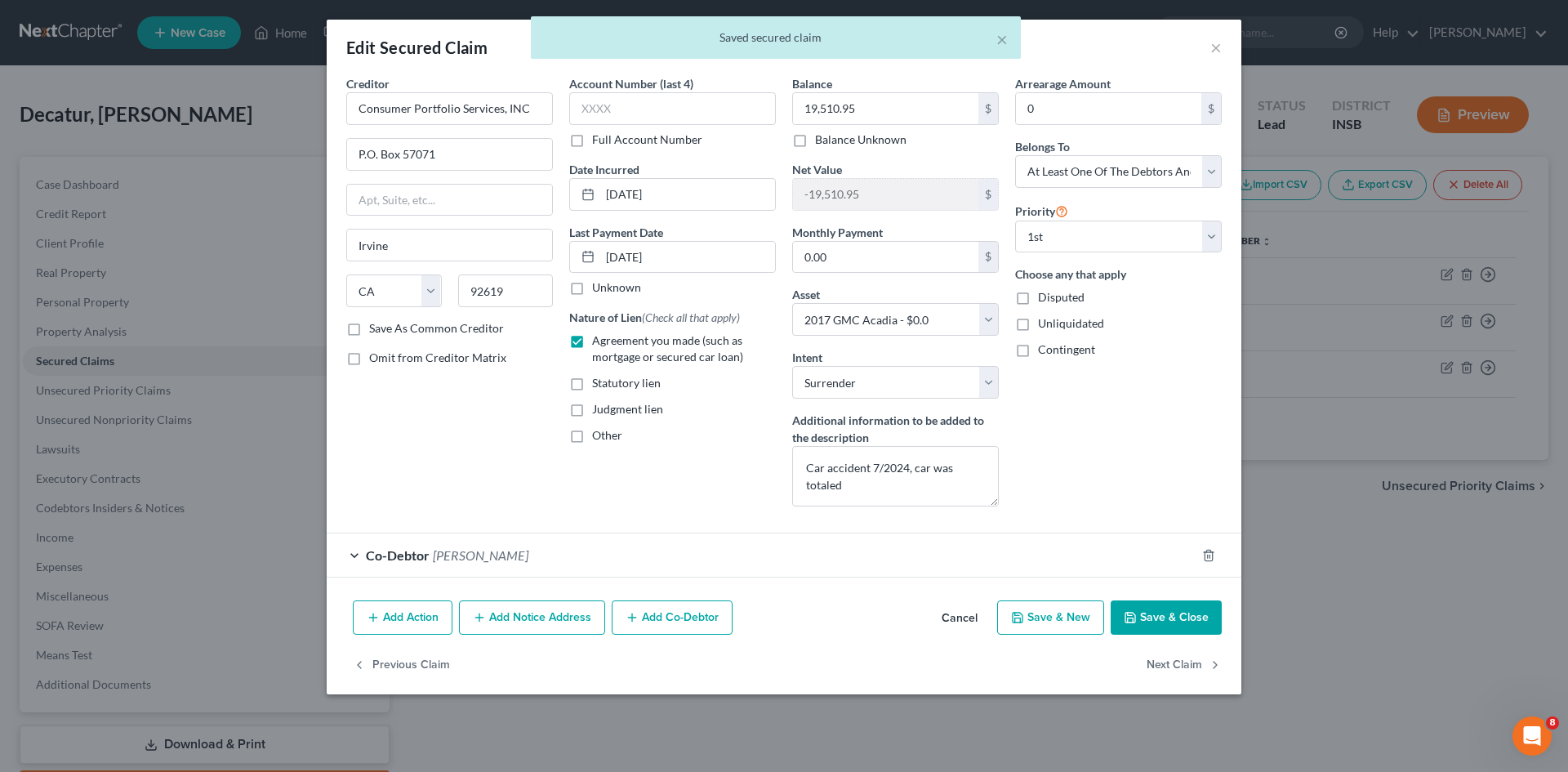
click at [945, 623] on button "Cancel" at bounding box center [959, 618] width 62 height 32
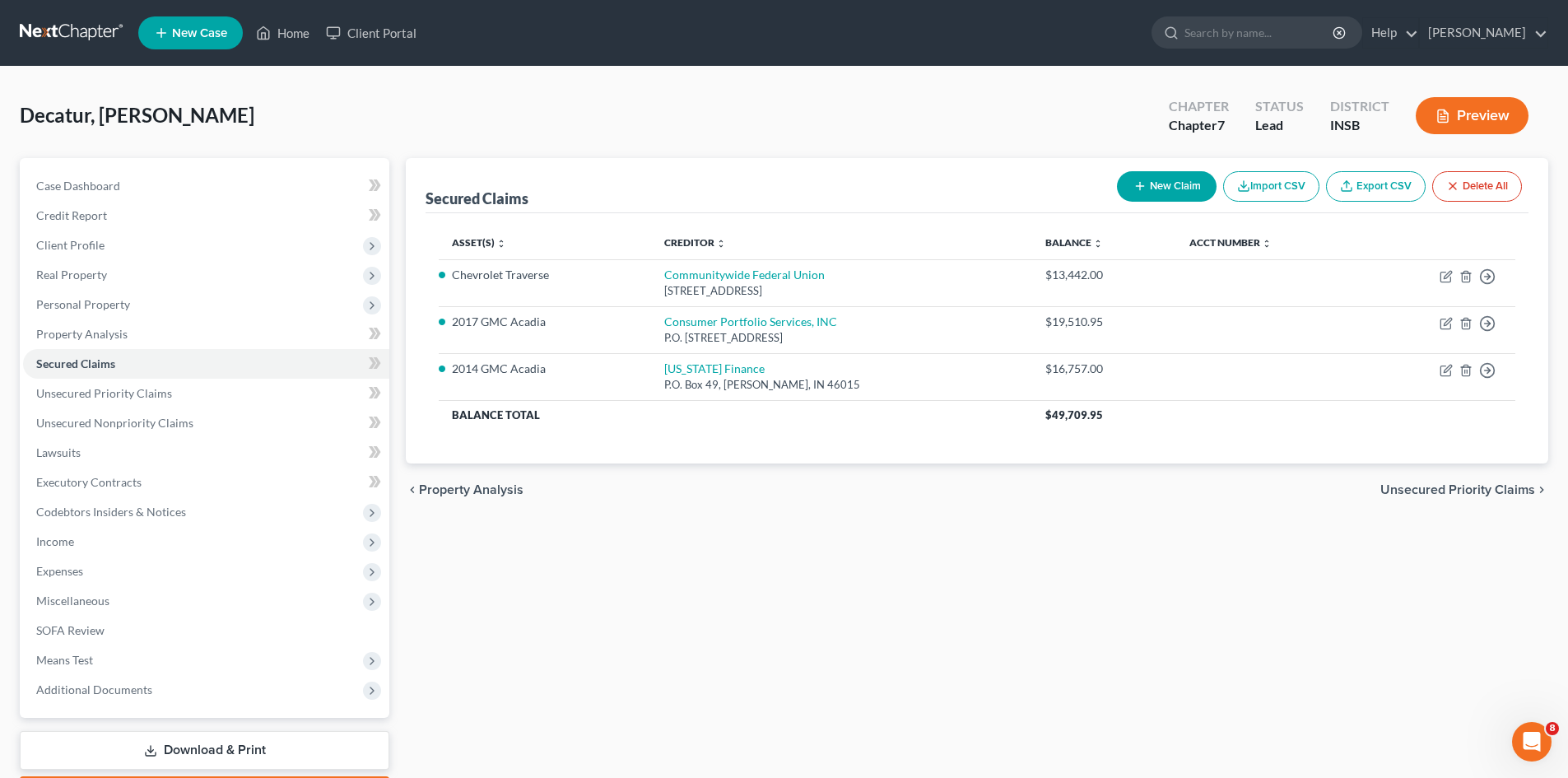
click at [1509, 121] on button "Preview" at bounding box center [1472, 115] width 113 height 37
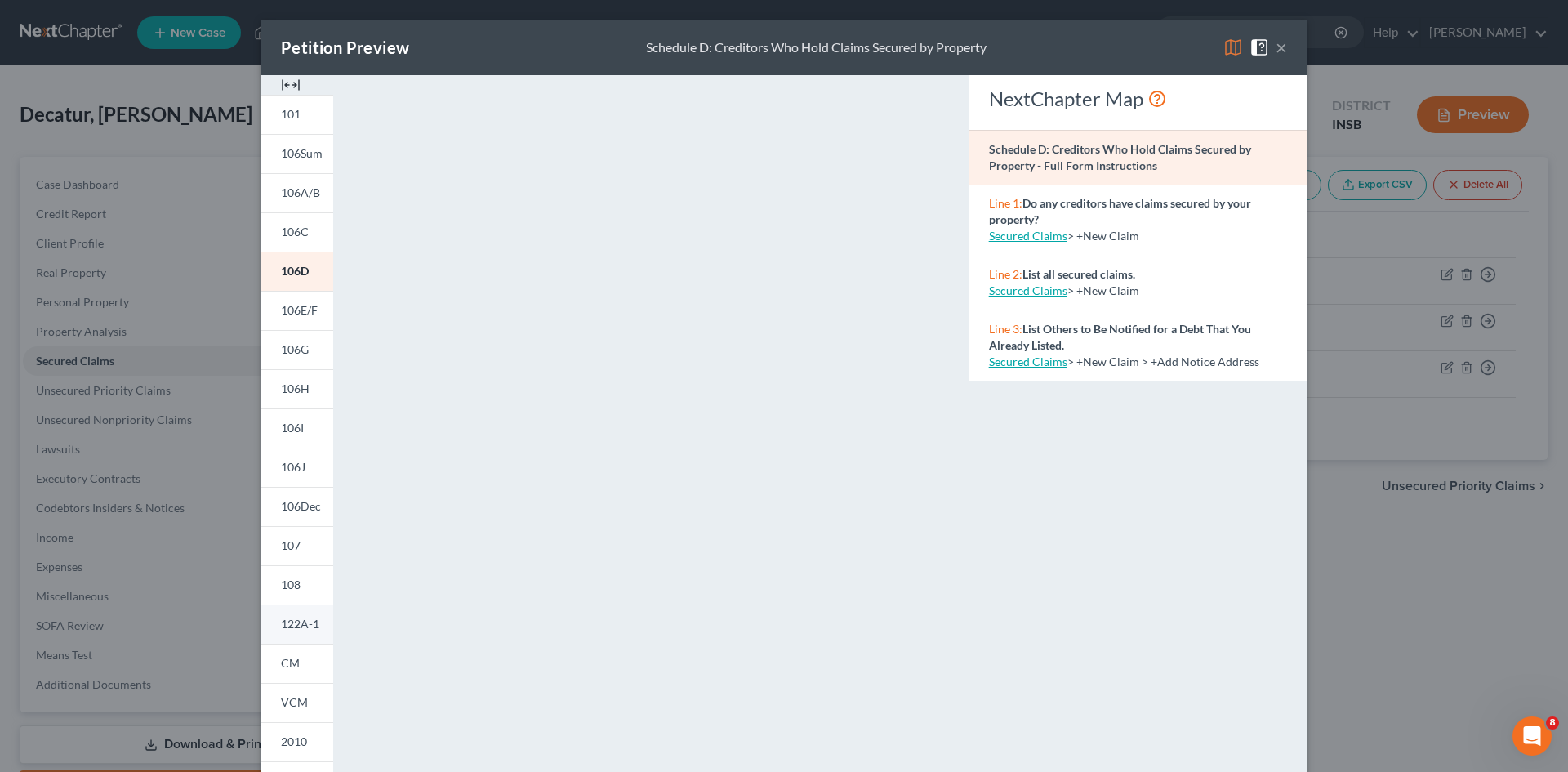
click at [305, 631] on span "122A-1" at bounding box center [299, 624] width 38 height 14
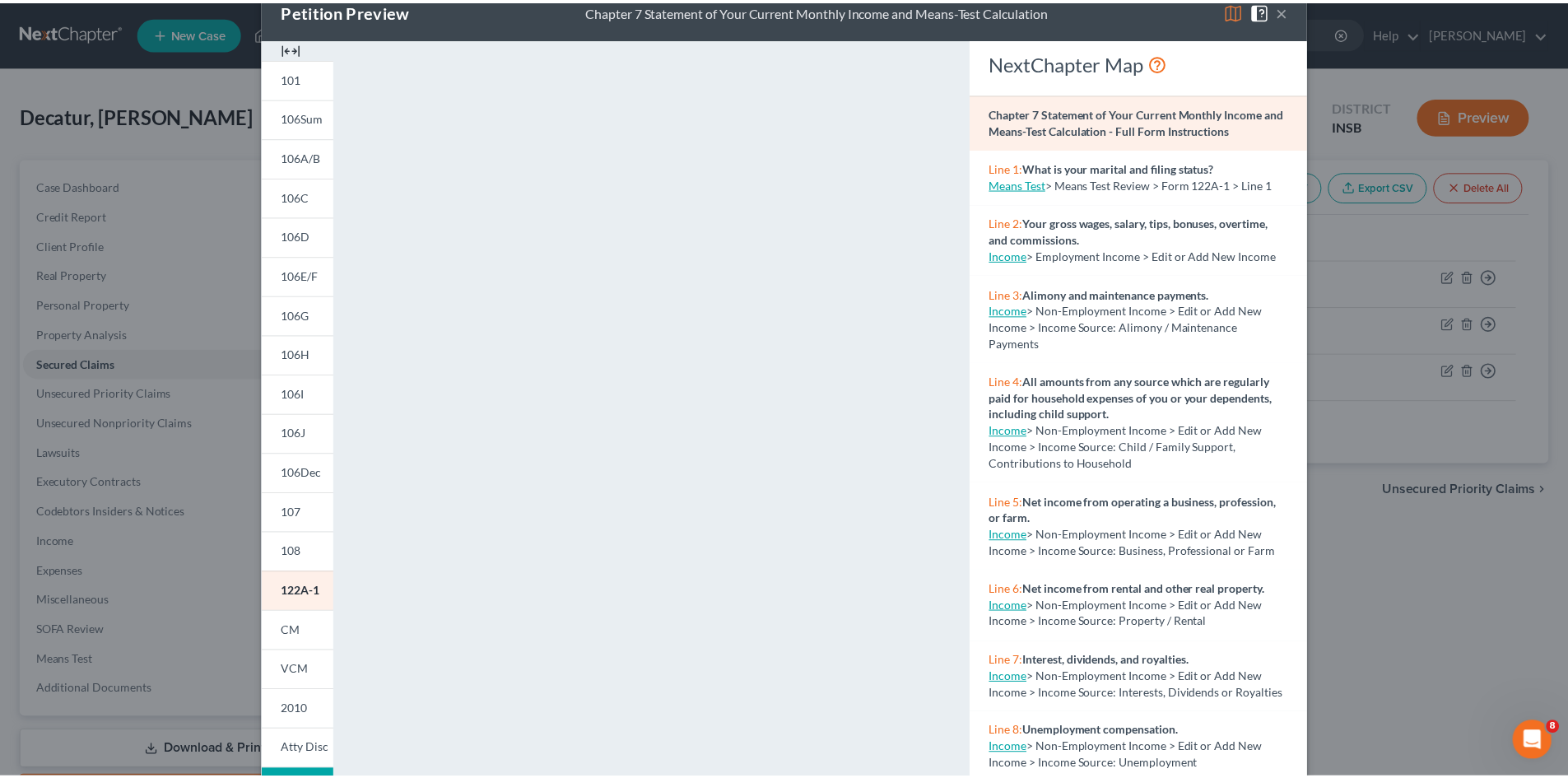
scroll to position [0, 0]
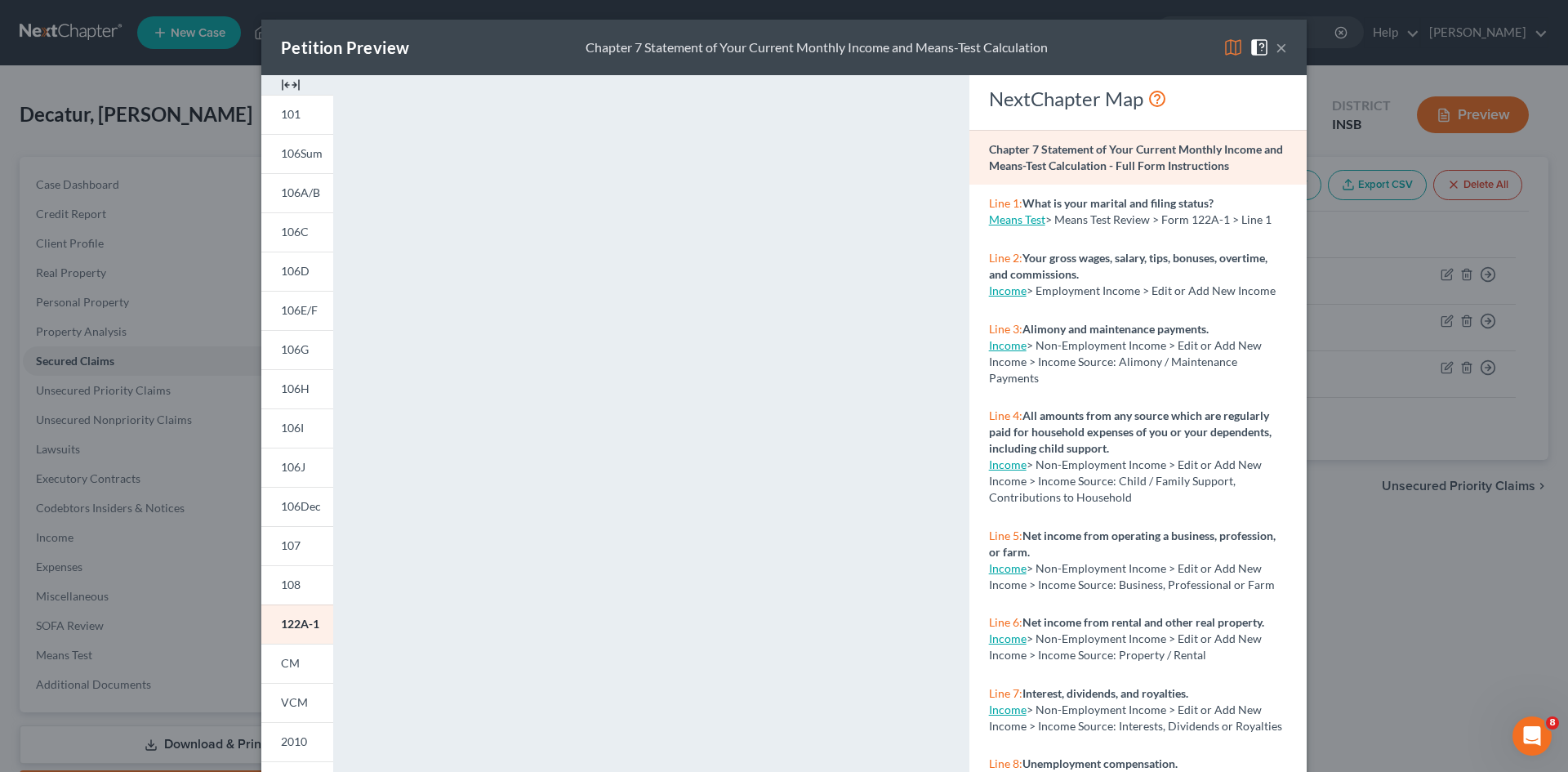
click at [1276, 42] on button "×" at bounding box center [1282, 47] width 12 height 20
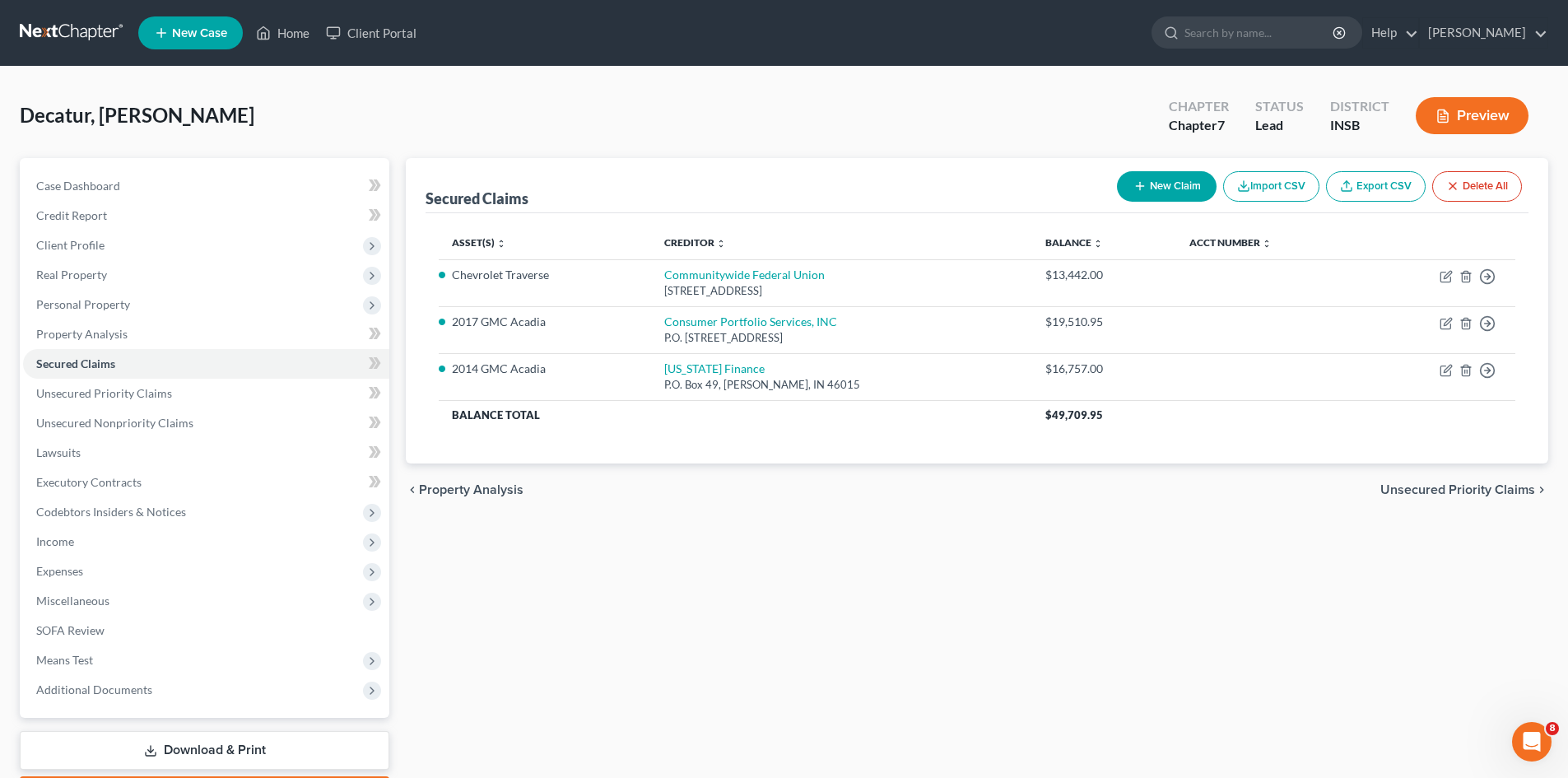
scroll to position [97, 0]
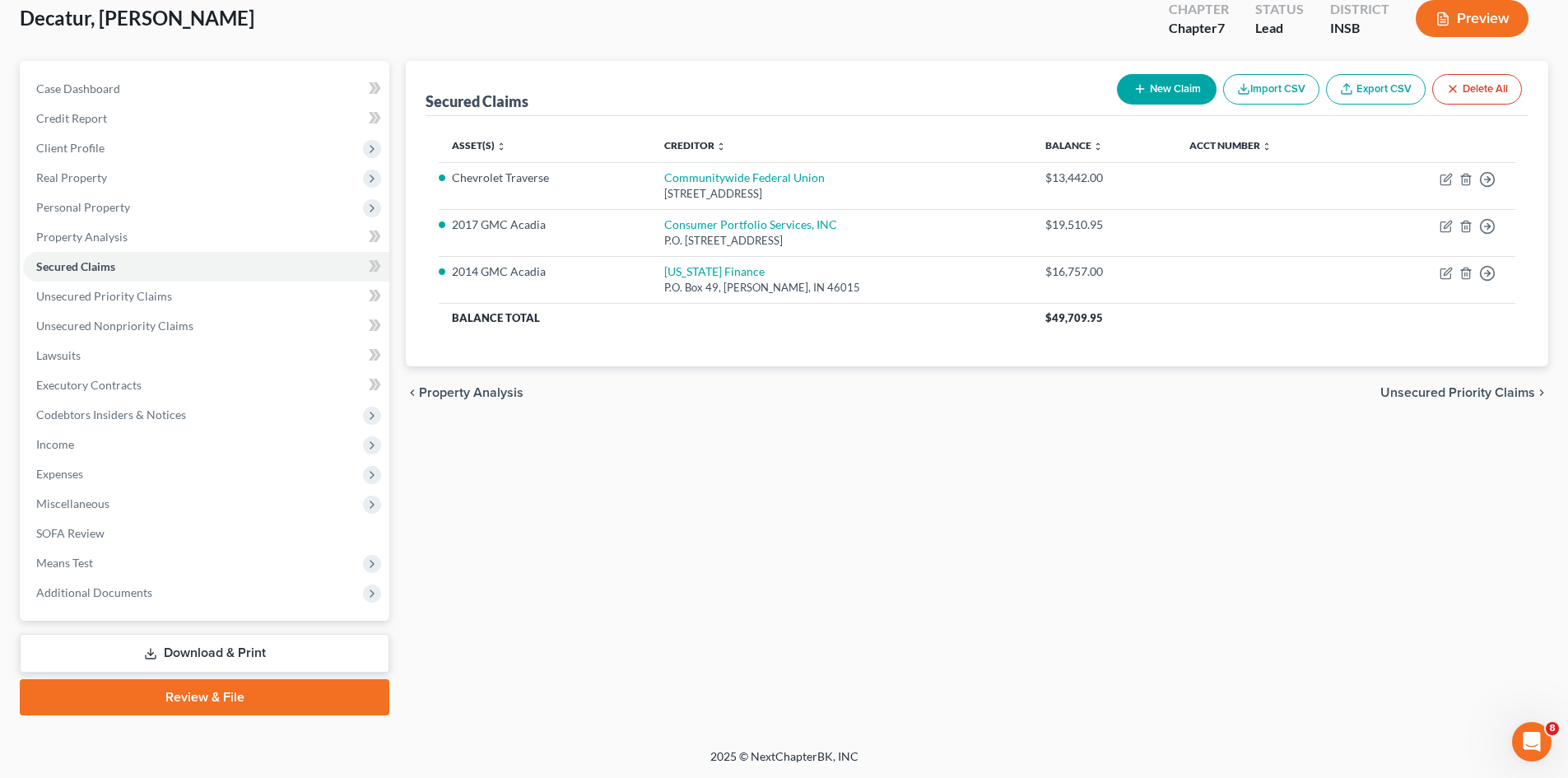
drag, startPoint x: 332, startPoint y: 652, endPoint x: 345, endPoint y: 649, distance: 13.3
click at [332, 652] on link "Download & Print" at bounding box center [205, 652] width 370 height 39
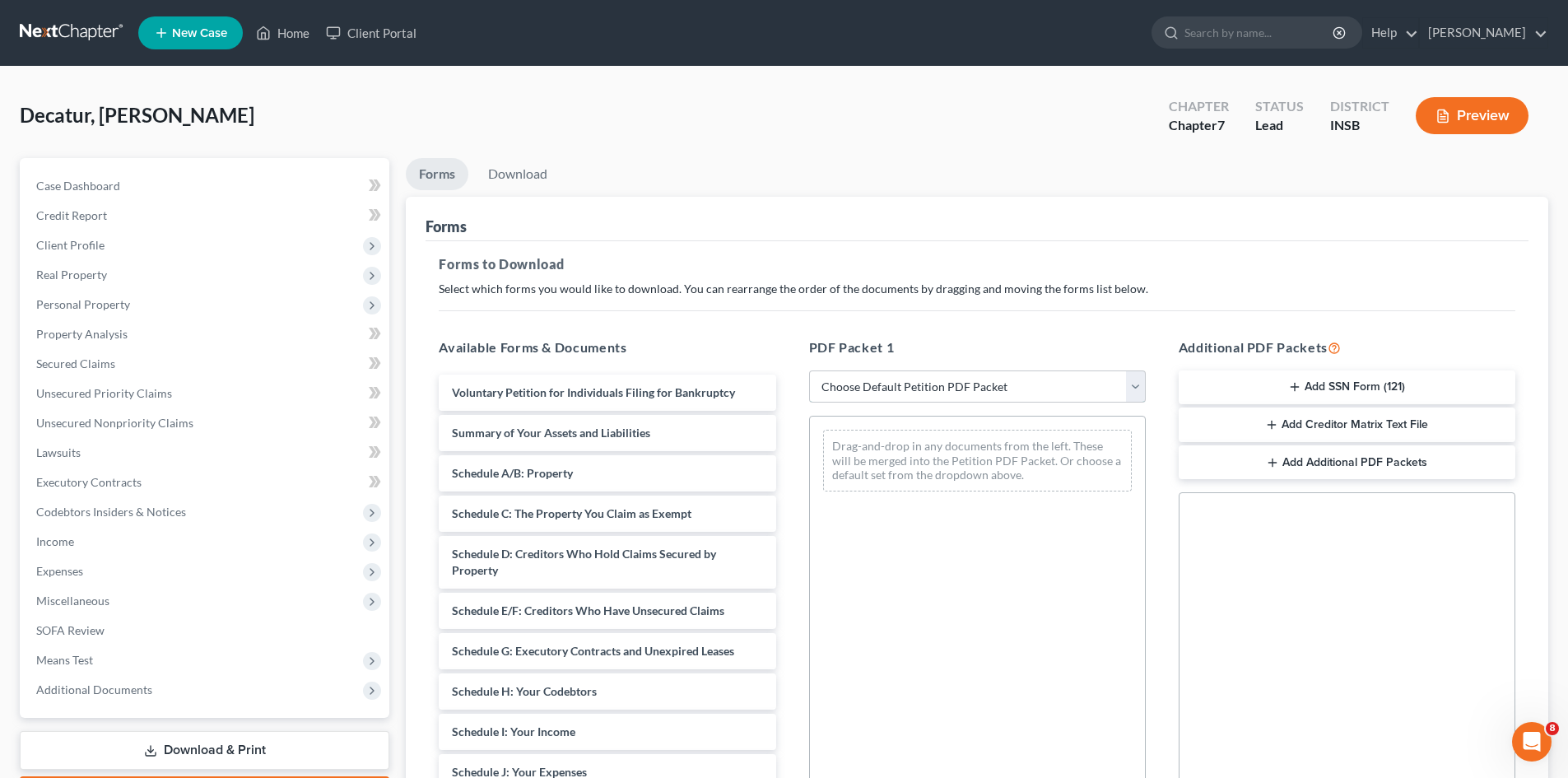
click at [923, 377] on select "Choose Default Petition PDF Packet Complete Bankruptcy Petition (all forms and …" at bounding box center [978, 387] width 337 height 33
select select "0"
click at [810, 371] on select "Choose Default Petition PDF Packet Complete Bankruptcy Petition (all forms and …" at bounding box center [978, 387] width 337 height 33
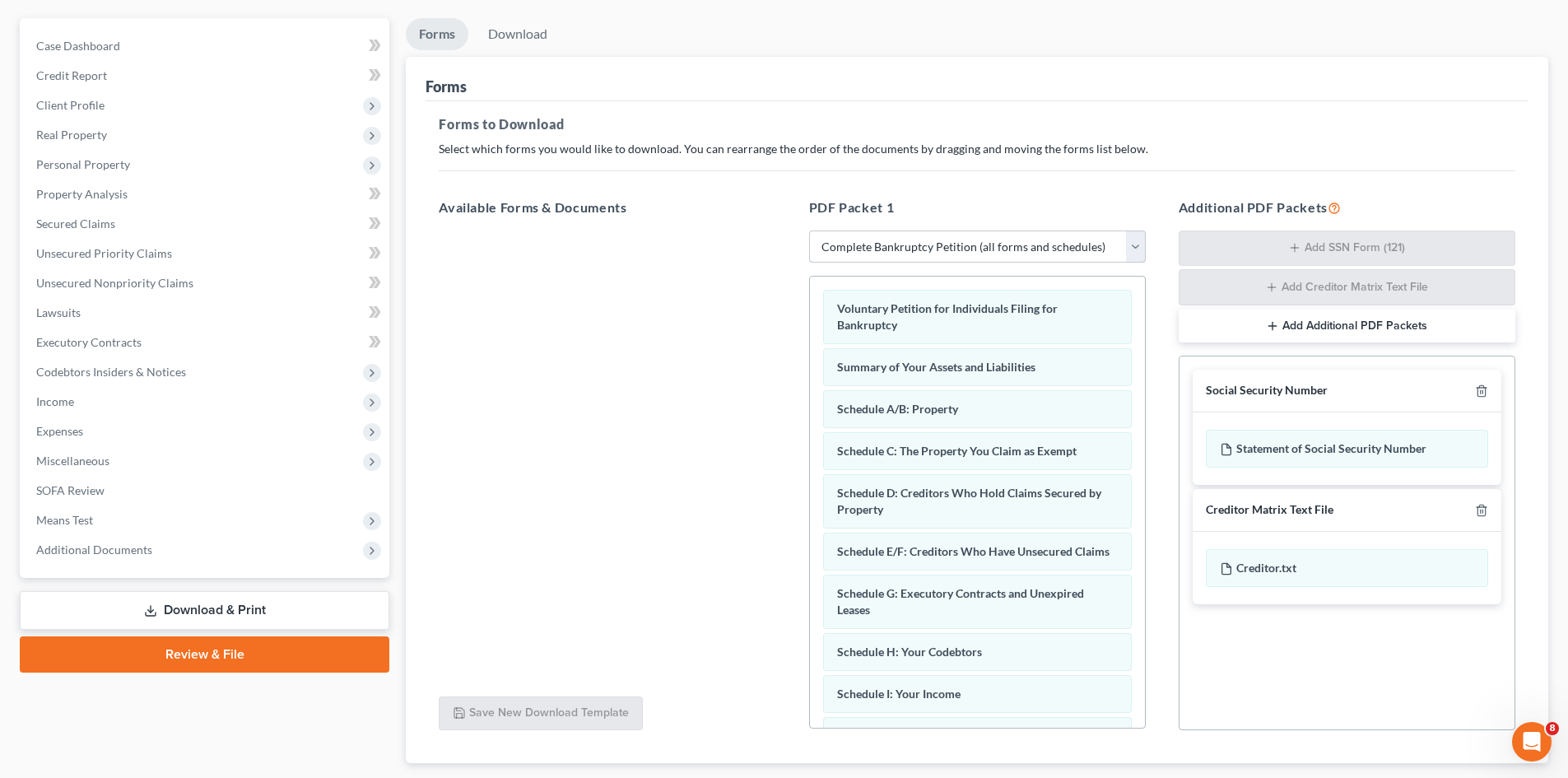
scroll to position [165, 0]
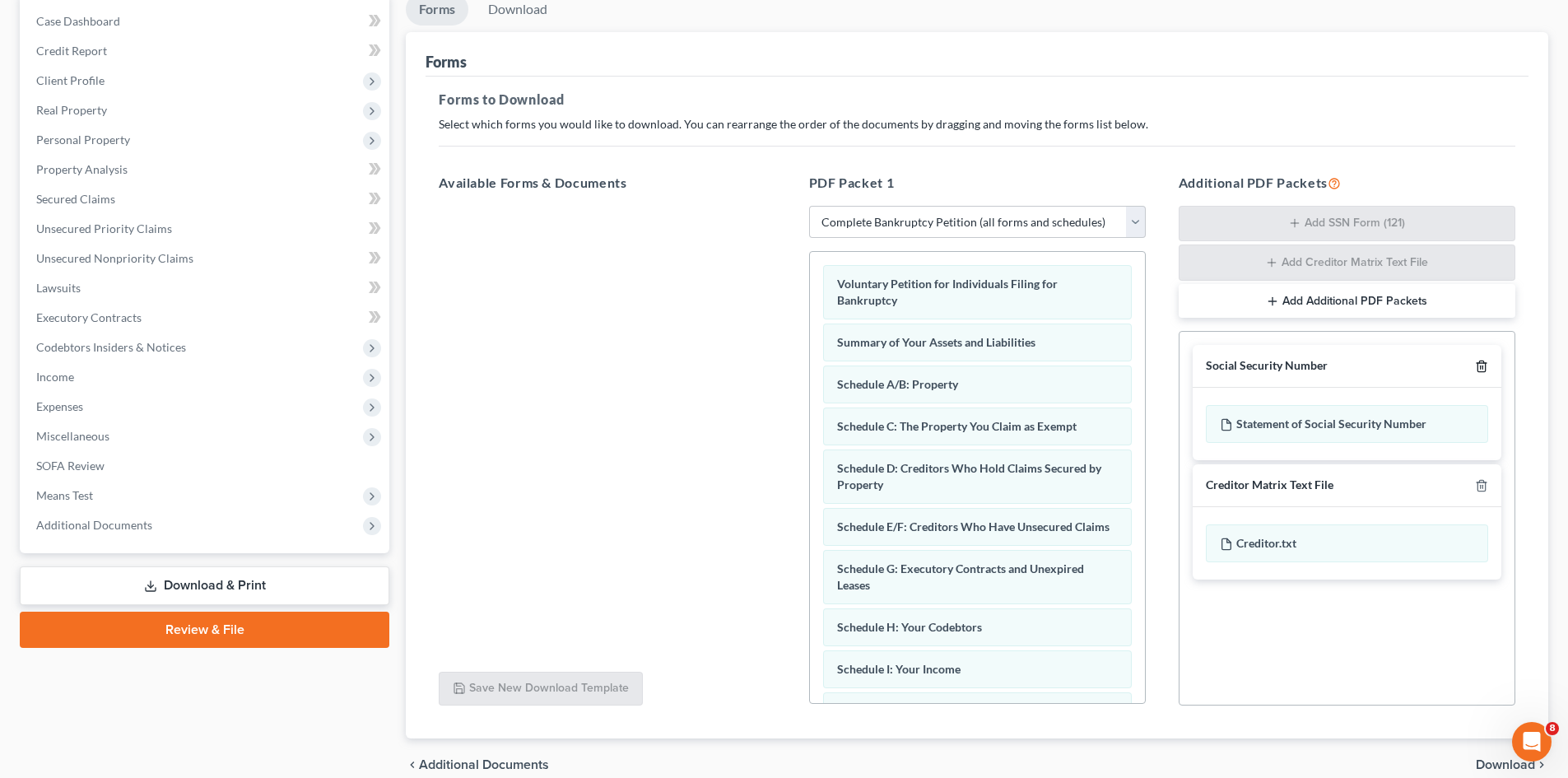
click at [1483, 369] on line "button" at bounding box center [1483, 368] width 0 height 3
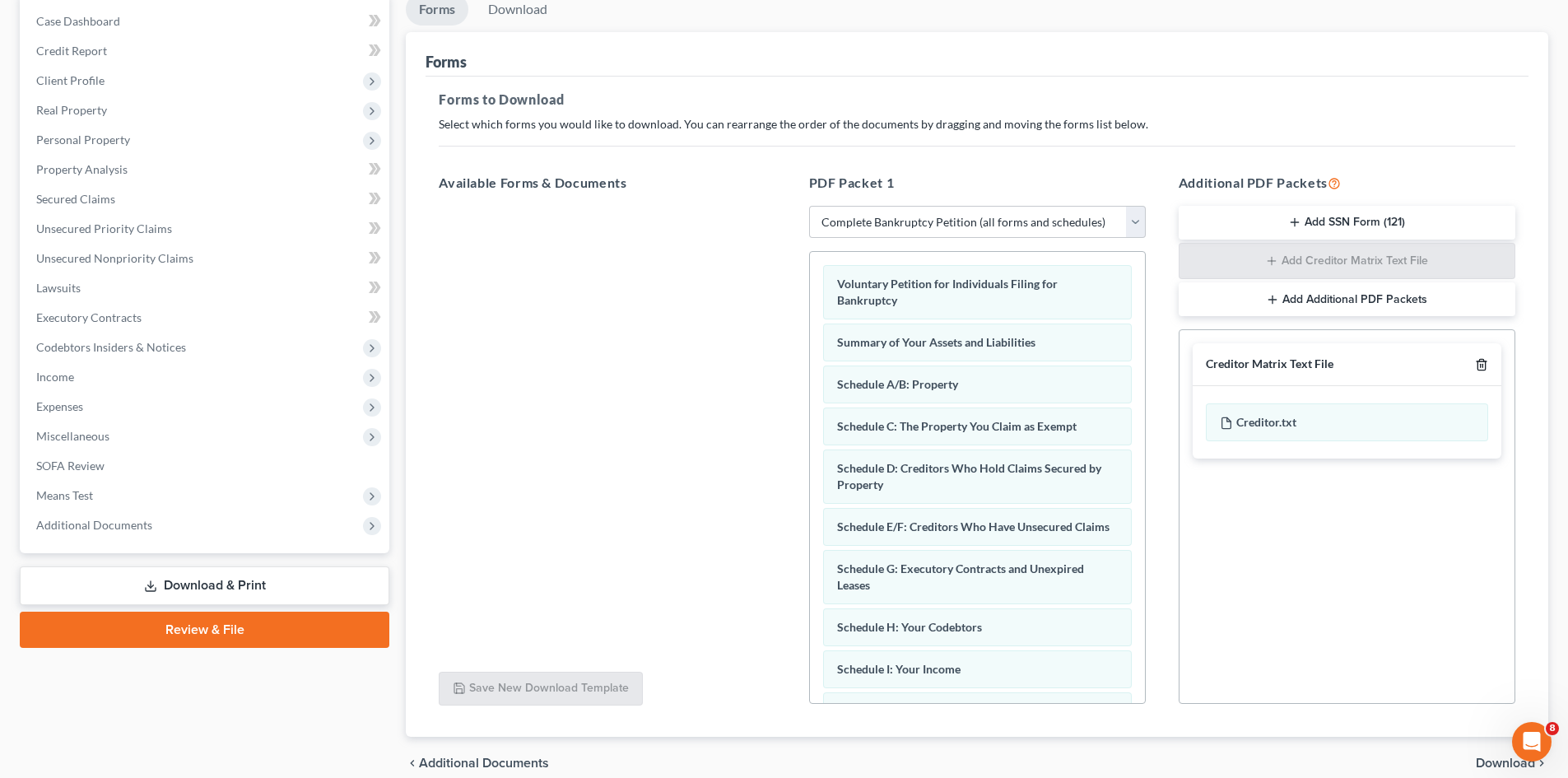
click at [1484, 369] on icon "button" at bounding box center [1481, 364] width 13 height 13
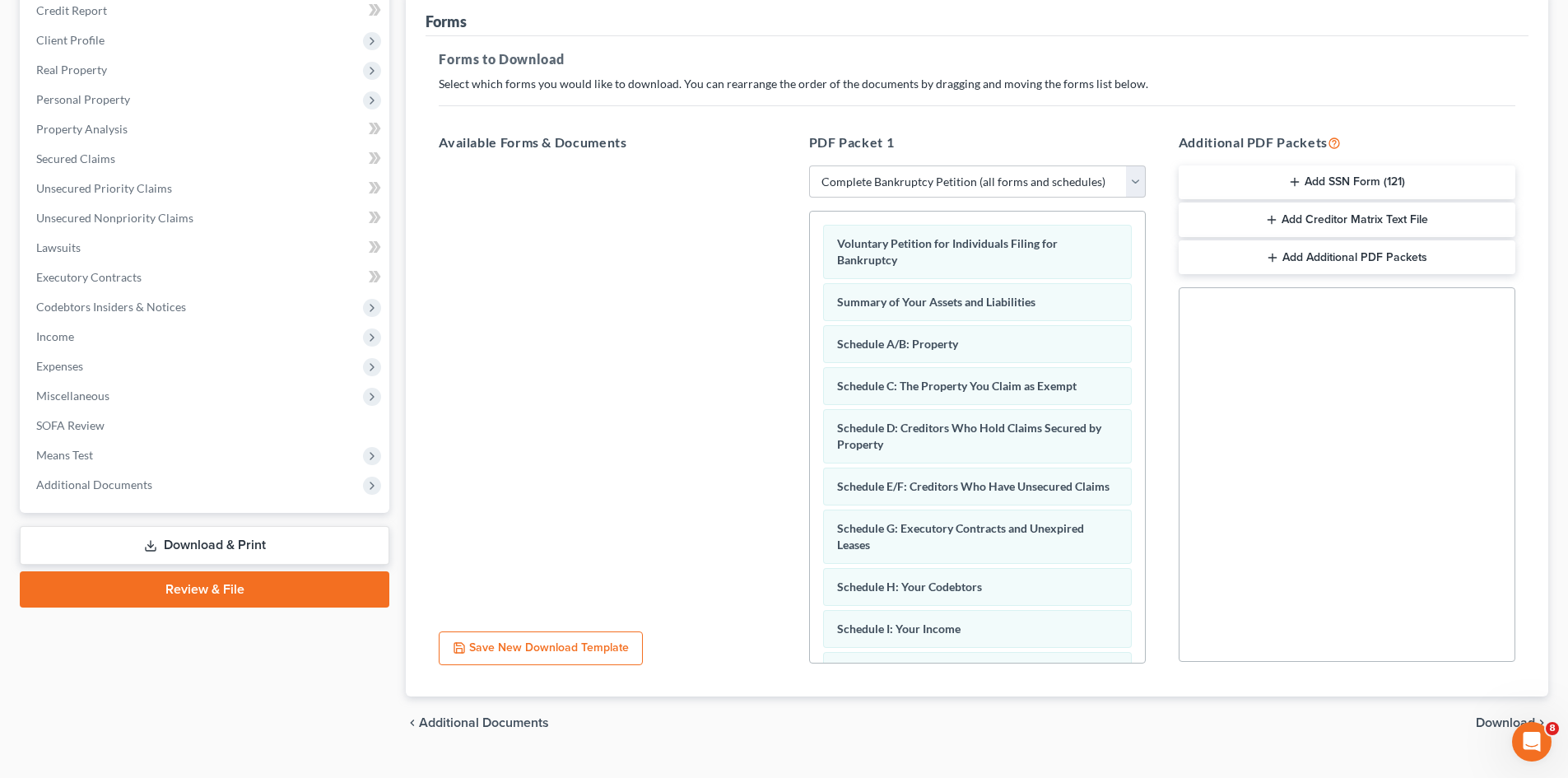
scroll to position [239, 0]
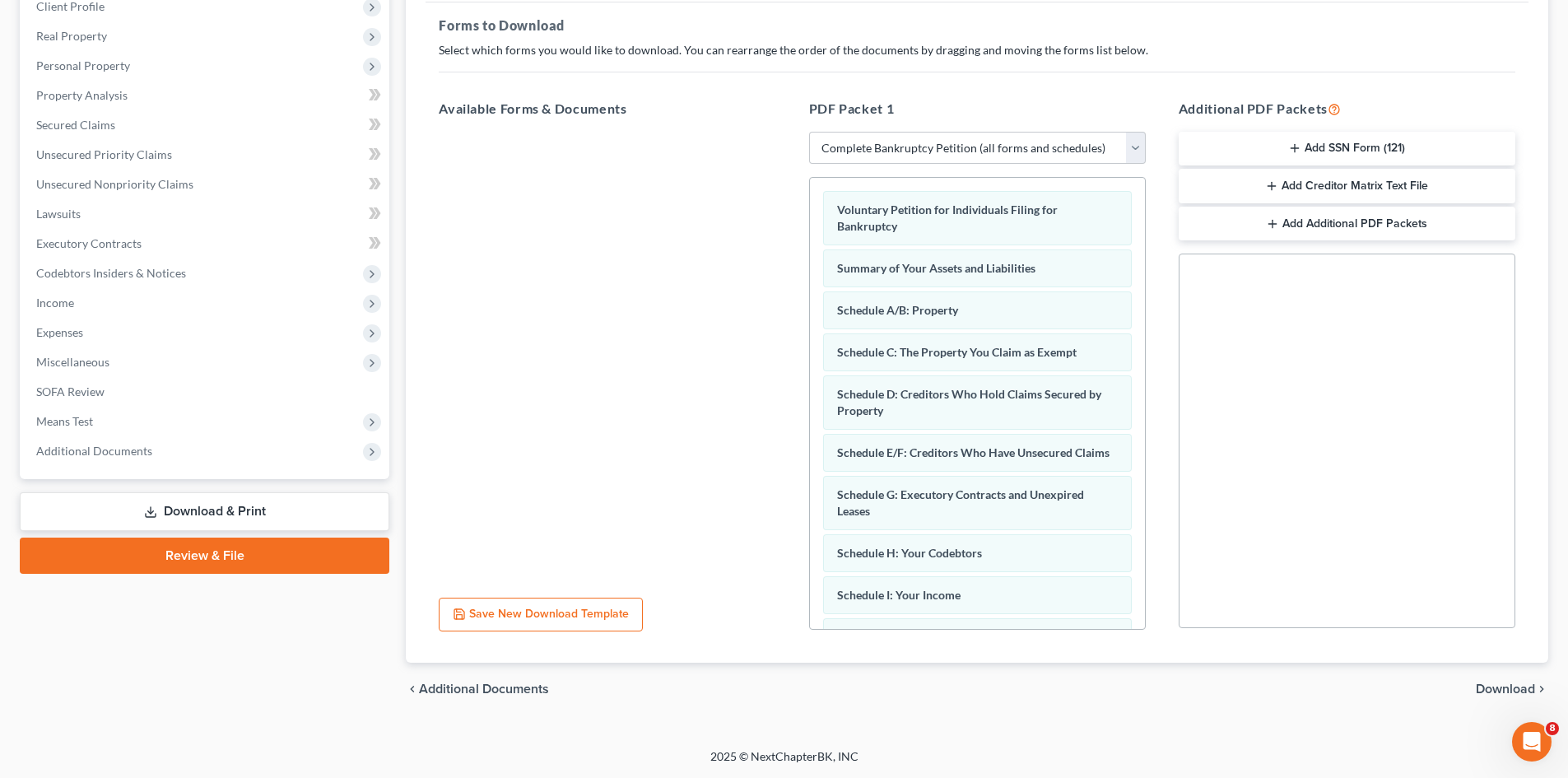
click at [1489, 686] on span "Download" at bounding box center [1506, 688] width 59 height 13
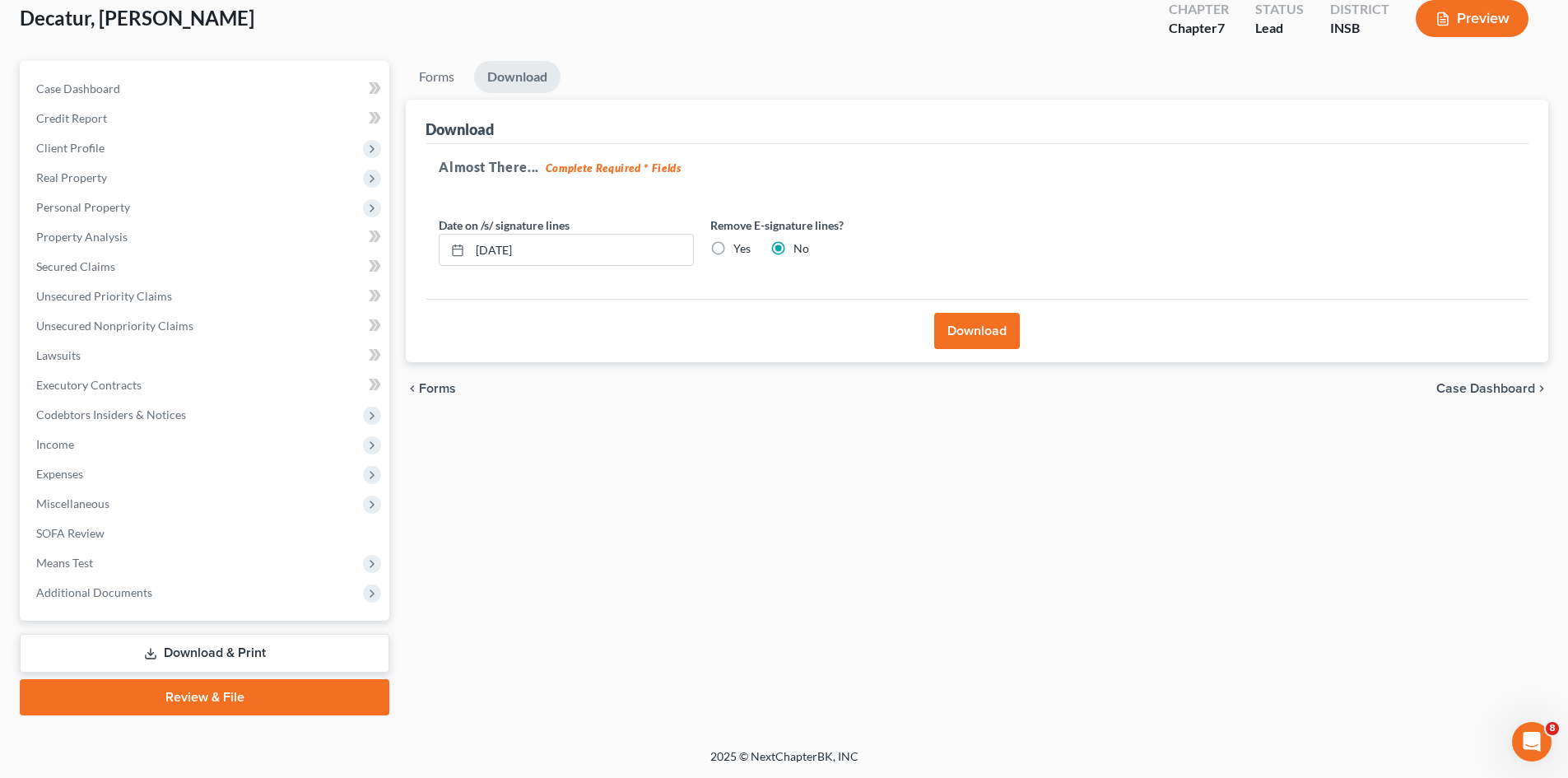
scroll to position [97, 0]
click at [977, 340] on button "Download" at bounding box center [977, 330] width 86 height 37
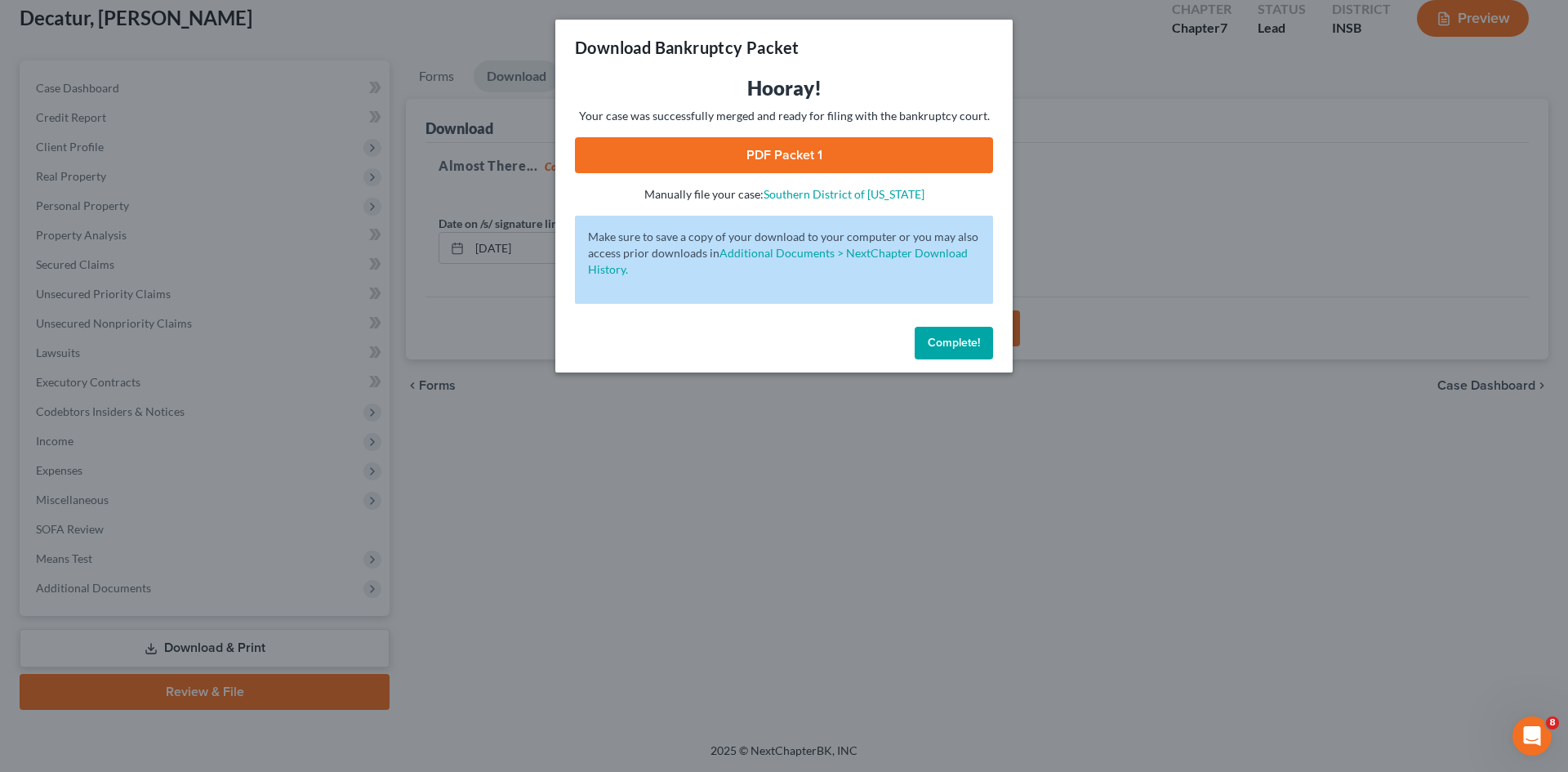
click at [886, 152] on link "PDF Packet 1" at bounding box center [784, 155] width 418 height 36
click at [1180, 193] on div "Download Bankruptcy Packet Hooray! Your case was successfully merged and ready …" at bounding box center [784, 386] width 1568 height 772
